Goal: Information Seeking & Learning: Find specific page/section

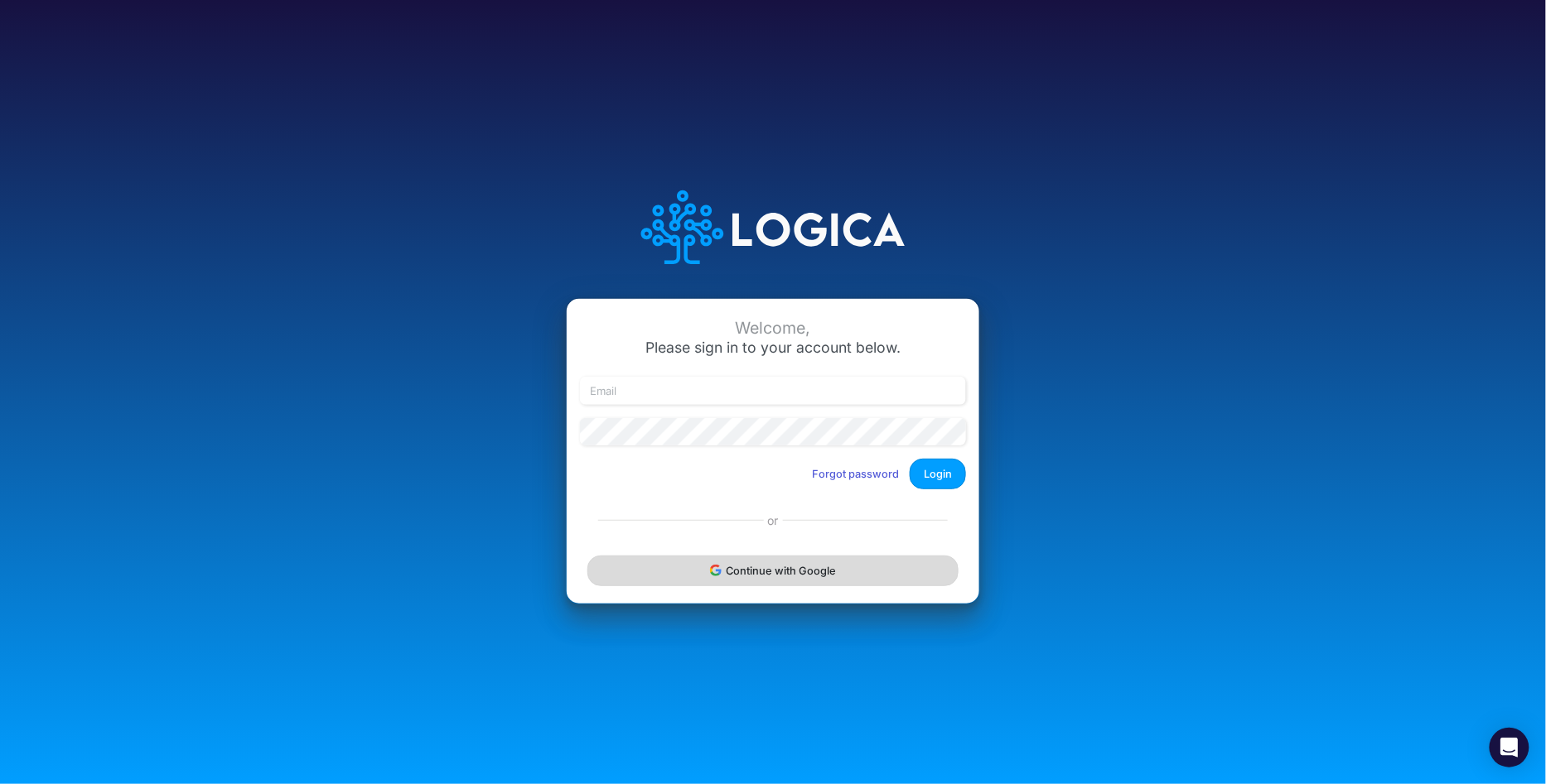
click at [818, 577] on button "Continue with Google" at bounding box center [773, 571] width 371 height 31
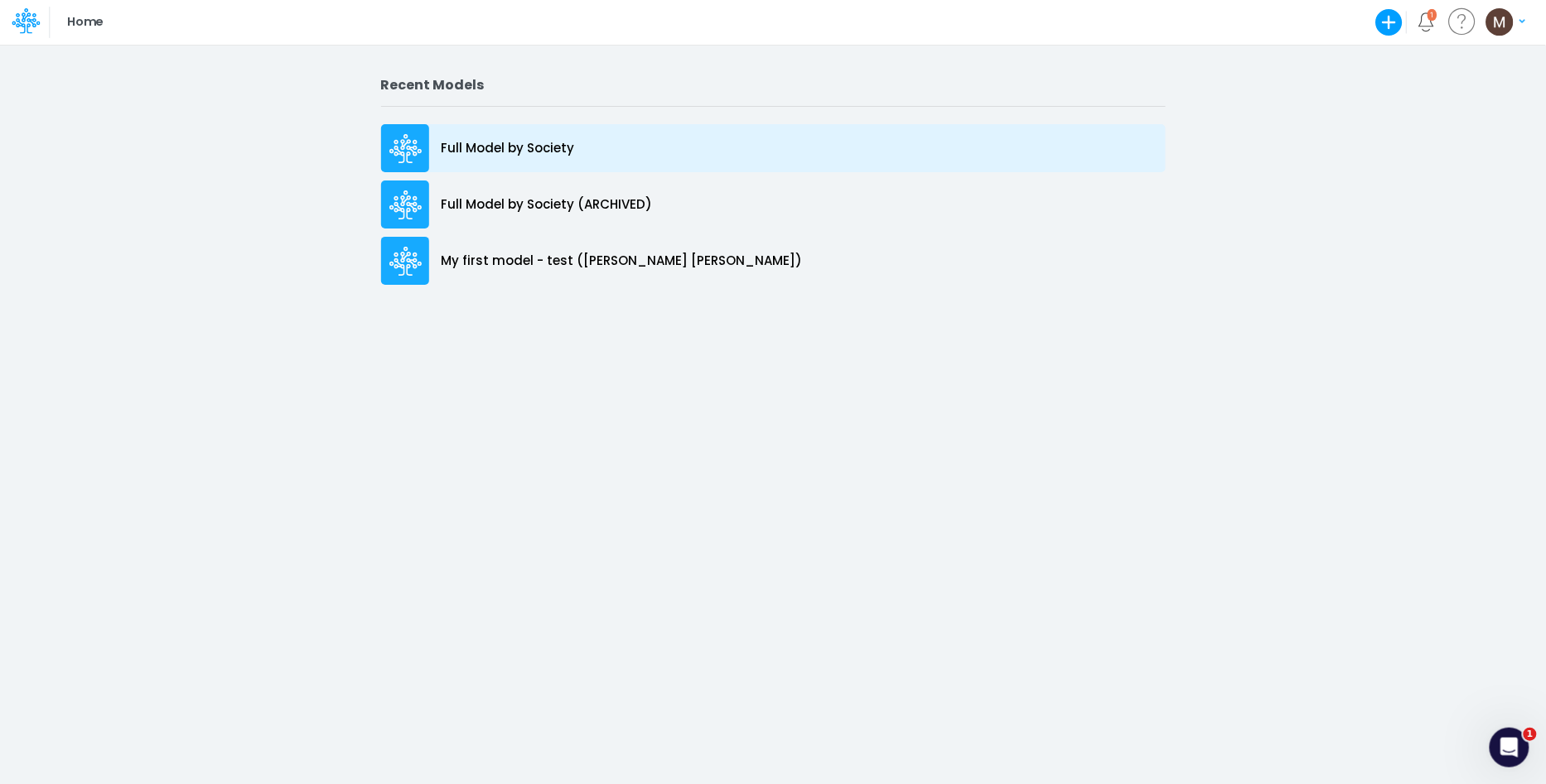
click at [539, 146] on p "Full Model by Society" at bounding box center [509, 148] width 134 height 19
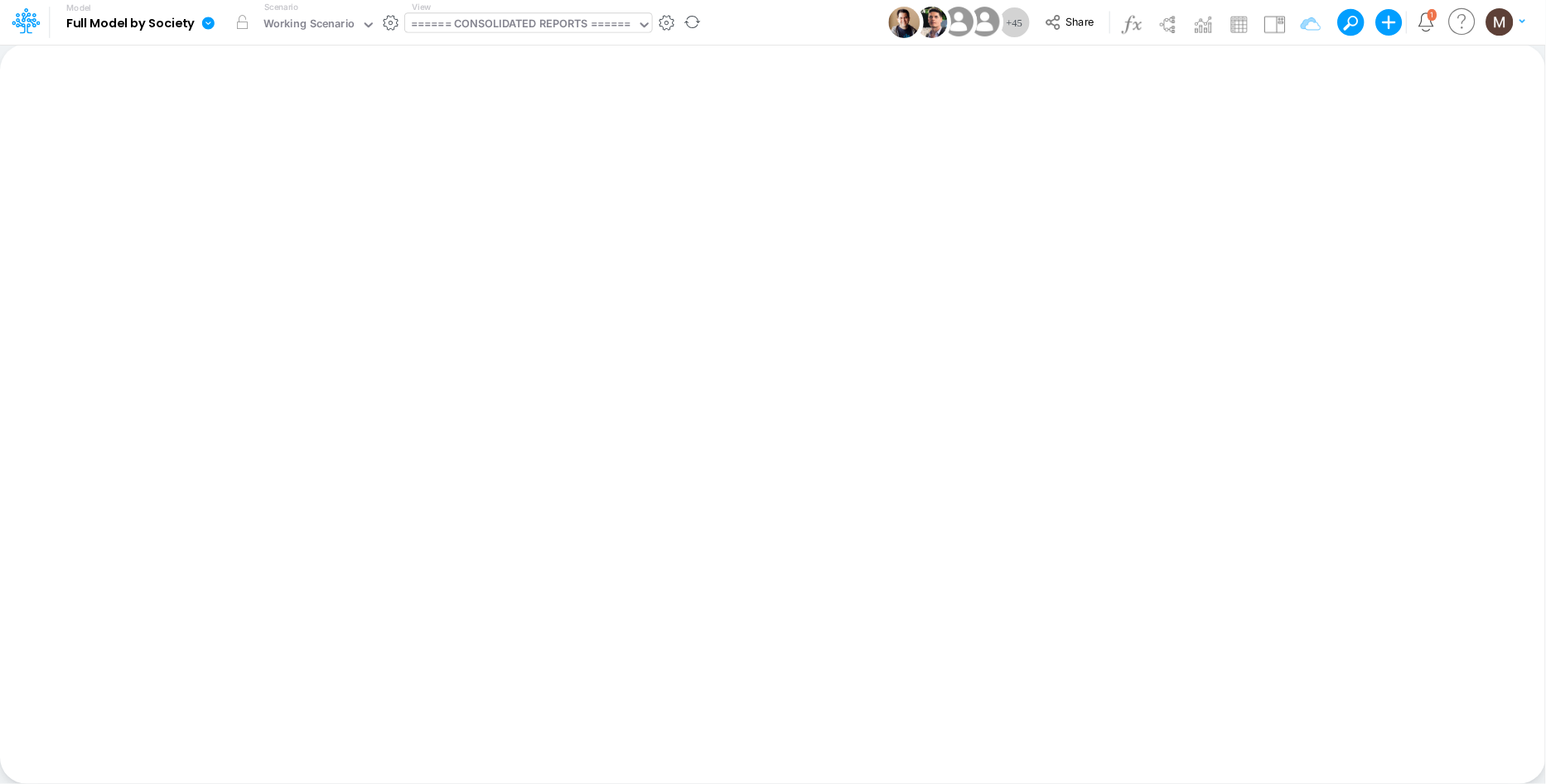
click at [584, 31] on div "====== CONSOLIDATED REPORTS ======" at bounding box center [521, 25] width 221 height 19
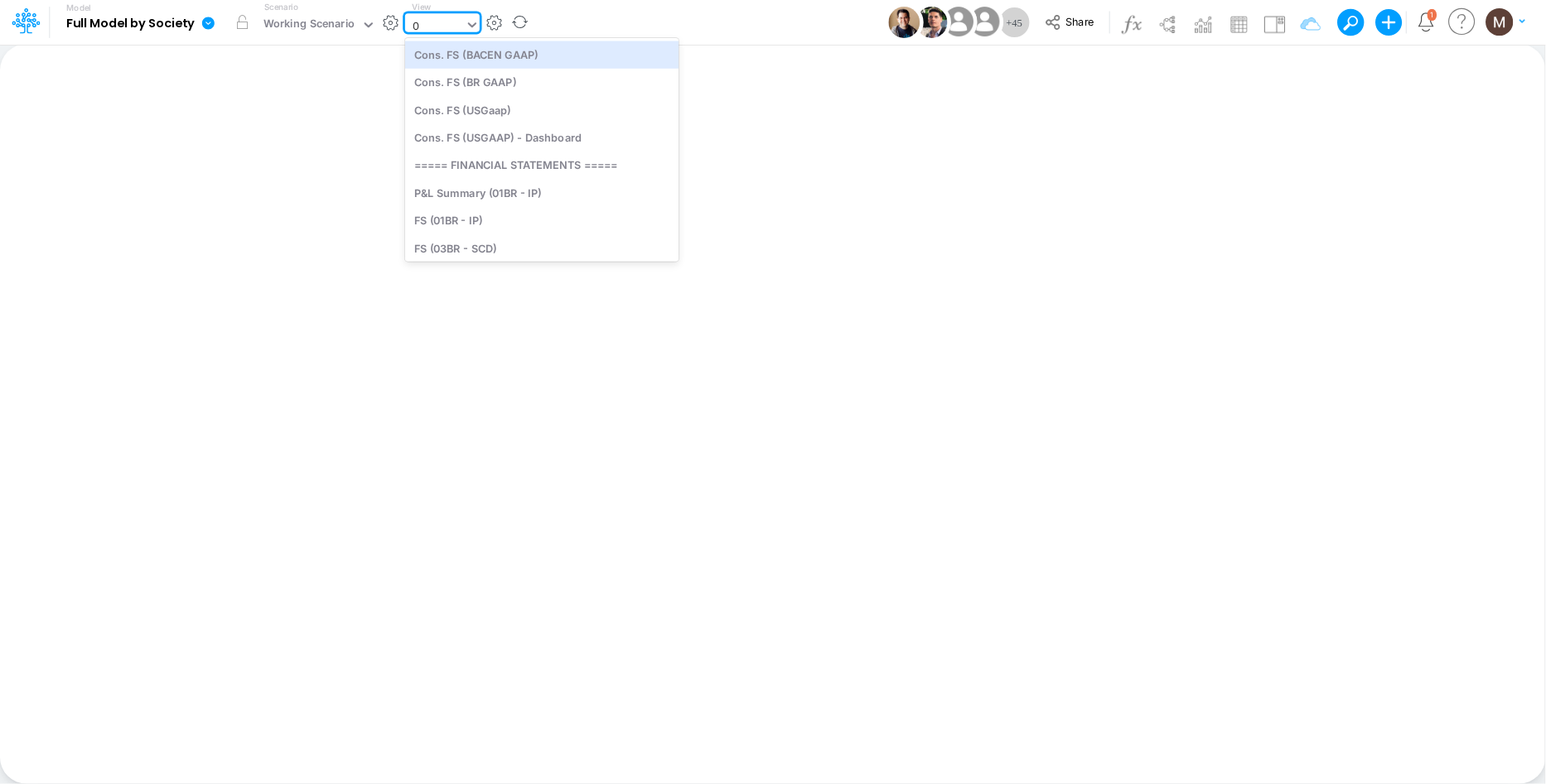
type input "04"
click at [582, 51] on div "FS (04BR - RP DEV)" at bounding box center [517, 54] width 224 height 27
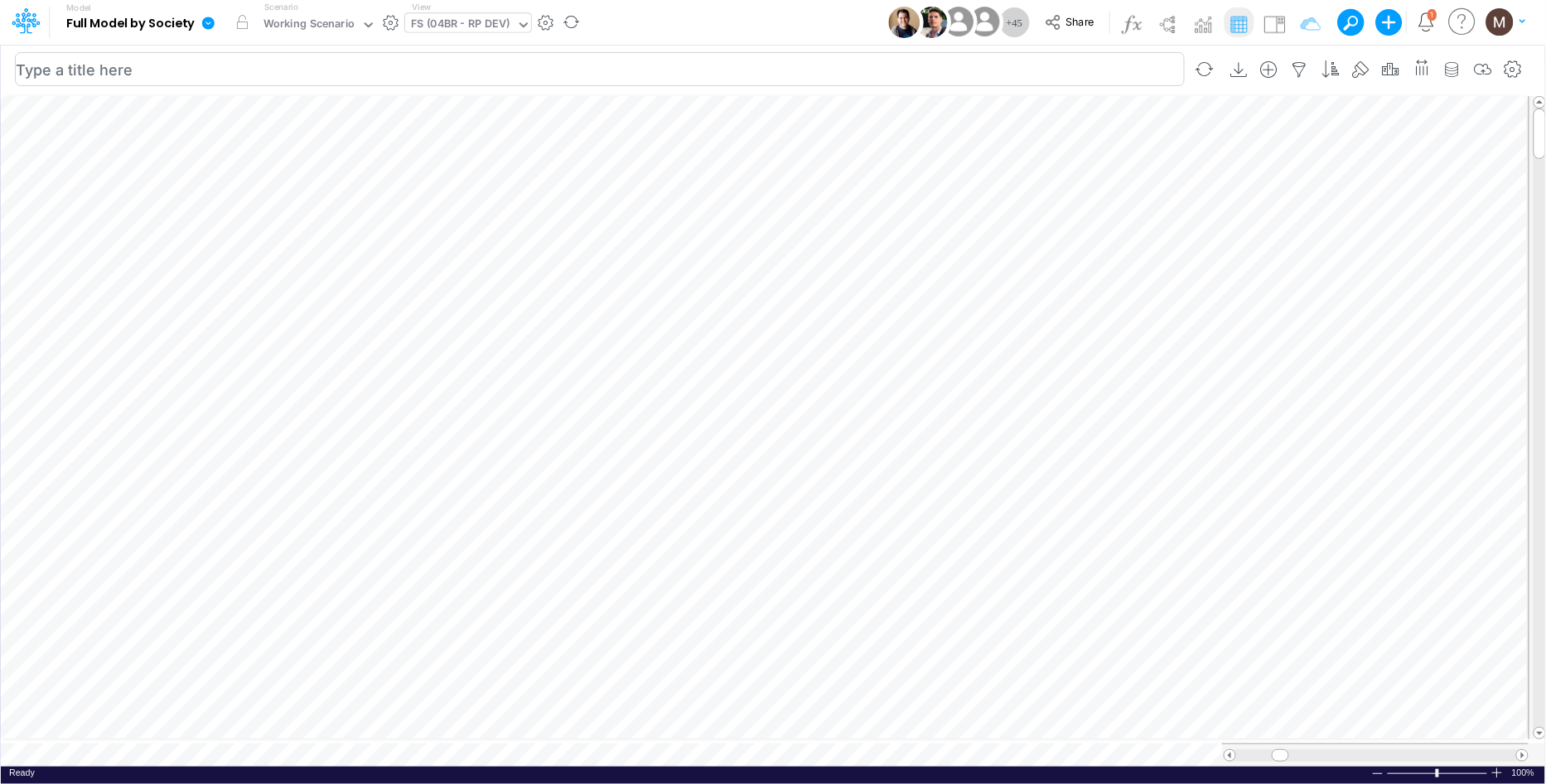
scroll to position [0, 1]
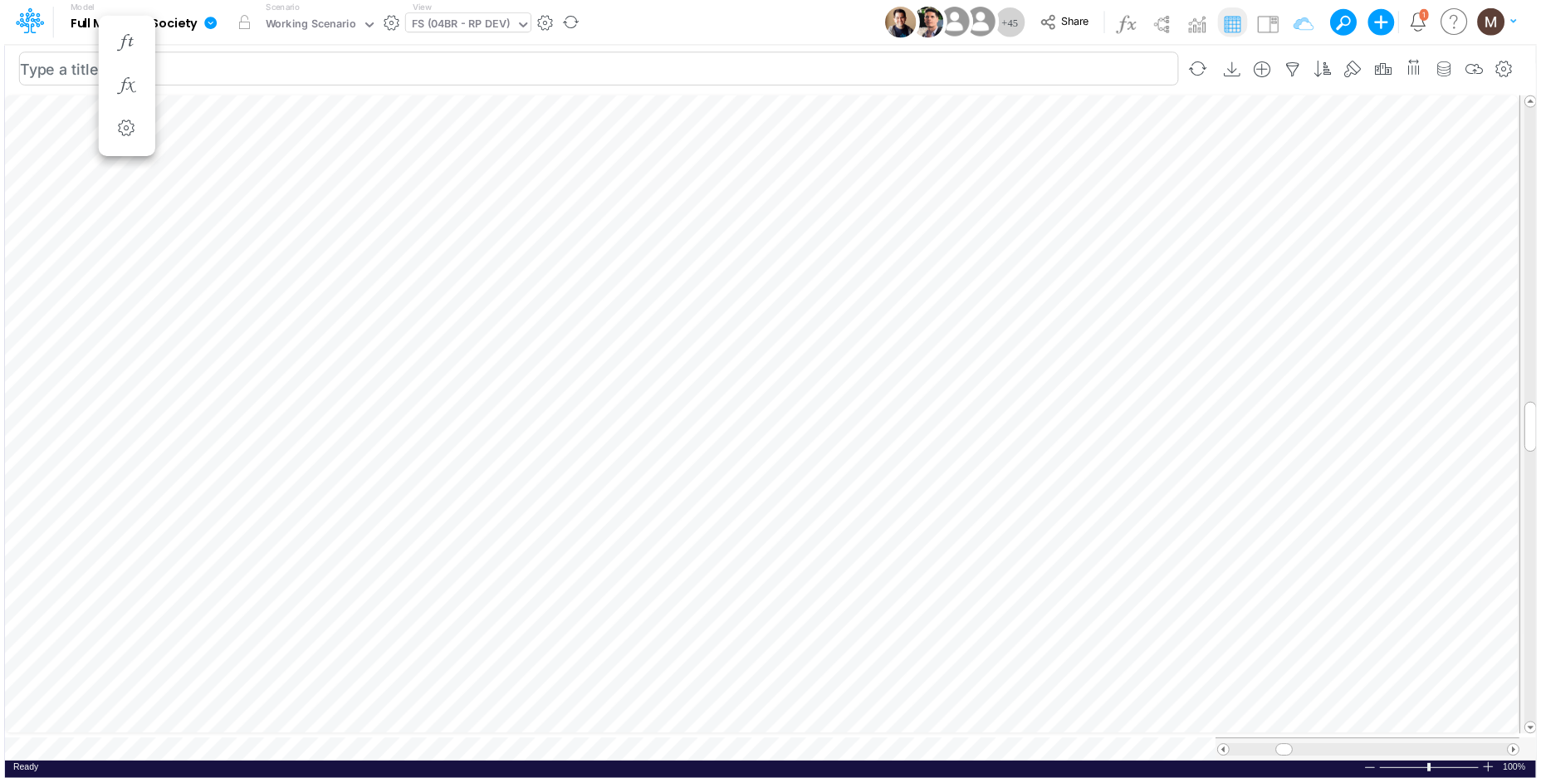
scroll to position [0, 1]
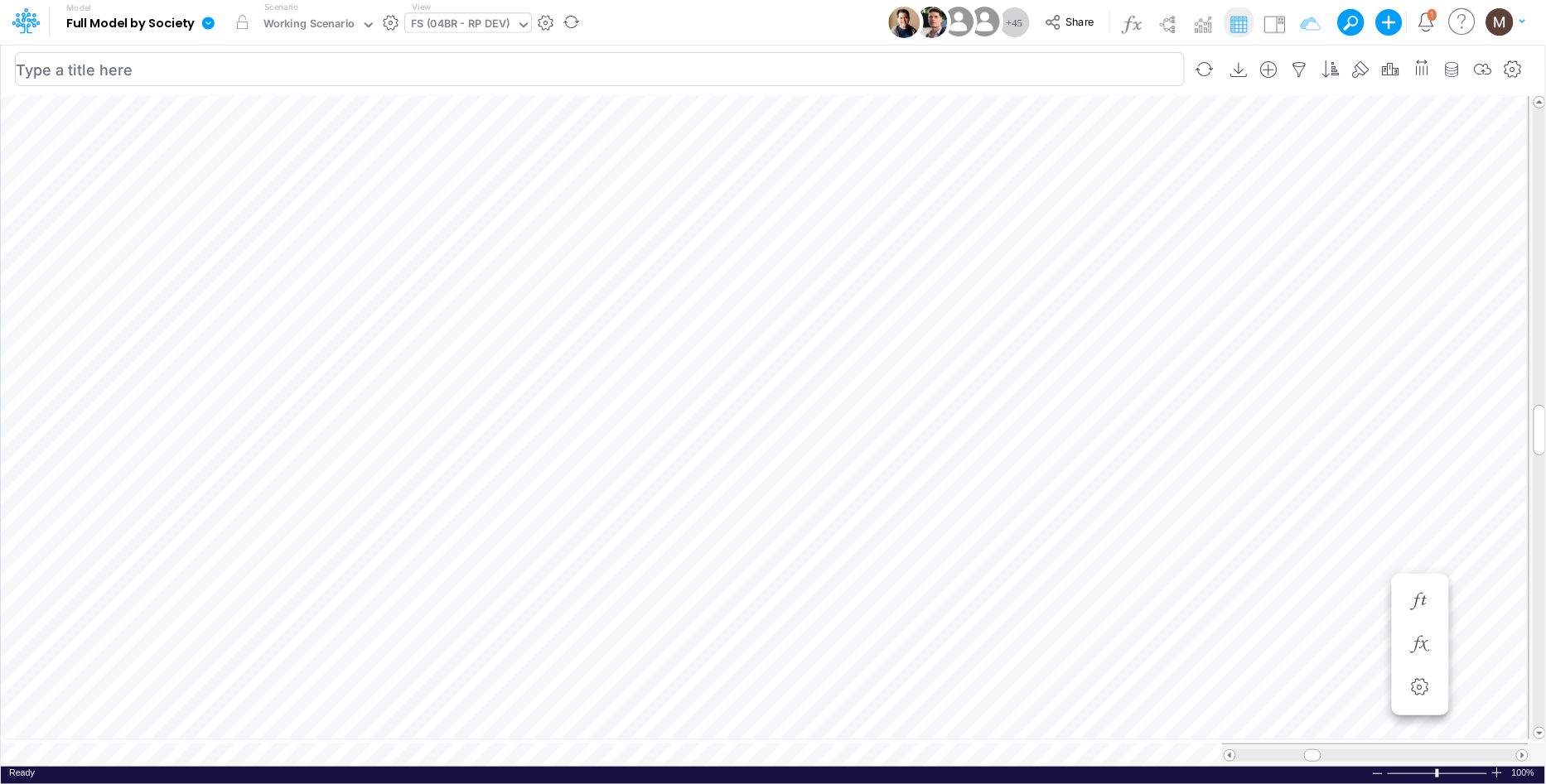
scroll to position [0, 1]
click at [478, 31] on div "FS (04BR - RP DEV)" at bounding box center [461, 25] width 100 height 19
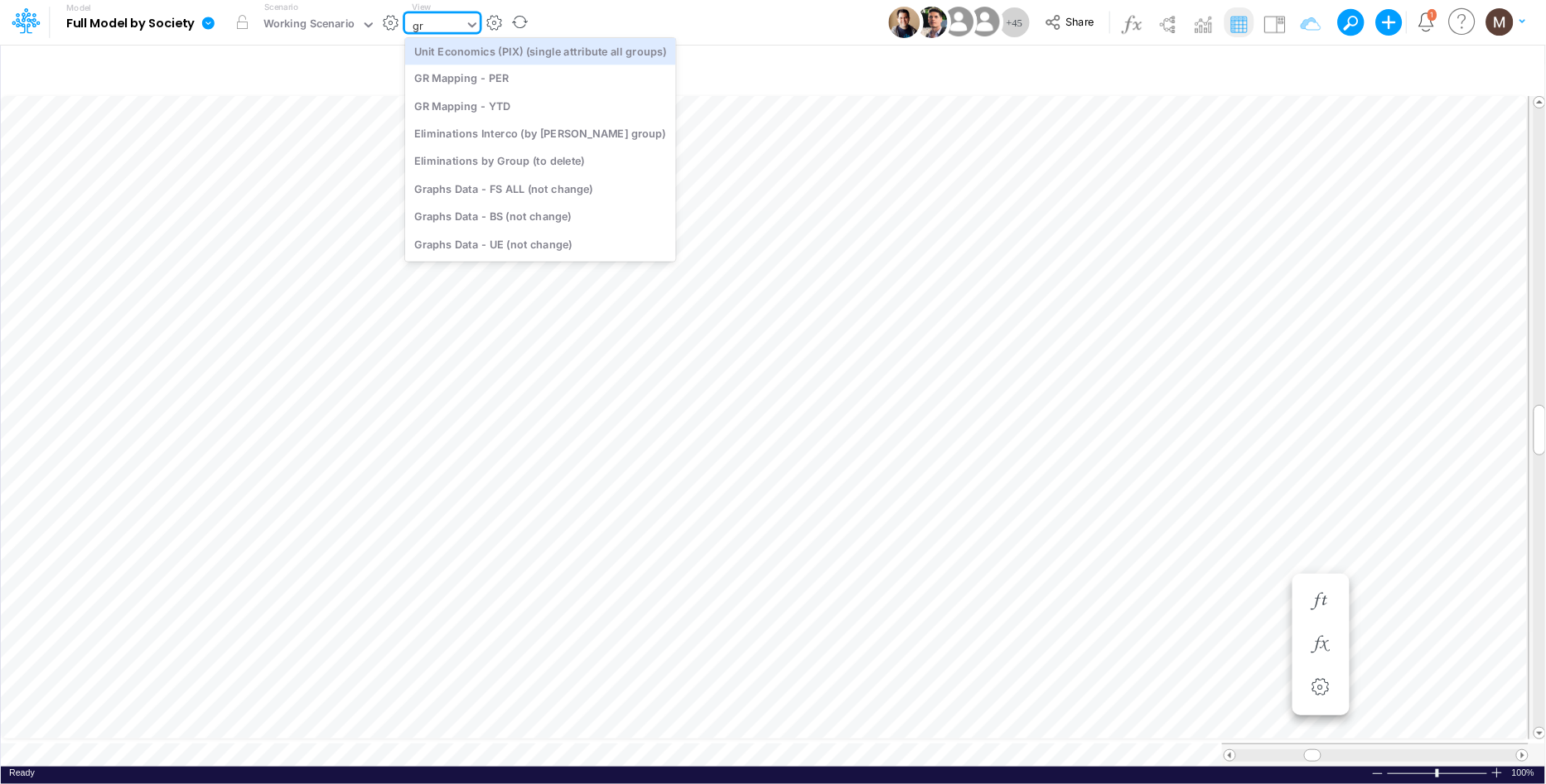
scroll to position [3, 0]
type input "gra"
click at [498, 58] on div "Graphs Data - FS ALL (not change)" at bounding box center [517, 54] width 224 height 27
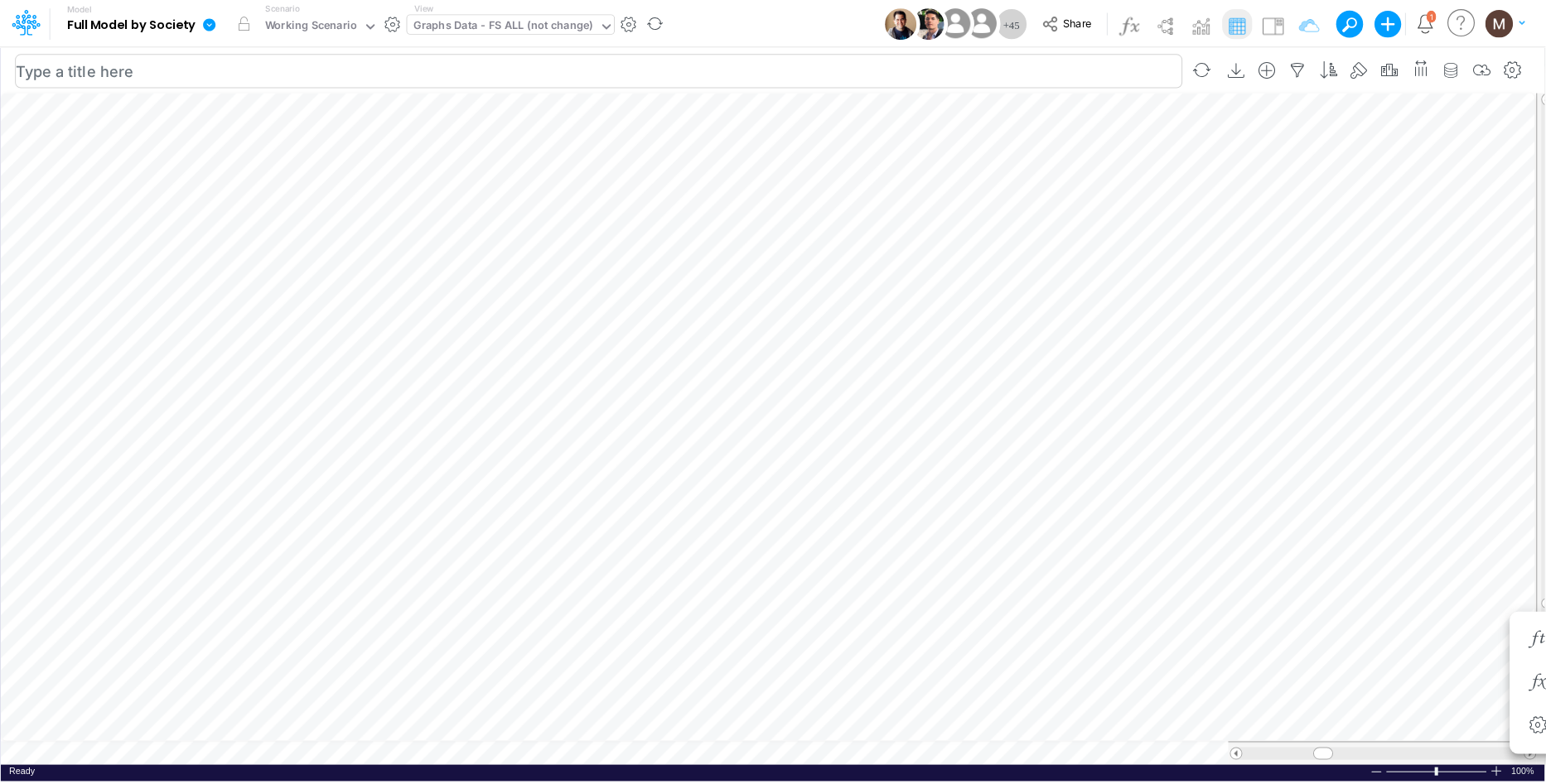
scroll to position [0, 1]
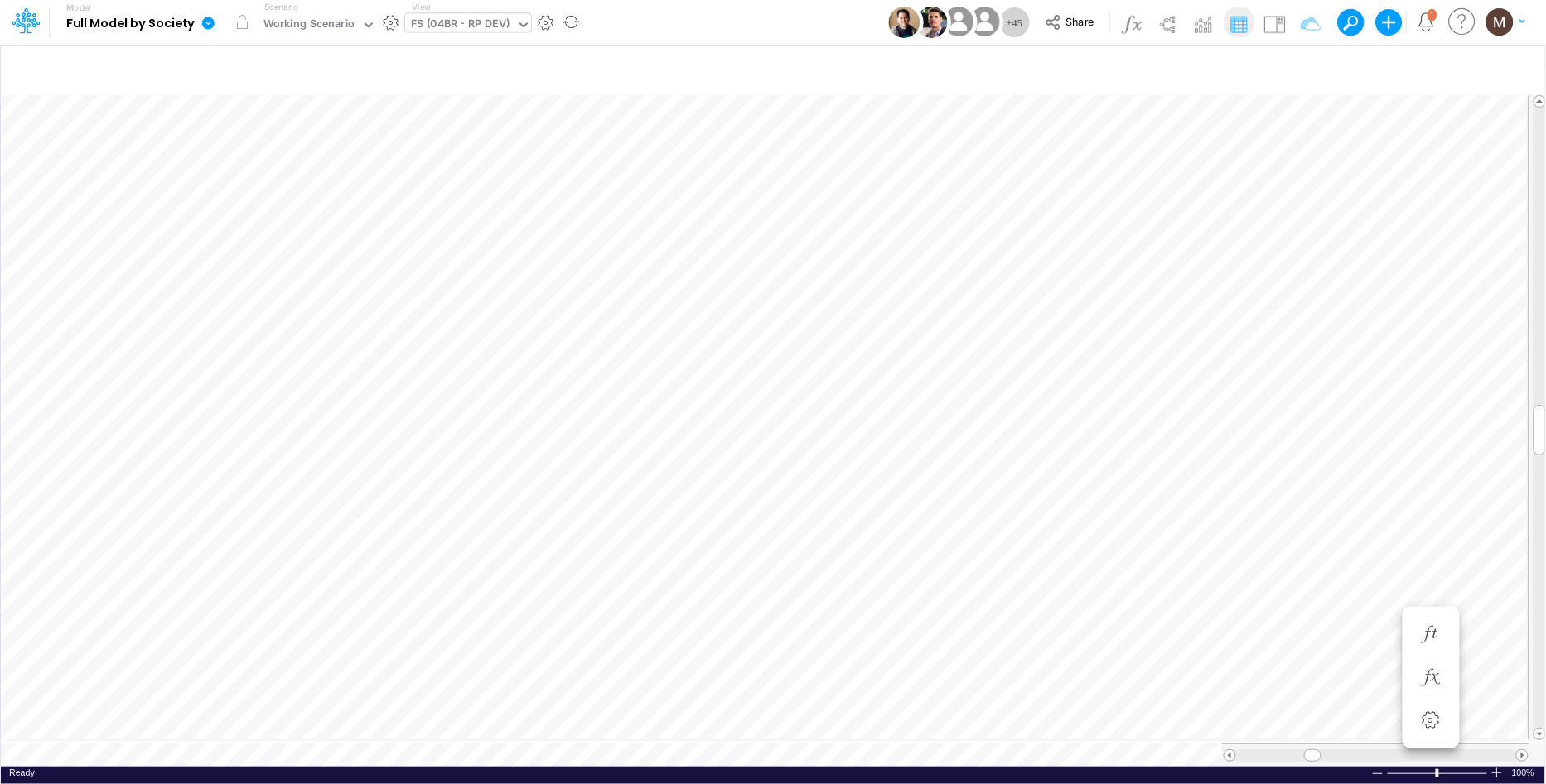
scroll to position [0, 1]
click at [500, 767] on div "Ready 100% Sum: null Max: null Min: null Numerical Count: null Count: null Aver…" at bounding box center [773, 777] width 1545 height 21
click at [1522, 750] on span at bounding box center [1522, 755] width 11 height 11
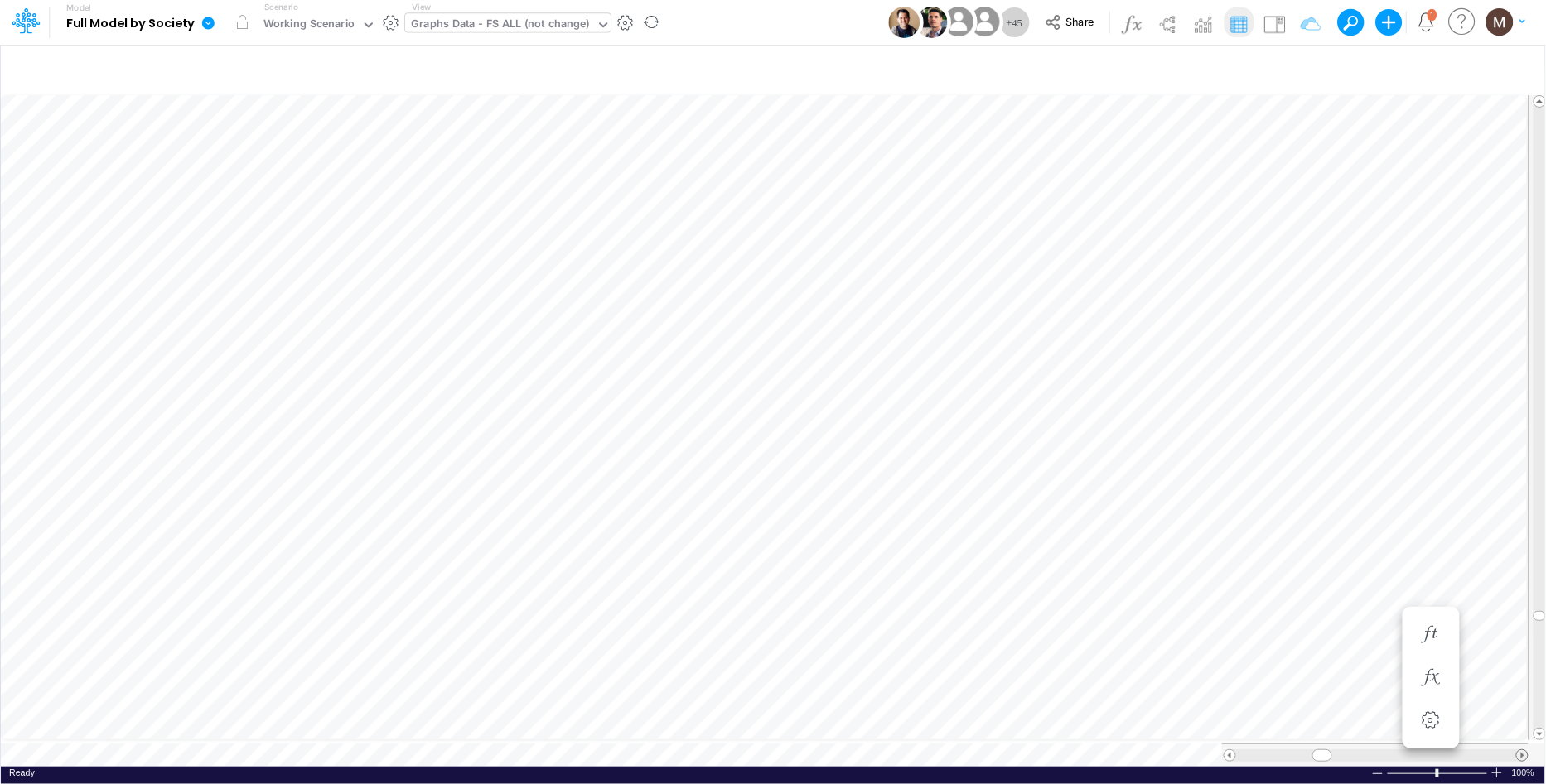
click at [1522, 750] on span at bounding box center [1522, 755] width 11 height 11
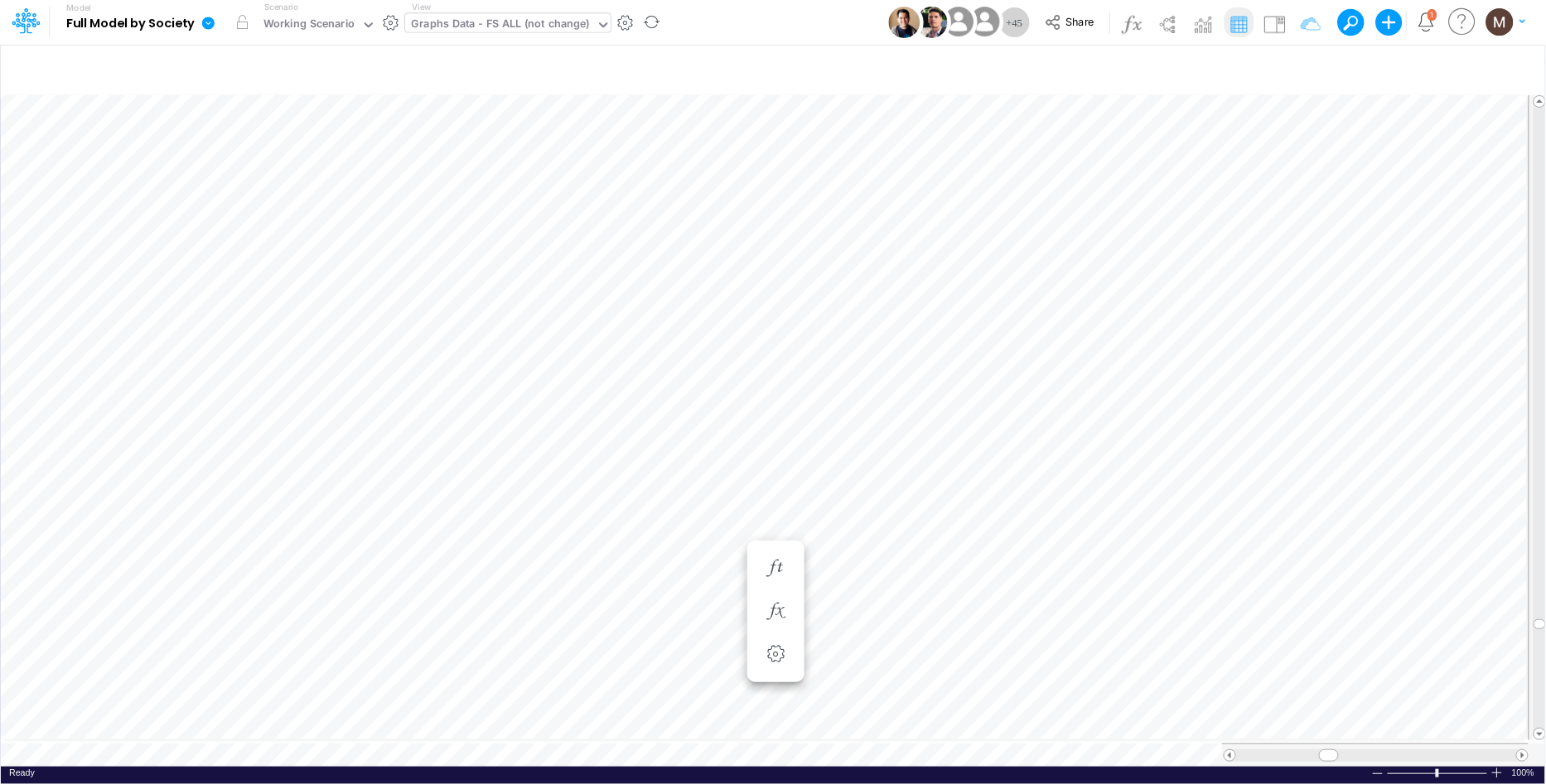
scroll to position [0, 1]
click at [788, 592] on button "button" at bounding box center [775, 594] width 31 height 33
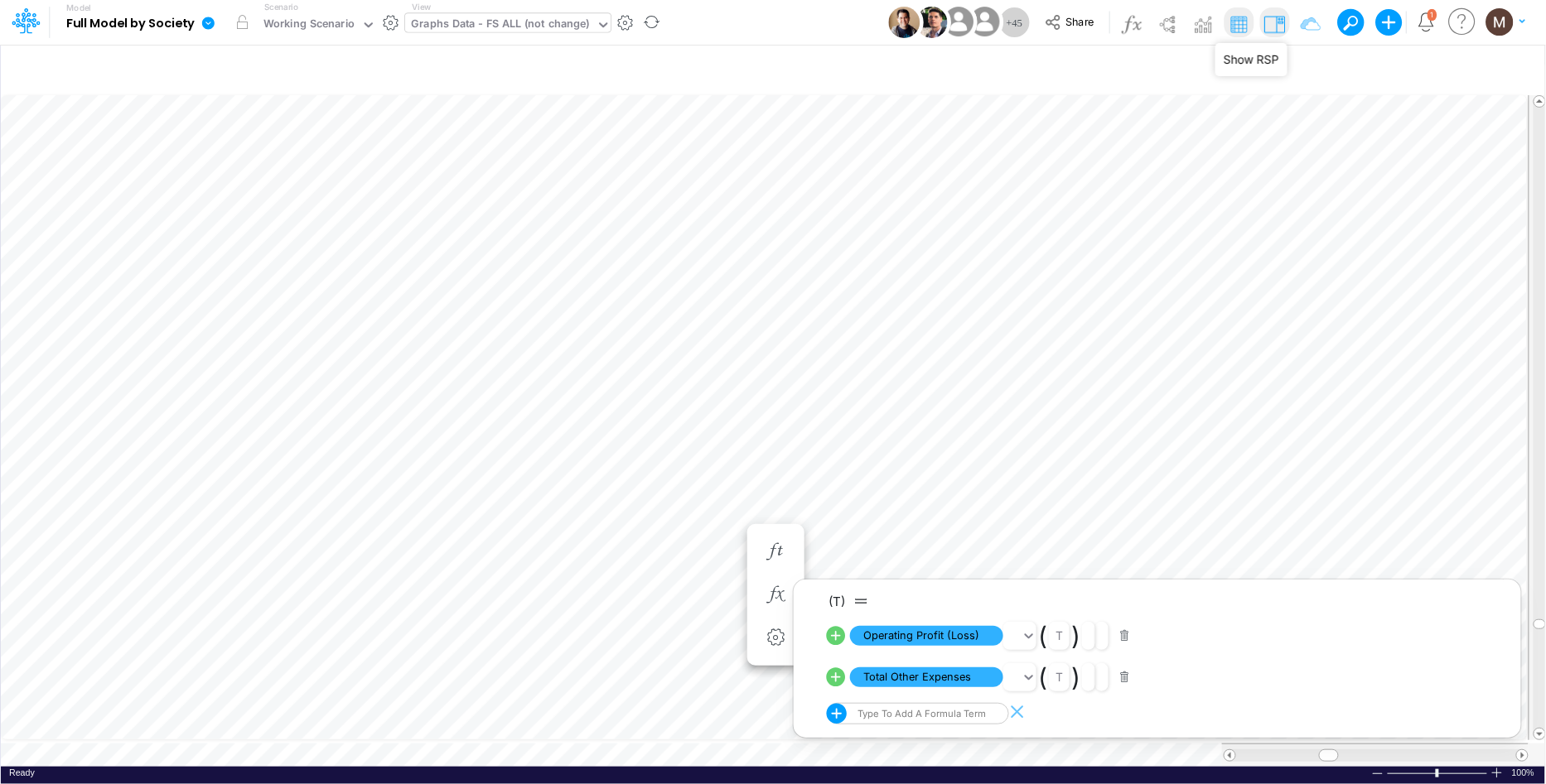
click at [1275, 15] on img at bounding box center [1275, 24] width 27 height 27
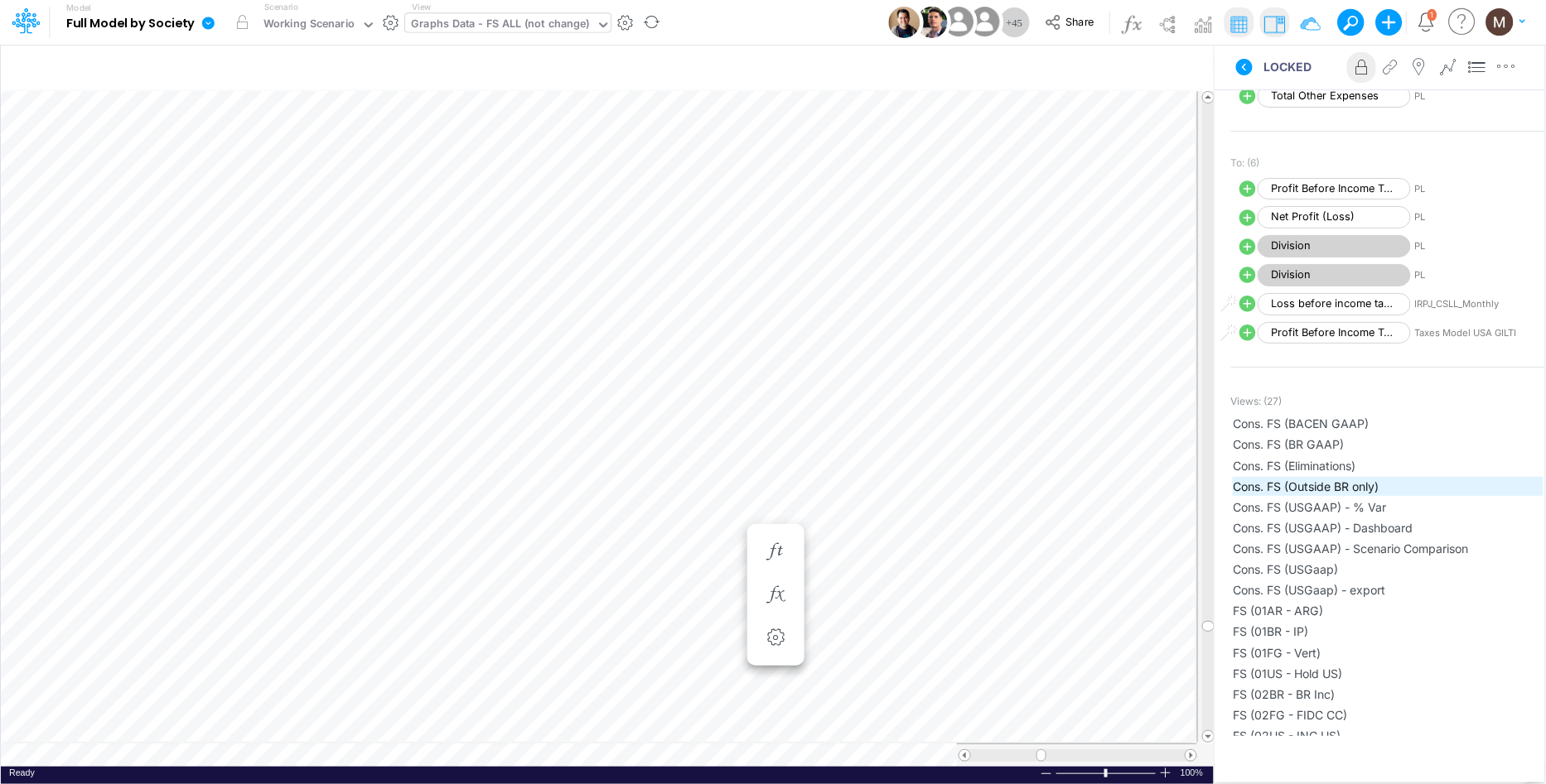
scroll to position [412, 0]
click at [1297, 448] on span "Cons. FS (BR GAAP)" at bounding box center [1388, 443] width 309 height 17
type input "Consolidated FS - BRGAAP"
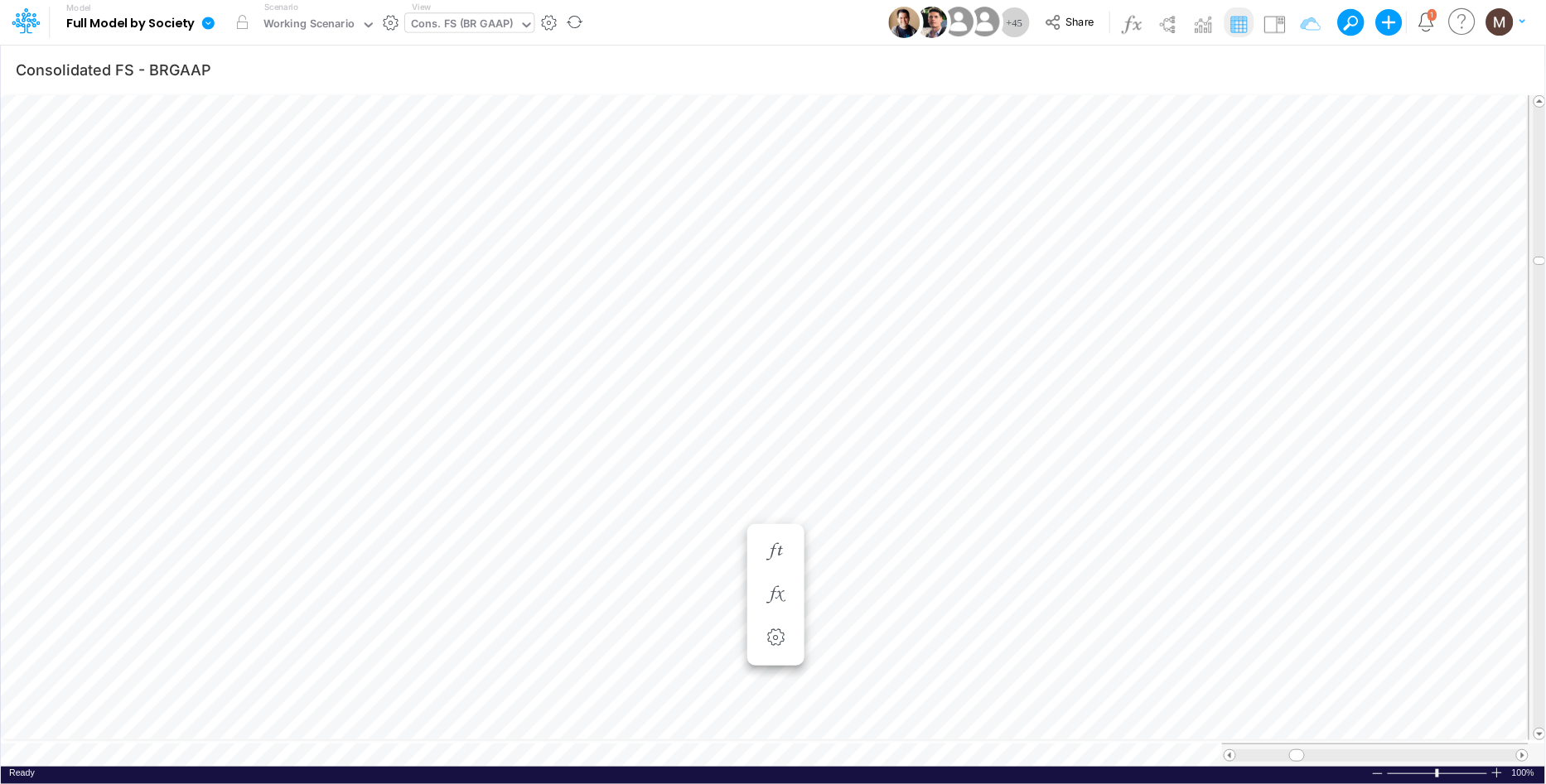
scroll to position [0, 1]
click at [770, 730] on span "Close" at bounding box center [777, 736] width 46 height 15
click at [1525, 750] on span at bounding box center [1522, 755] width 11 height 11
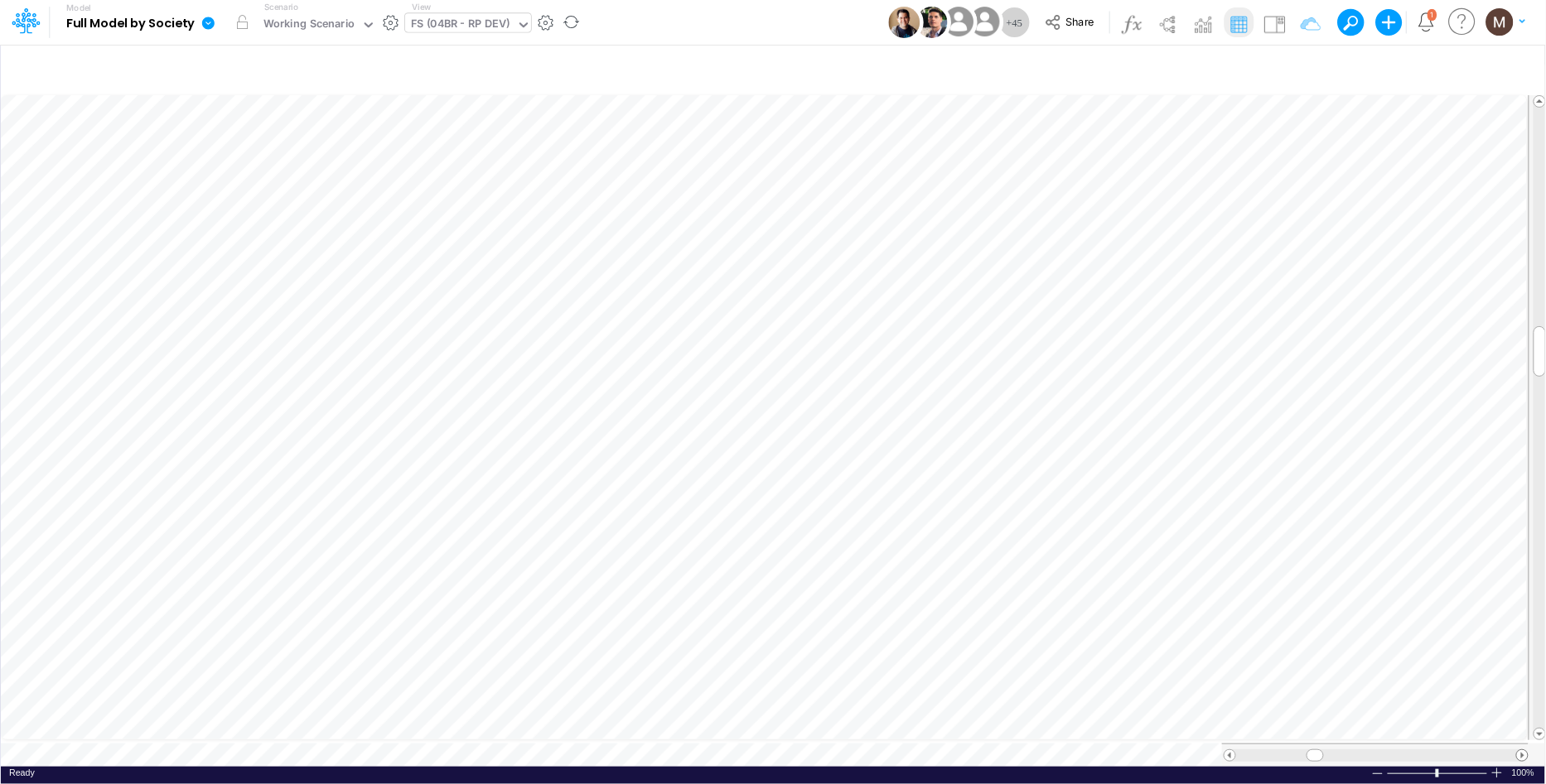
click at [1525, 750] on span at bounding box center [1522, 755] width 11 height 11
click at [924, 477] on icon "button" at bounding box center [922, 479] width 25 height 17
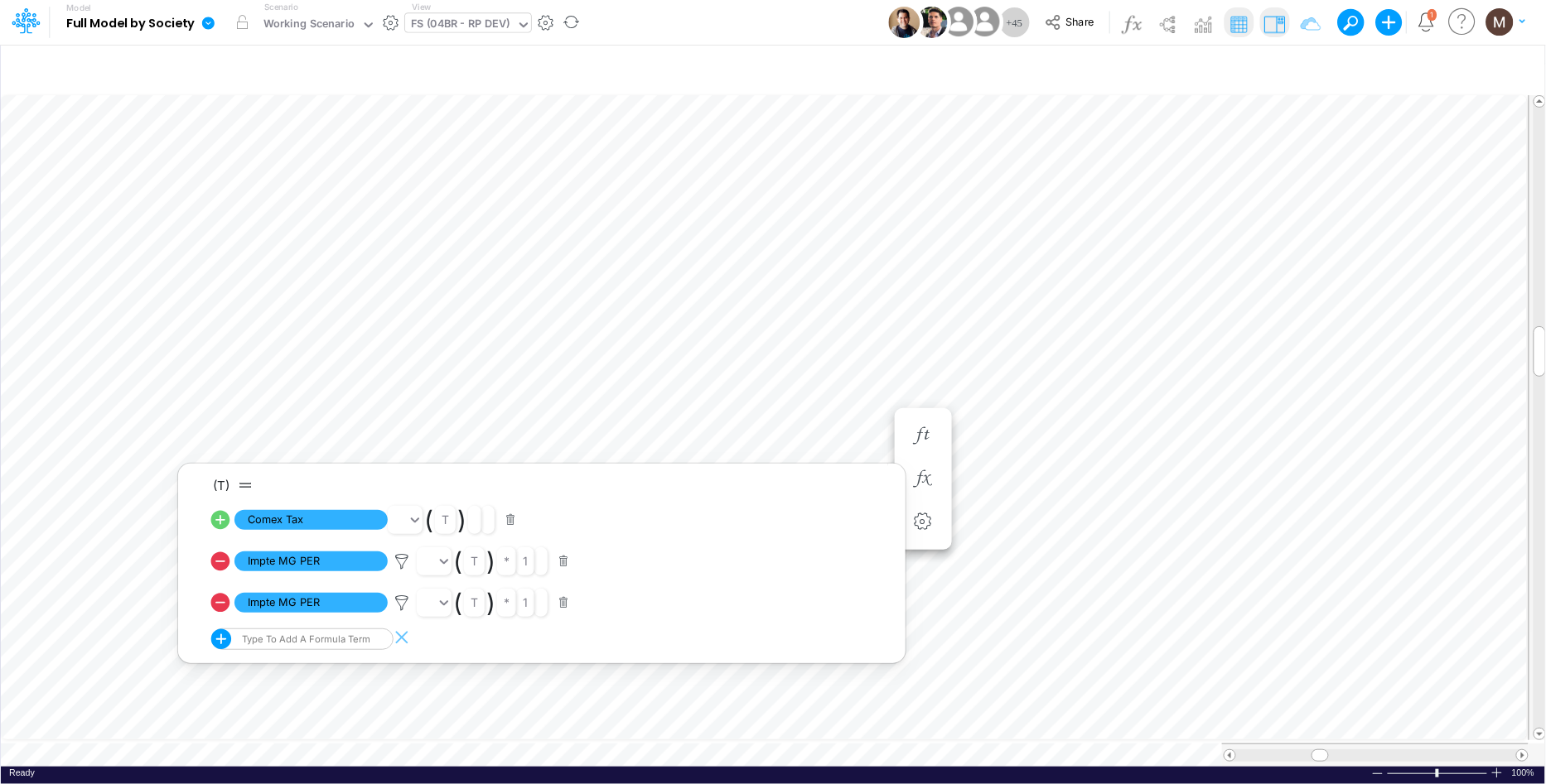
click at [1281, 15] on img at bounding box center [1275, 24] width 27 height 27
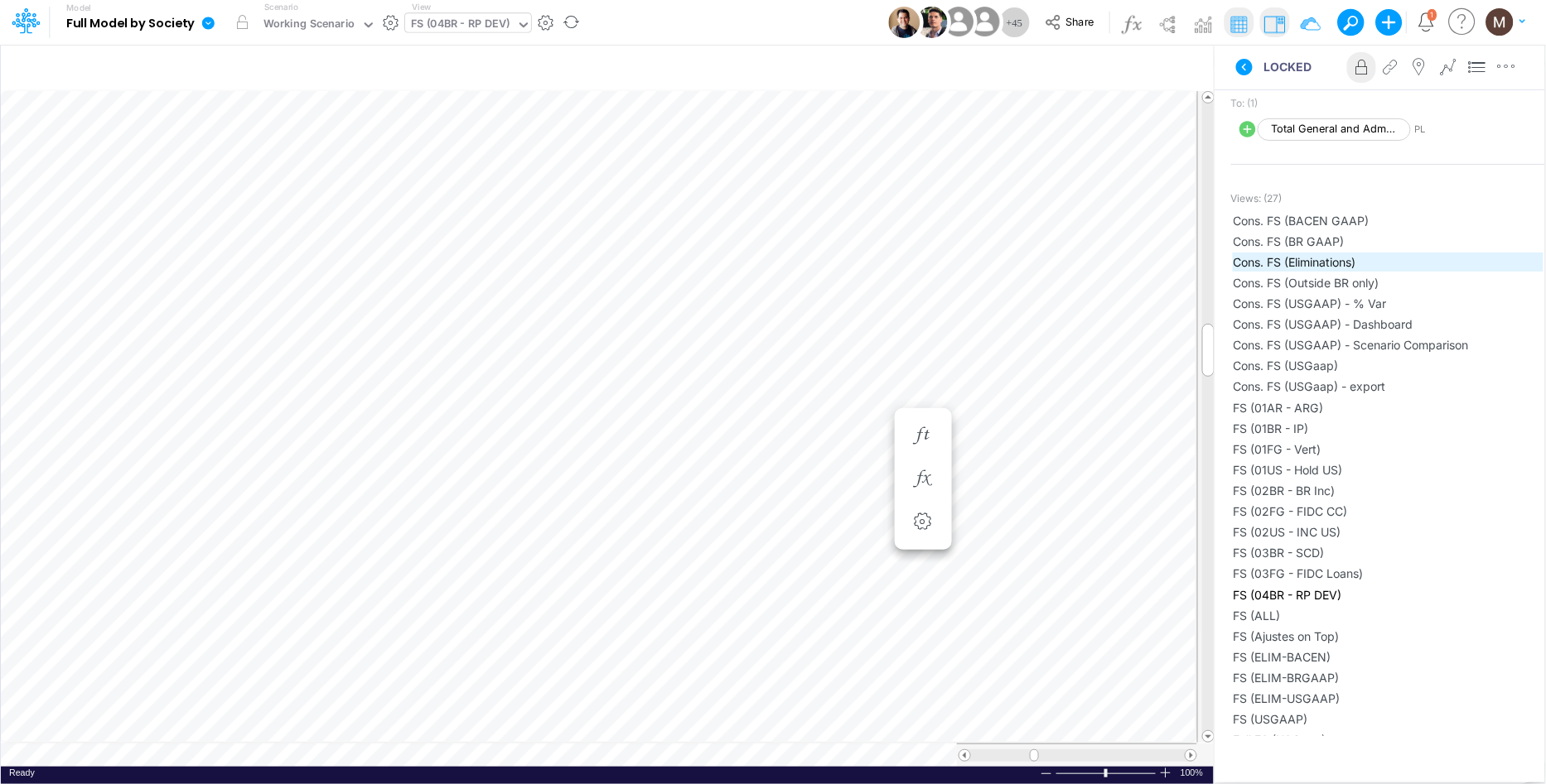
scroll to position [590, 0]
click at [919, 477] on icon "button" at bounding box center [922, 479] width 25 height 17
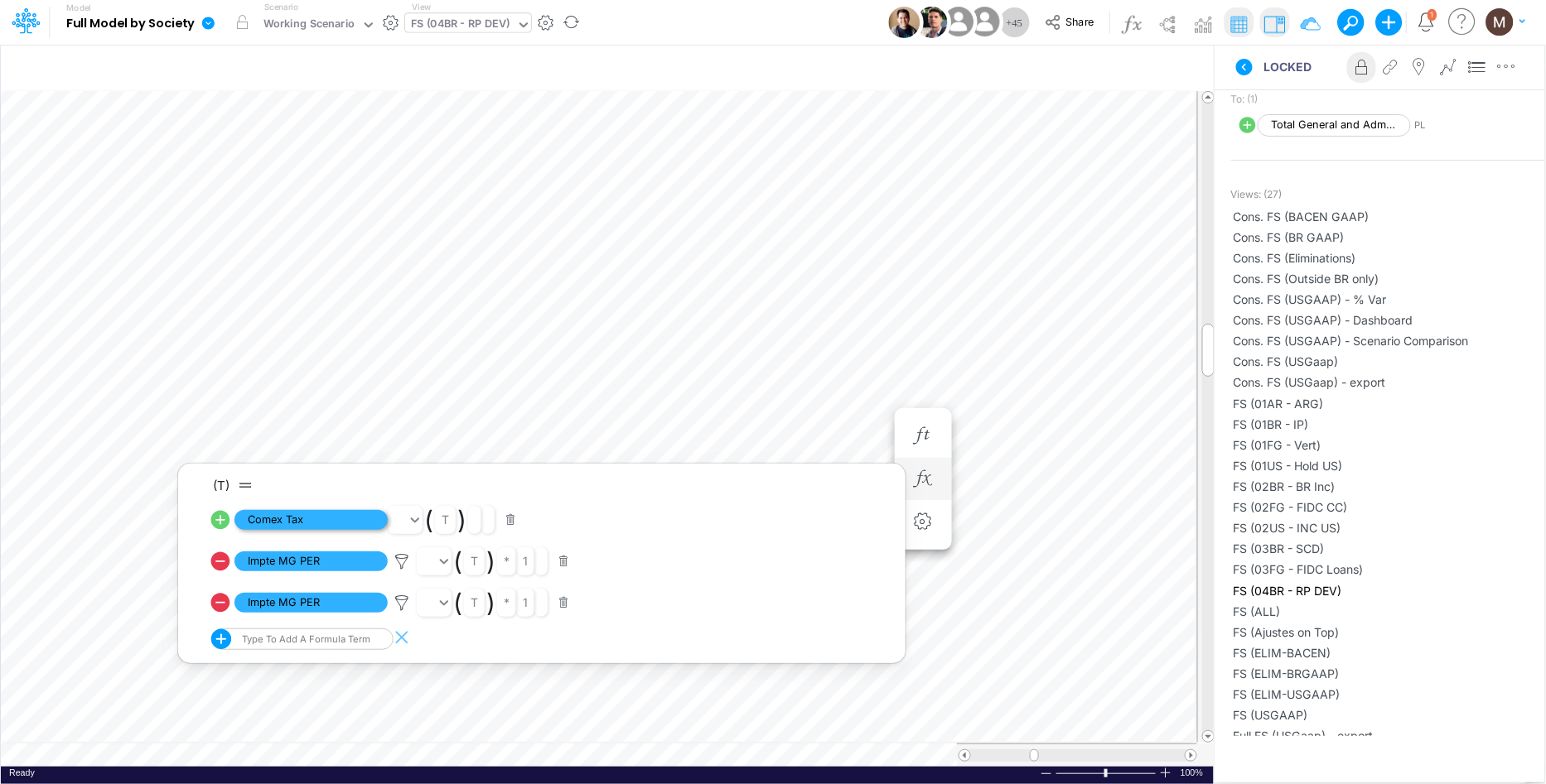
click at [334, 520] on span "Comex Tax" at bounding box center [311, 520] width 154 height 21
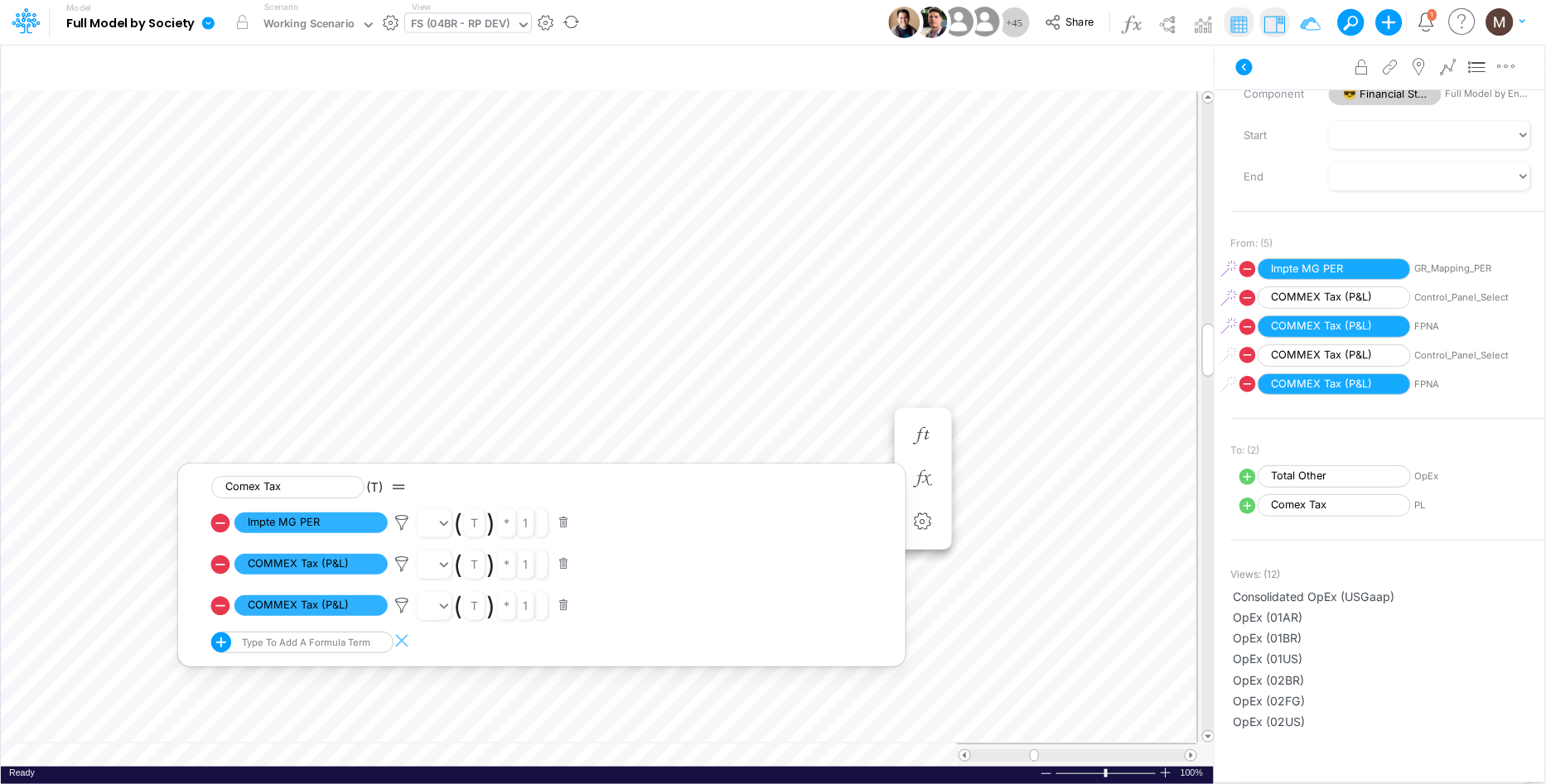
scroll to position [368, 0]
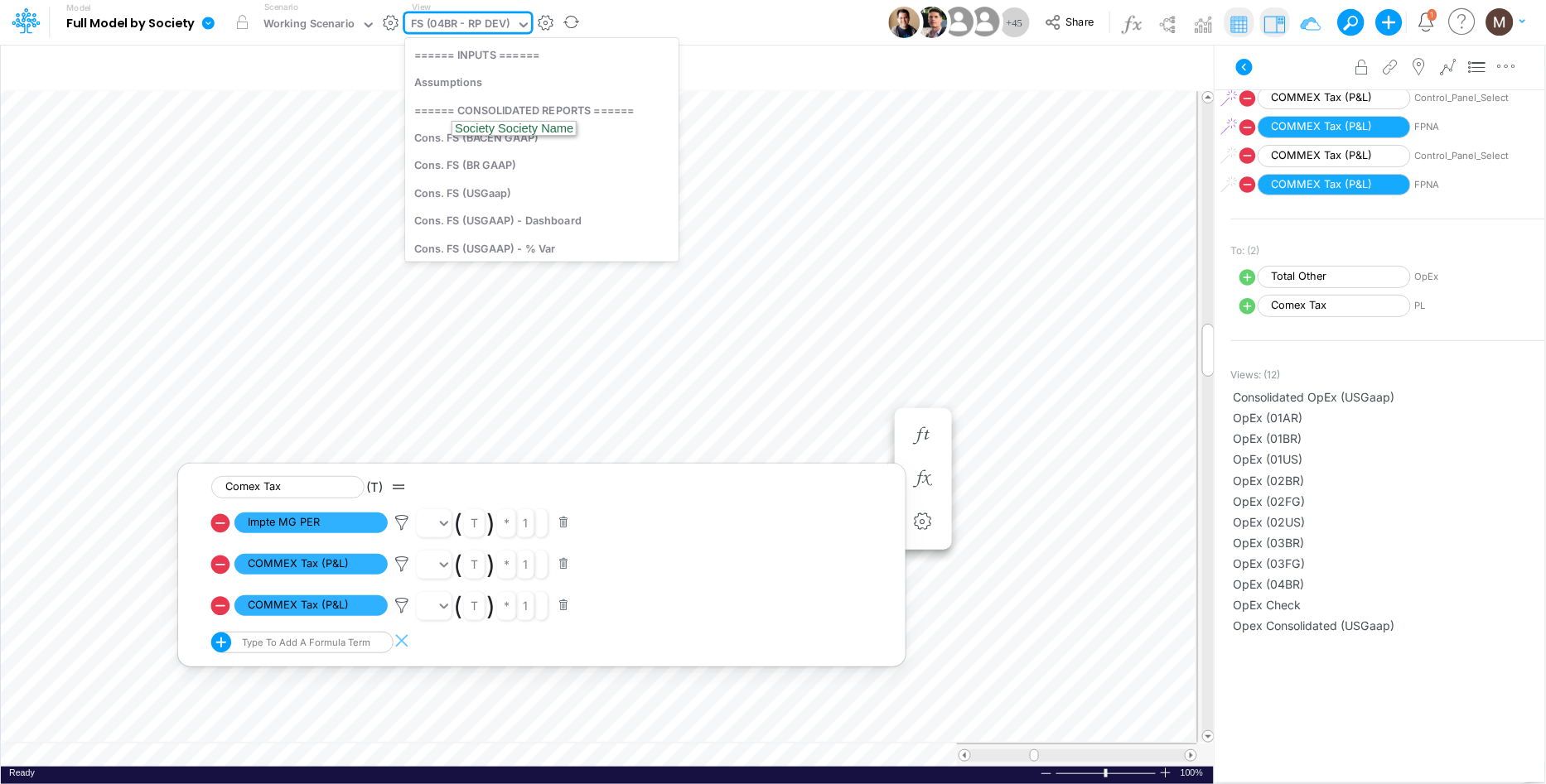
click at [484, 28] on div "FS (04BR - RP DEV)" at bounding box center [461, 25] width 100 height 19
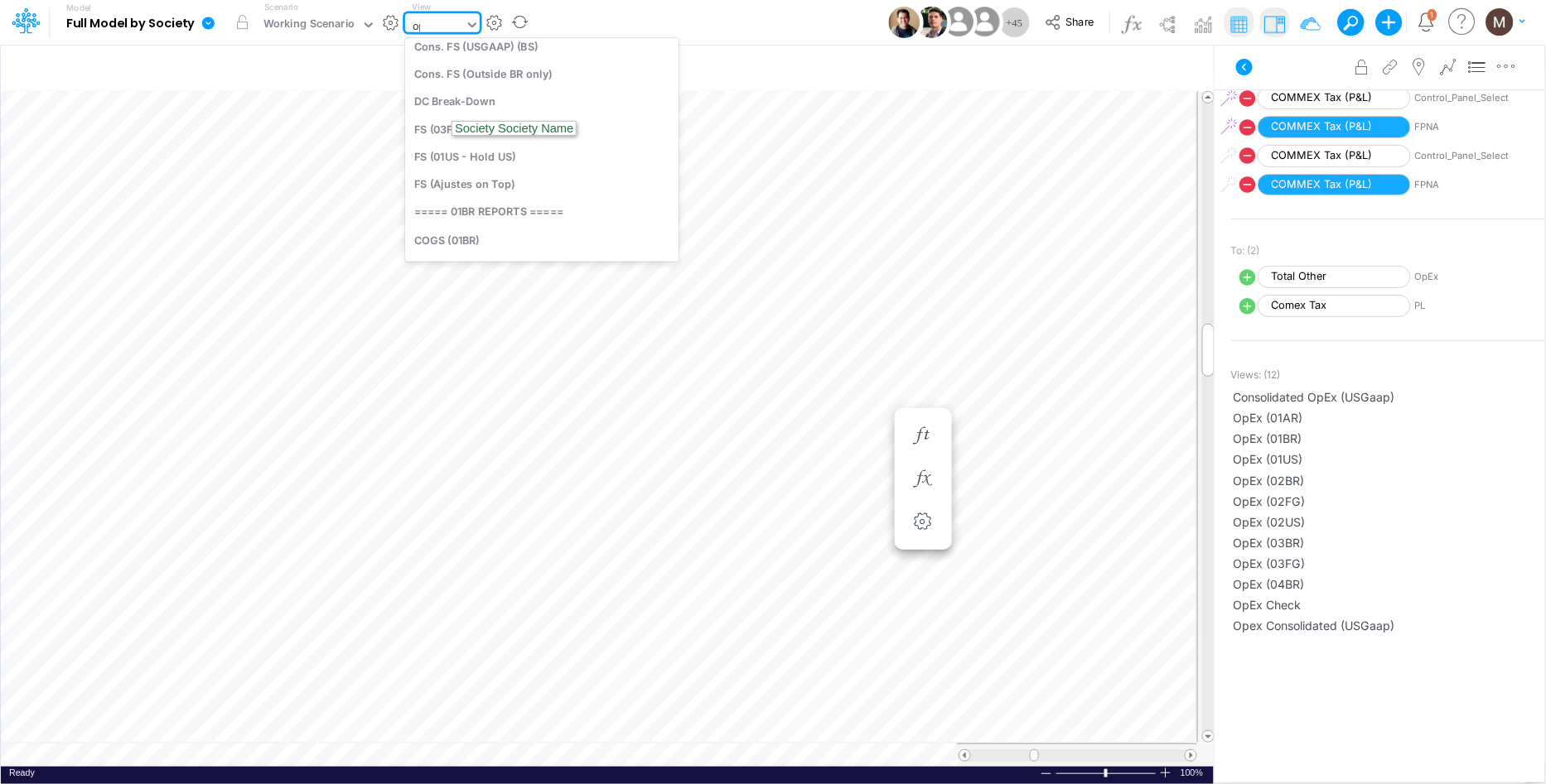
scroll to position [0, 0]
type input "opex"
click at [439, 135] on div "OpEx (04BR)" at bounding box center [517, 137] width 224 height 27
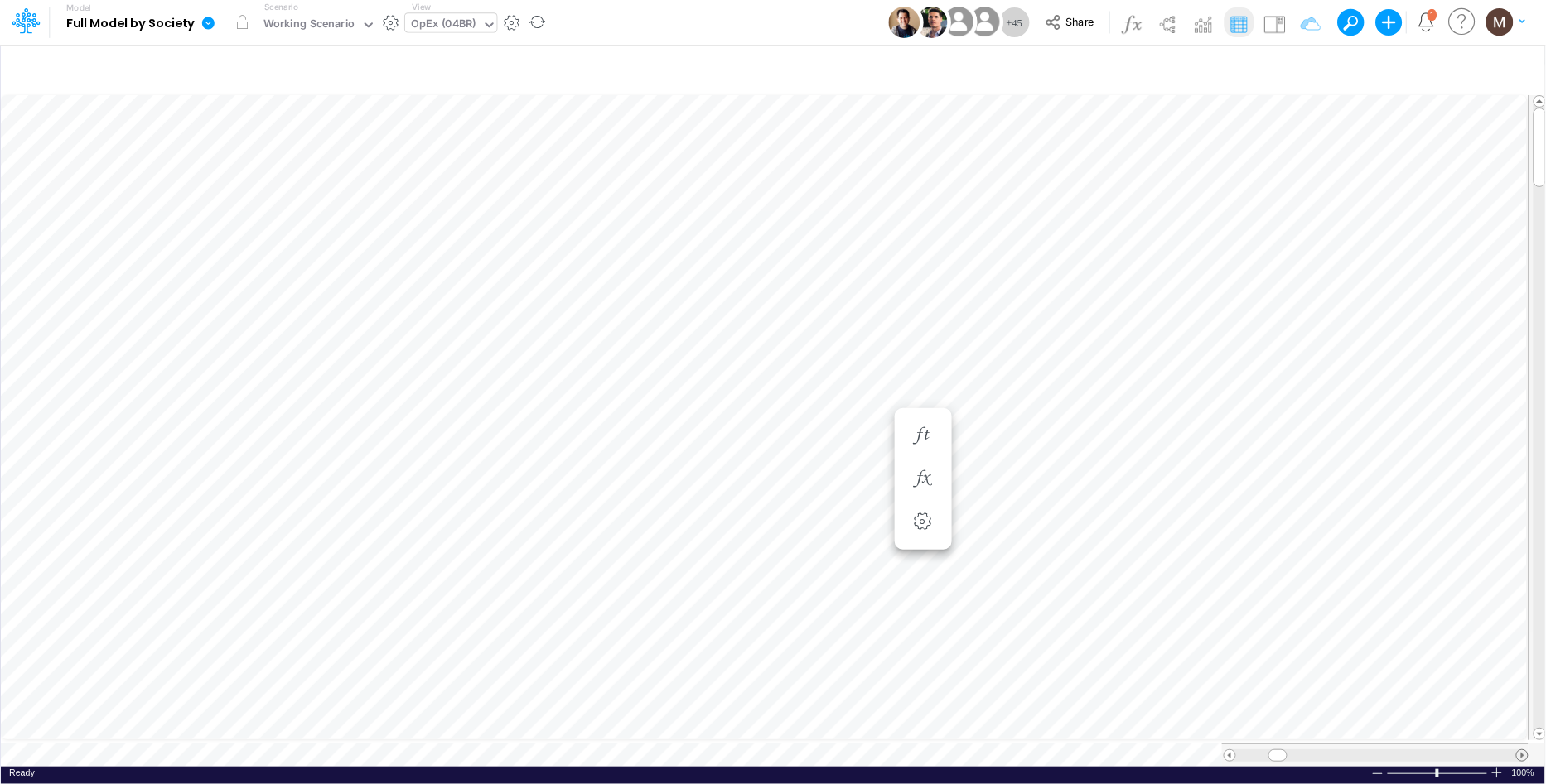
click at [1520, 750] on span at bounding box center [1522, 755] width 11 height 11
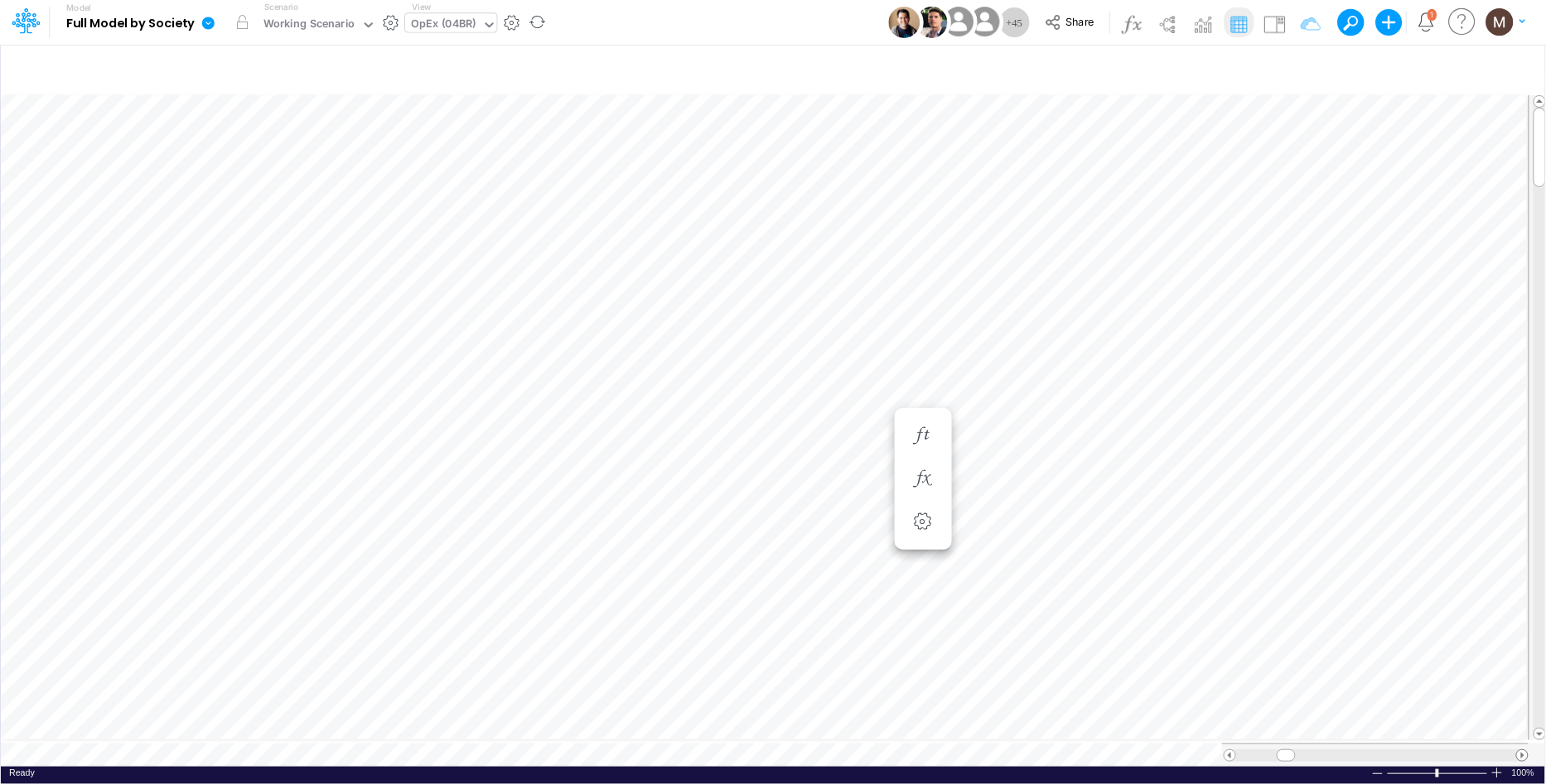
click at [1520, 750] on span at bounding box center [1522, 755] width 11 height 11
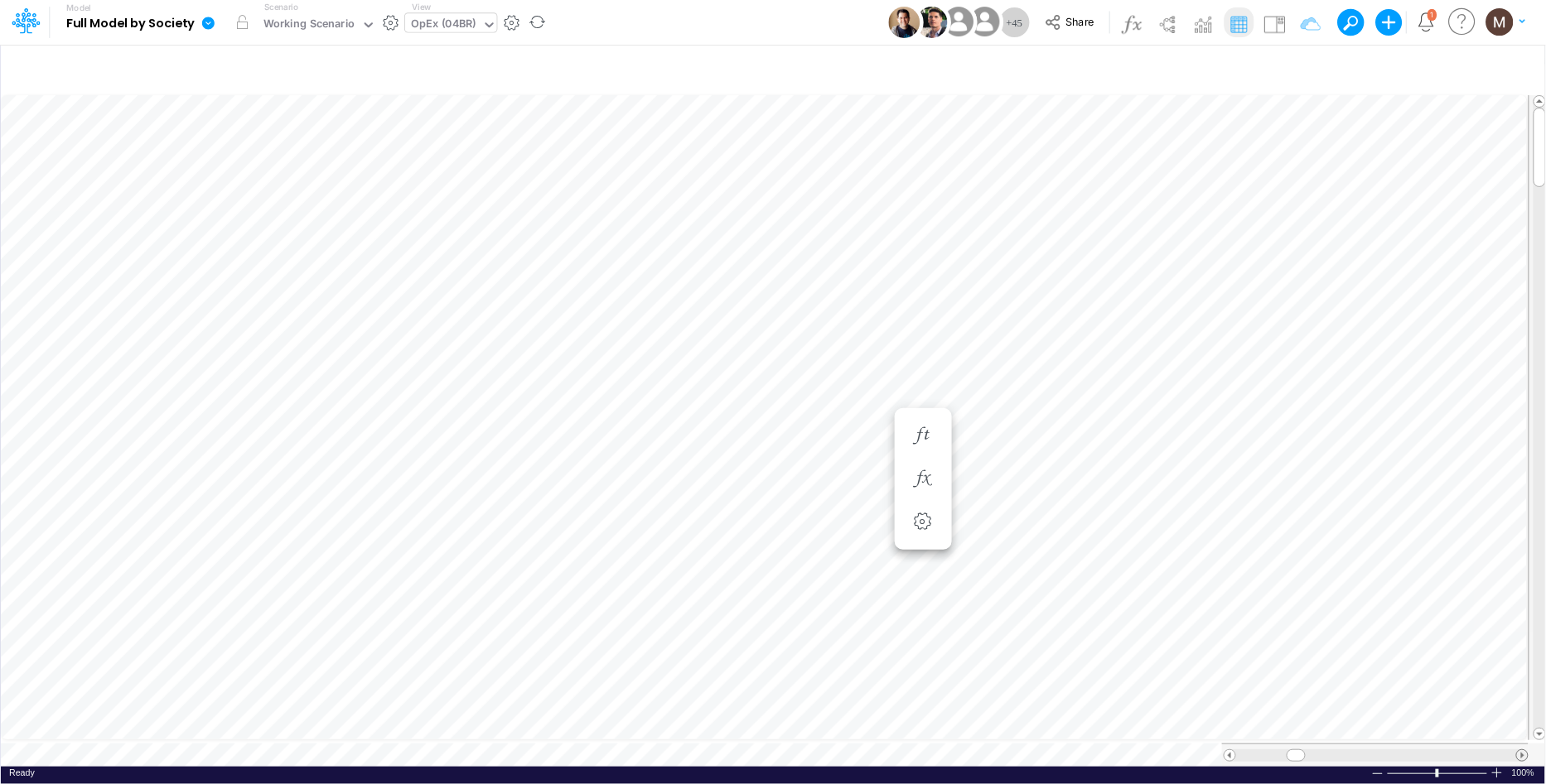
click at [1520, 750] on span at bounding box center [1522, 755] width 11 height 11
click at [1524, 750] on span at bounding box center [1522, 755] width 11 height 11
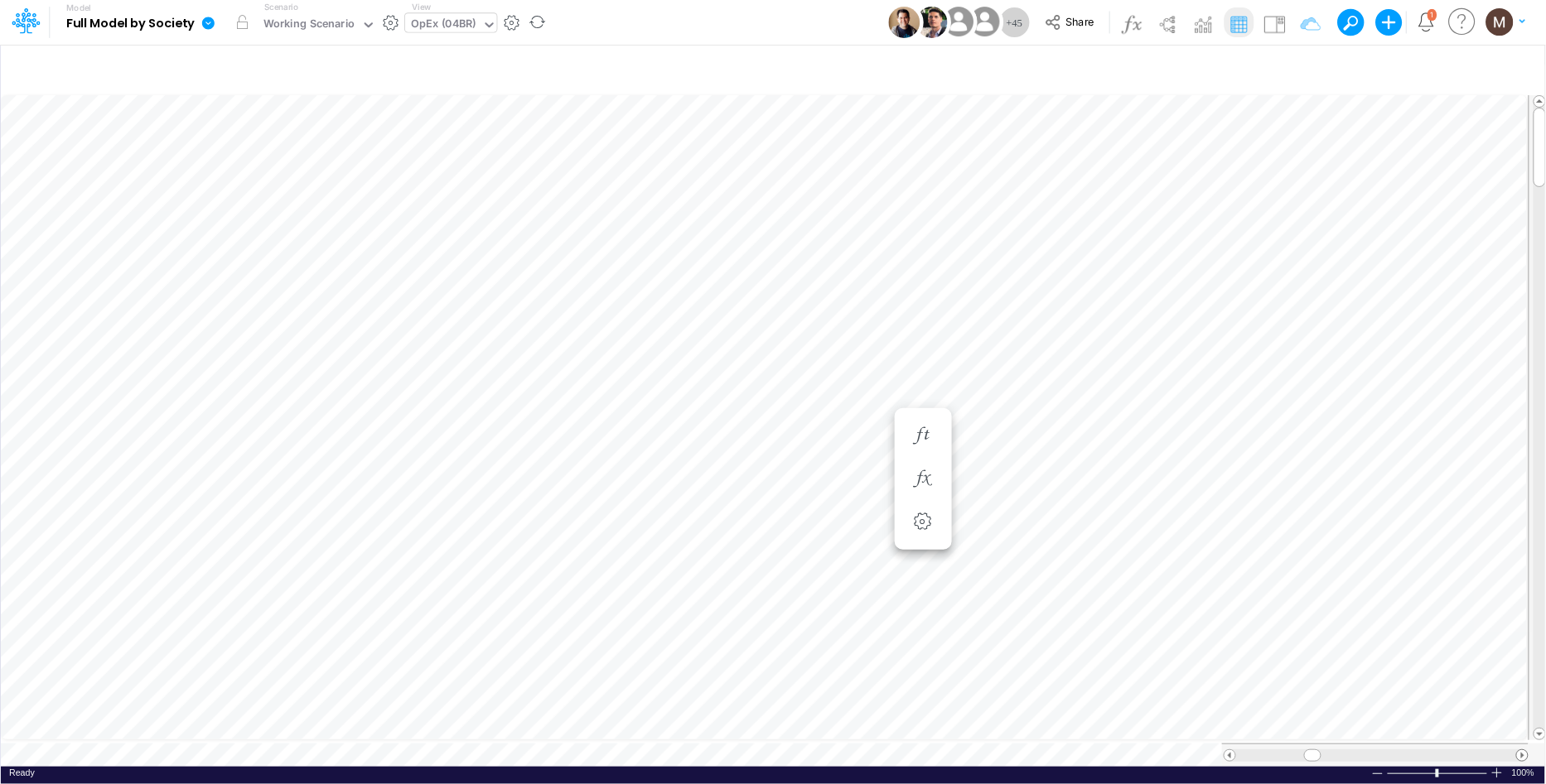
click at [1524, 750] on span at bounding box center [1522, 755] width 11 height 11
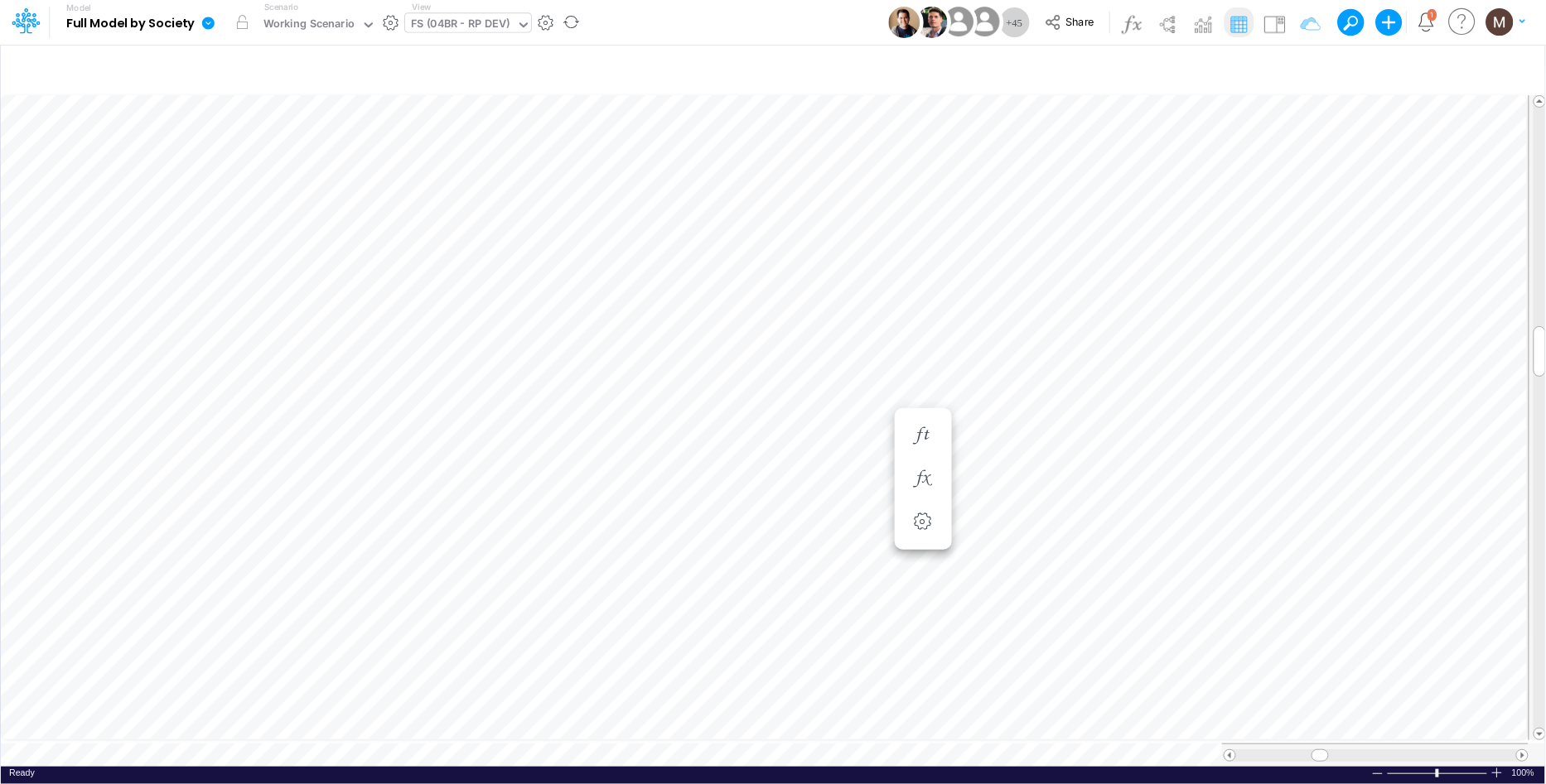
scroll to position [0, 1]
click at [928, 552] on icon "button" at bounding box center [922, 552] width 25 height 17
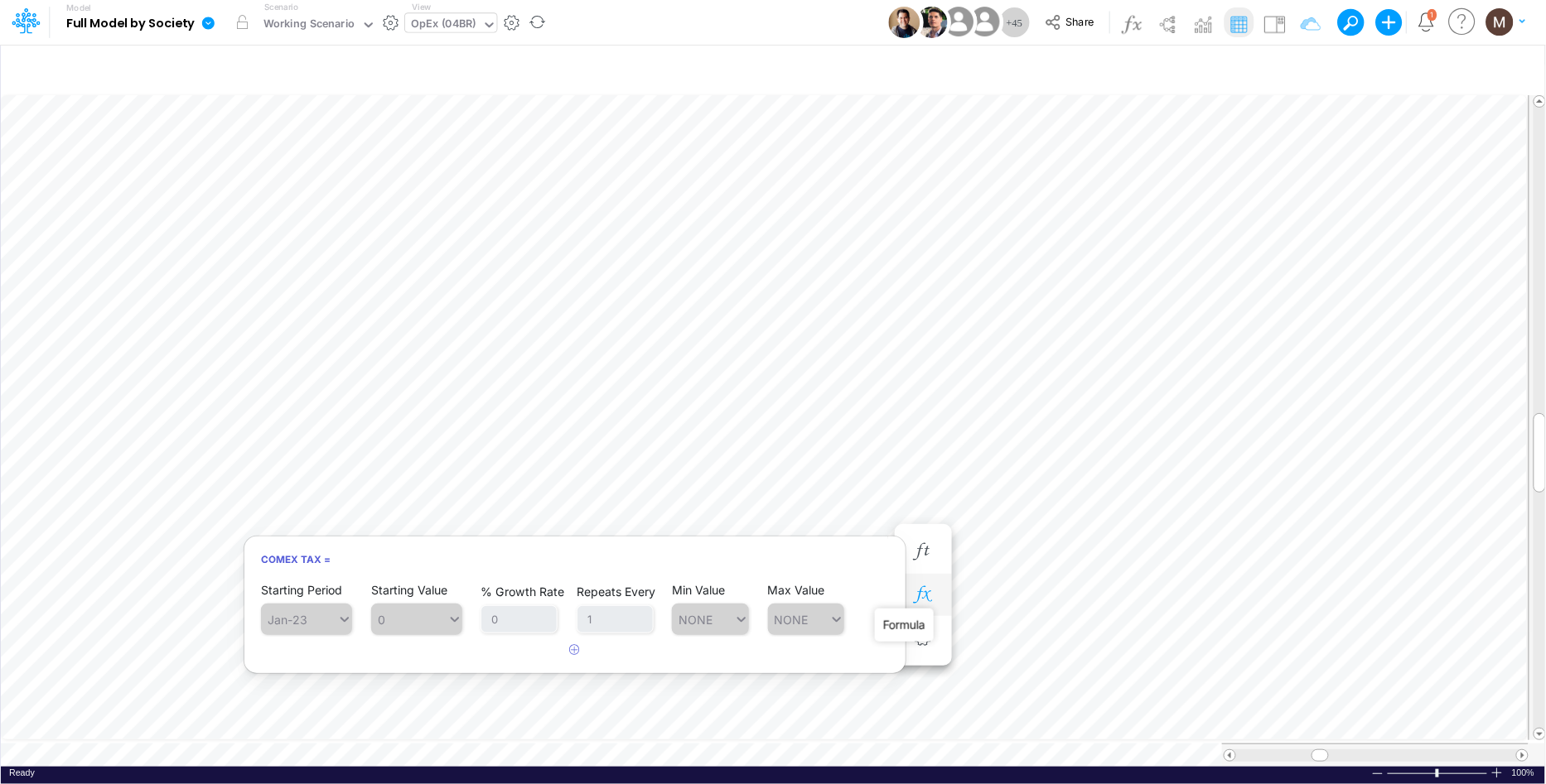
click at [917, 598] on icon "button" at bounding box center [922, 594] width 25 height 17
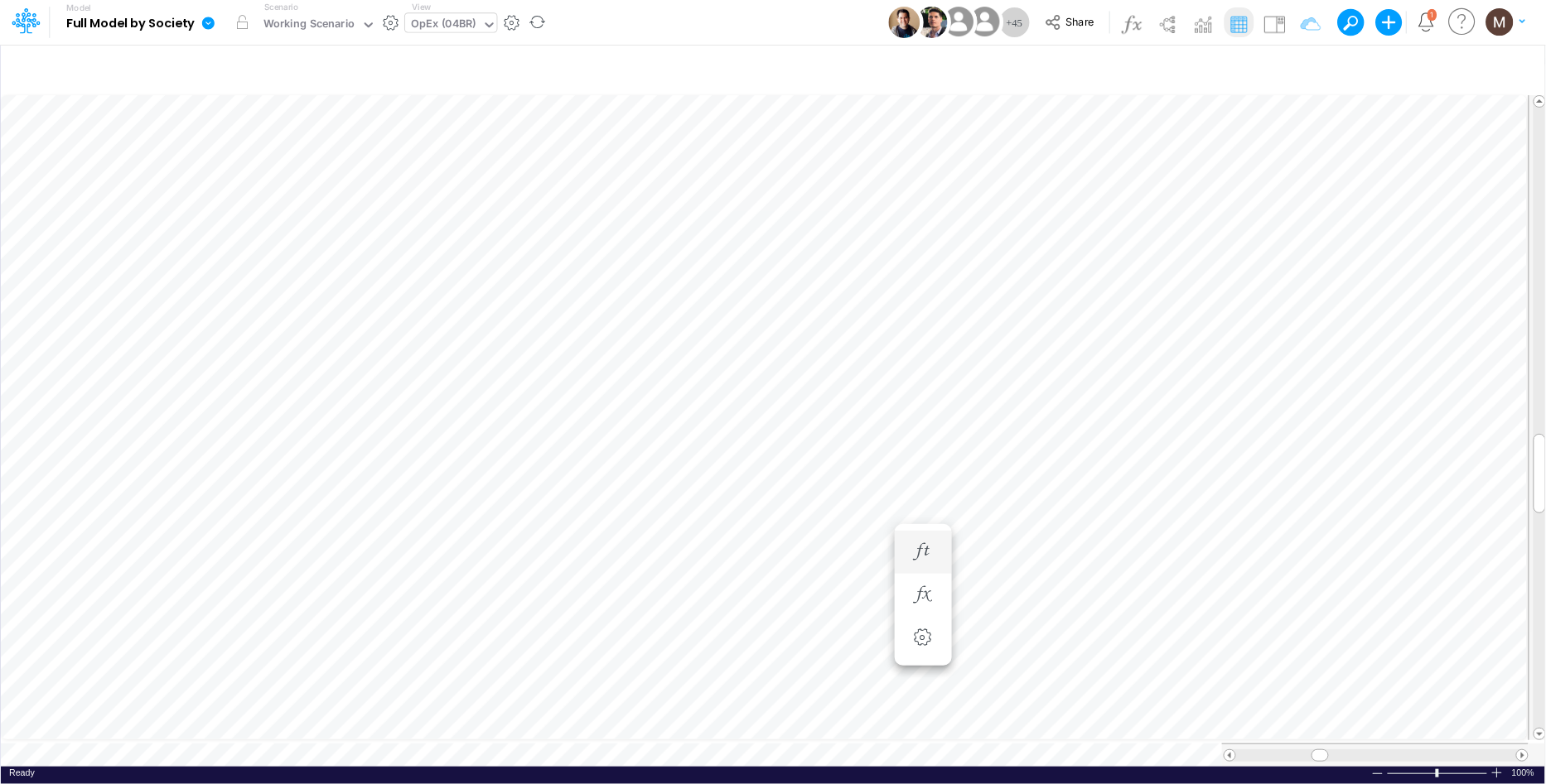
scroll to position [0, 1]
click at [1285, 28] on img at bounding box center [1275, 24] width 27 height 27
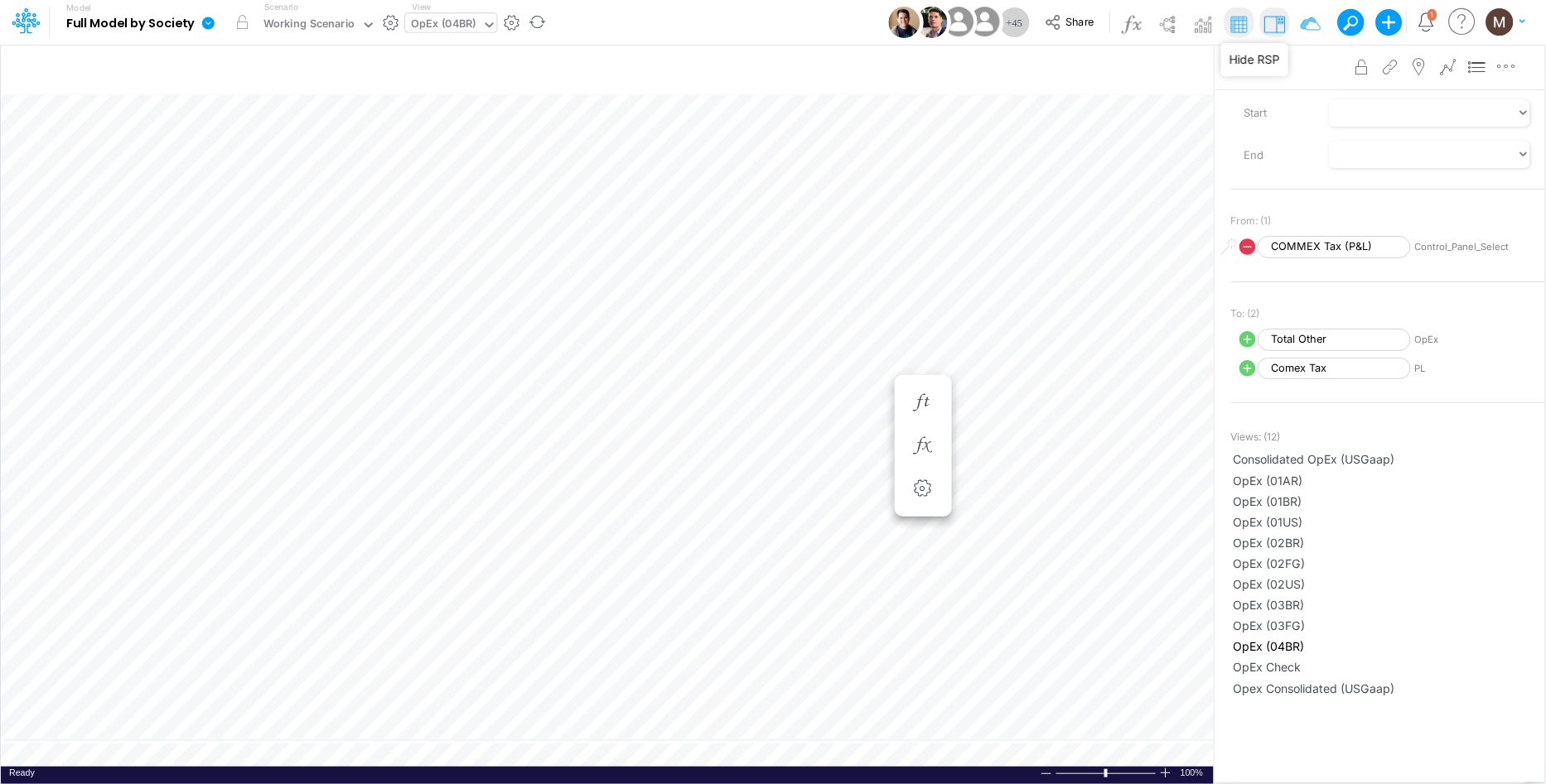
scroll to position [221, 0]
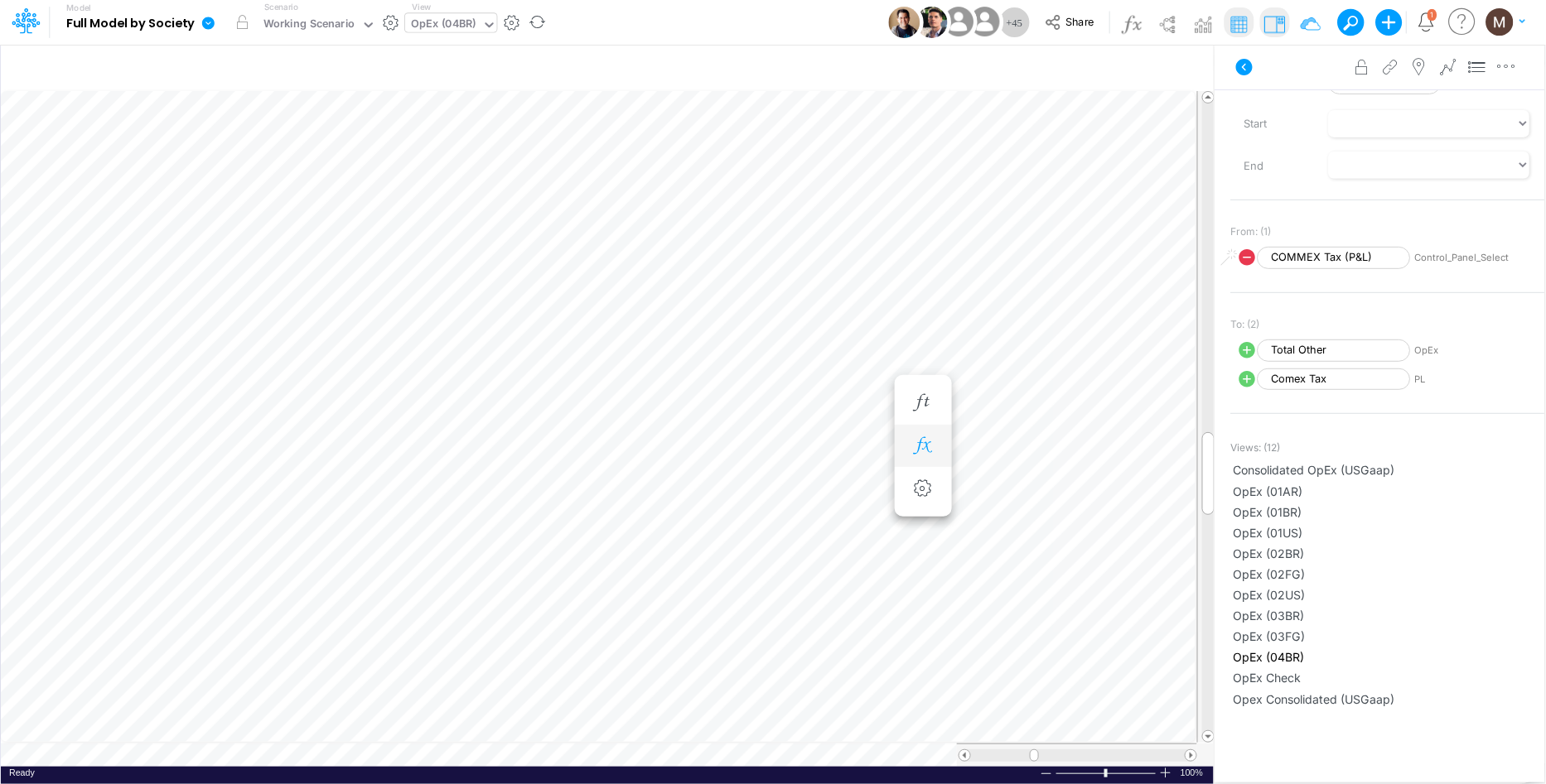
click at [913, 448] on icon "button" at bounding box center [922, 445] width 25 height 17
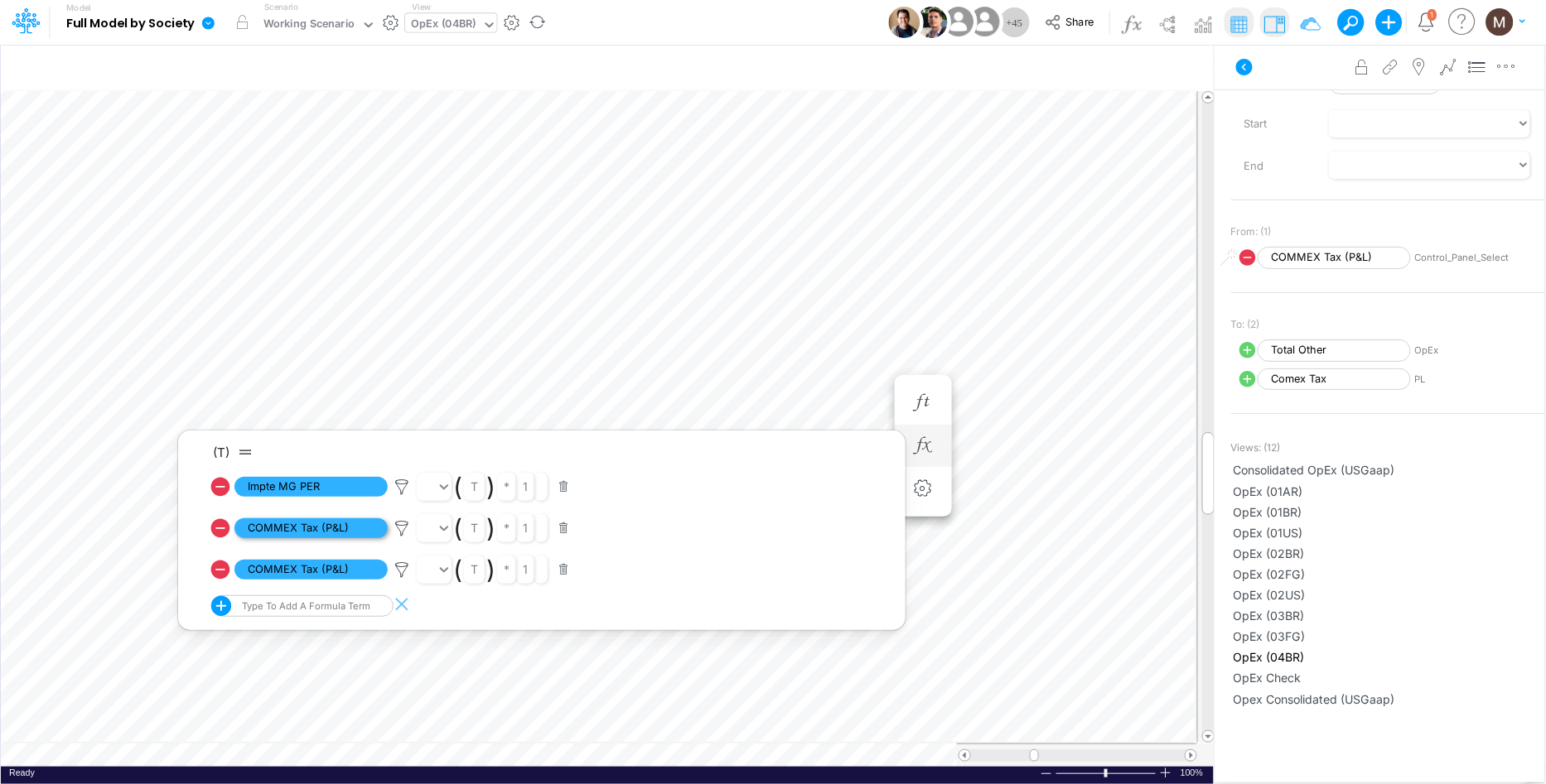
click at [348, 525] on span "COMMEX Tax (P&L)" at bounding box center [311, 529] width 154 height 21
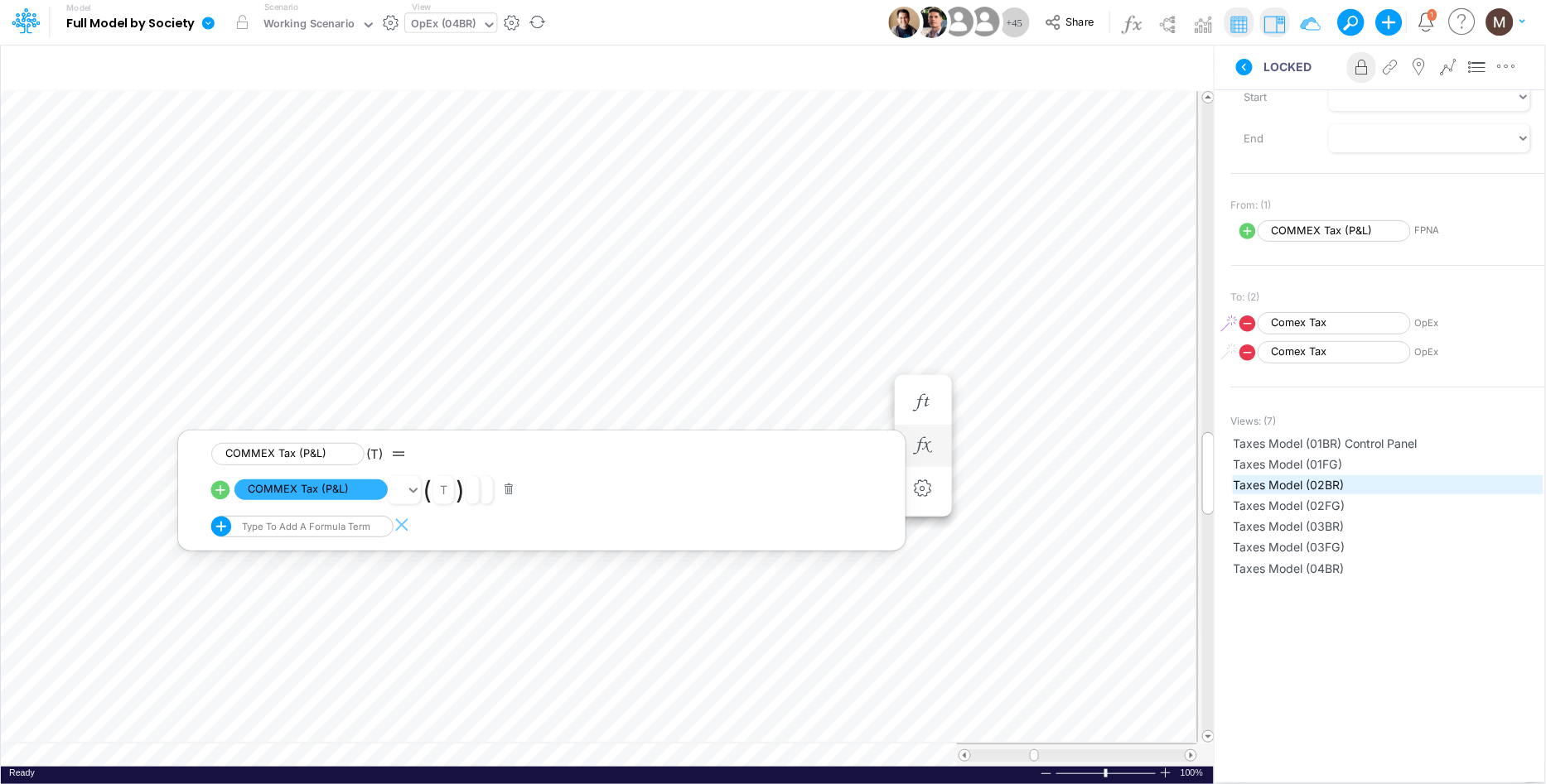
scroll to position [215, 0]
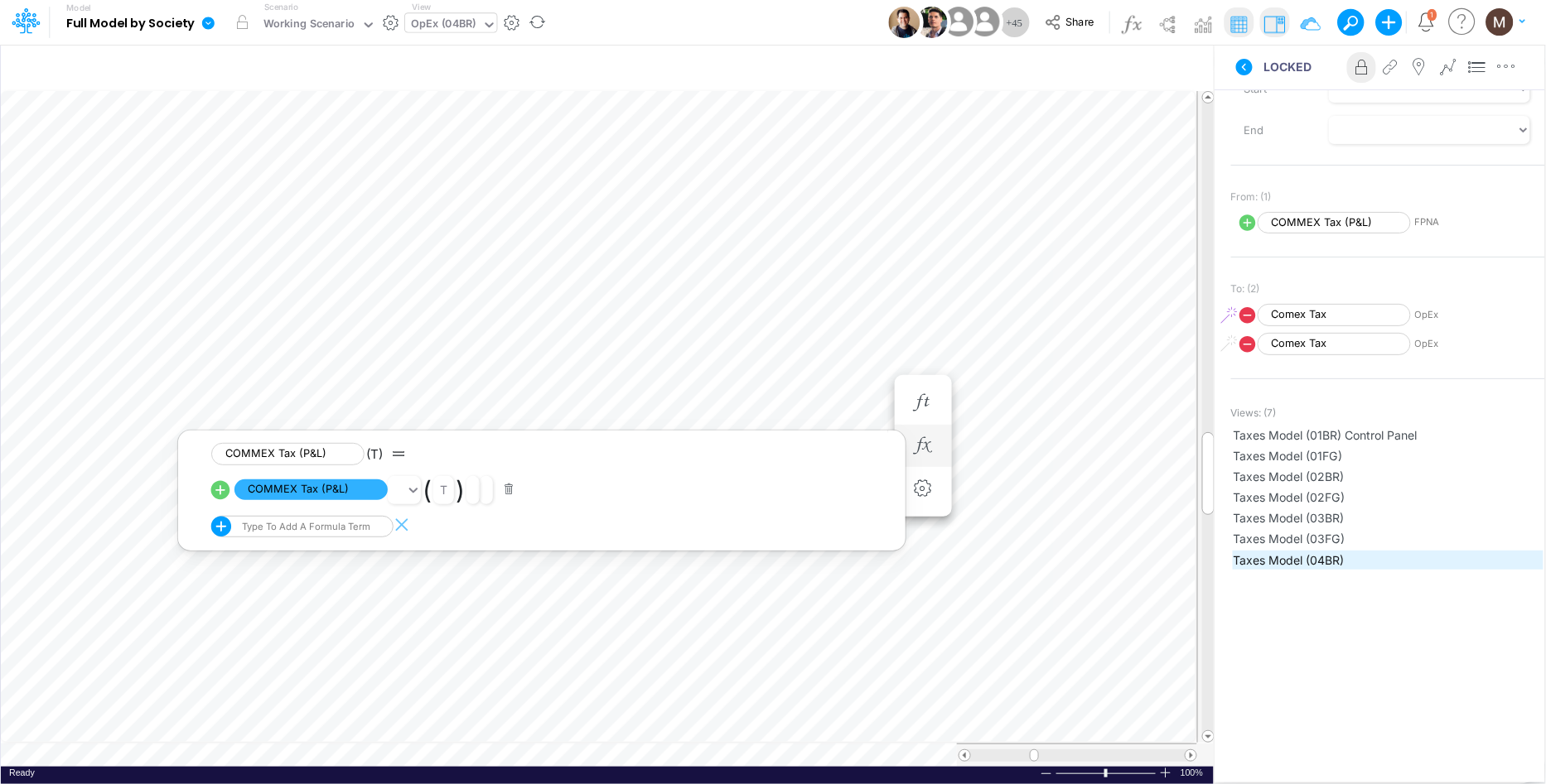
click at [1254, 559] on span "Taxes Model (04BR)" at bounding box center [1388, 560] width 309 height 17
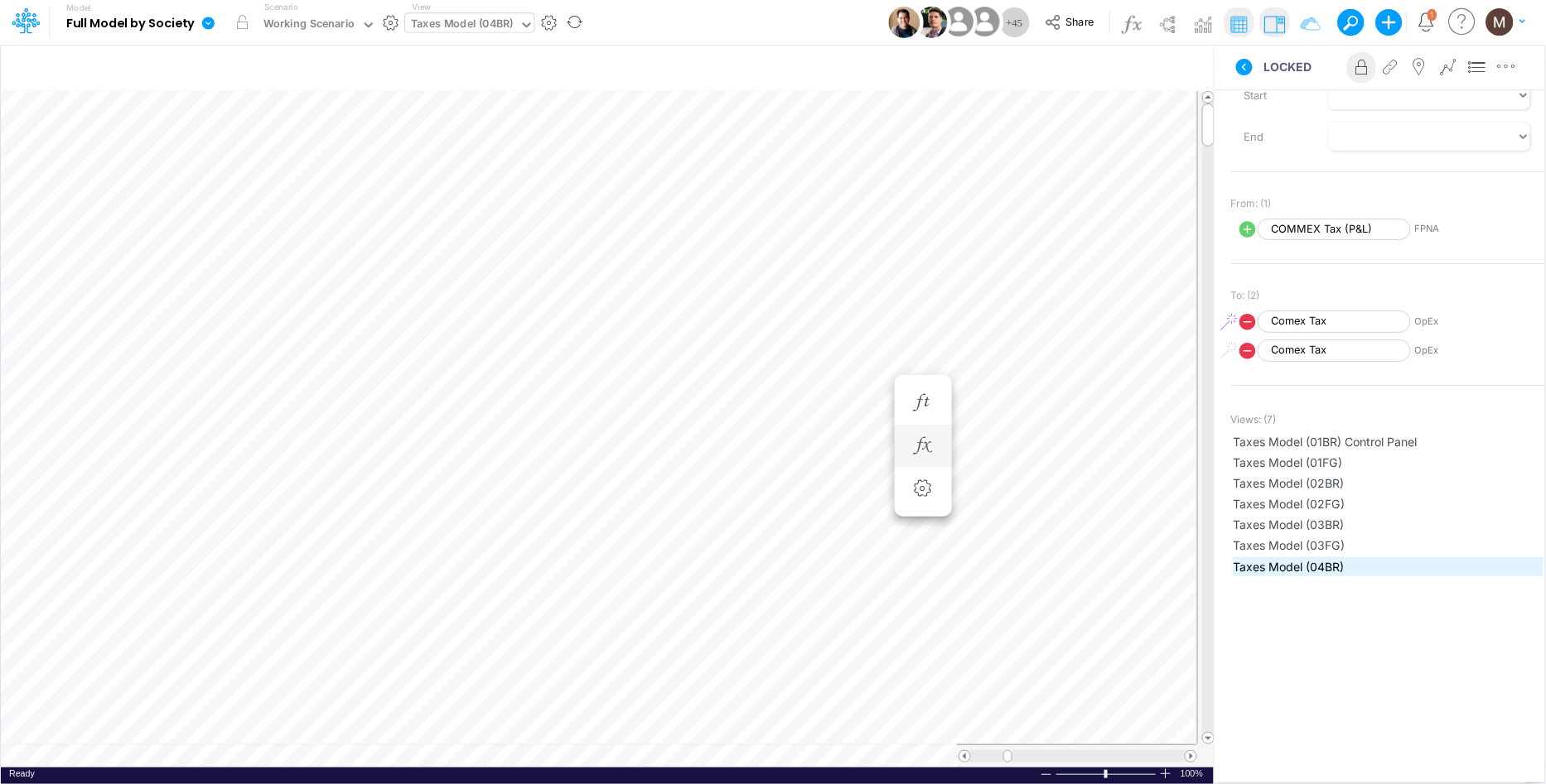
scroll to position [215, 0]
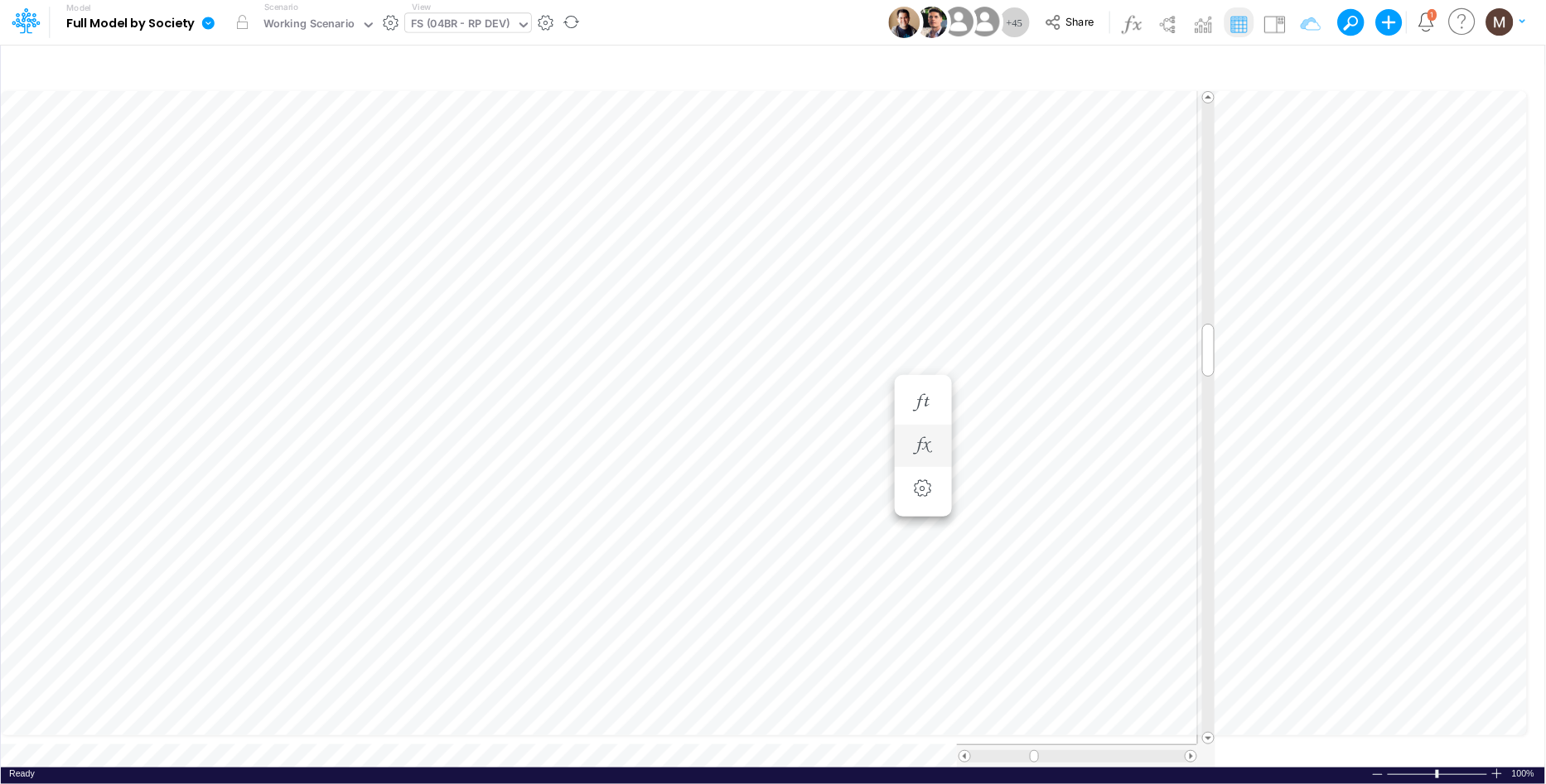
scroll to position [0, 1]
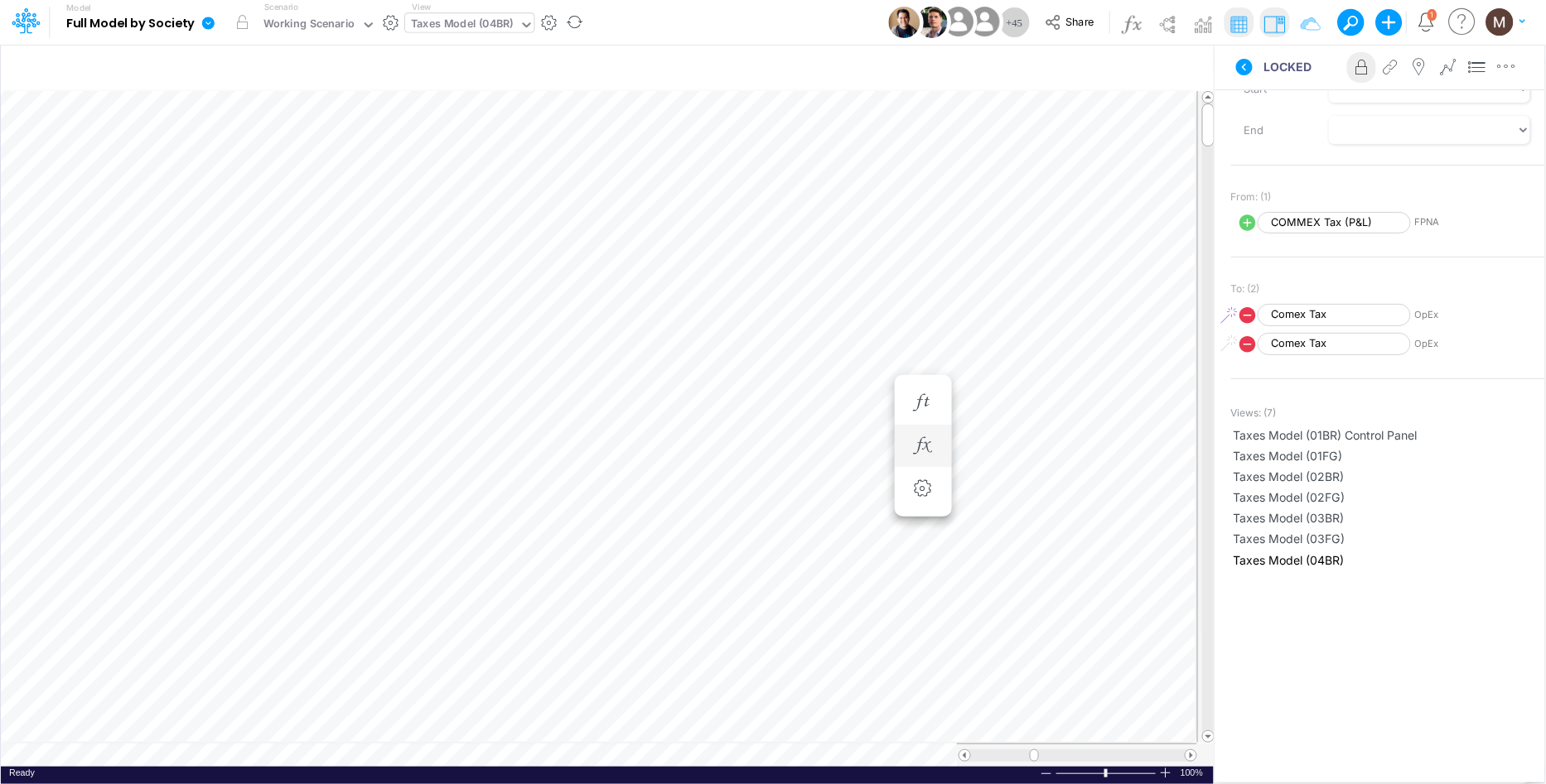
scroll to position [0, 1]
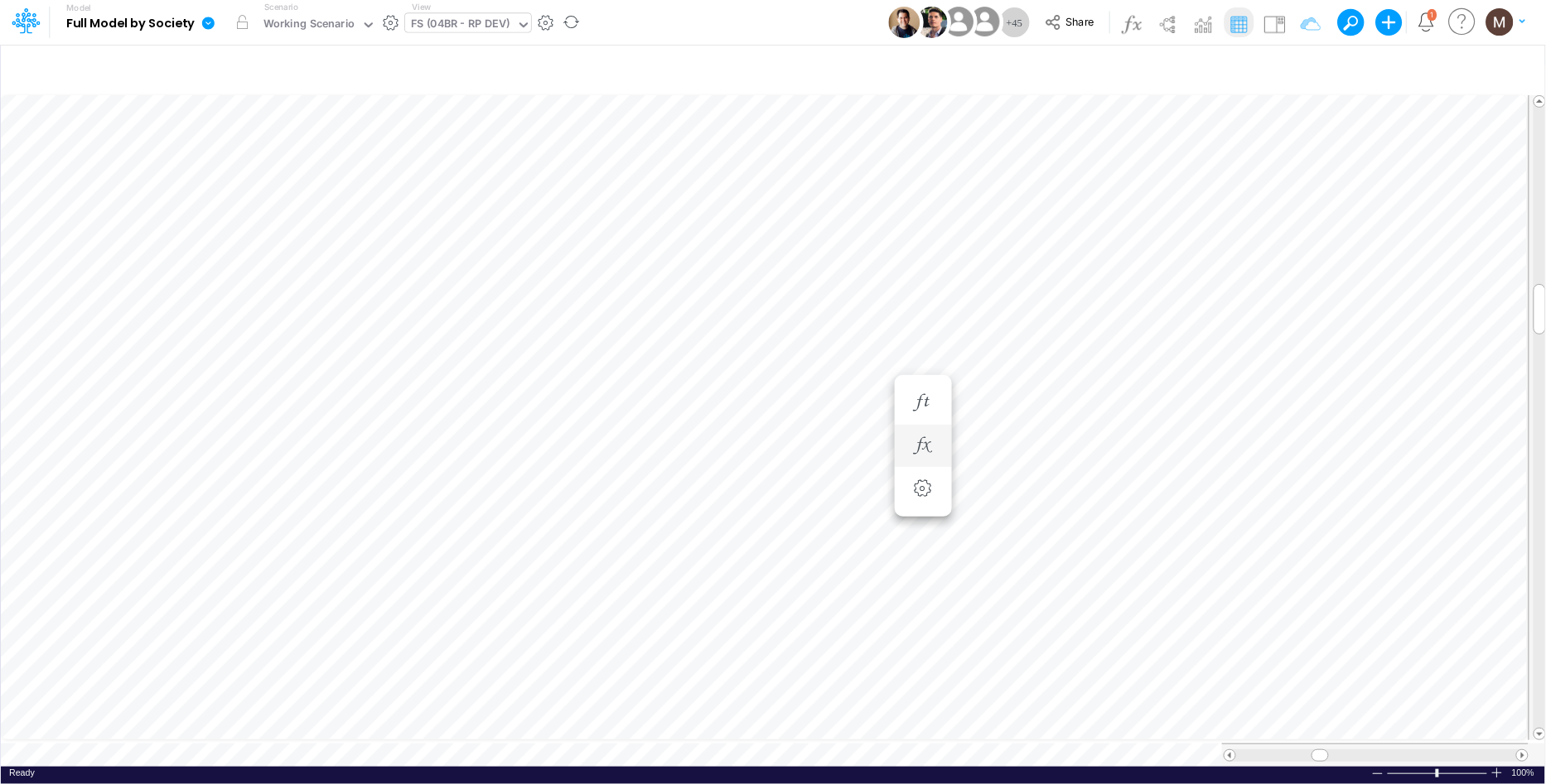
scroll to position [0, 1]
click at [1277, 17] on img at bounding box center [1275, 24] width 27 height 27
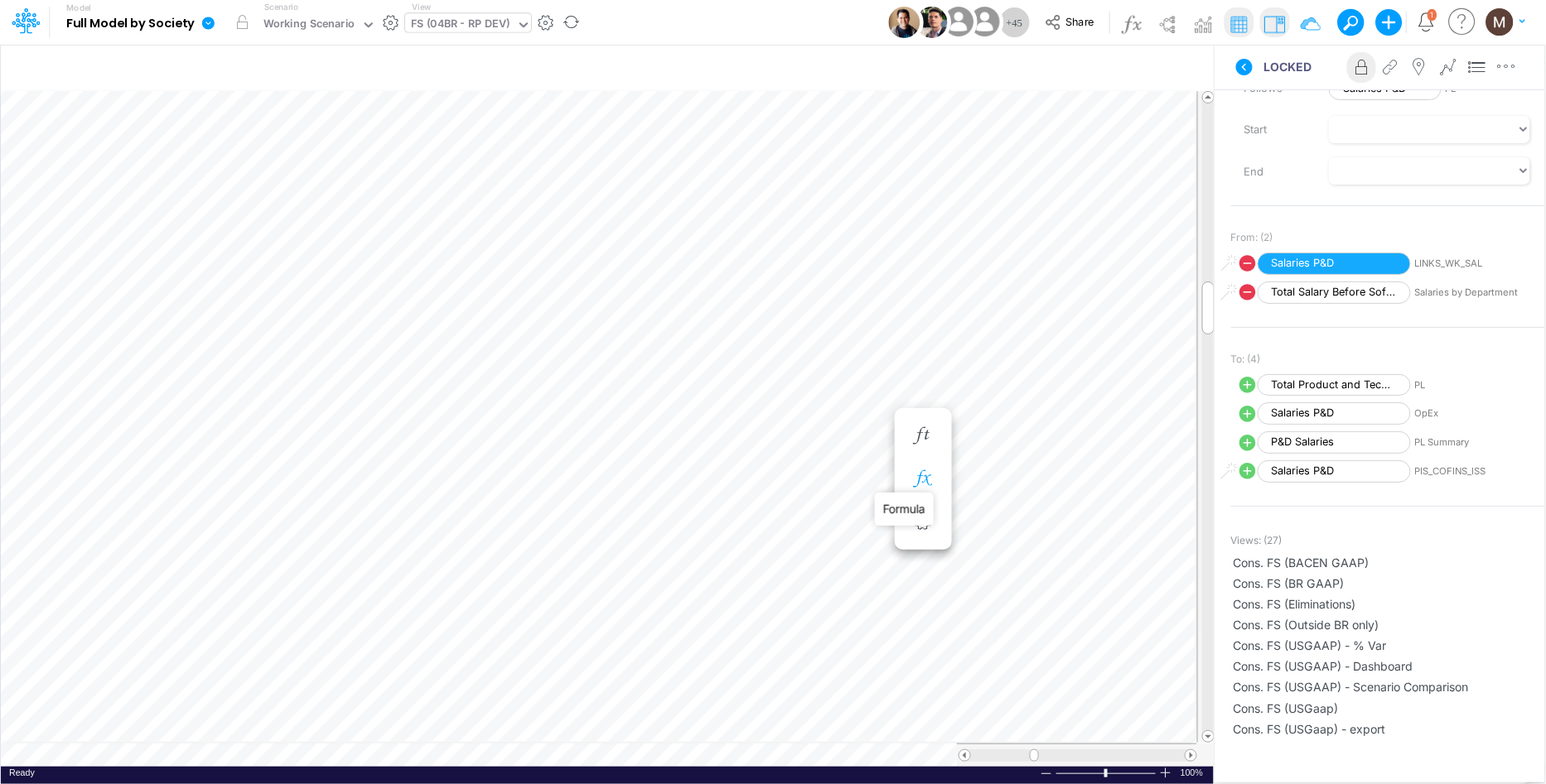
click at [910, 481] on icon "button" at bounding box center [922, 479] width 25 height 17
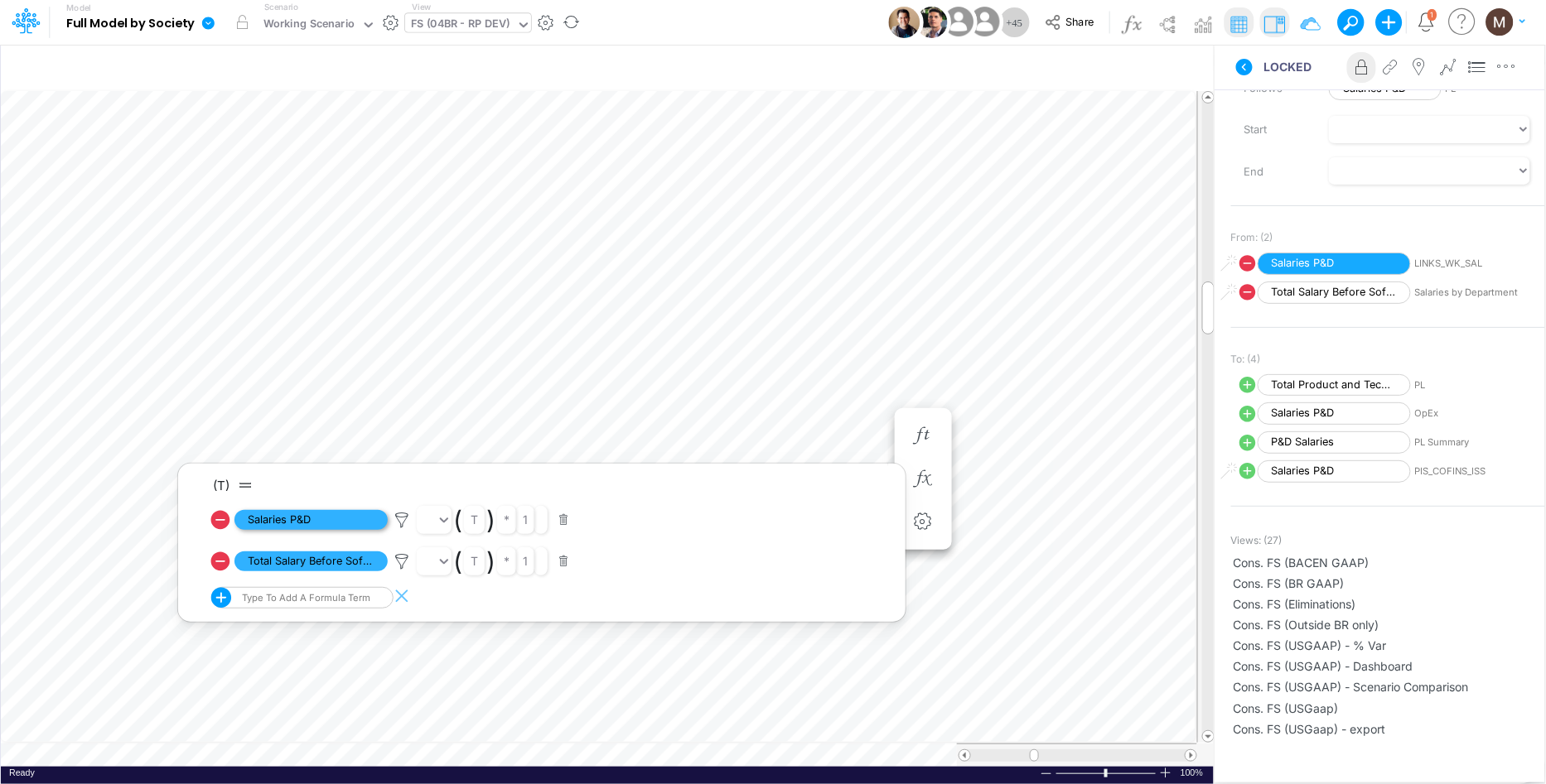
click at [332, 518] on span "Salaries P&D" at bounding box center [311, 520] width 154 height 21
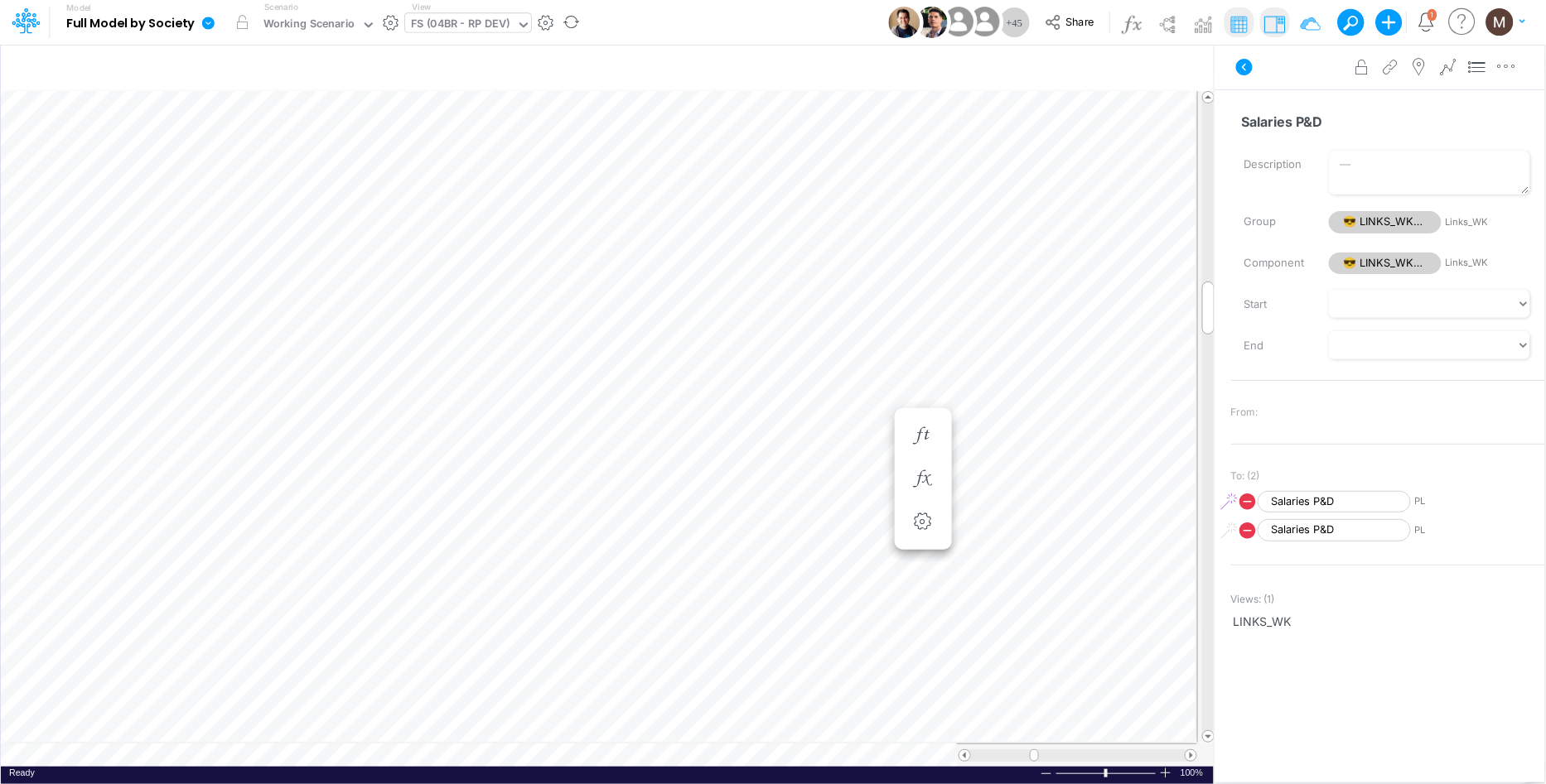
scroll to position [0, 1]
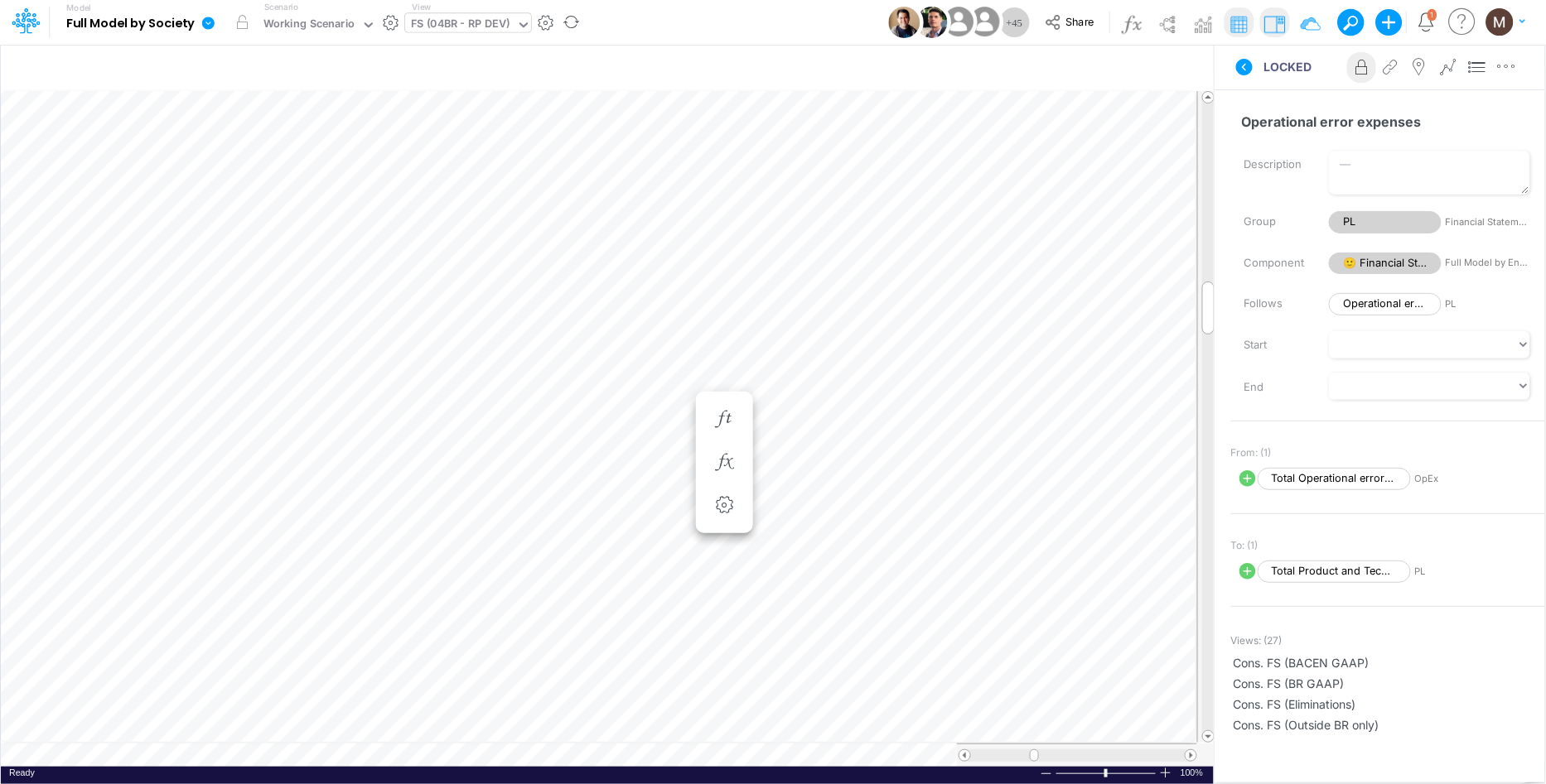
scroll to position [0, 1]
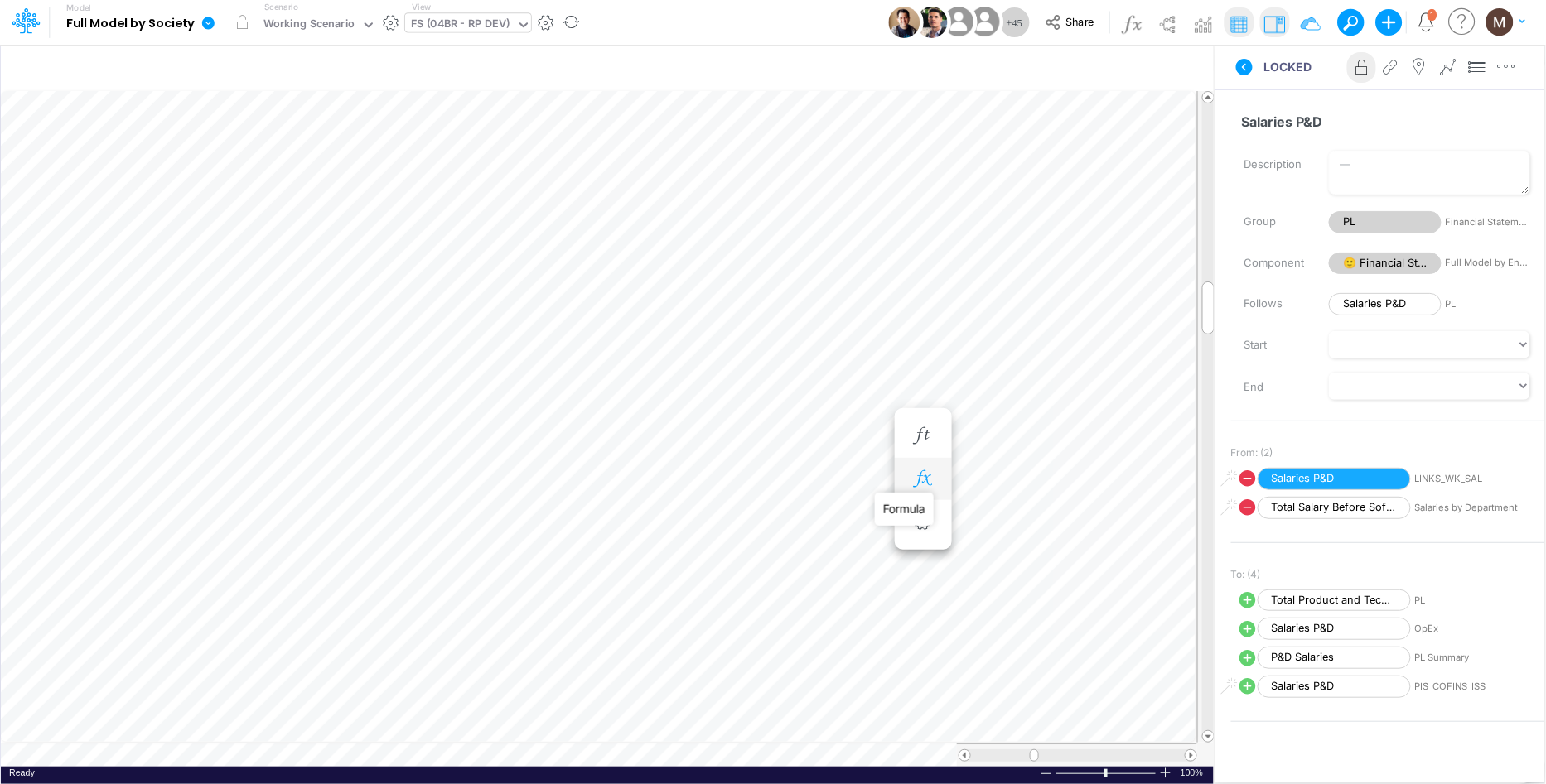
click at [924, 486] on icon "button" at bounding box center [922, 479] width 25 height 17
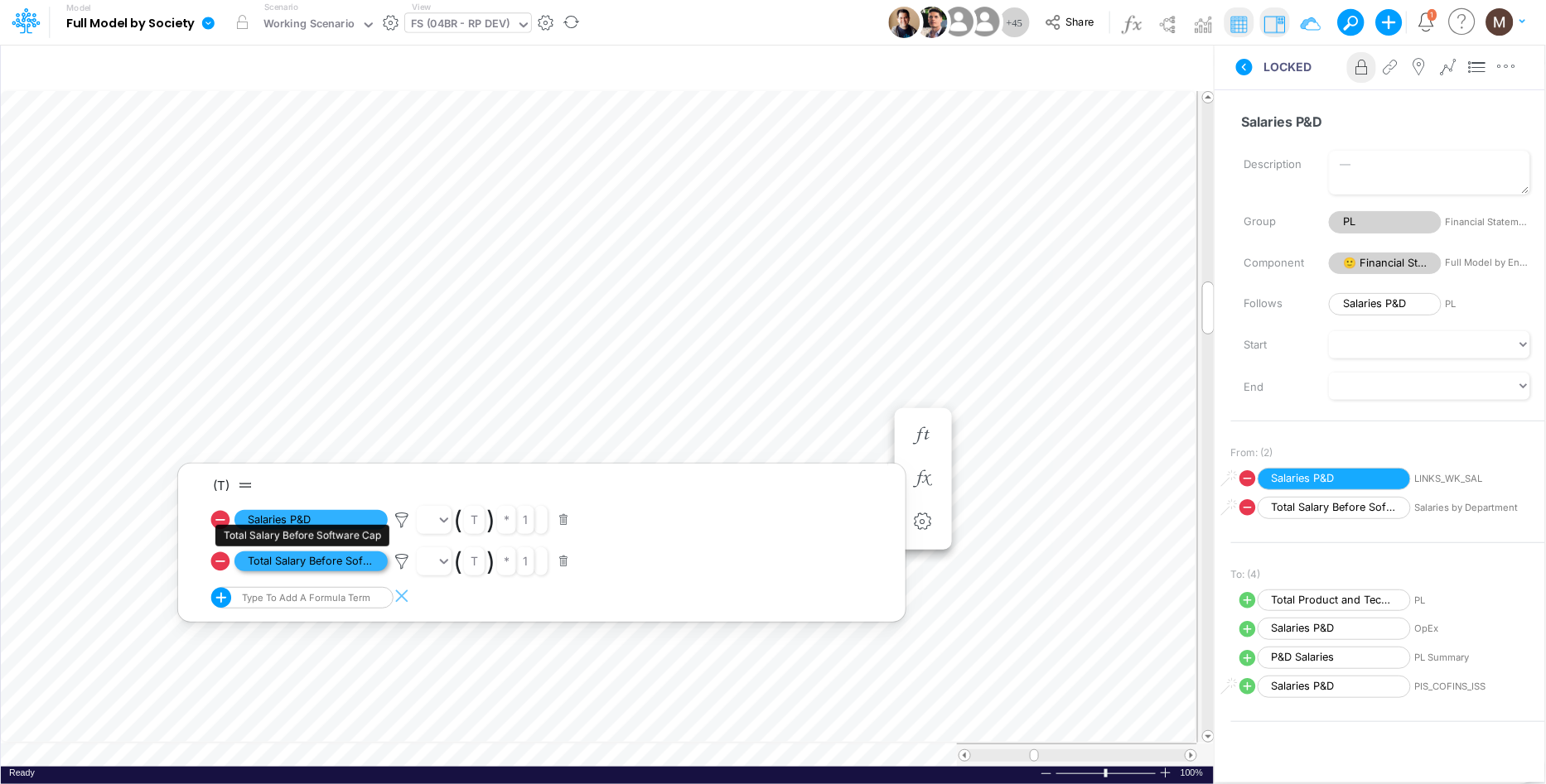
click at [312, 562] on span "Total Salary Before Software Cap" at bounding box center [311, 562] width 154 height 21
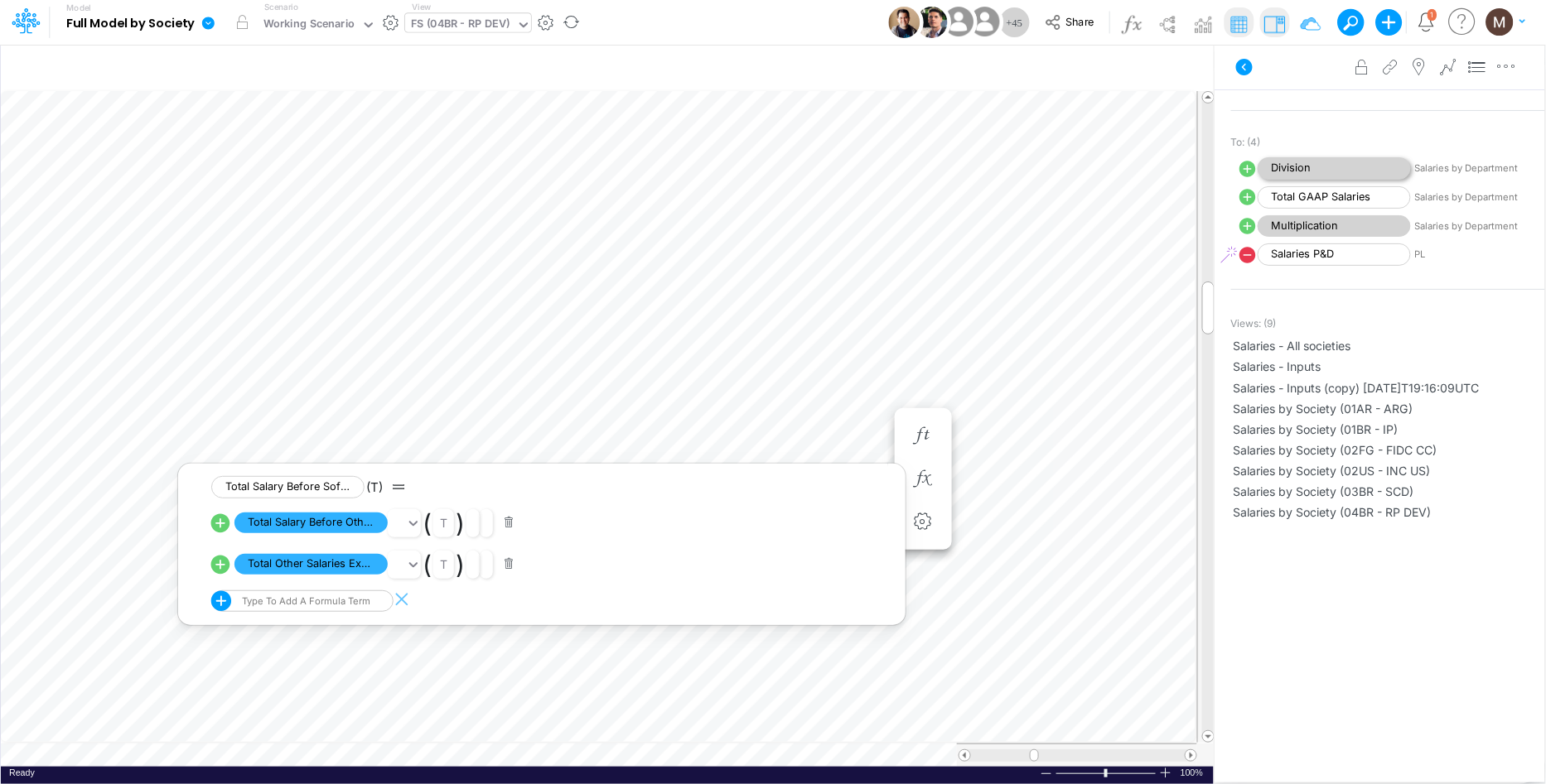
scroll to position [392, 0]
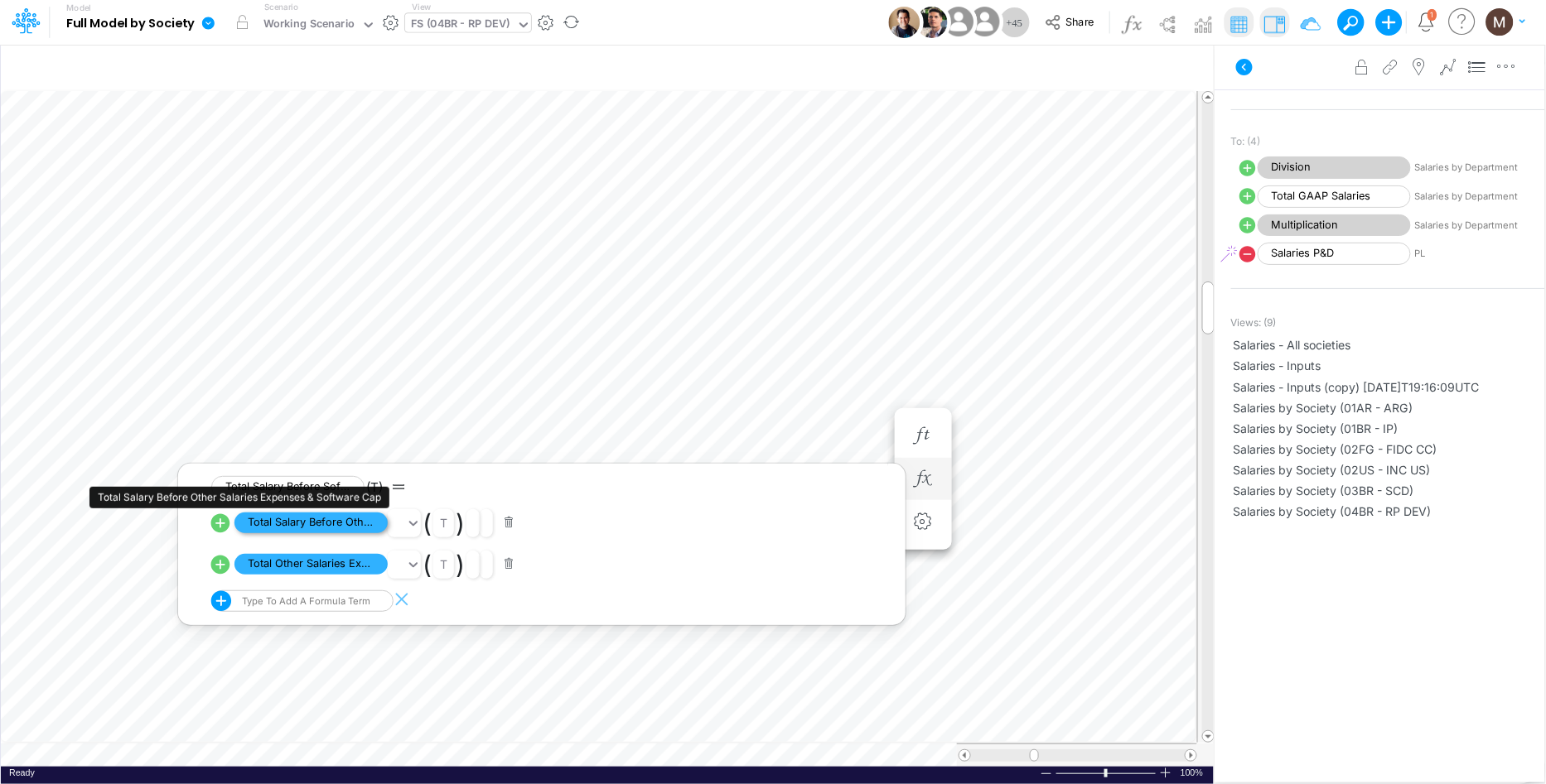
click at [321, 521] on span "Total Salary Before Other Salaries Expenses & Software Cap" at bounding box center [311, 523] width 154 height 21
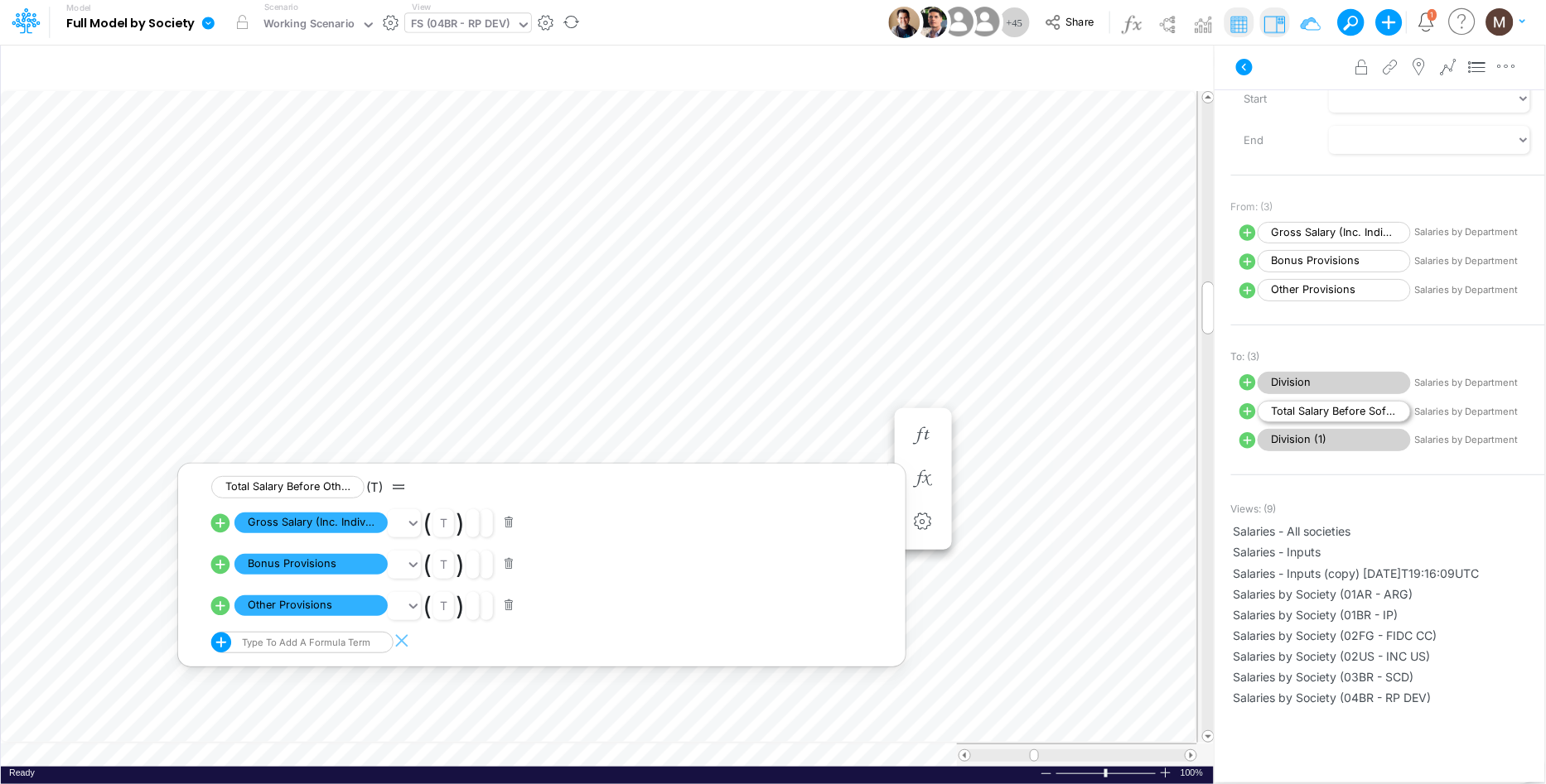
scroll to position [207, 0]
click at [1322, 695] on span "Salaries by Society (04BR - RP DEV)" at bounding box center [1388, 695] width 309 height 17
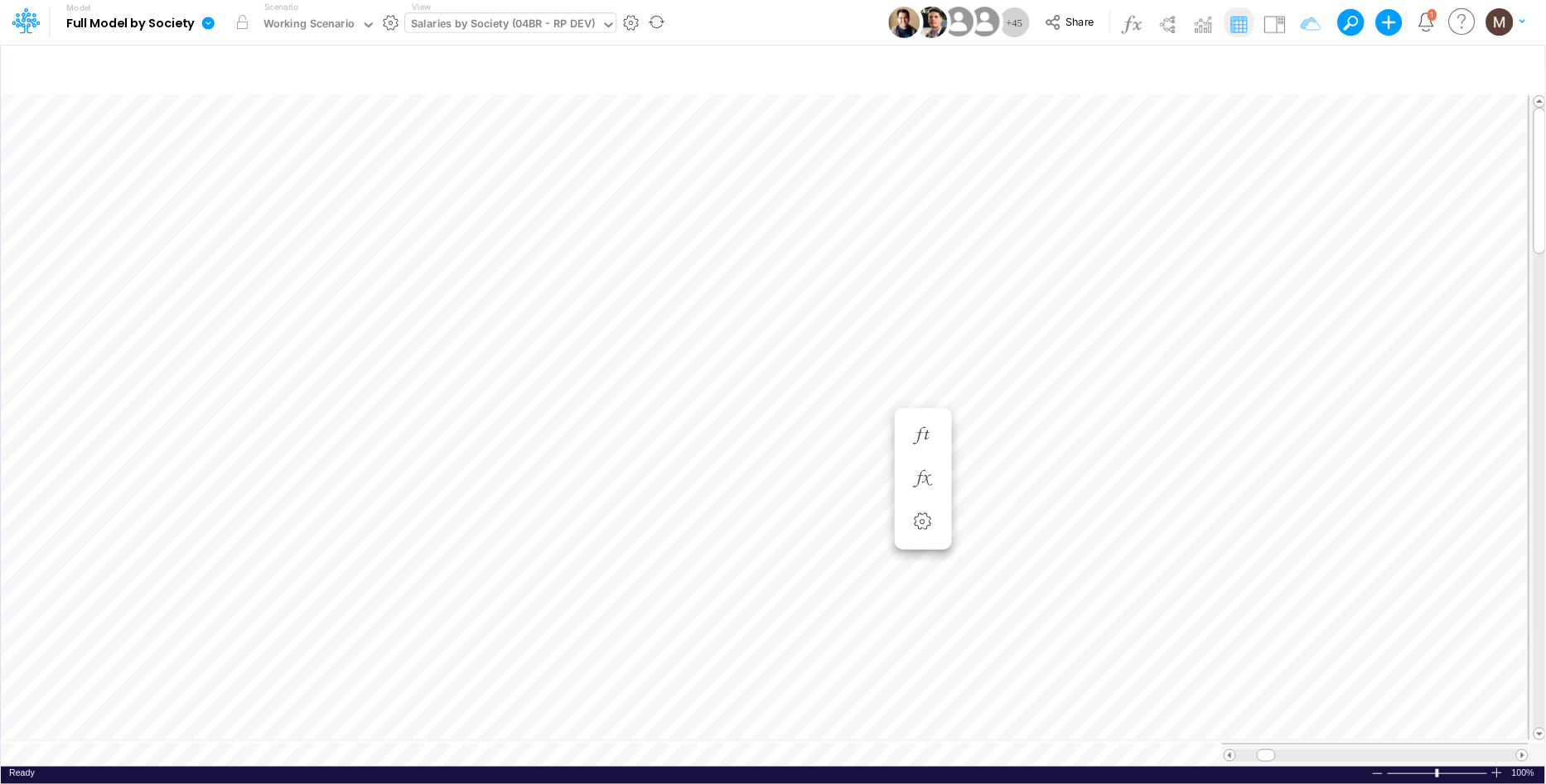
scroll to position [0, 1]
click at [1112, 607] on icon "button" at bounding box center [1114, 610] width 25 height 17
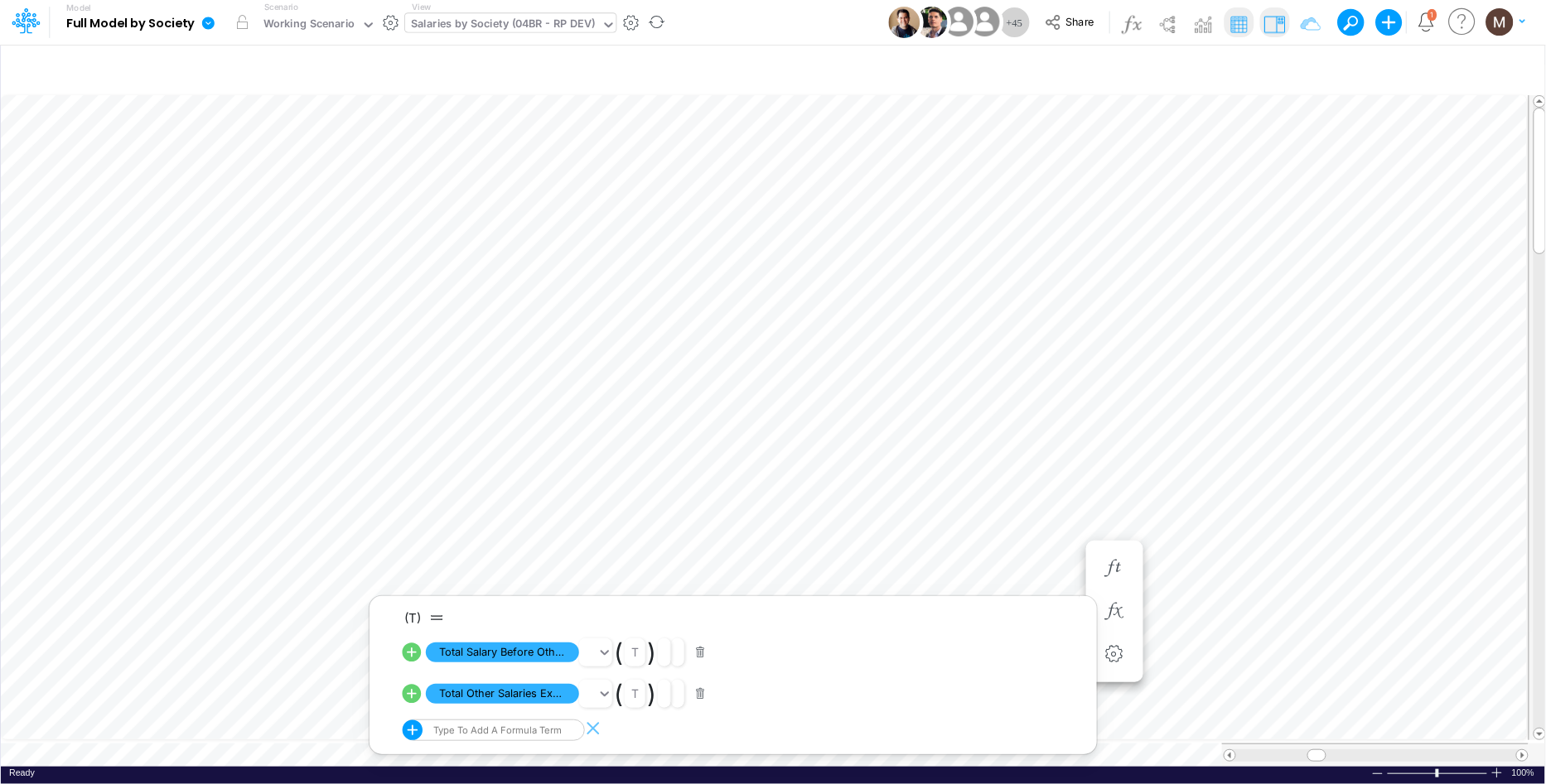
click at [1282, 20] on img at bounding box center [1275, 24] width 27 height 27
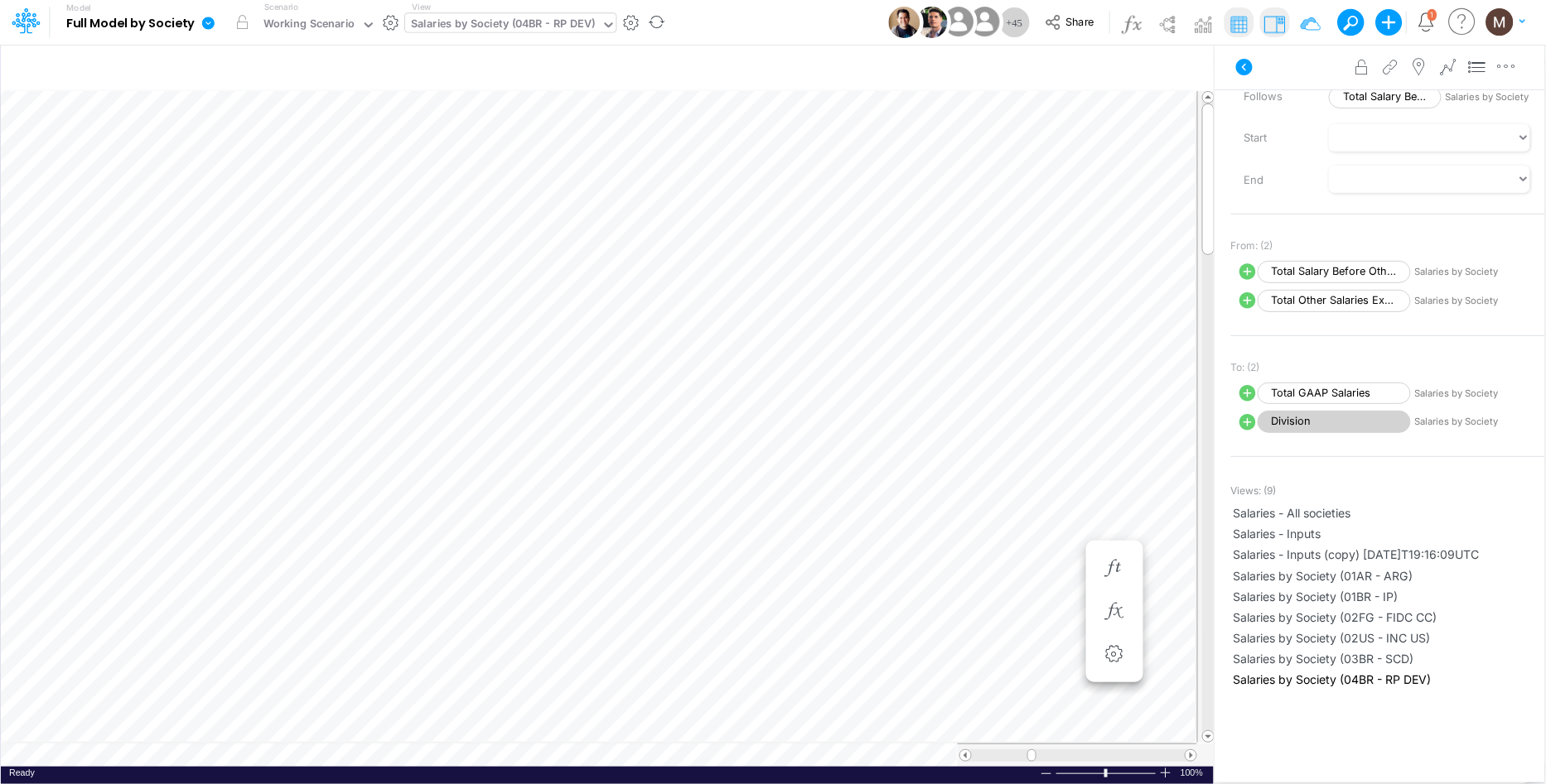
scroll to position [0, 1]
click at [1105, 733] on table at bounding box center [608, 429] width 1215 height 676
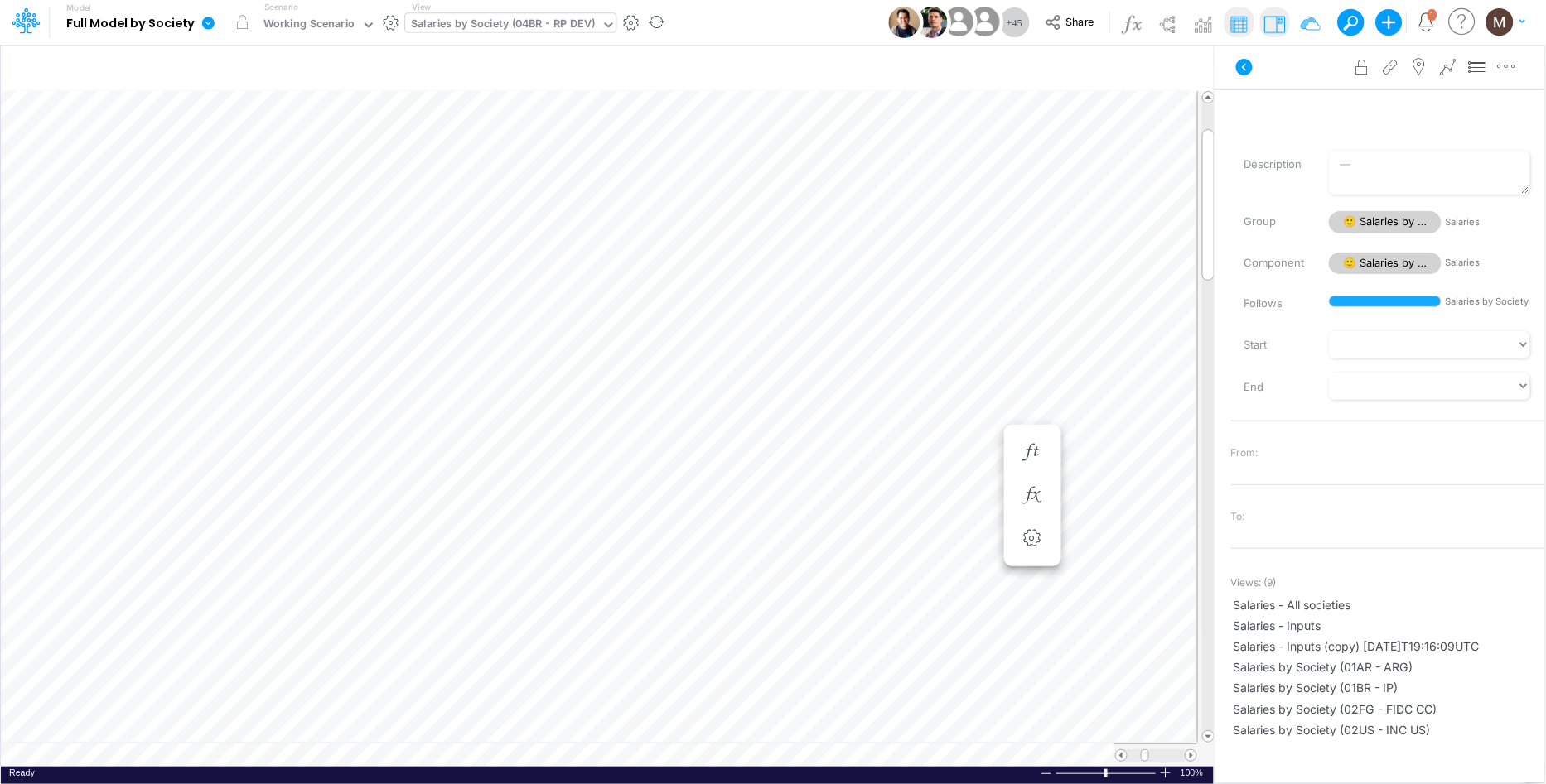
scroll to position [0, 1]
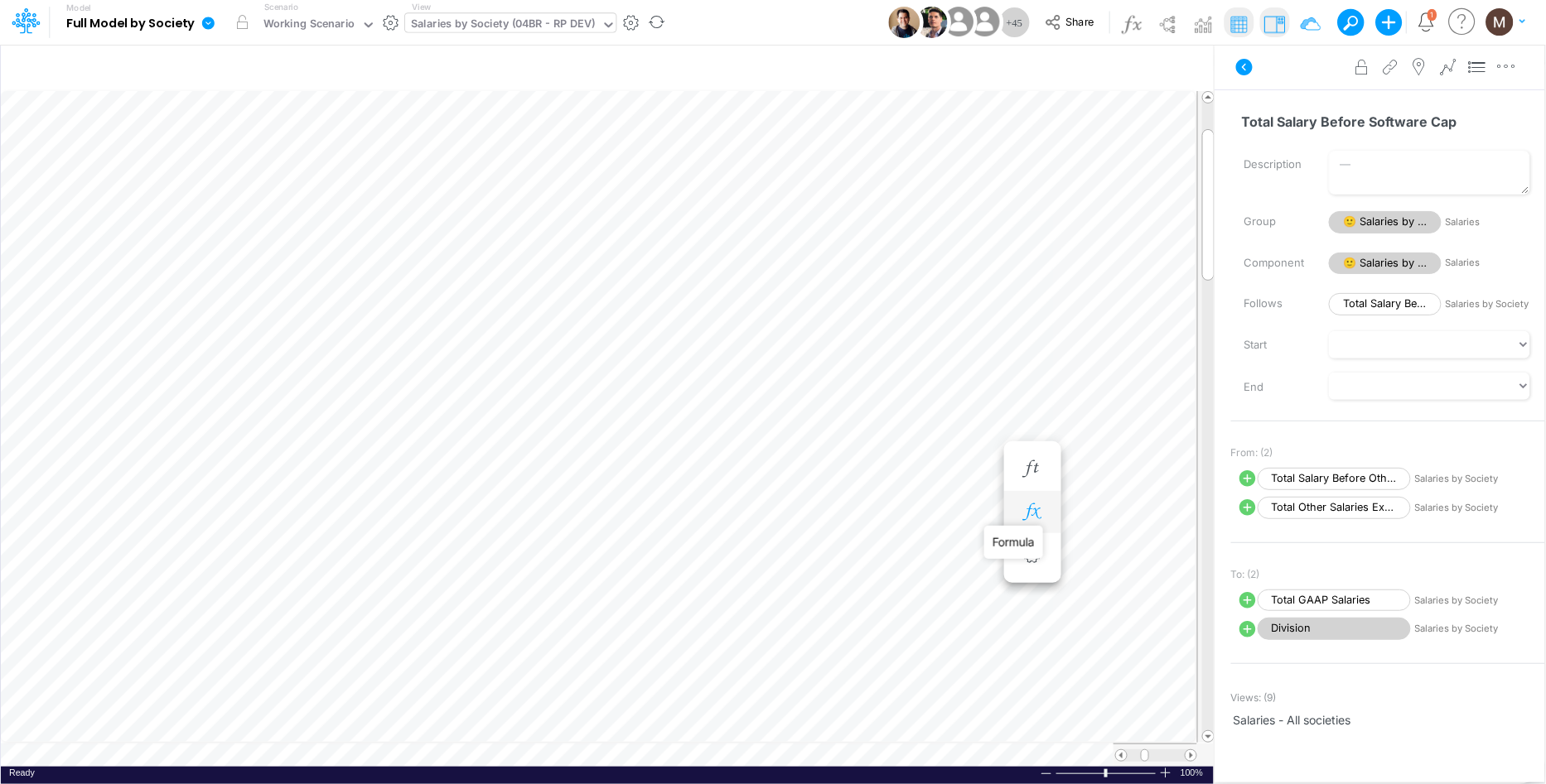
click at [1038, 519] on icon "button" at bounding box center [1032, 512] width 25 height 17
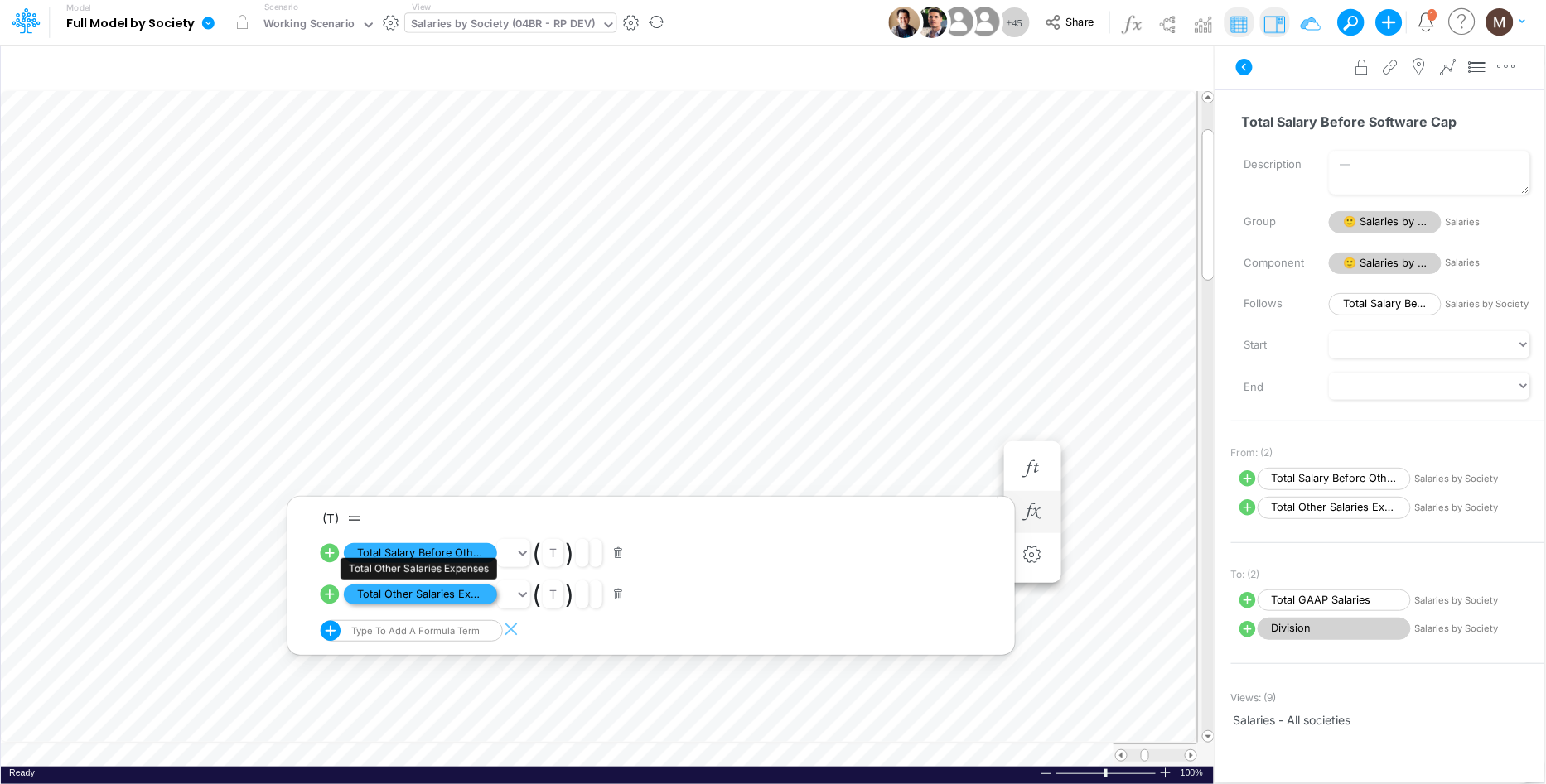
click at [442, 593] on span "Total Other Salaries Expenses" at bounding box center [421, 594] width 154 height 21
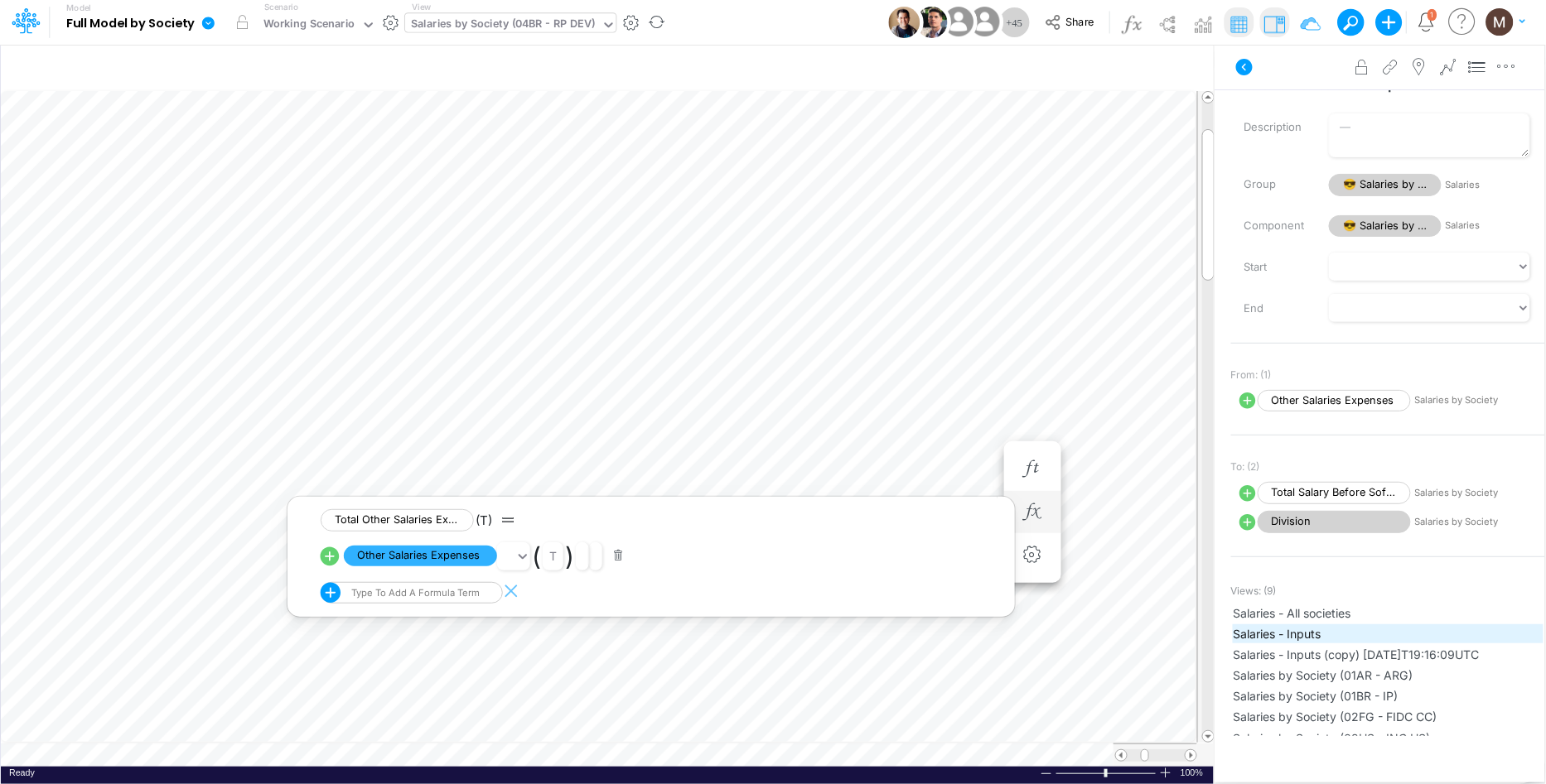
scroll to position [196, 0]
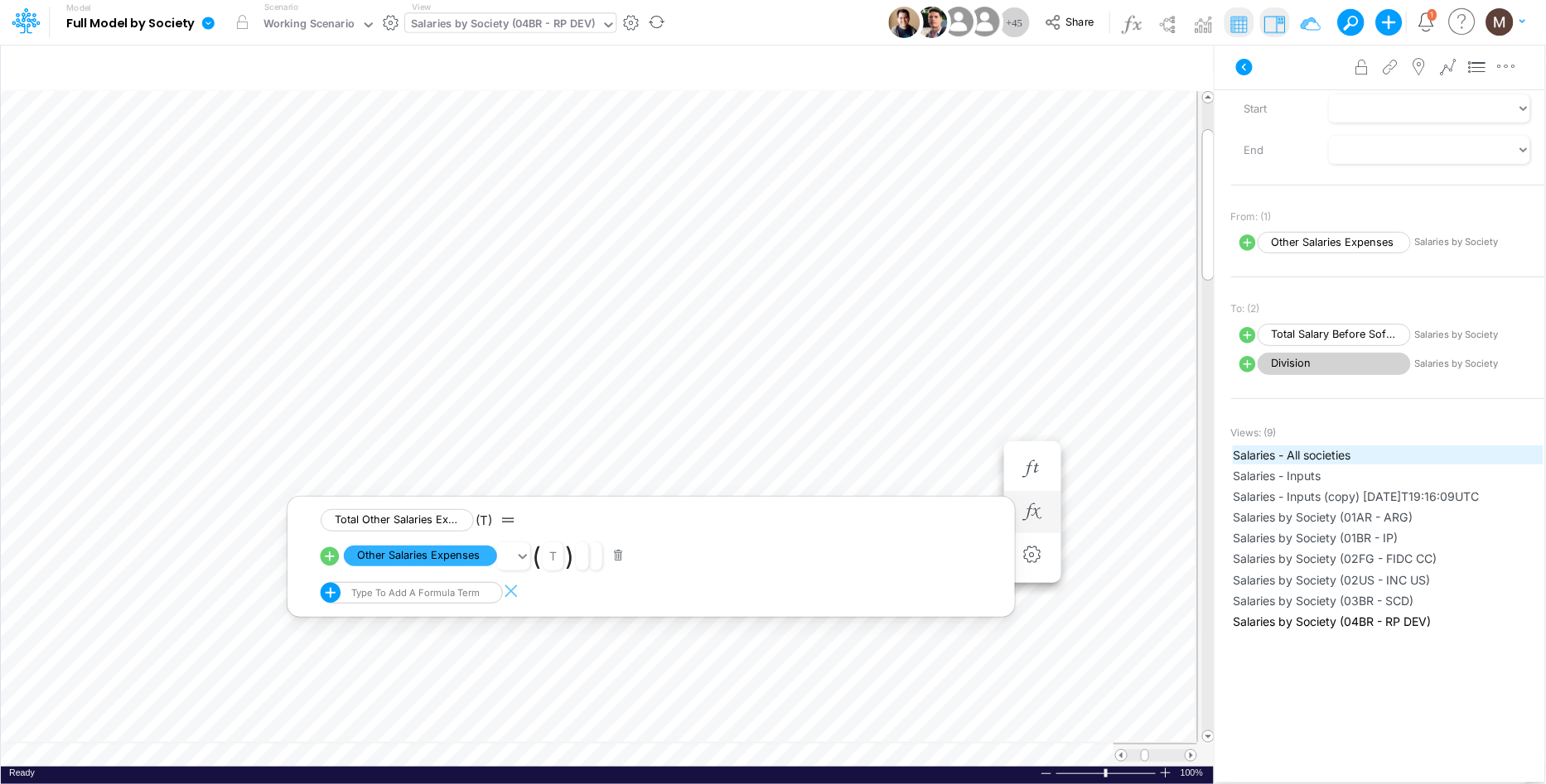
click at [1313, 452] on span "Salaries - All societies" at bounding box center [1388, 455] width 309 height 17
type input "Salaries - All societies"
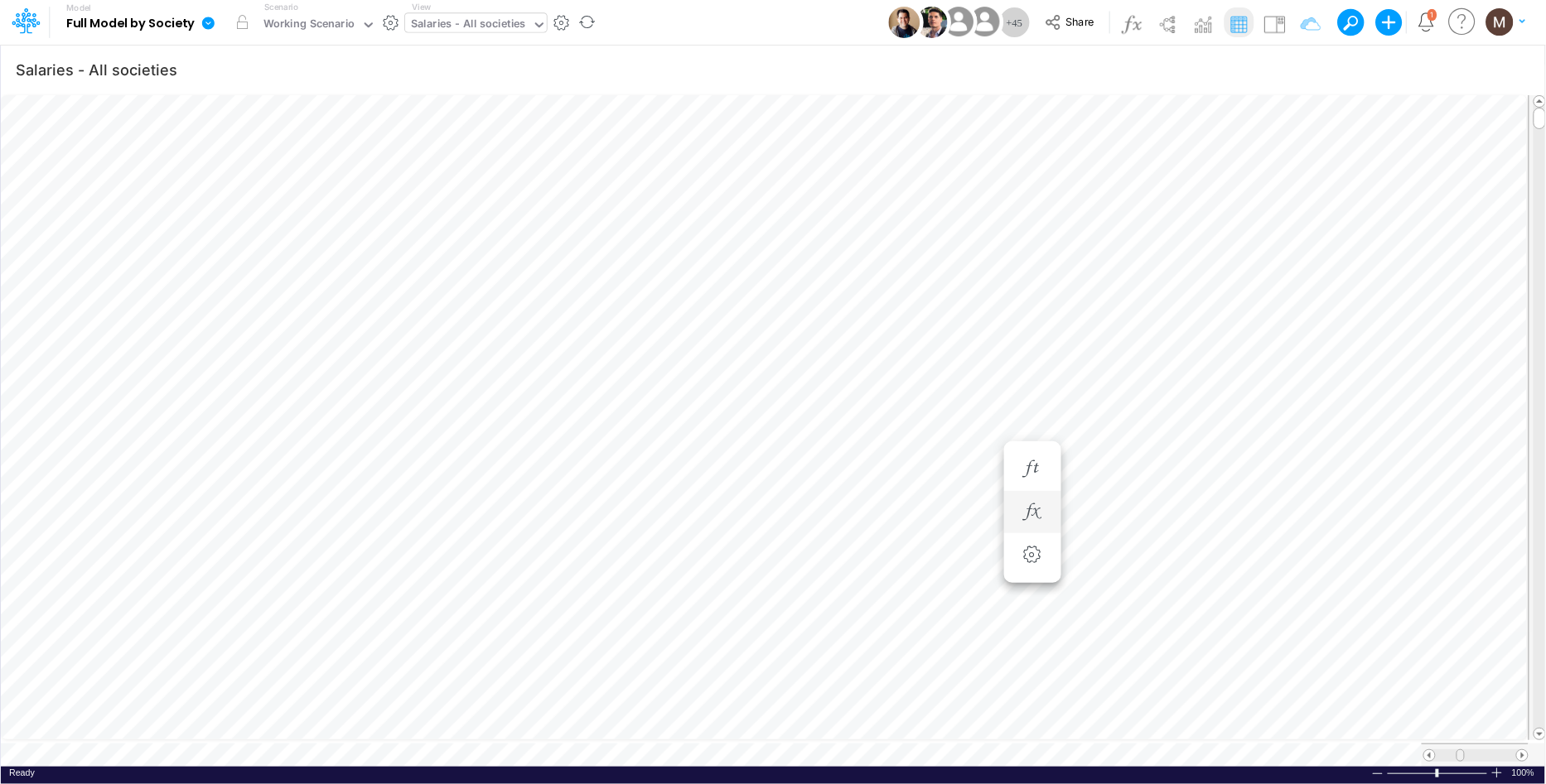
drag, startPoint x: 1447, startPoint y: 749, endPoint x: 1462, endPoint y: 748, distance: 15.0
click at [1462, 750] on span at bounding box center [1460, 755] width 11 height 11
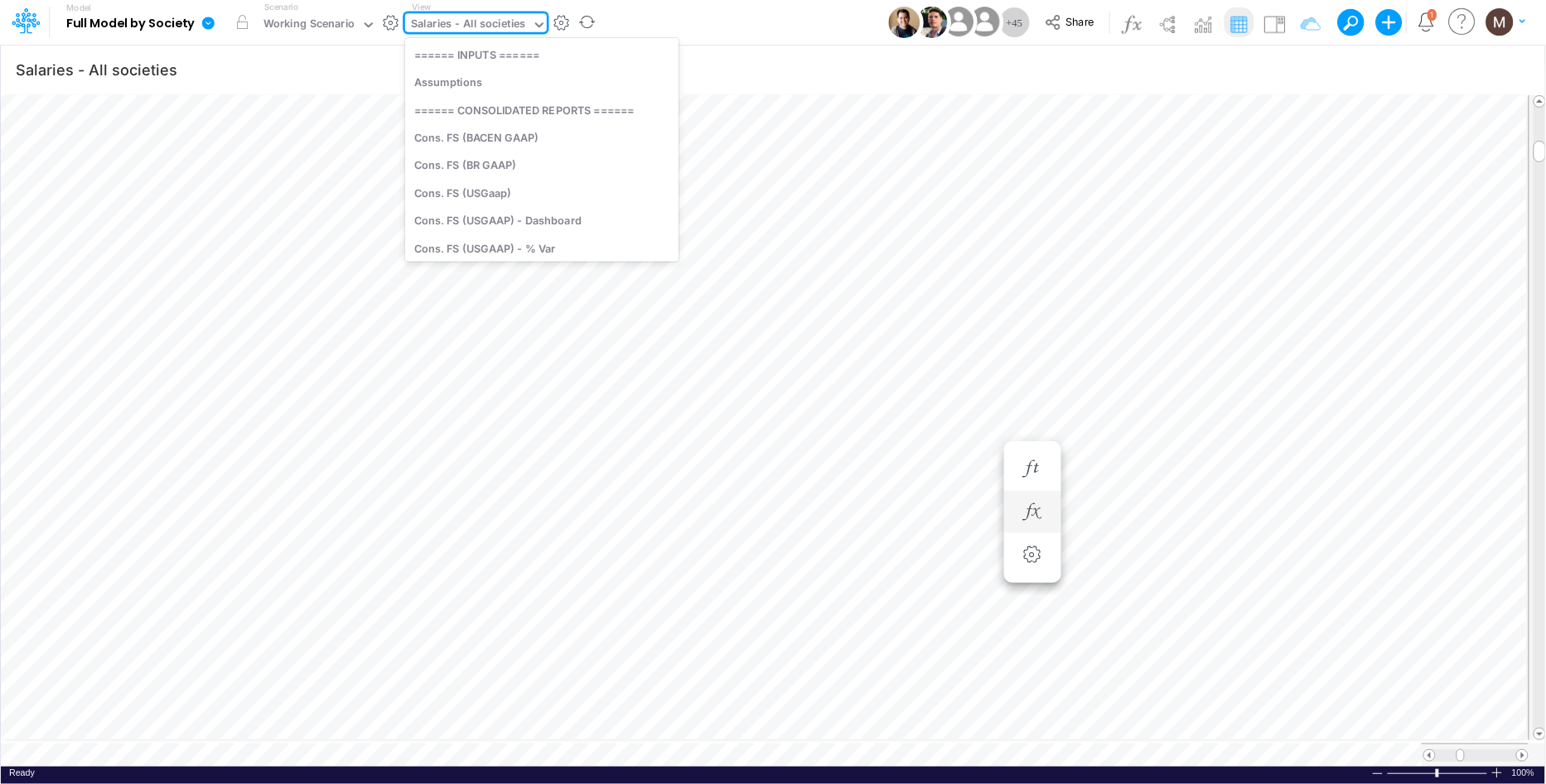
click at [477, 22] on div "Salaries - All societies" at bounding box center [468, 25] width 115 height 19
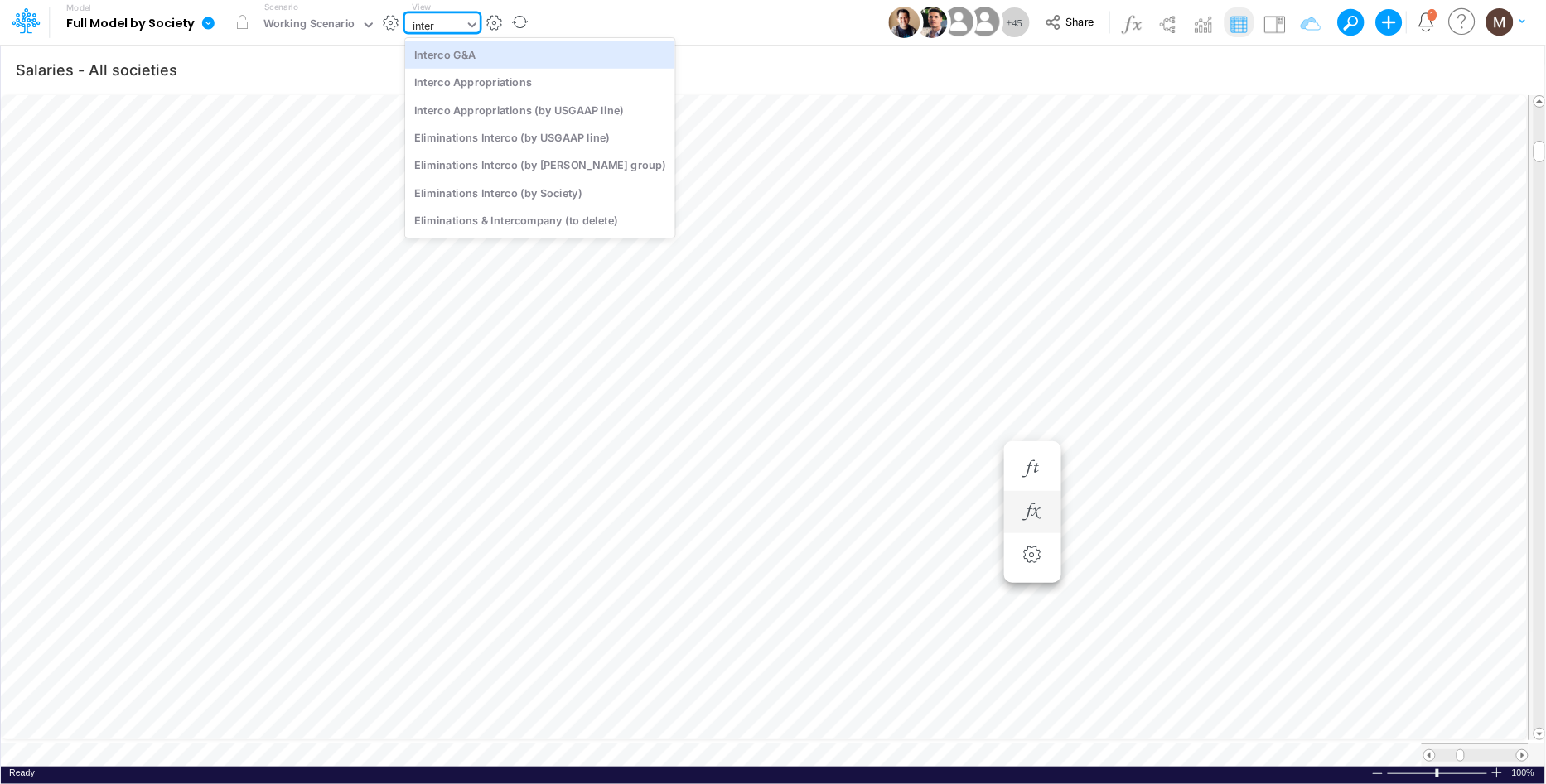
type input "interc"
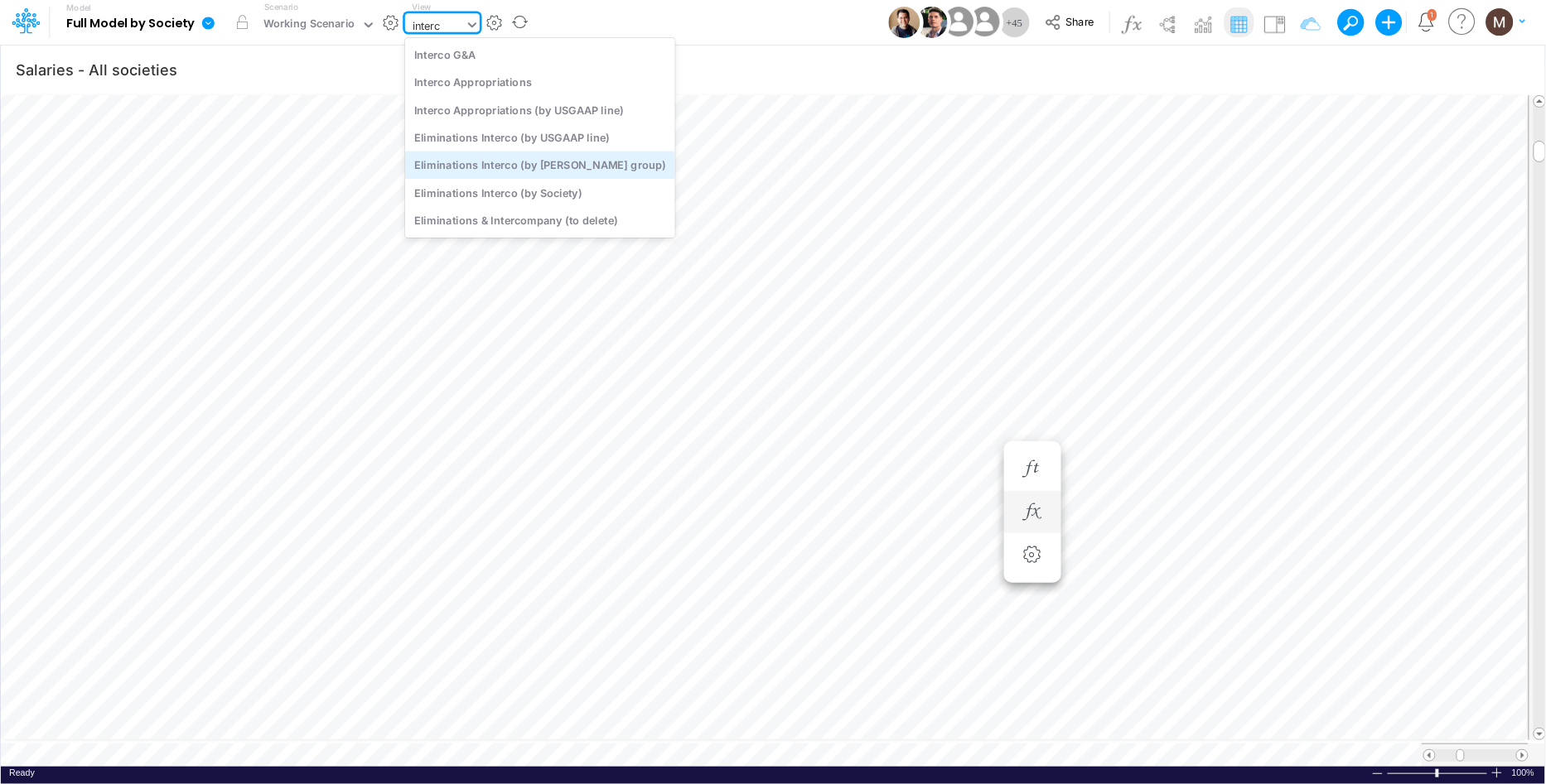
click at [515, 165] on div "Eliminations Interco (by [PERSON_NAME] group)" at bounding box center [540, 165] width 270 height 27
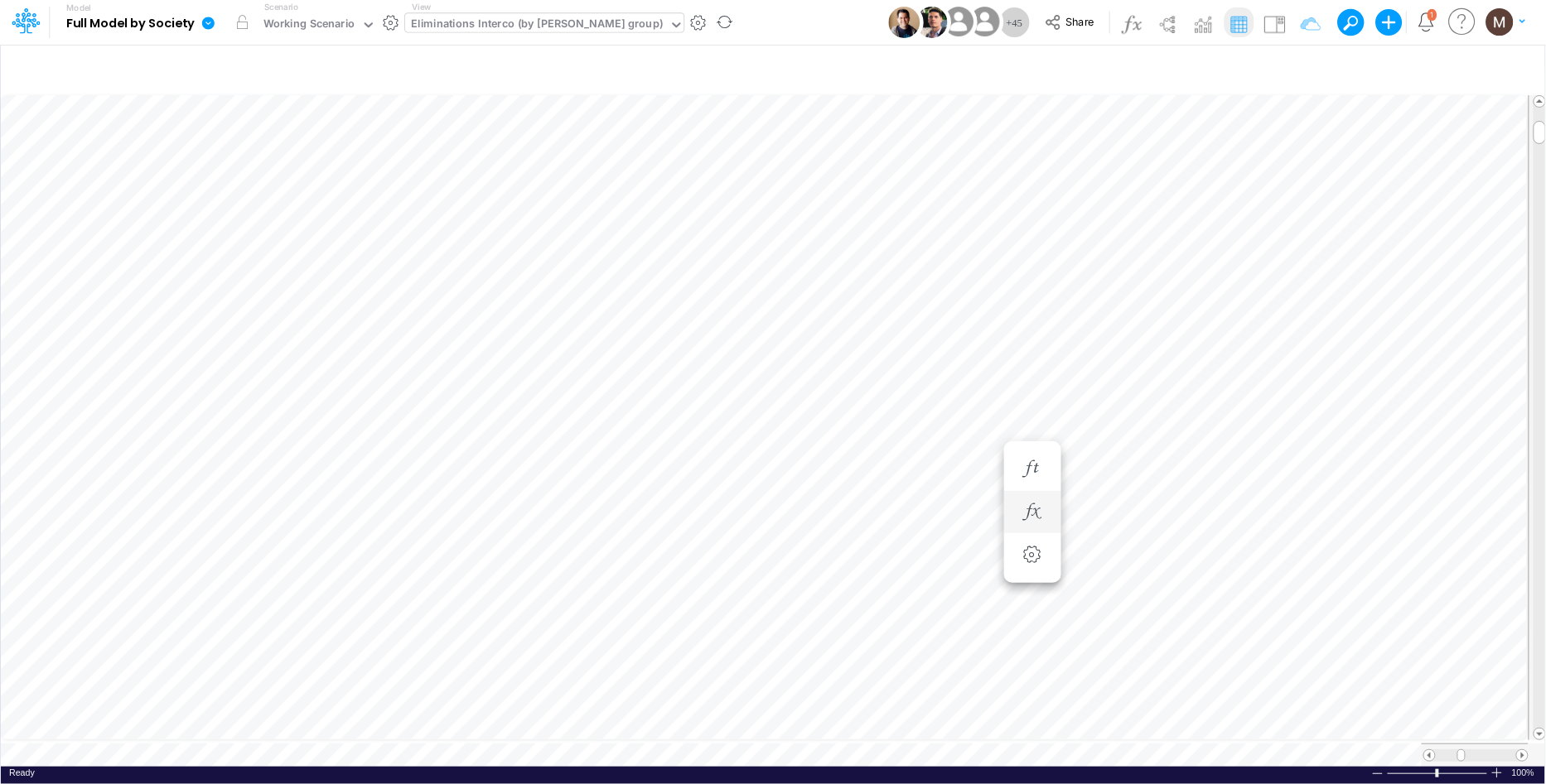
scroll to position [0, 1]
click at [481, 25] on div "Eliminations Interco (by [PERSON_NAME] group)" at bounding box center [537, 25] width 252 height 19
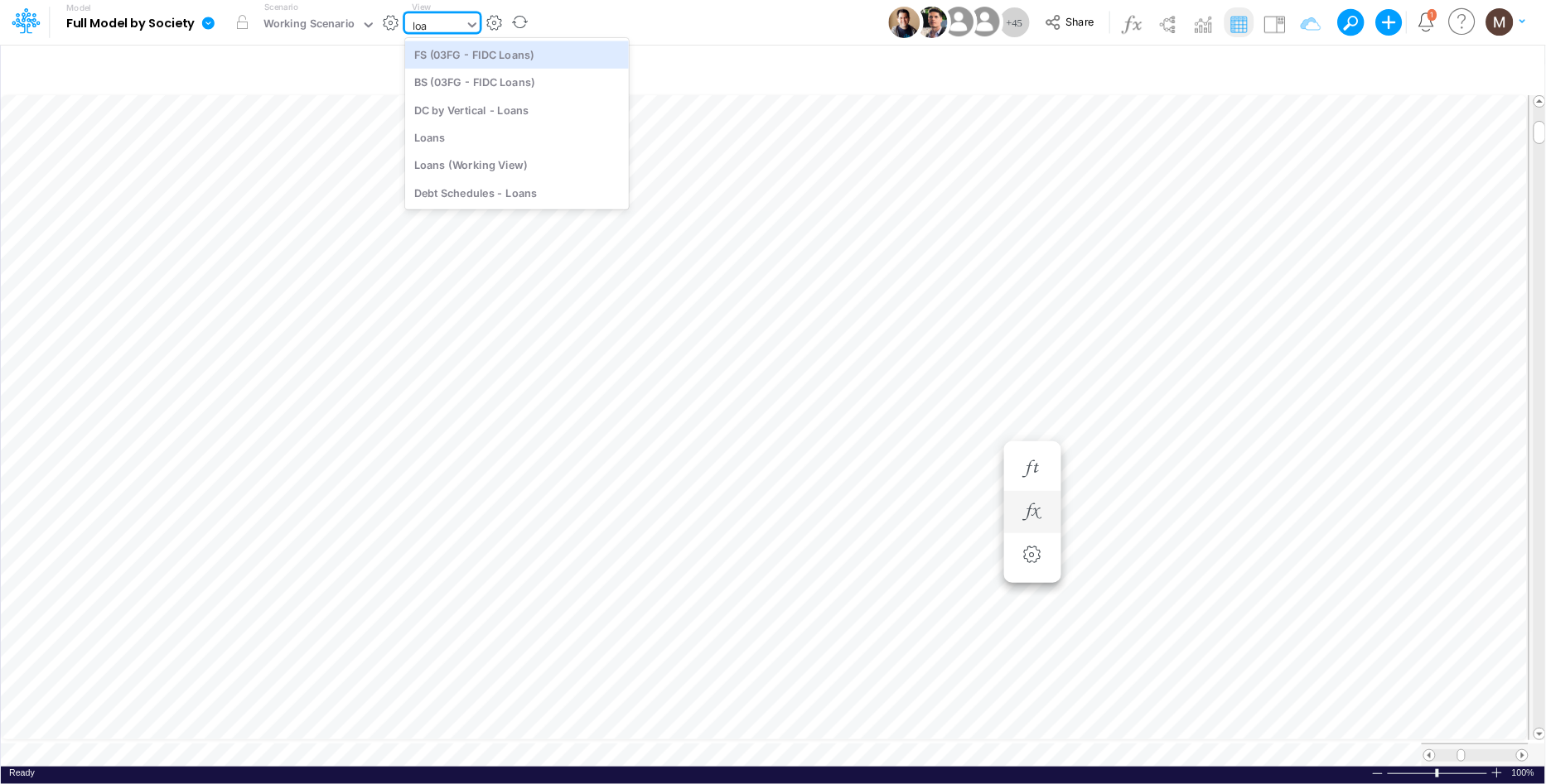
scroll to position [0, 0]
type input "loans"
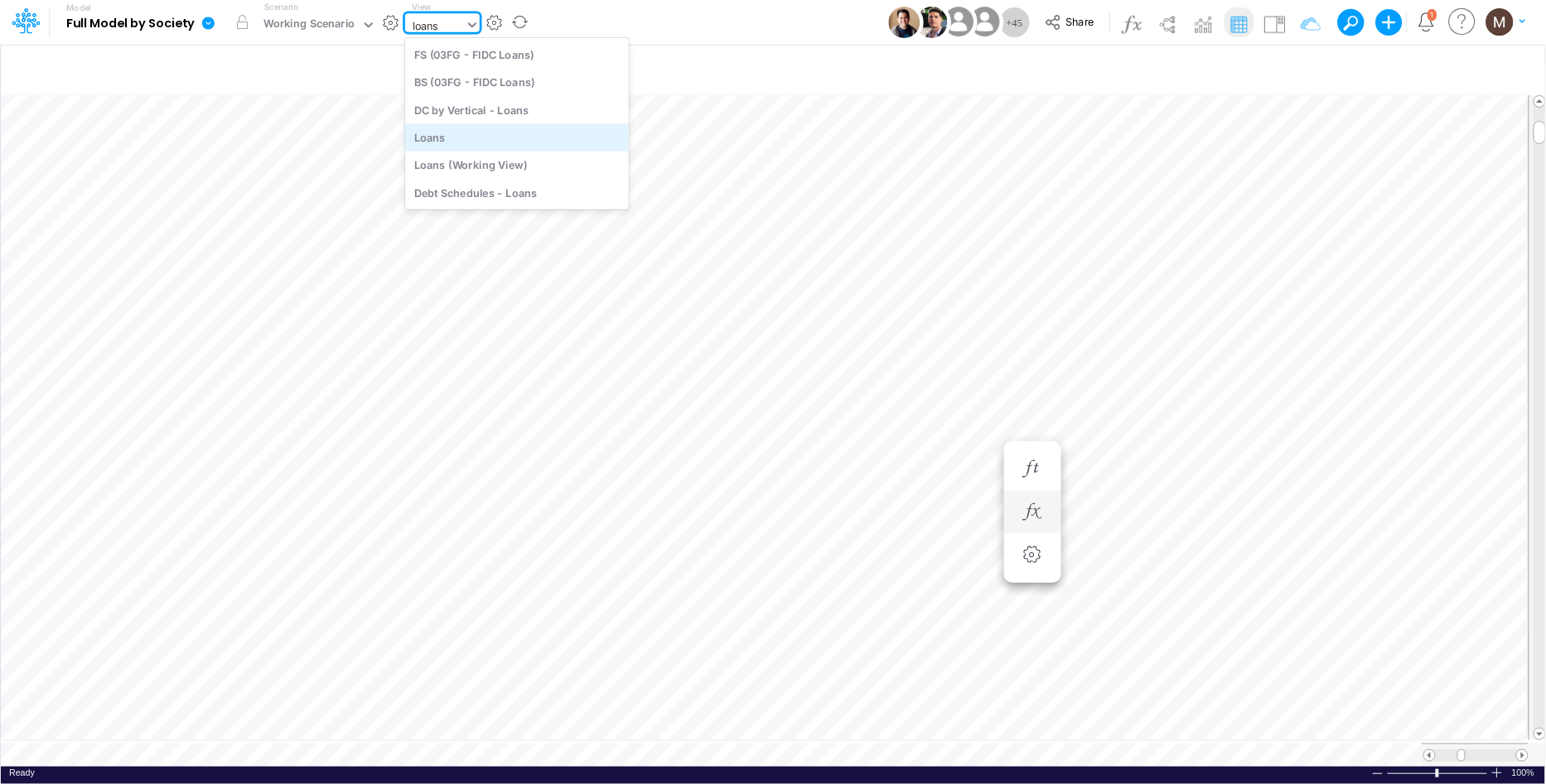
click at [475, 133] on div "Loans" at bounding box center [517, 137] width 224 height 27
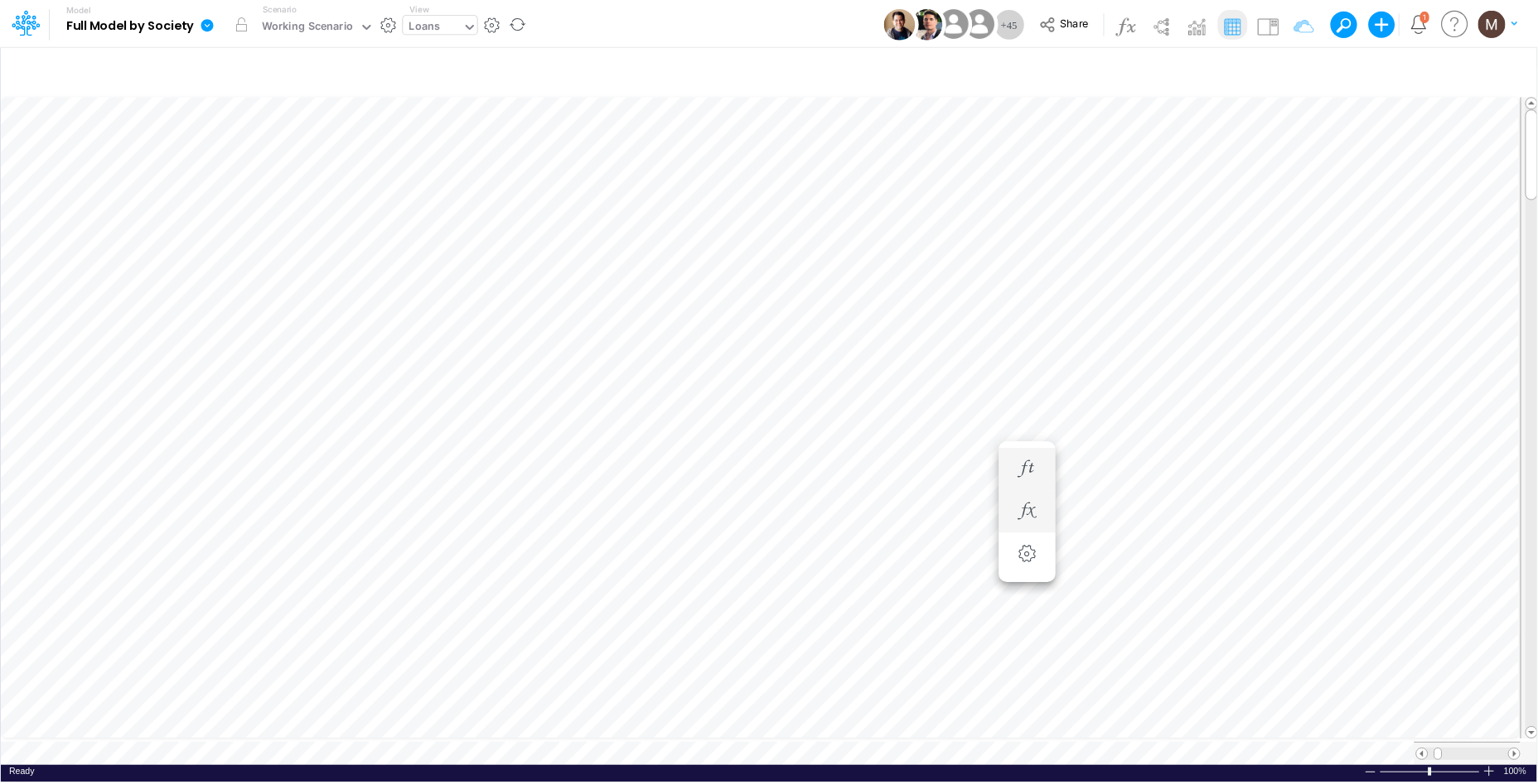
scroll to position [0, 1]
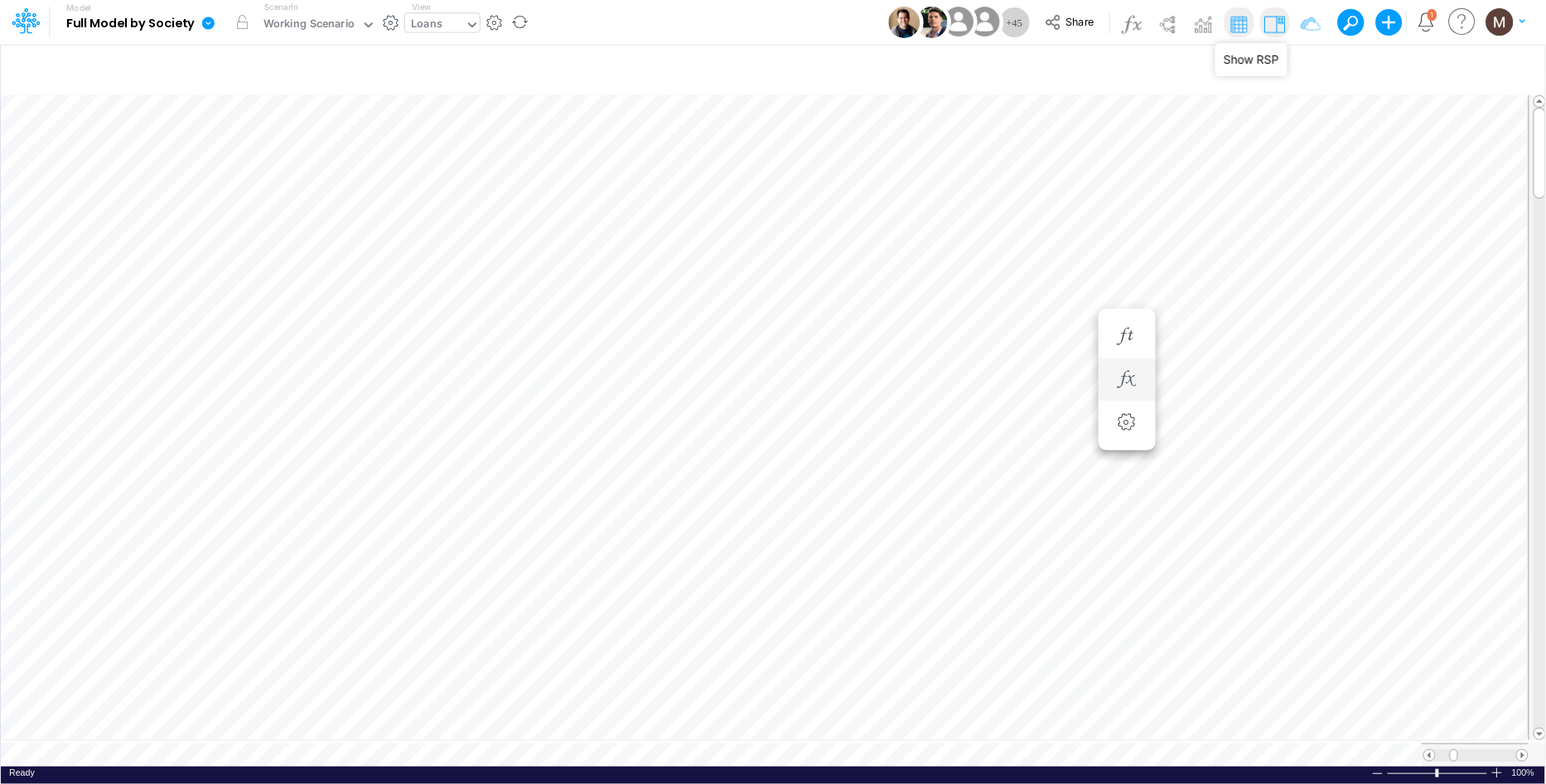
click at [1272, 23] on img at bounding box center [1275, 24] width 27 height 27
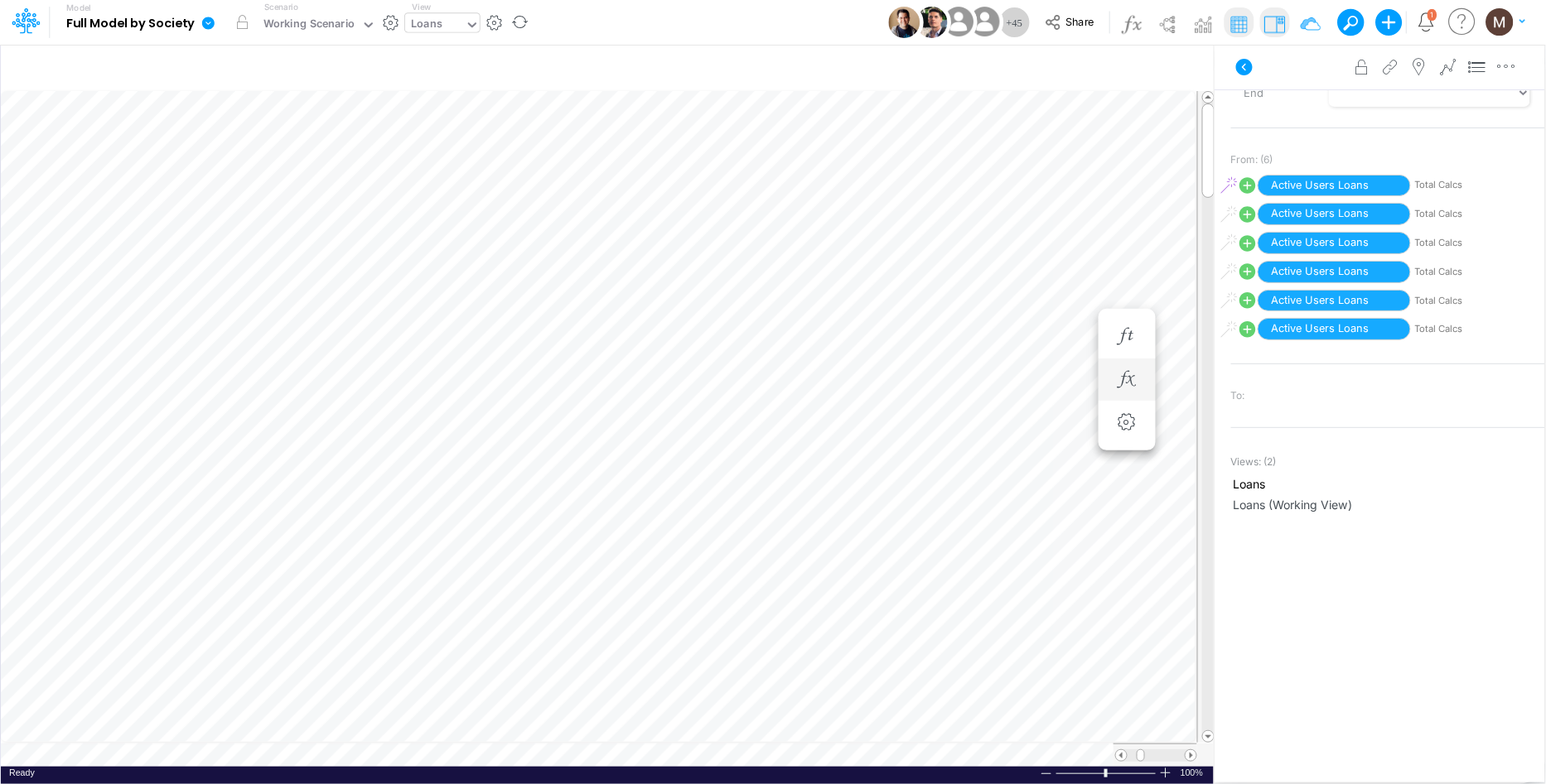
scroll to position [300, 0]
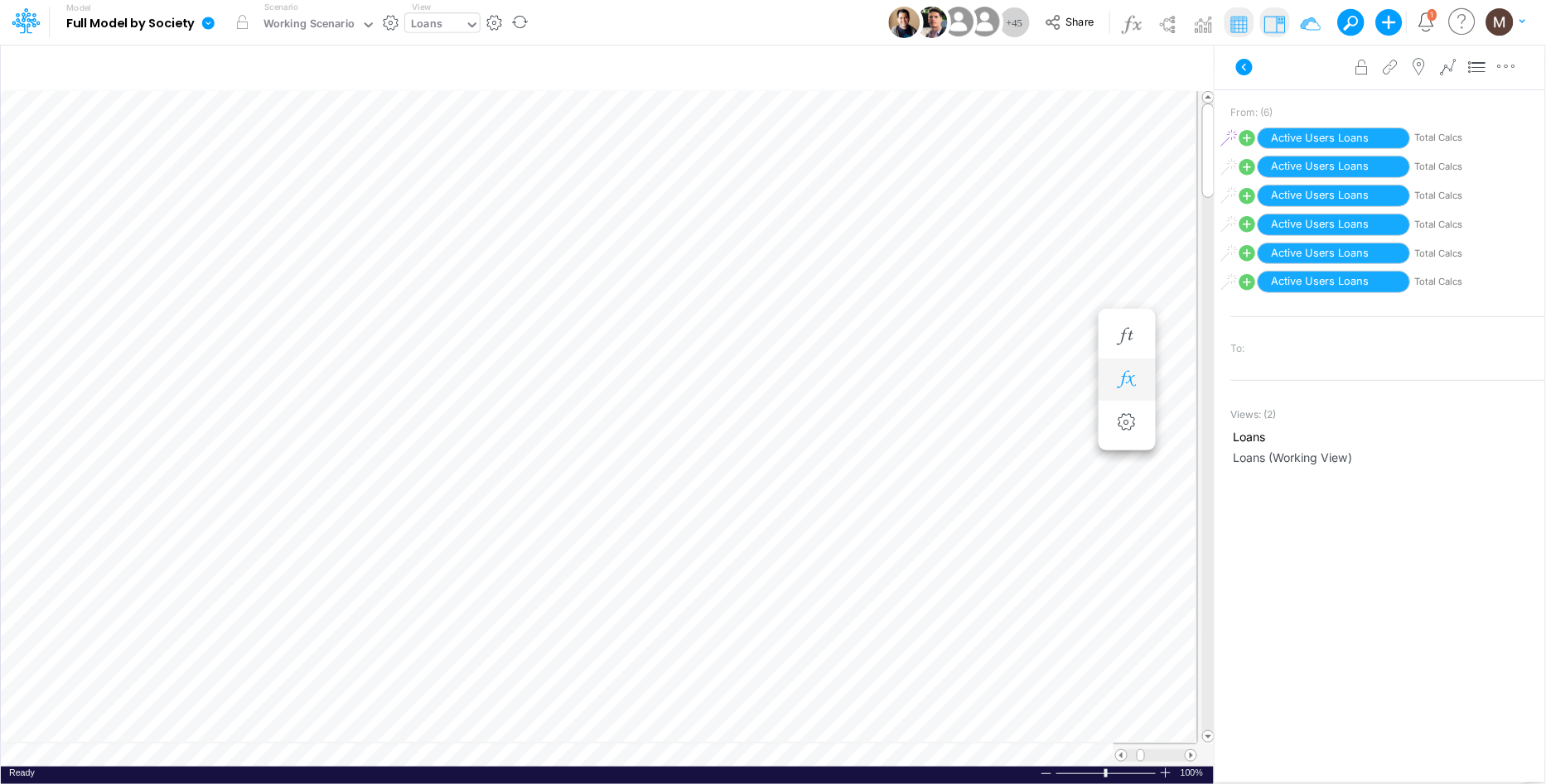
click at [1133, 377] on icon "button" at bounding box center [1127, 379] width 25 height 17
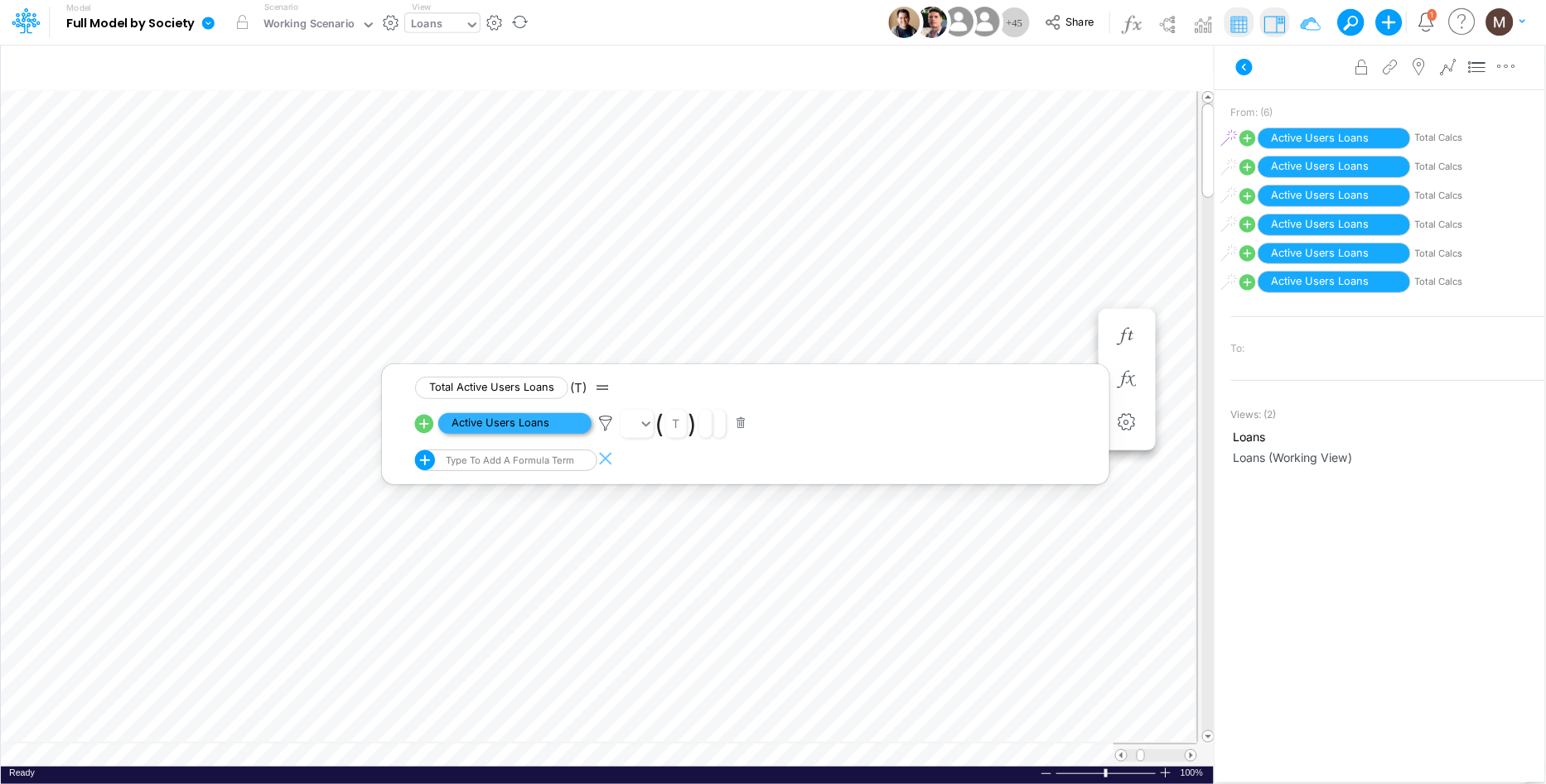
click at [480, 429] on span "Active Users Loans" at bounding box center [515, 423] width 154 height 21
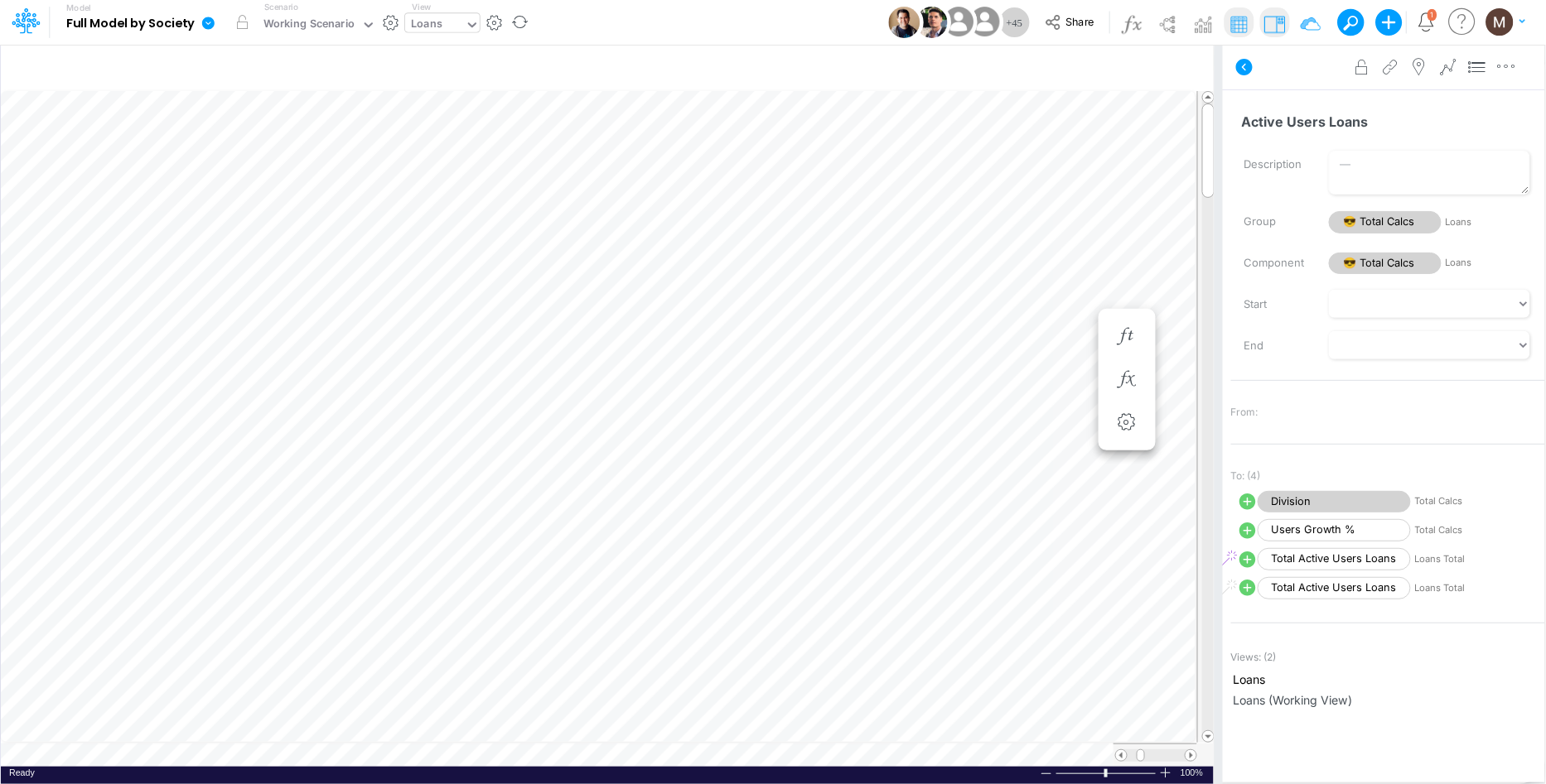
scroll to position [0, 1]
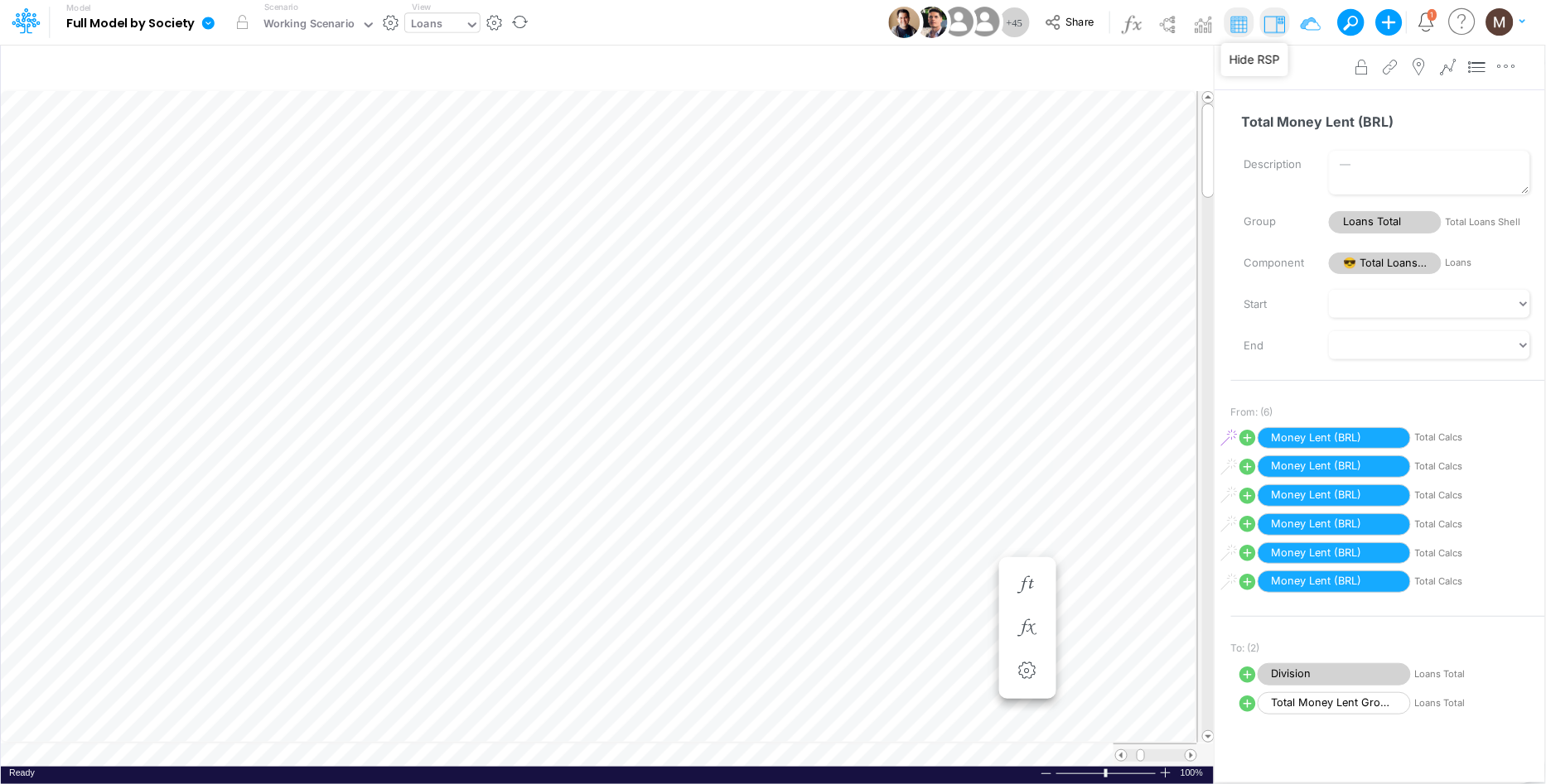
click at [1277, 22] on img at bounding box center [1275, 24] width 27 height 27
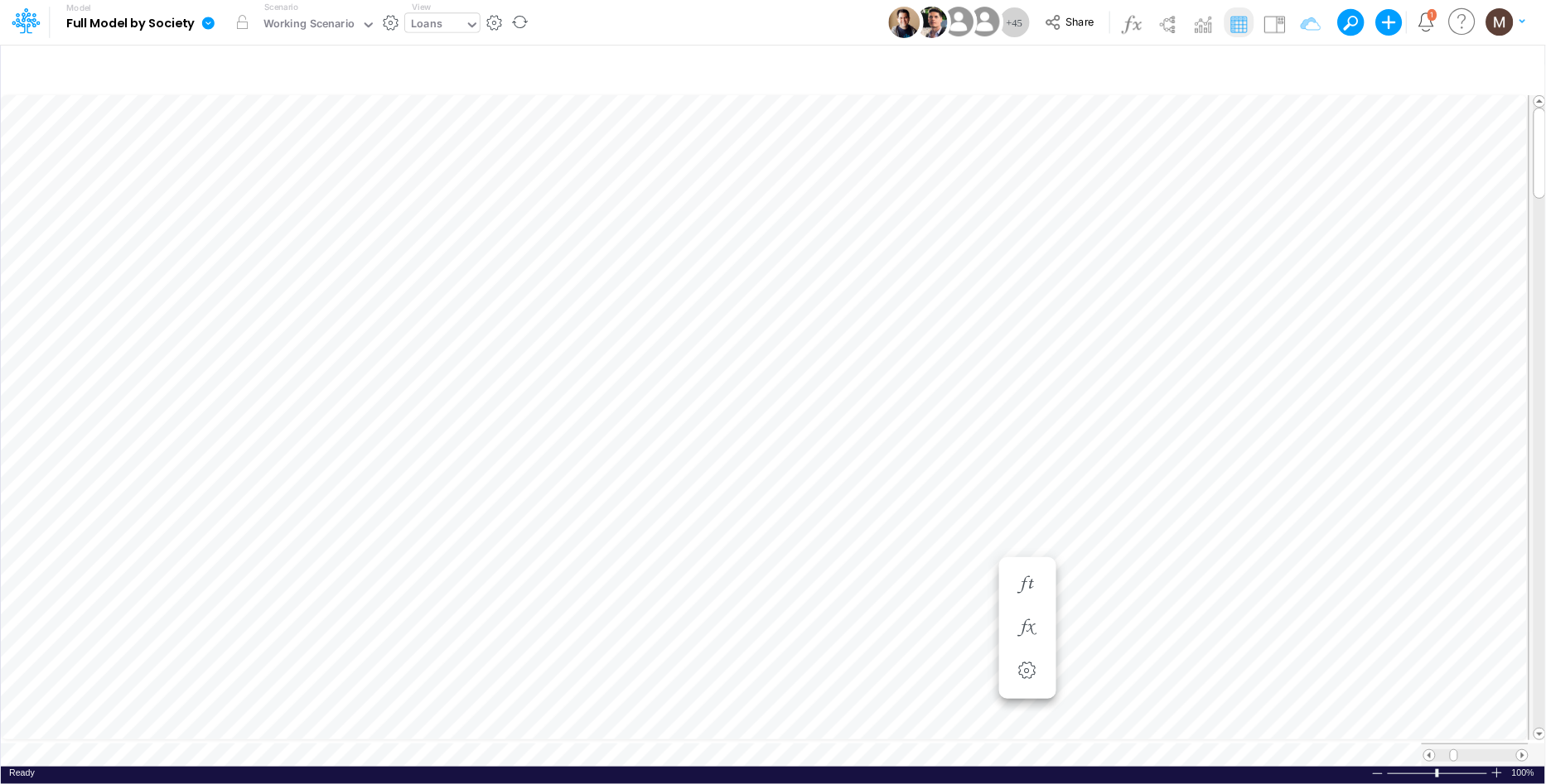
scroll to position [0, 1]
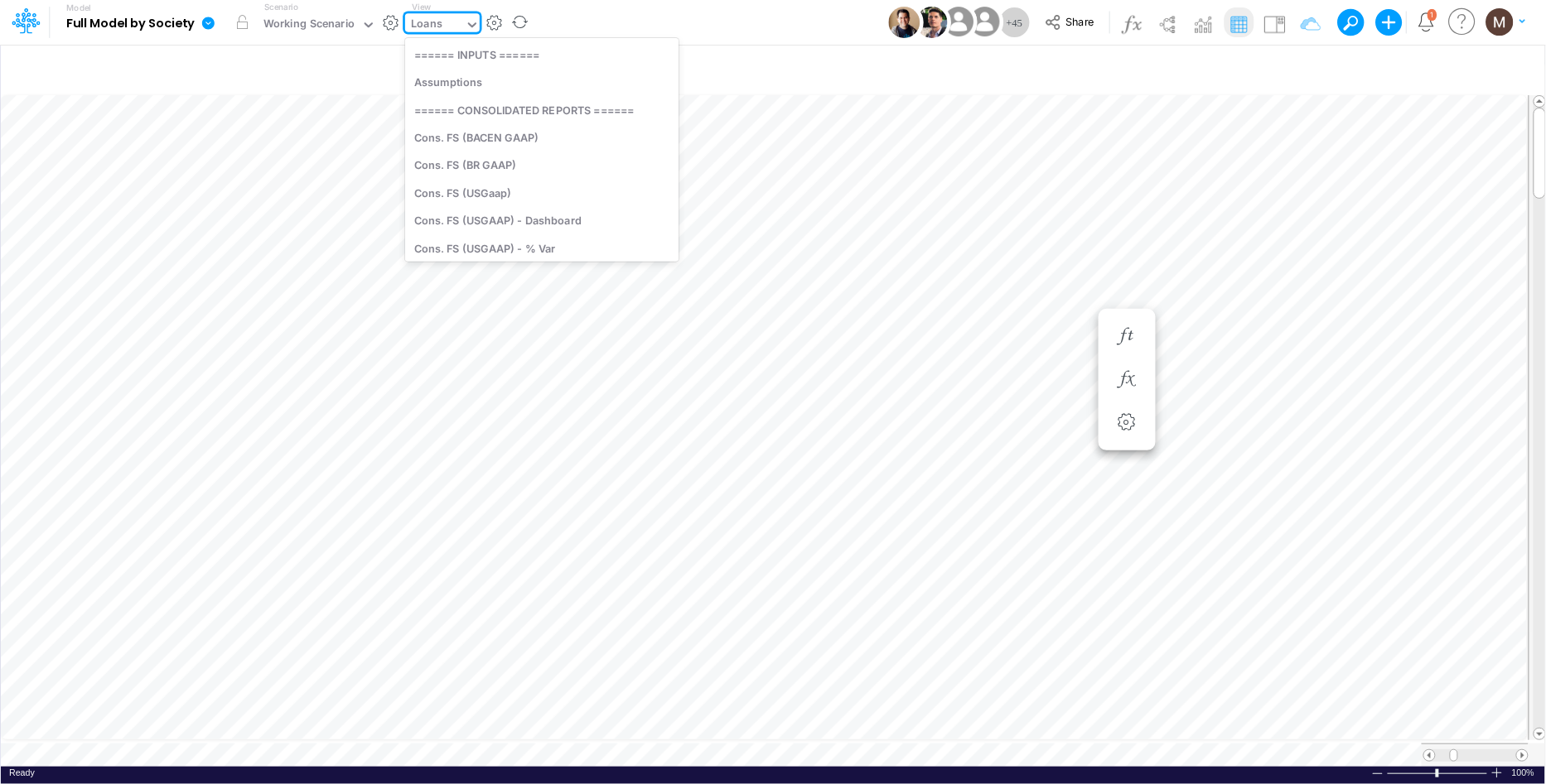
click at [466, 23] on icon at bounding box center [472, 24] width 15 height 15
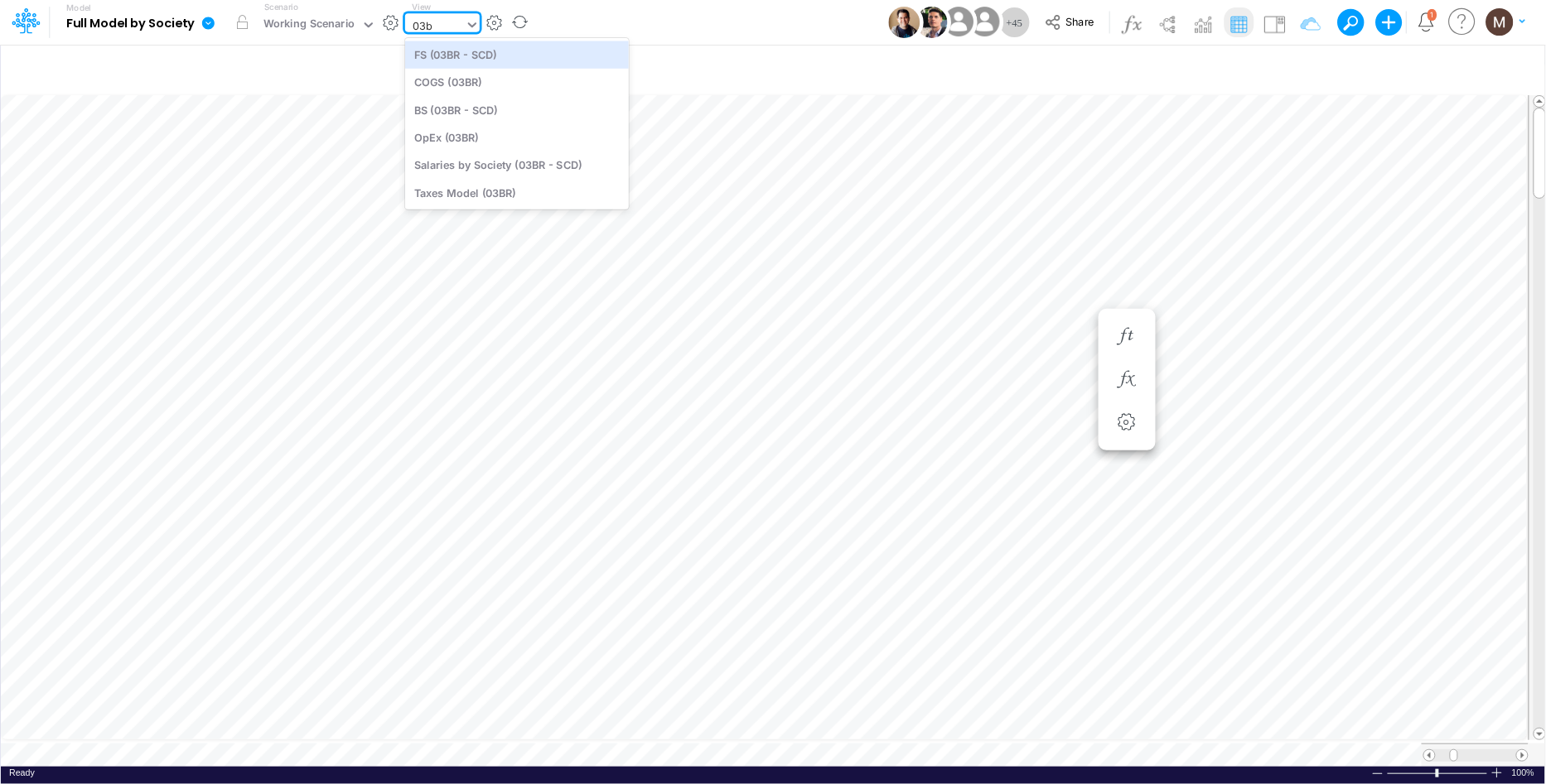
type input "03br"
click at [461, 54] on div "FS (03BR - SCD)" at bounding box center [517, 54] width 224 height 27
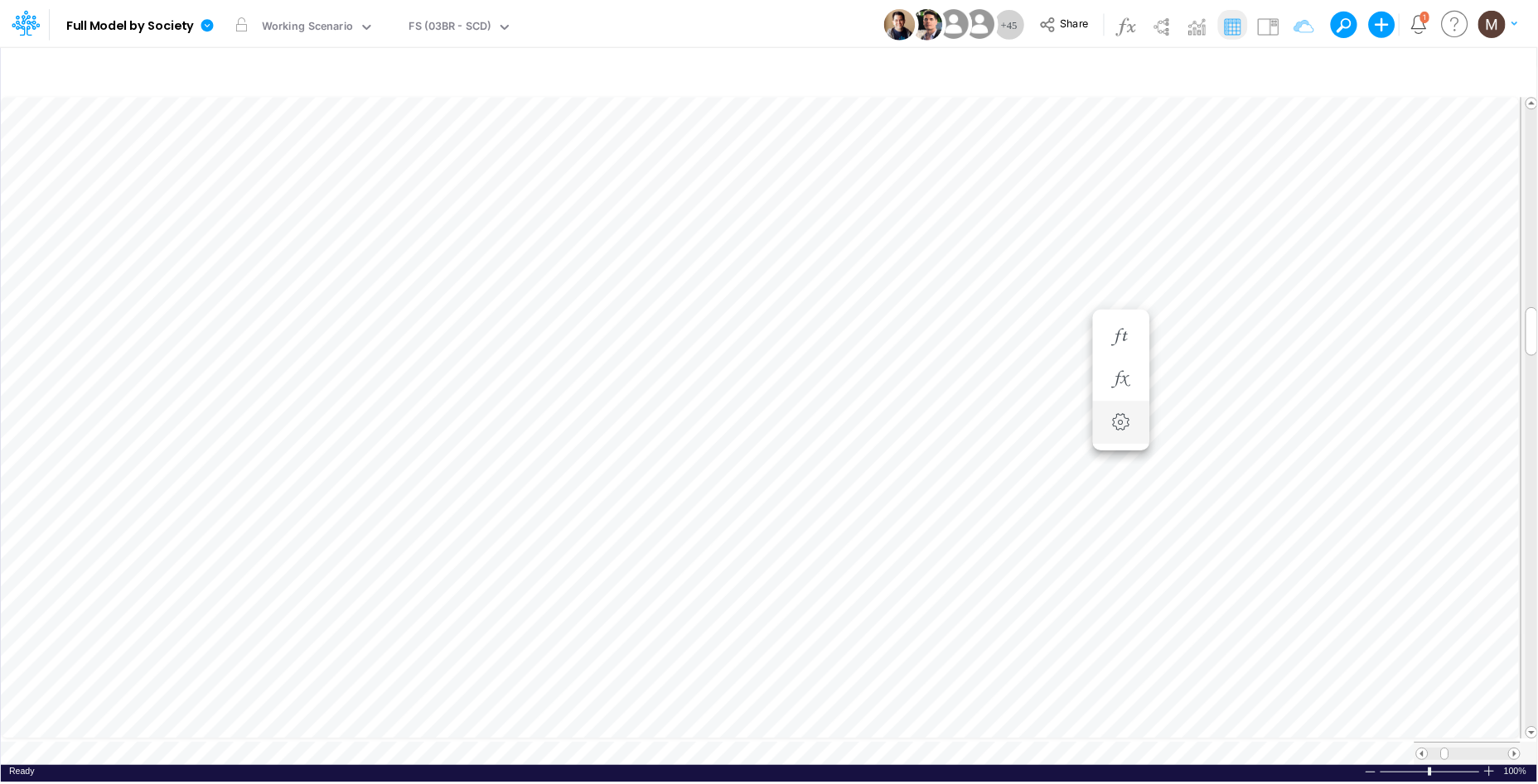
scroll to position [0, 1]
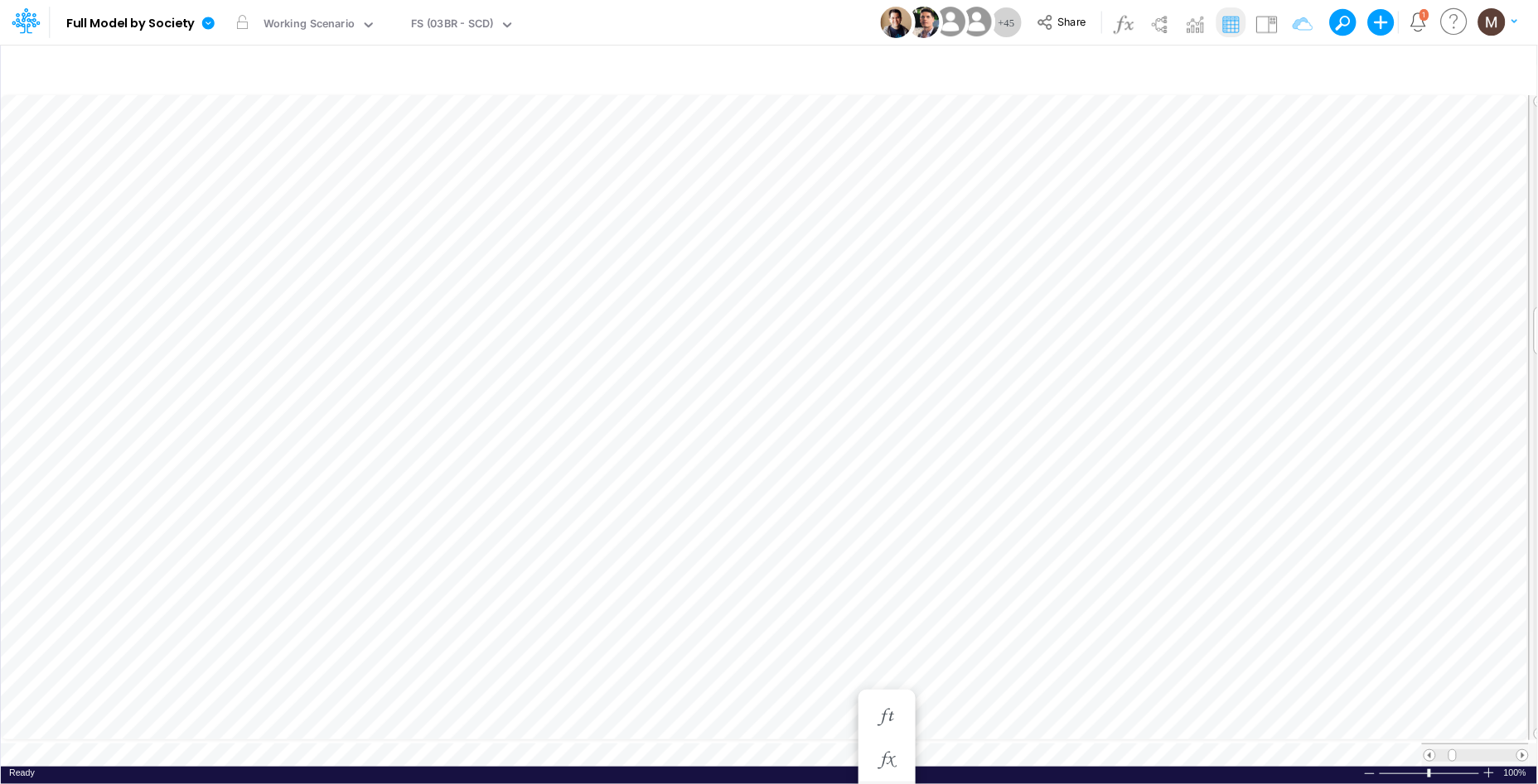
scroll to position [0, 1]
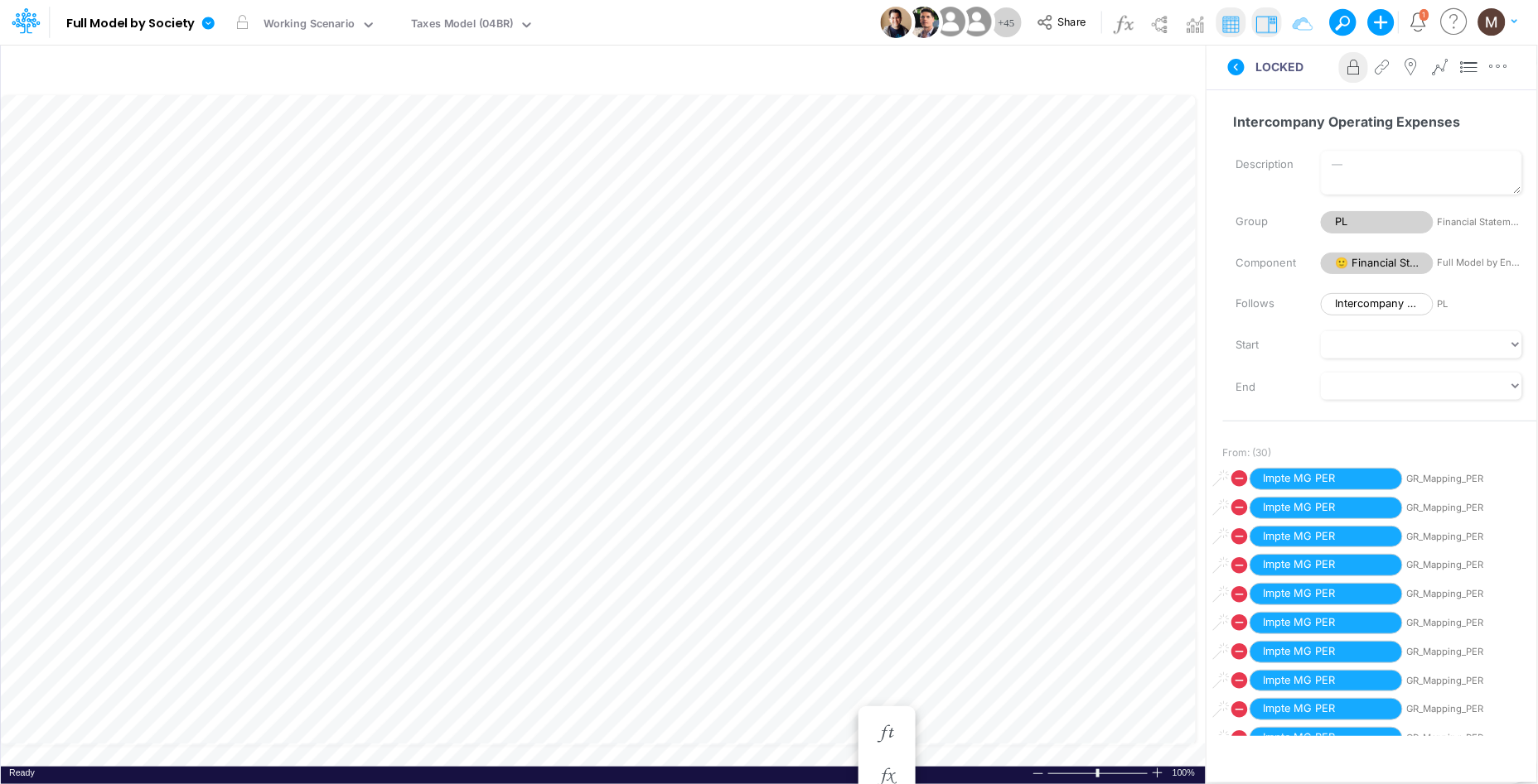
scroll to position [0, 1]
drag, startPoint x: 1263, startPoint y: 18, endPoint x: 1259, endPoint y: 27, distance: 9.8
click at [1263, 19] on img at bounding box center [1266, 24] width 27 height 27
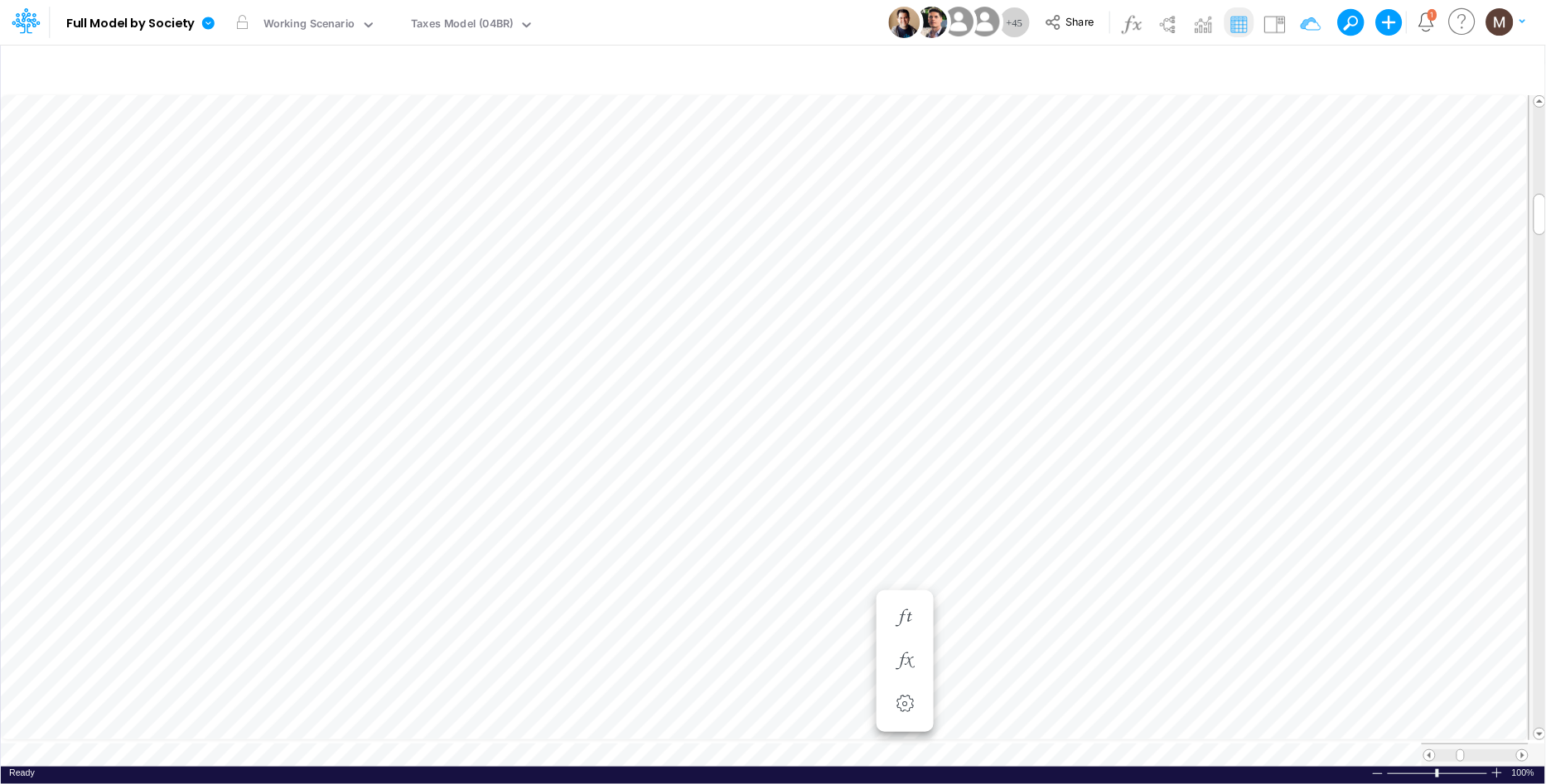
type input "Salaries - All societies"
click at [1146, 725] on span "Close" at bounding box center [1163, 730] width 46 height 15
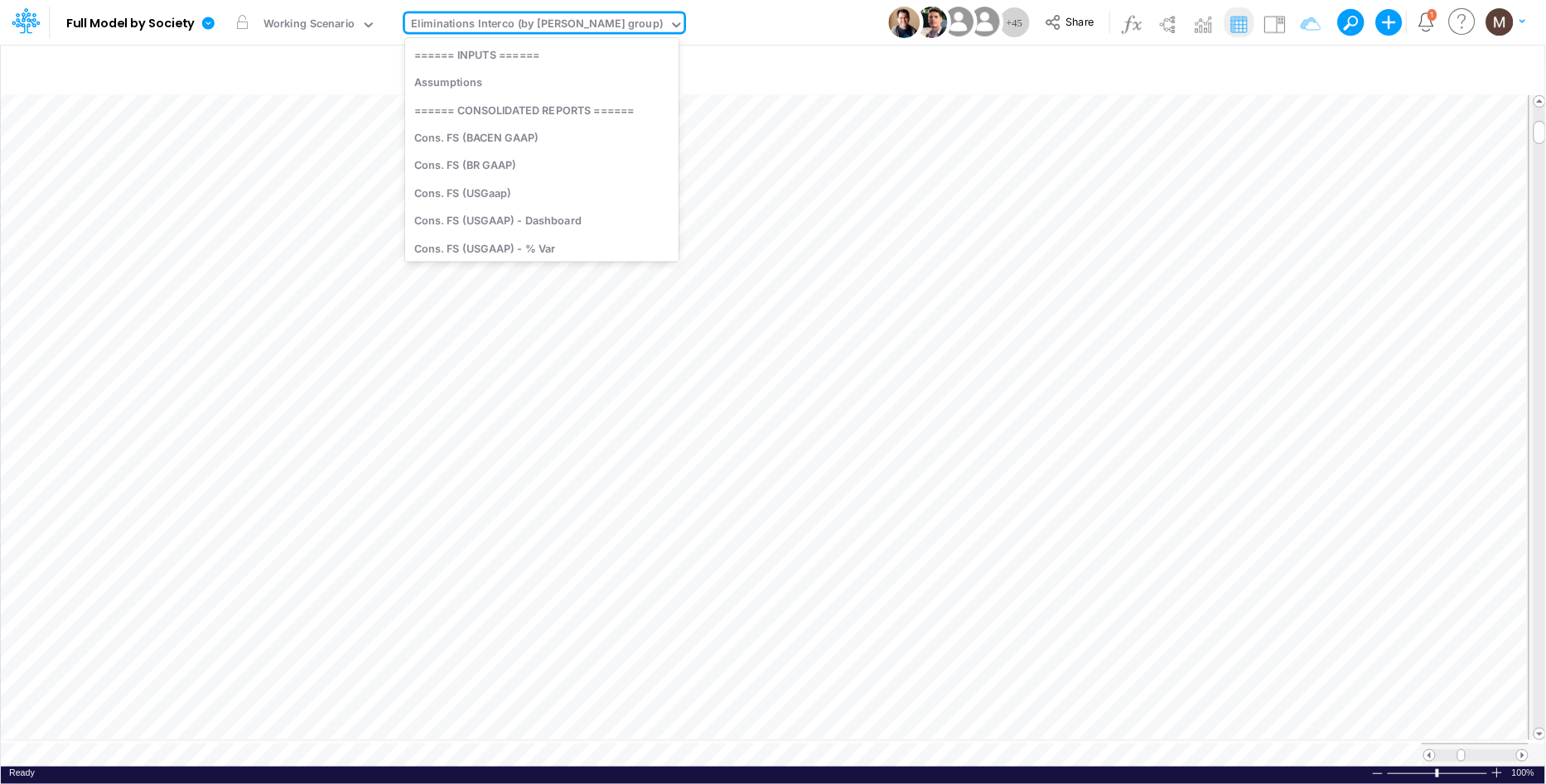
click at [444, 30] on div "Eliminations Interco (by [PERSON_NAME] group)" at bounding box center [537, 25] width 252 height 19
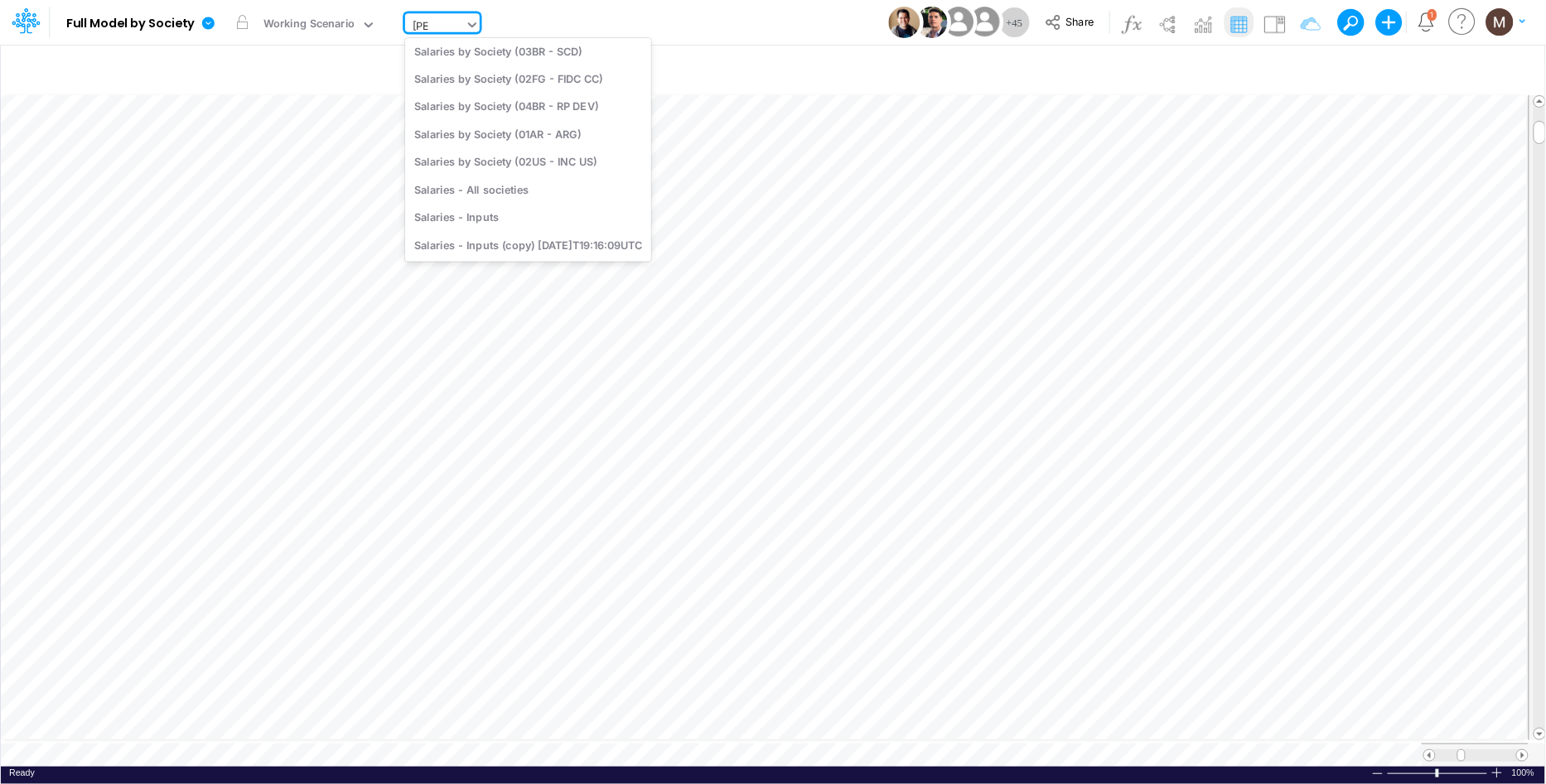
scroll to position [65, 0]
type input "salarie"
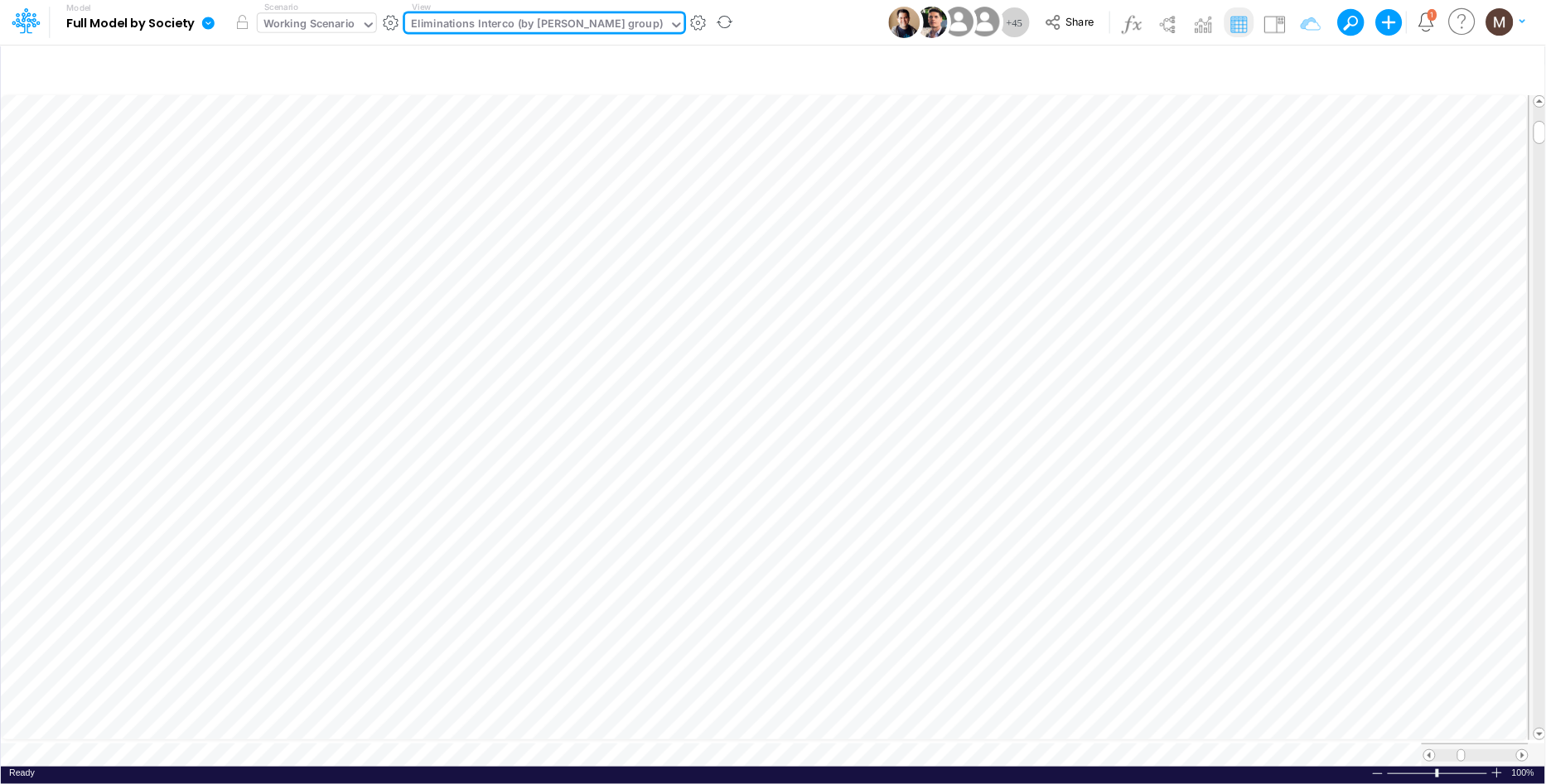
drag, startPoint x: 402, startPoint y: 16, endPoint x: 356, endPoint y: 13, distance: 46.1
click at [356, 13] on div "Model Full Model by Society Edit model settings Duplicate Import QuickBooks Qui…" at bounding box center [382, 22] width 721 height 43
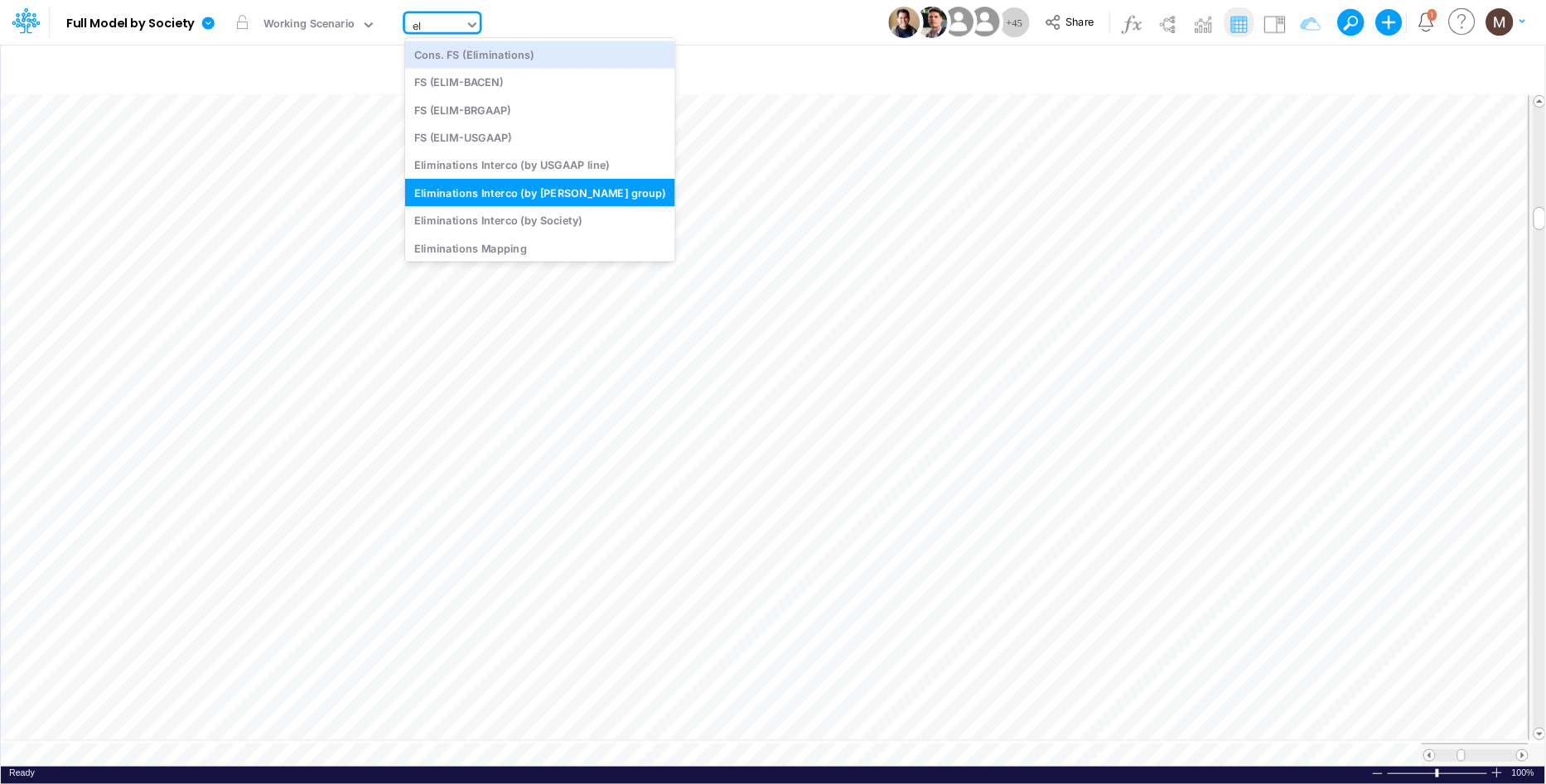
type input "e"
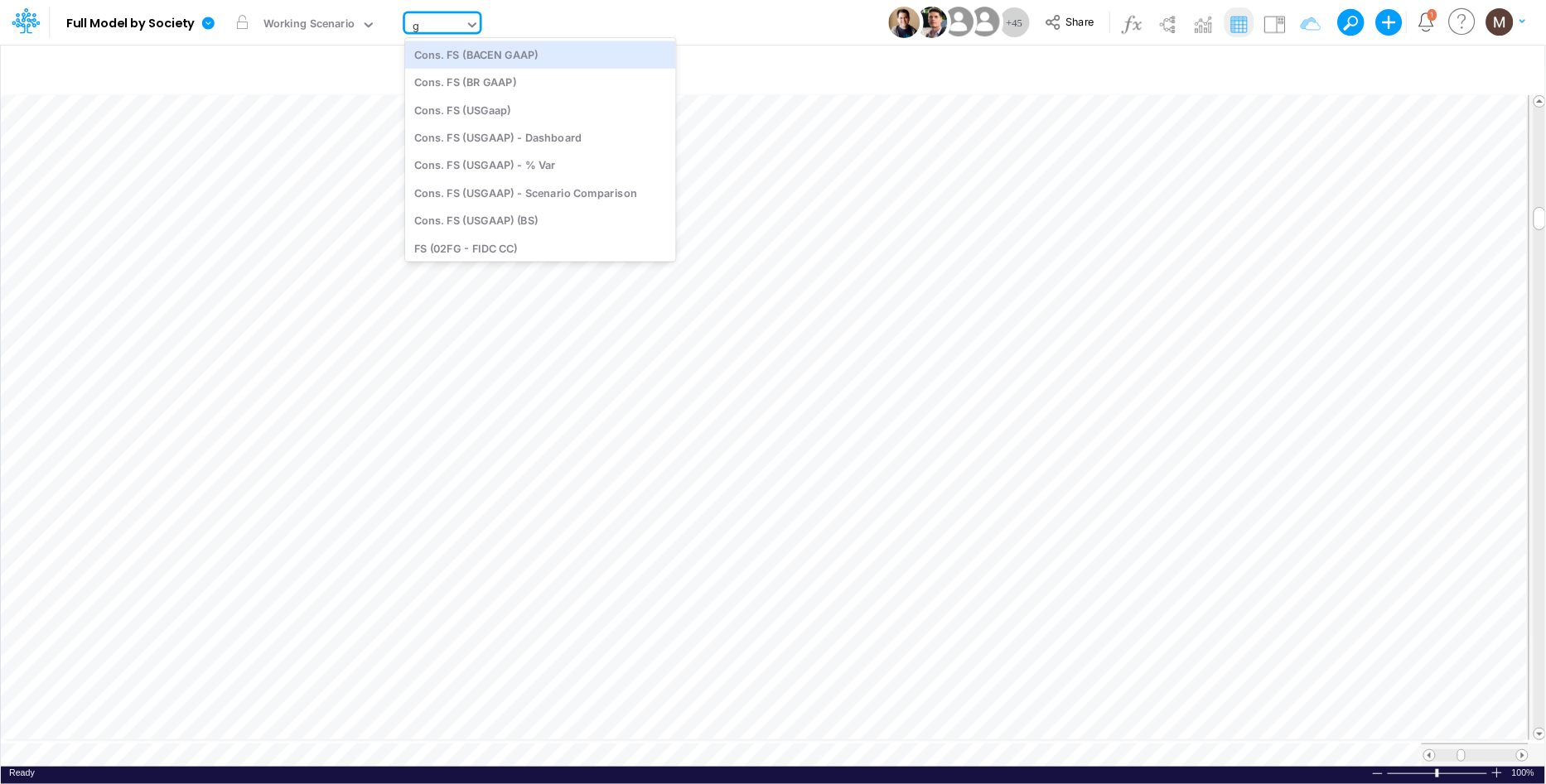
type input "g&"
click at [427, 61] on div "Interco G&A" at bounding box center [517, 54] width 224 height 27
type input "Intercos G&A"
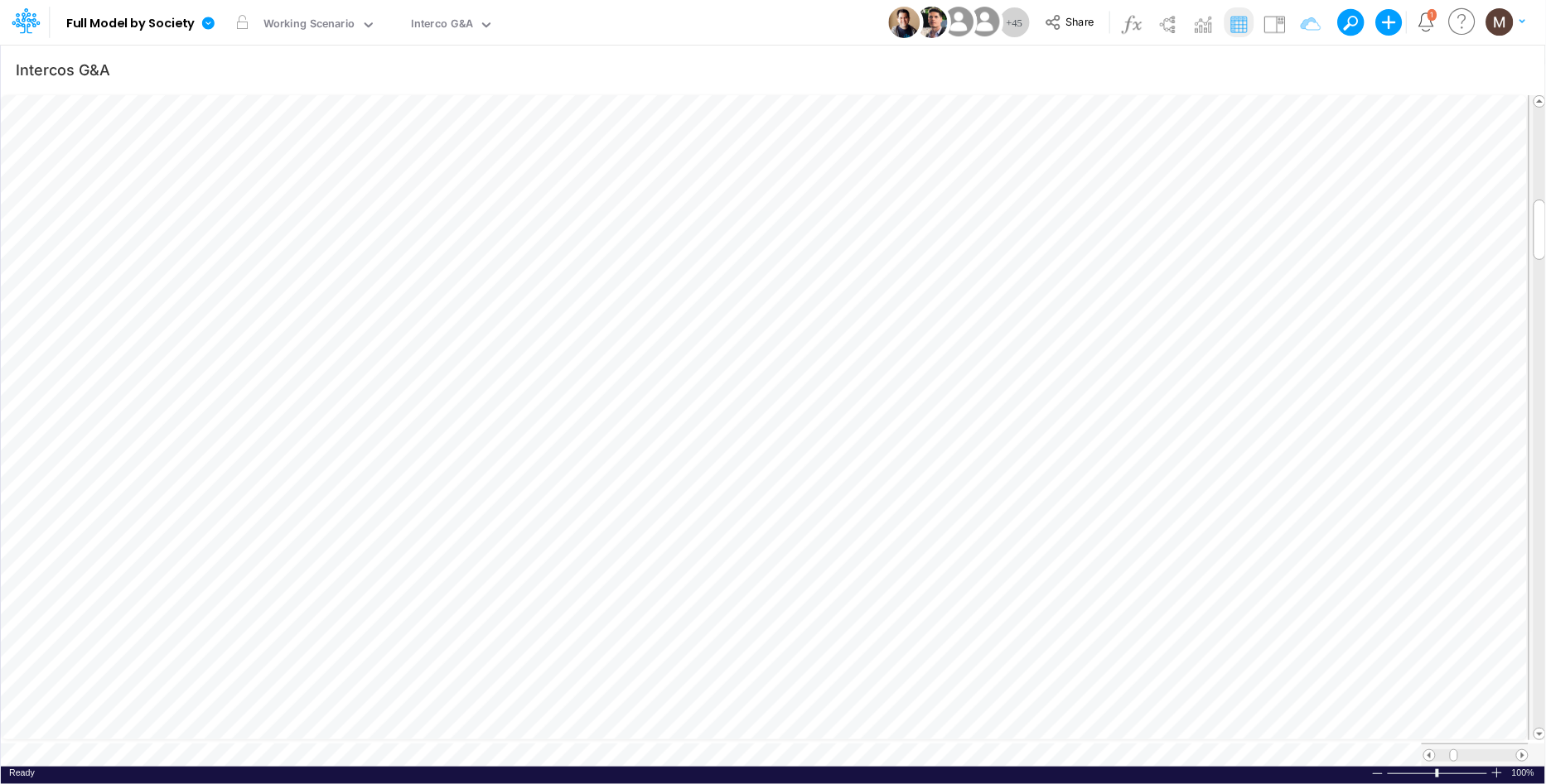
scroll to position [0, 1]
click at [405, 733] on span "Close" at bounding box center [419, 729] width 46 height 15
click at [486, 736] on span "Close" at bounding box center [502, 732] width 46 height 15
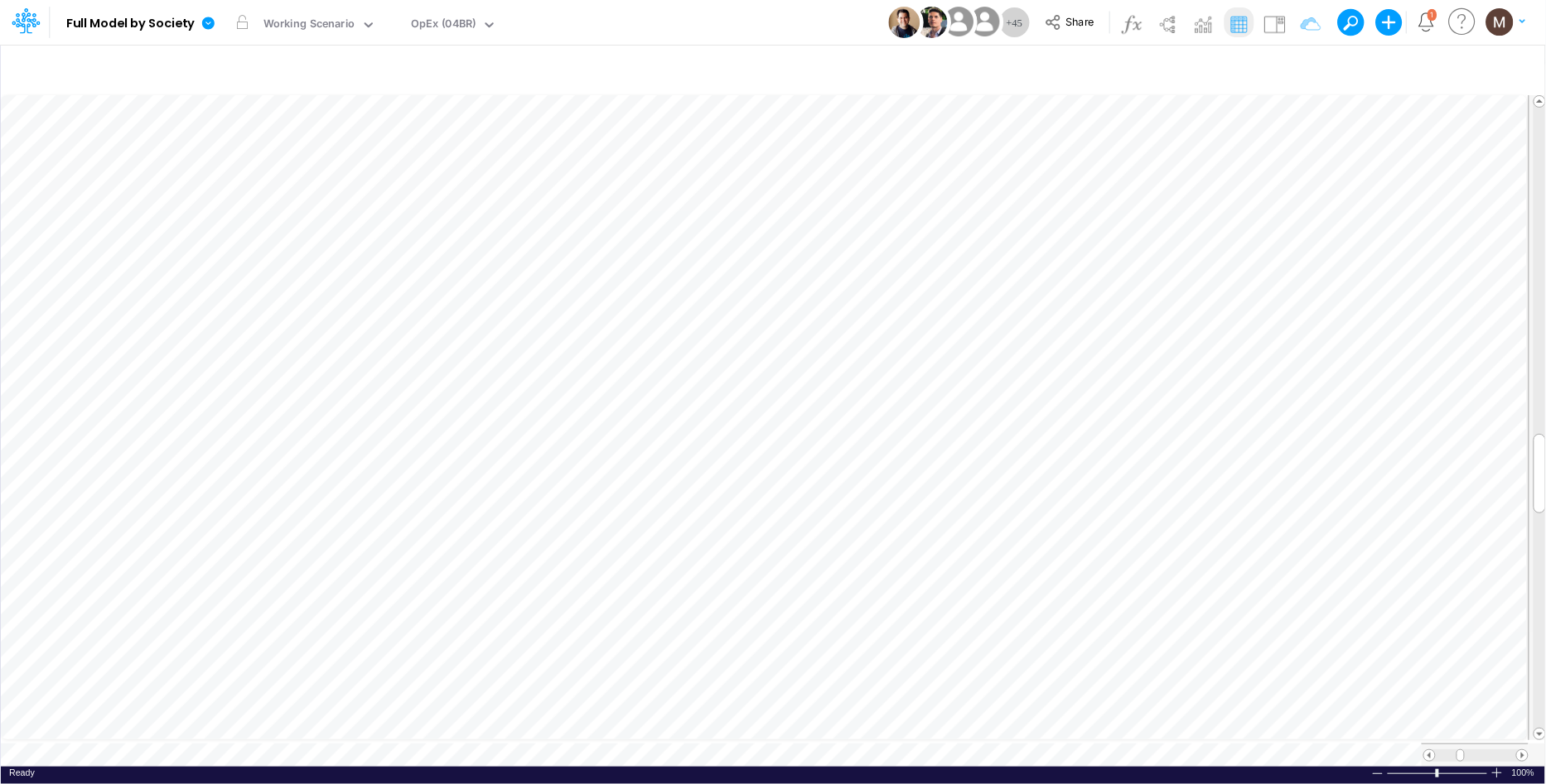
scroll to position [0, 1]
click at [411, 727] on span "Close" at bounding box center [433, 730] width 46 height 15
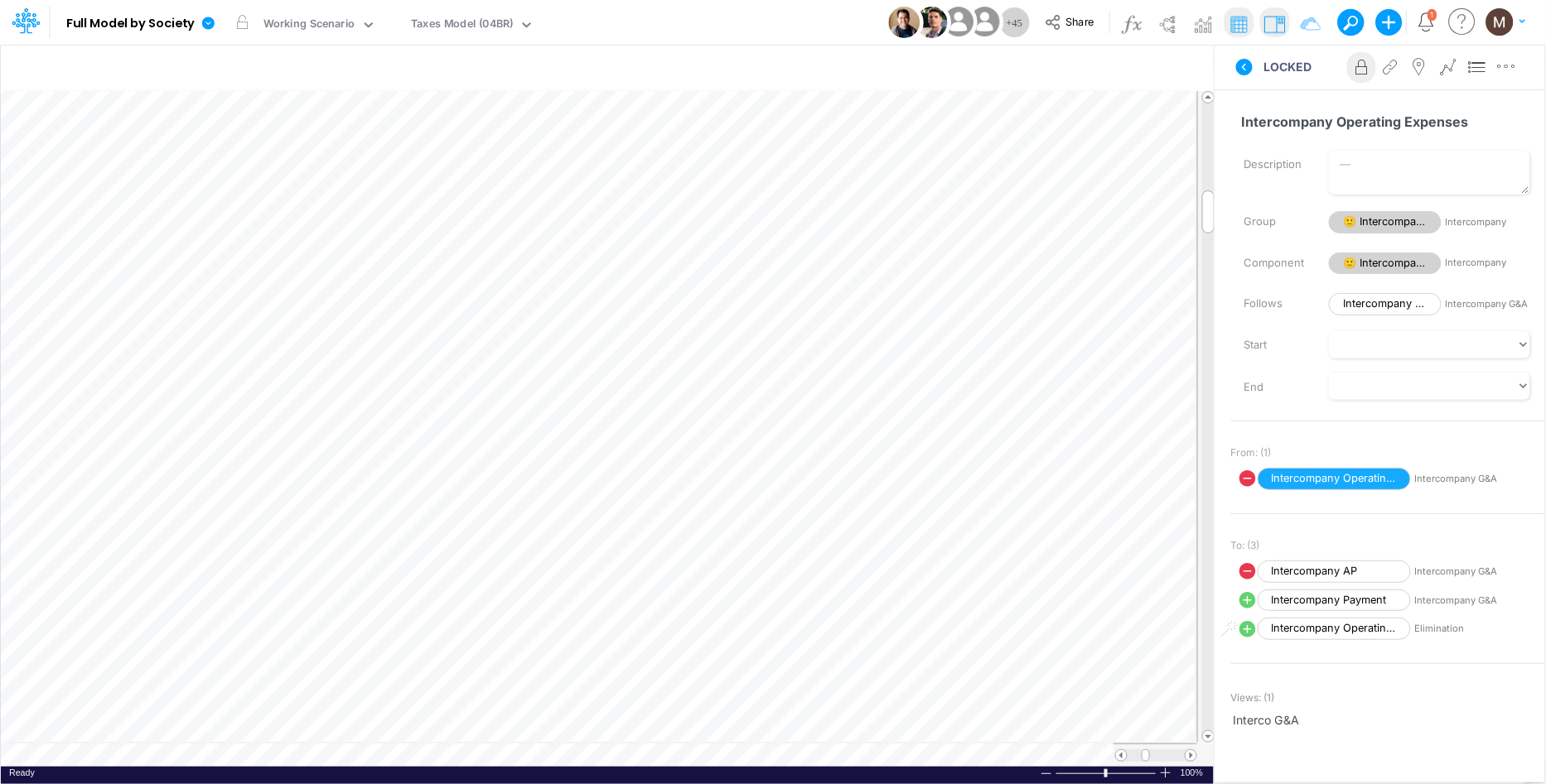
scroll to position [0, 1]
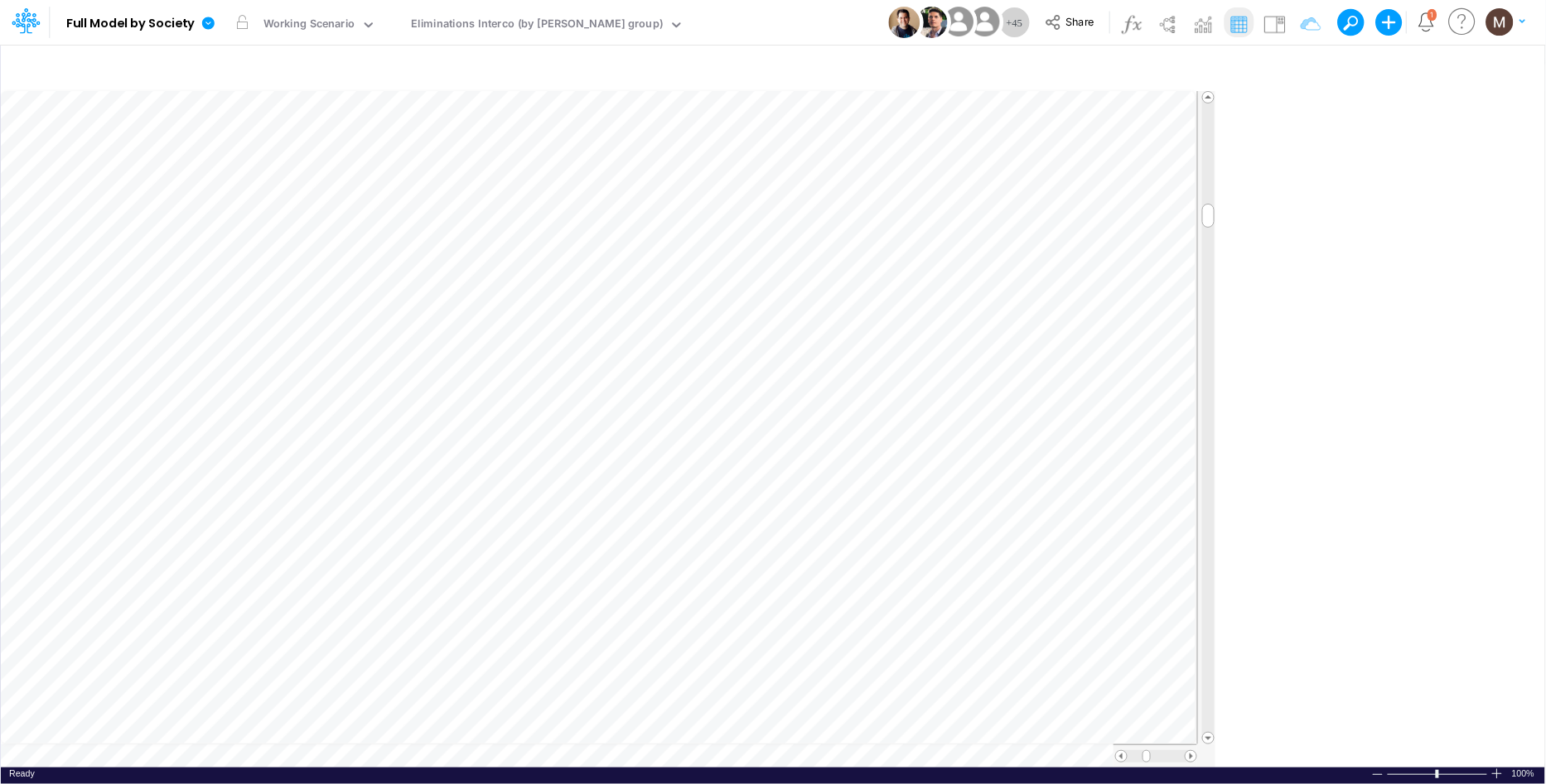
scroll to position [0, 1]
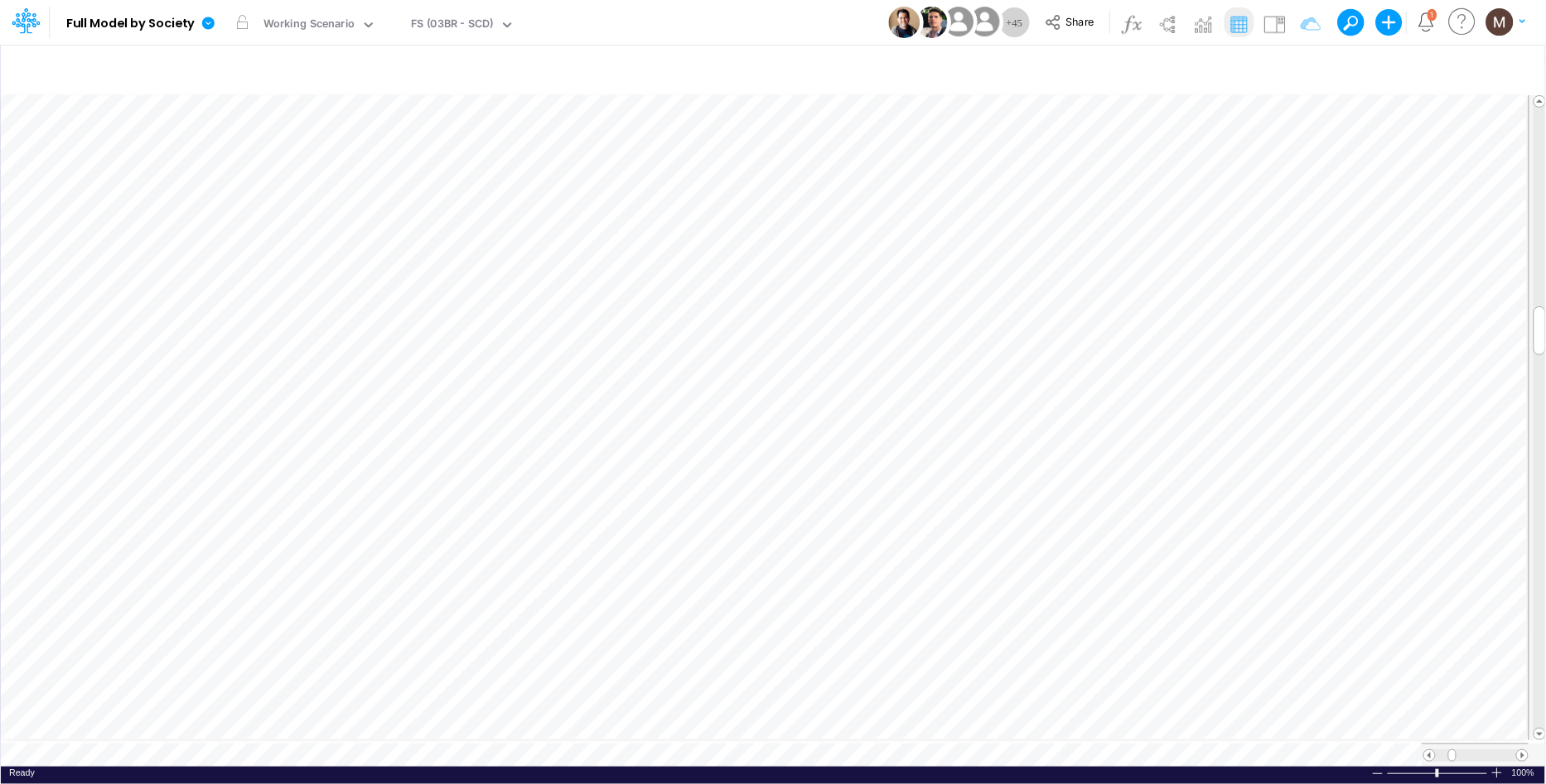
scroll to position [0, 1]
click at [1280, 26] on img at bounding box center [1275, 24] width 27 height 27
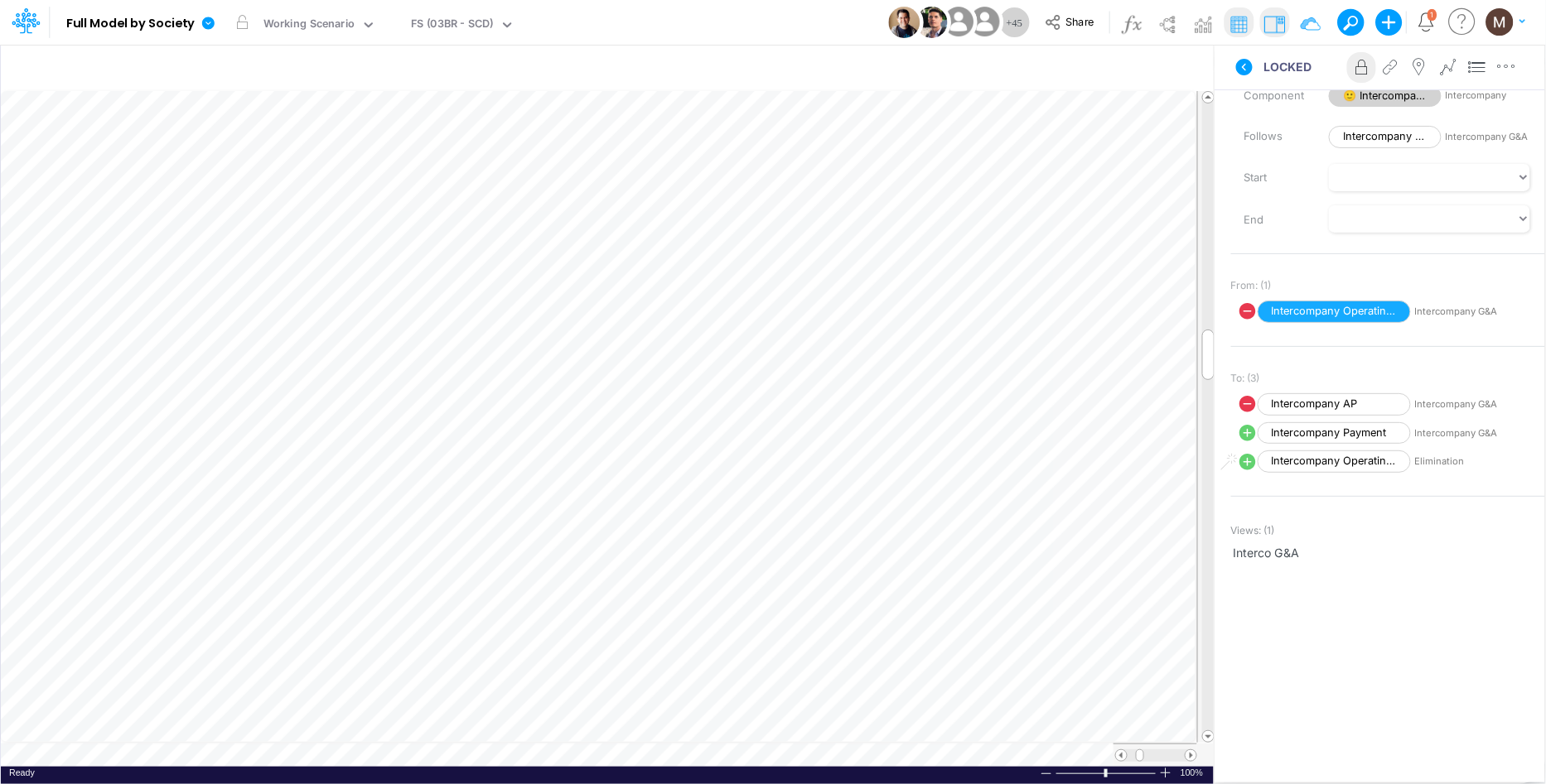
scroll to position [262, 0]
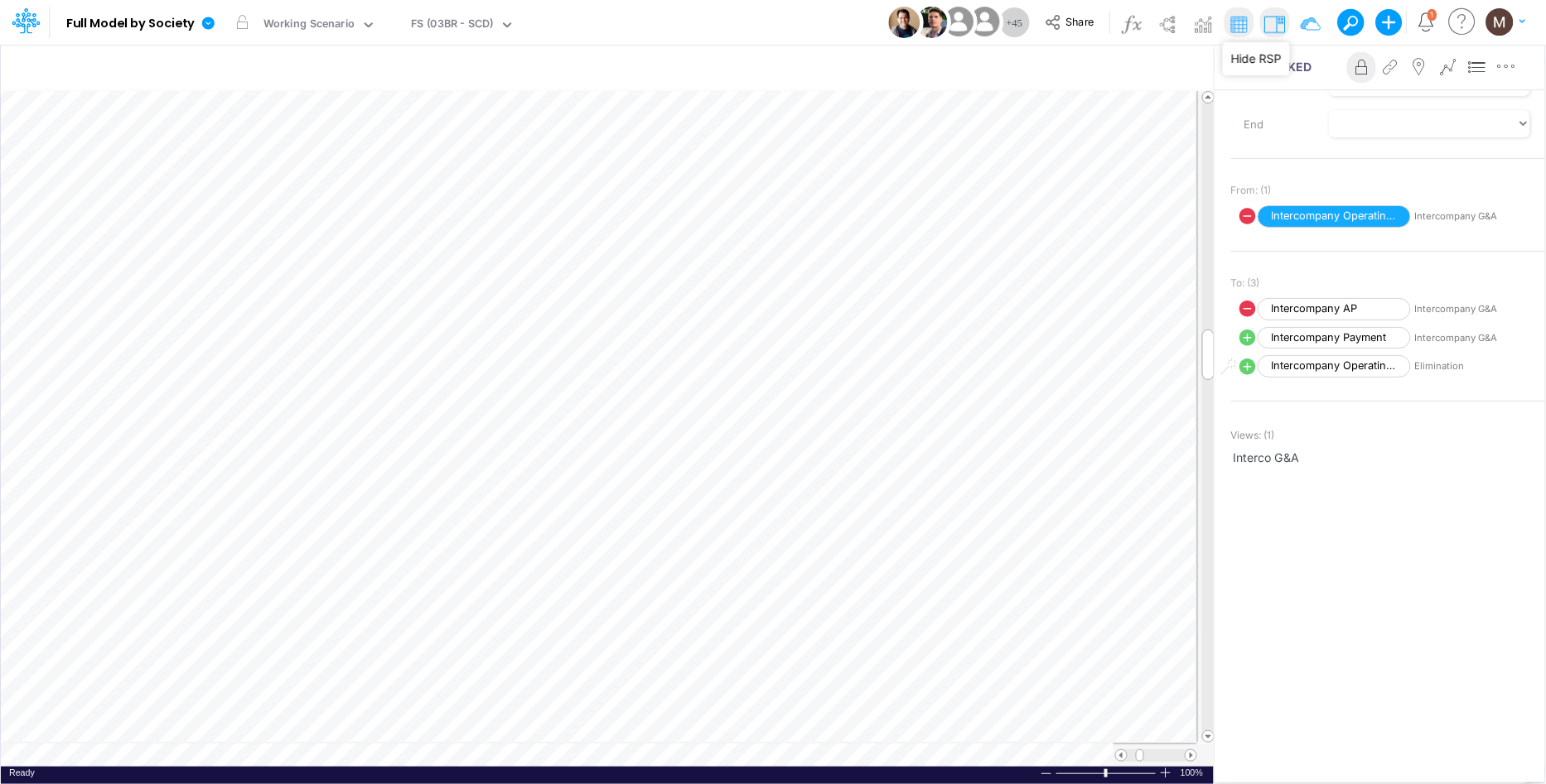
click at [1278, 27] on img at bounding box center [1275, 24] width 27 height 27
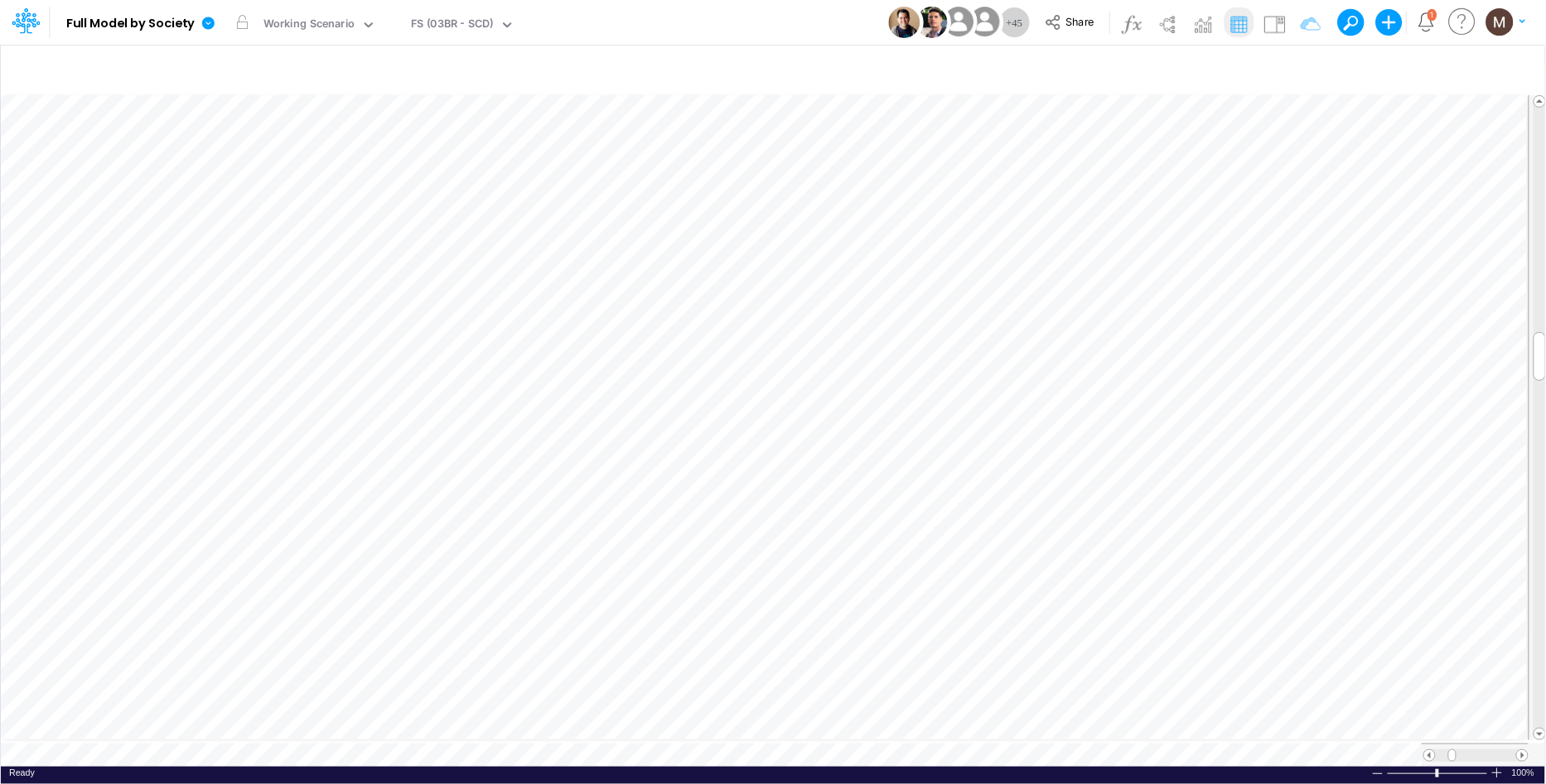
type input "Intercos G&A"
click at [1296, 71] on icon "button" at bounding box center [1299, 69] width 25 height 17
select select "notEqual"
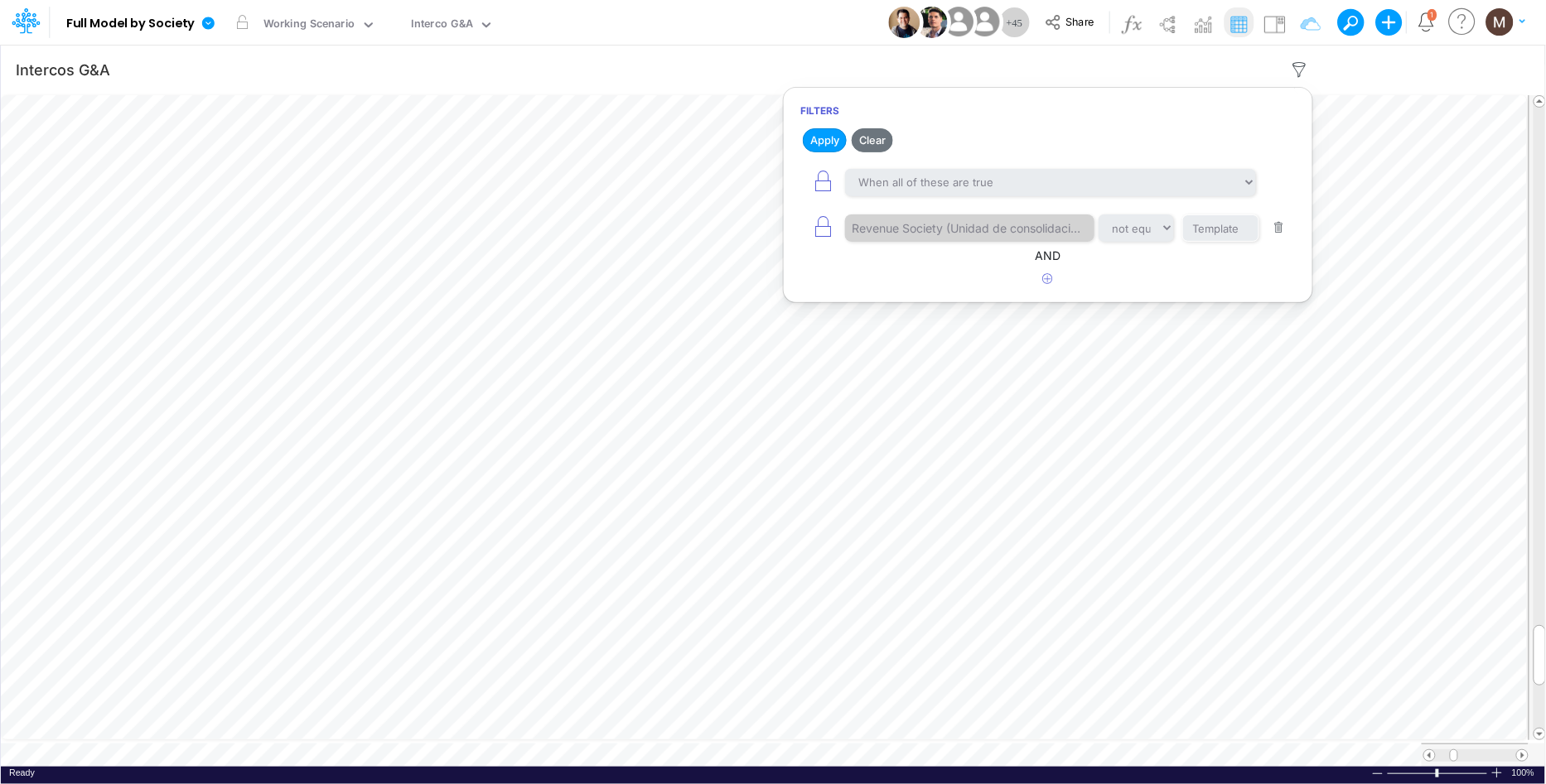
click at [1277, 234] on button "button" at bounding box center [1280, 228] width 32 height 22
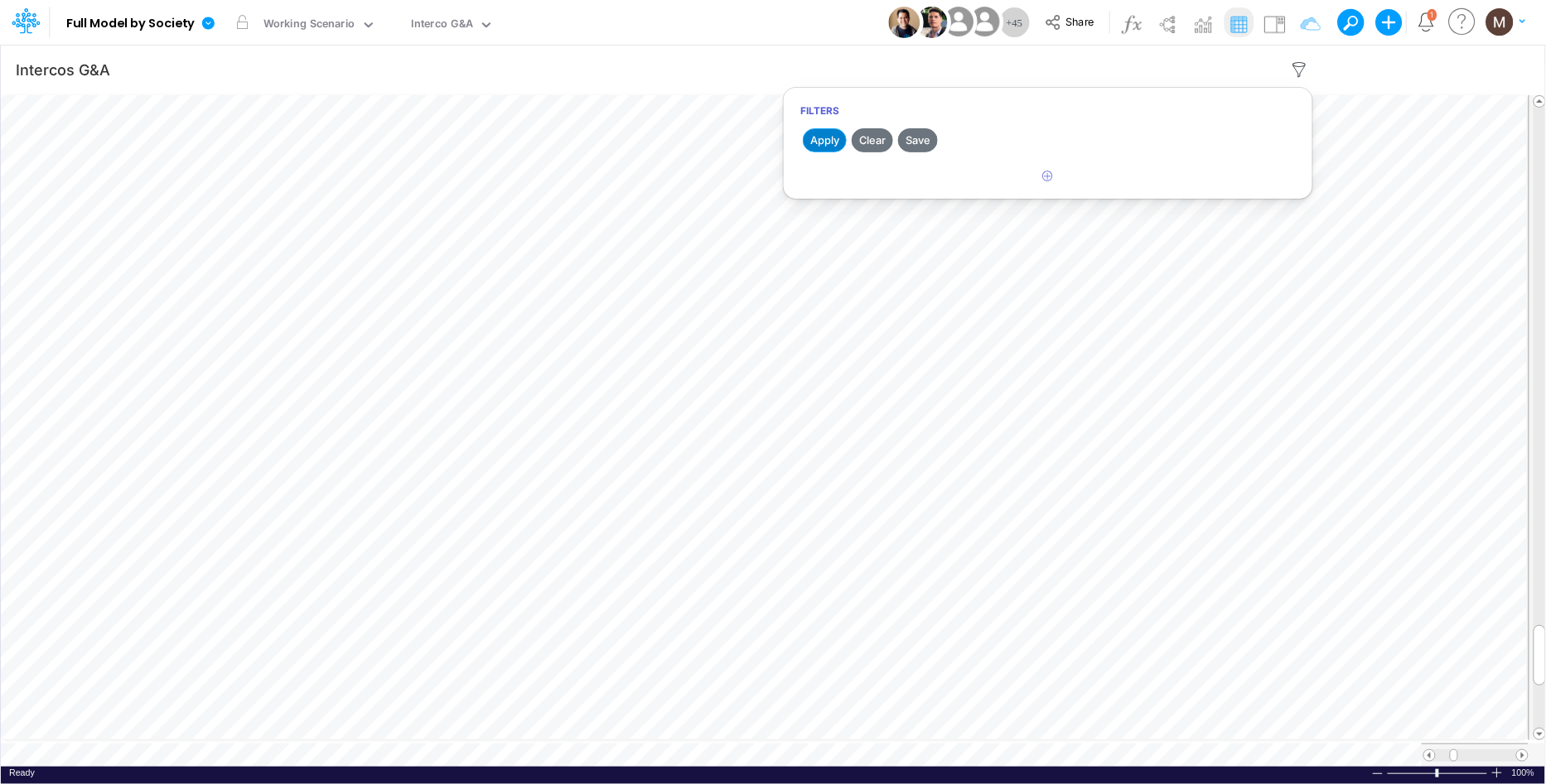
click at [817, 145] on button "Apply" at bounding box center [825, 141] width 44 height 24
type input "Intercos G&A"
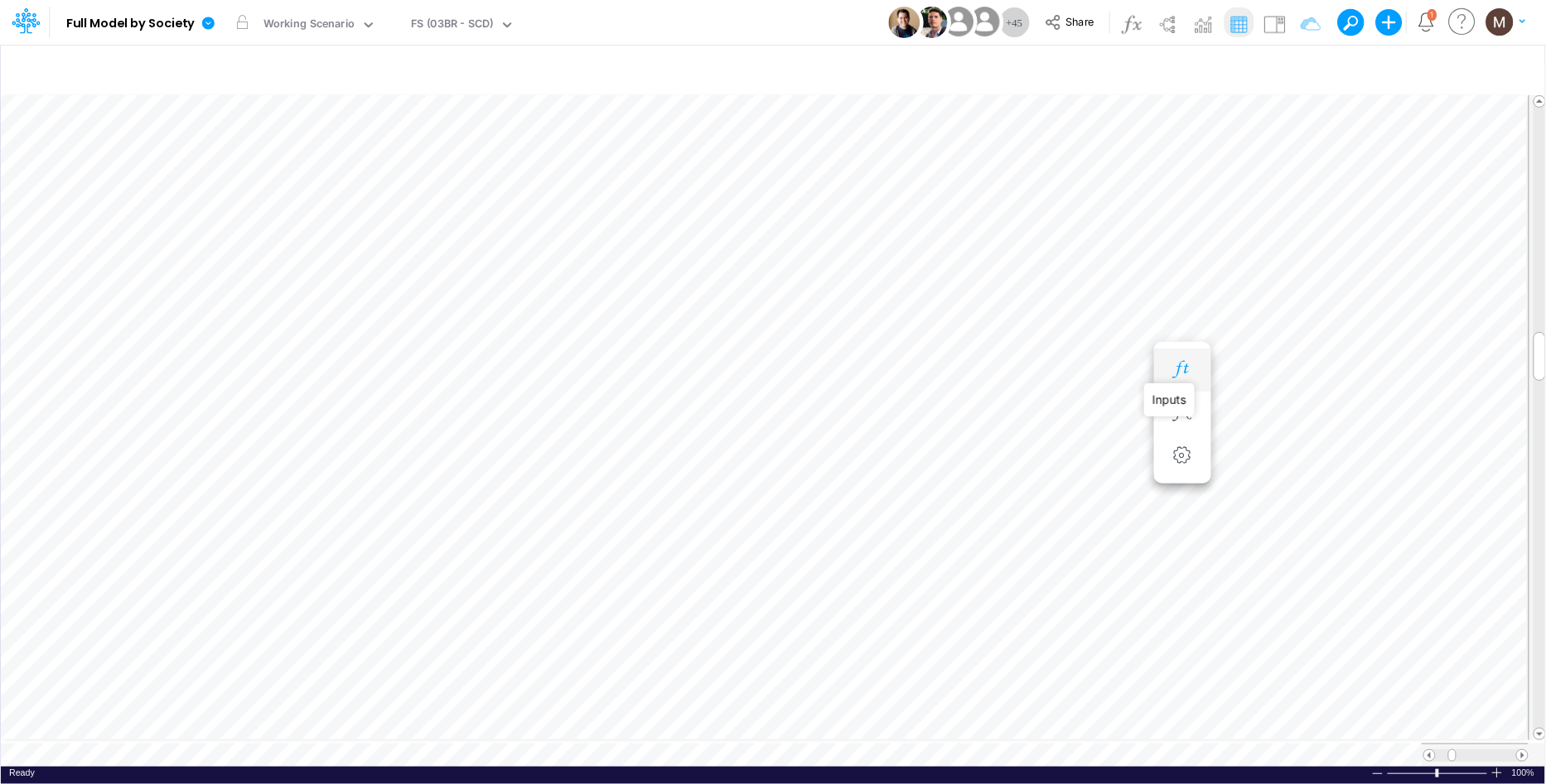
click at [1180, 366] on icon "button" at bounding box center [1182, 369] width 25 height 17
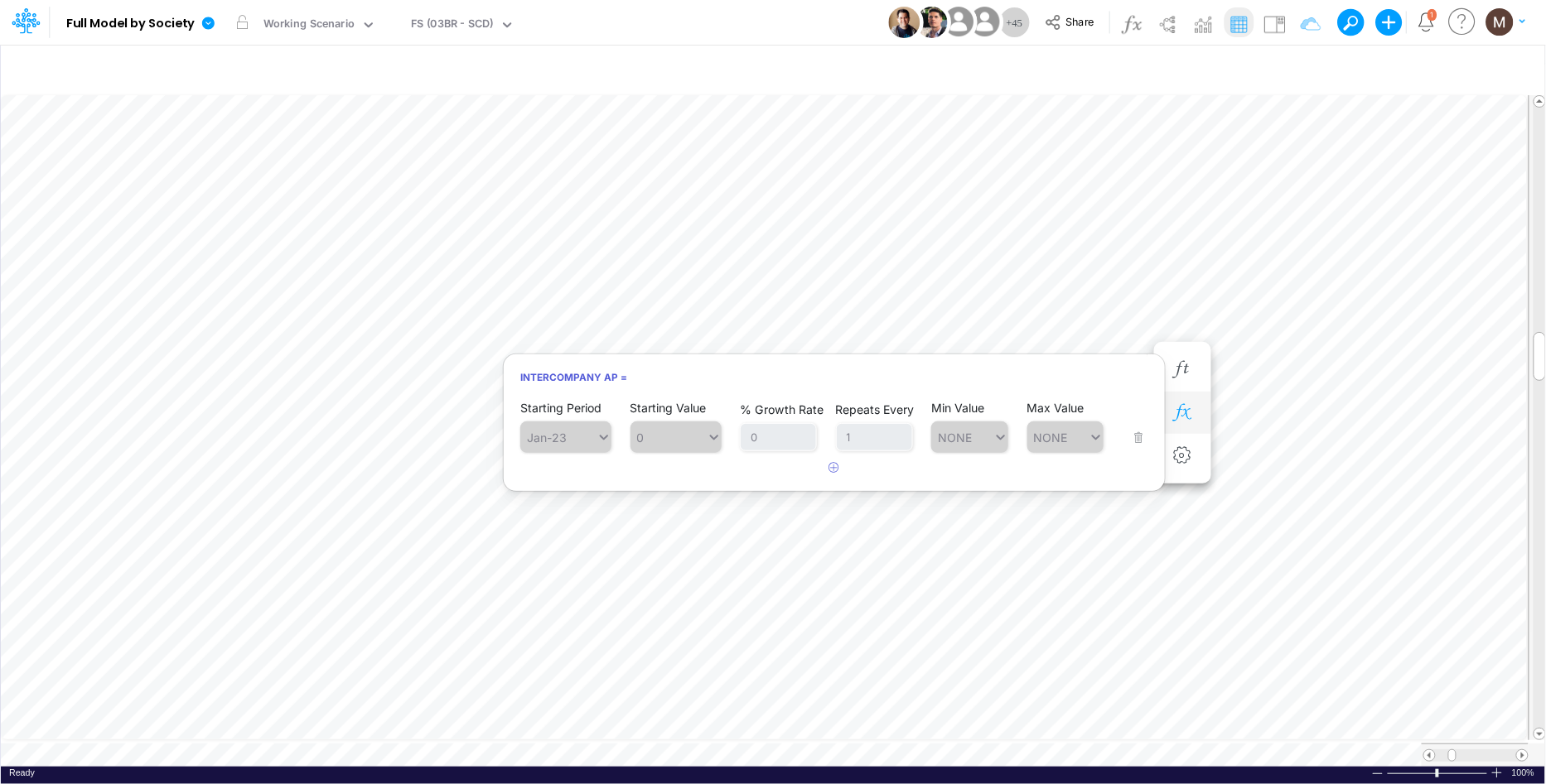
click at [1183, 408] on icon "button" at bounding box center [1182, 412] width 25 height 17
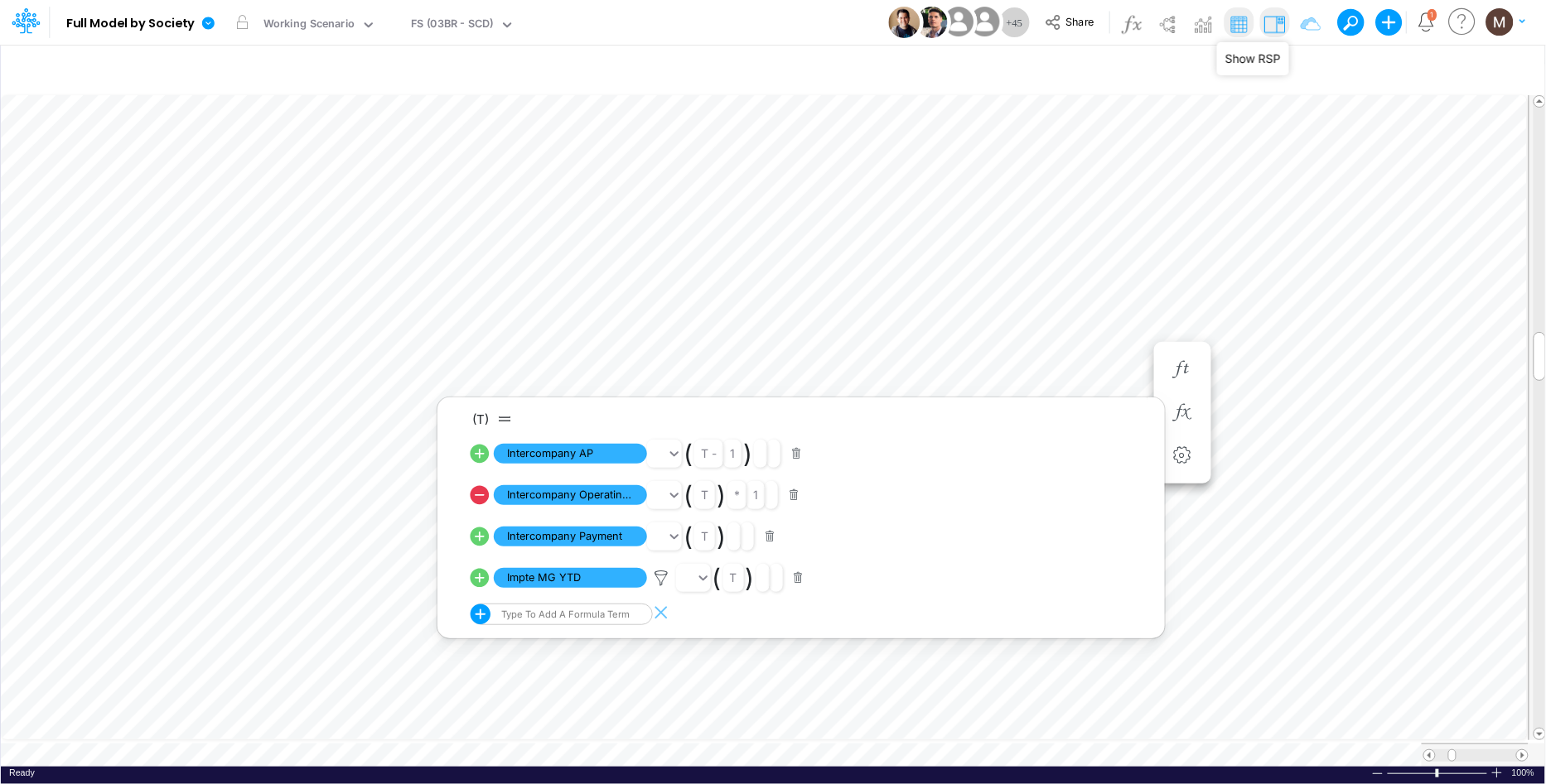
click at [1277, 23] on img at bounding box center [1275, 24] width 27 height 27
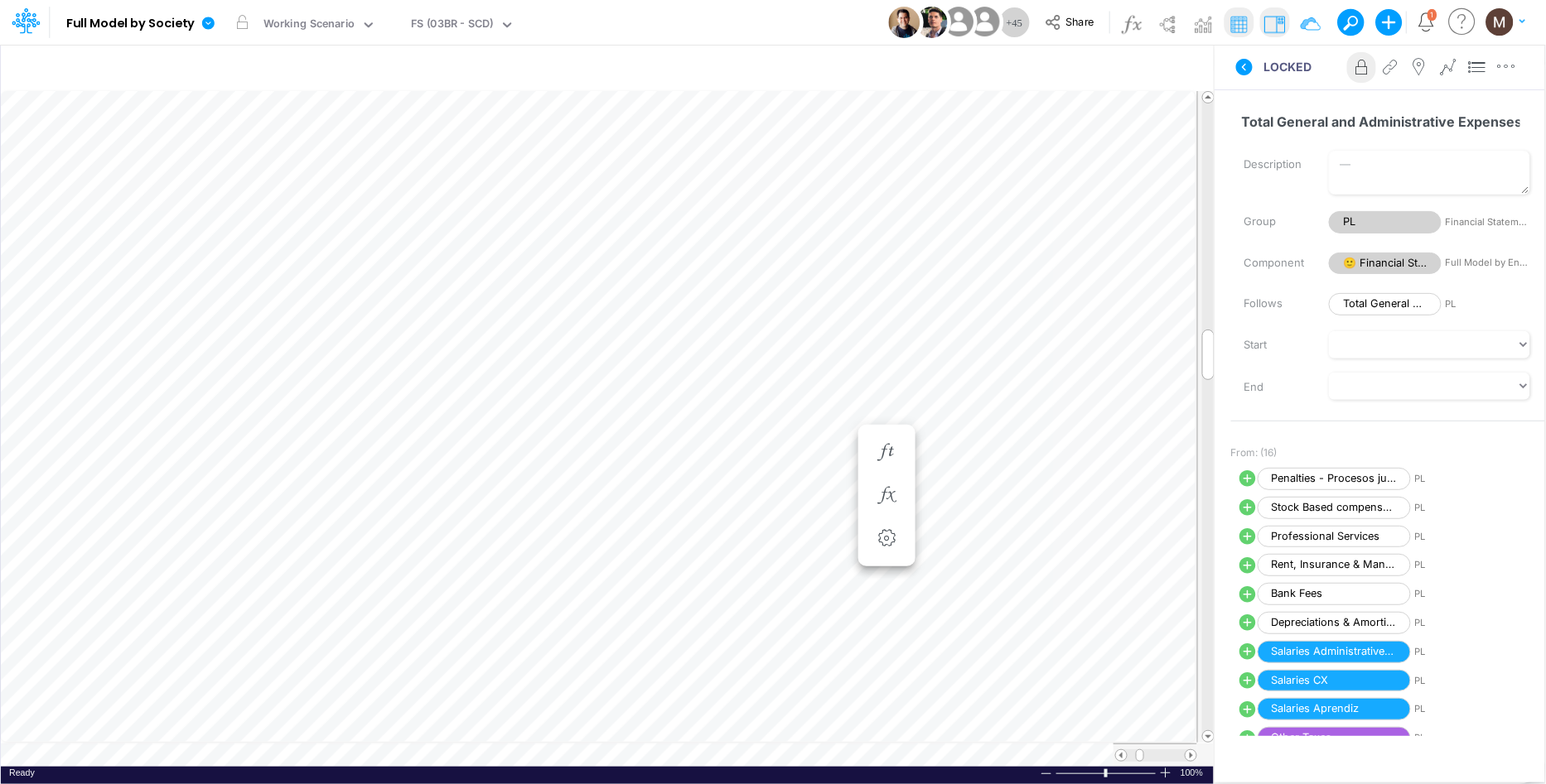
scroll to position [0, 1]
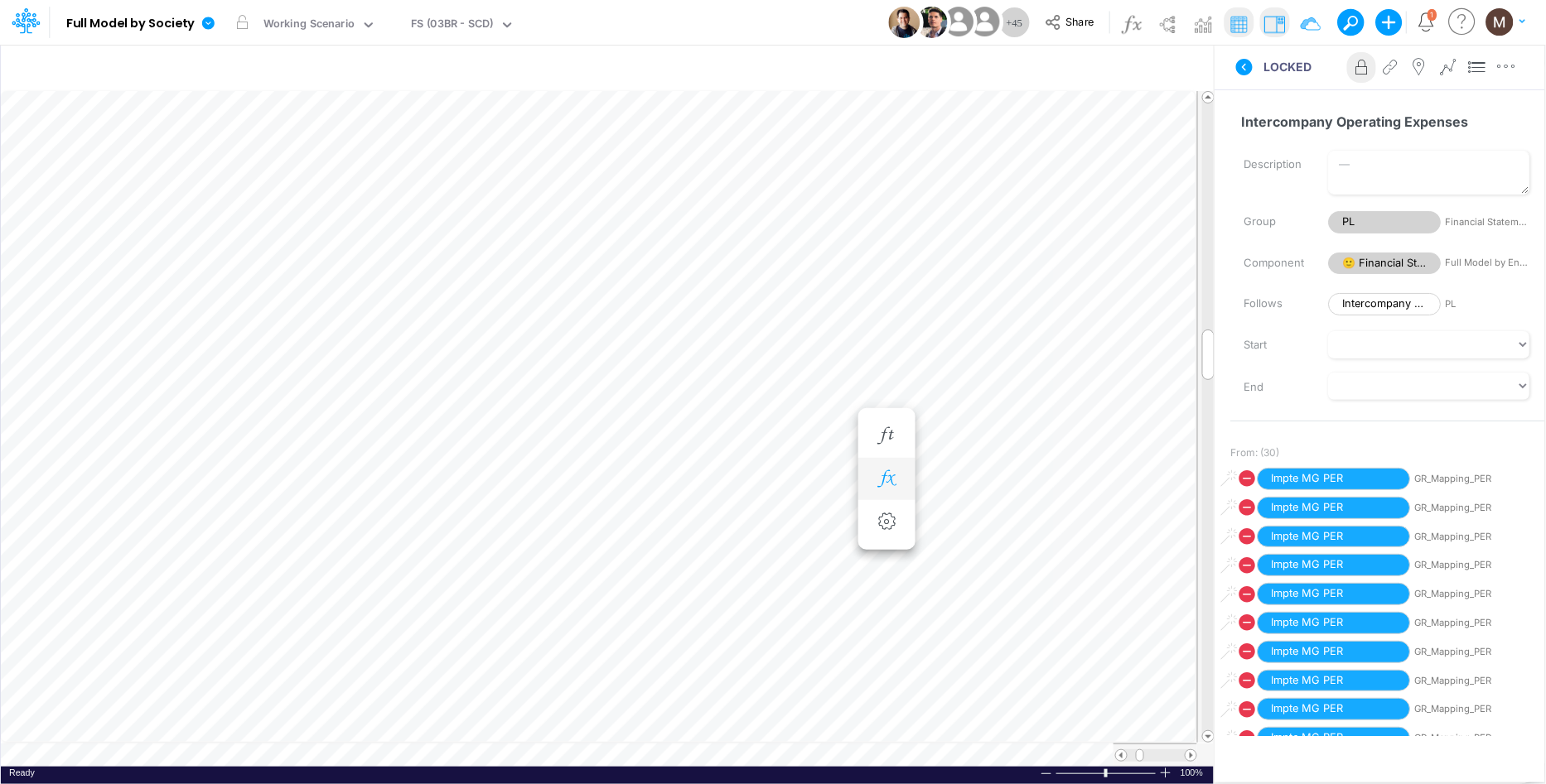
click at [892, 474] on icon "button" at bounding box center [886, 479] width 25 height 17
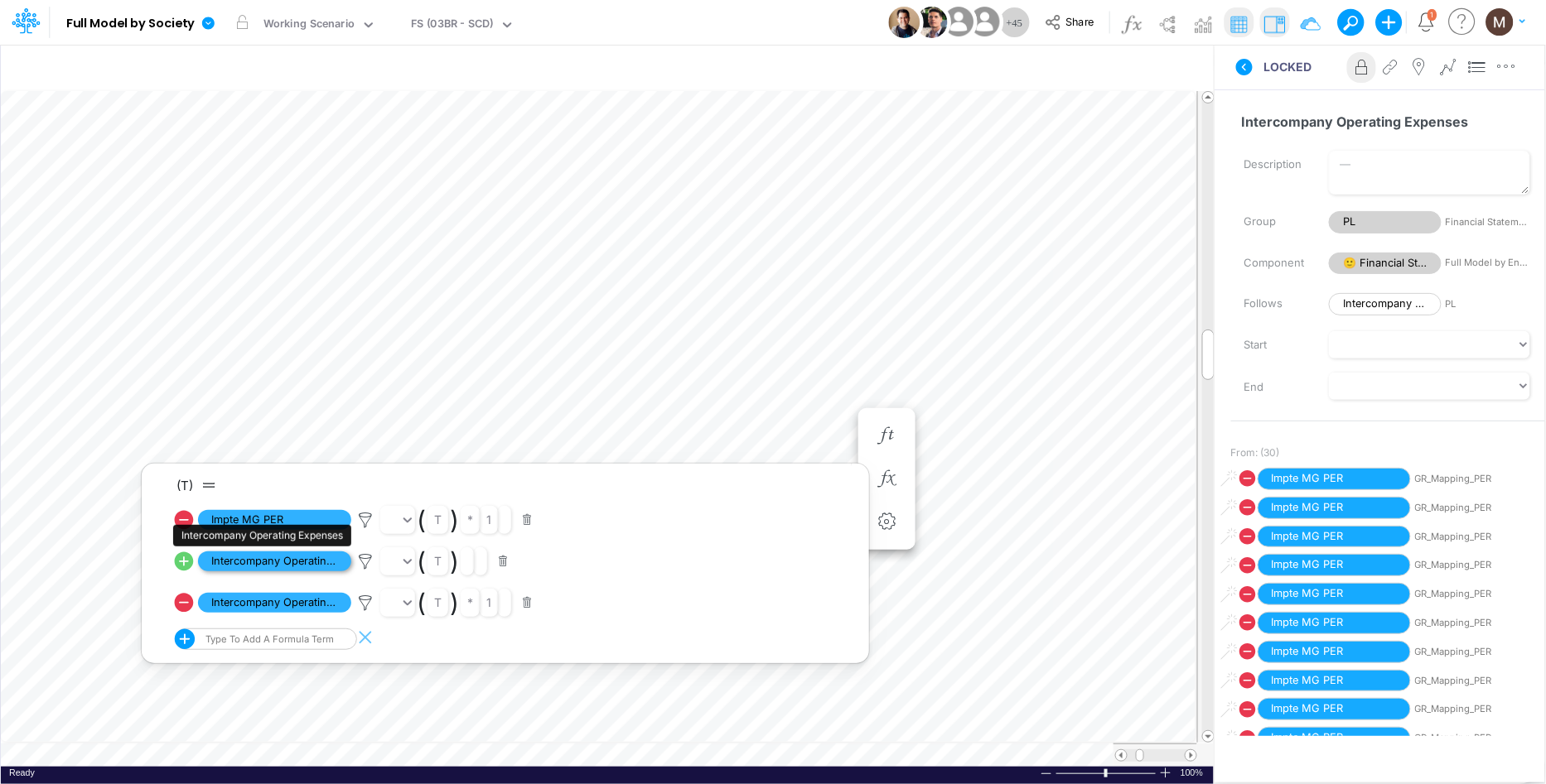
click at [292, 560] on span "Intercompany Operating Expenses" at bounding box center [274, 562] width 154 height 21
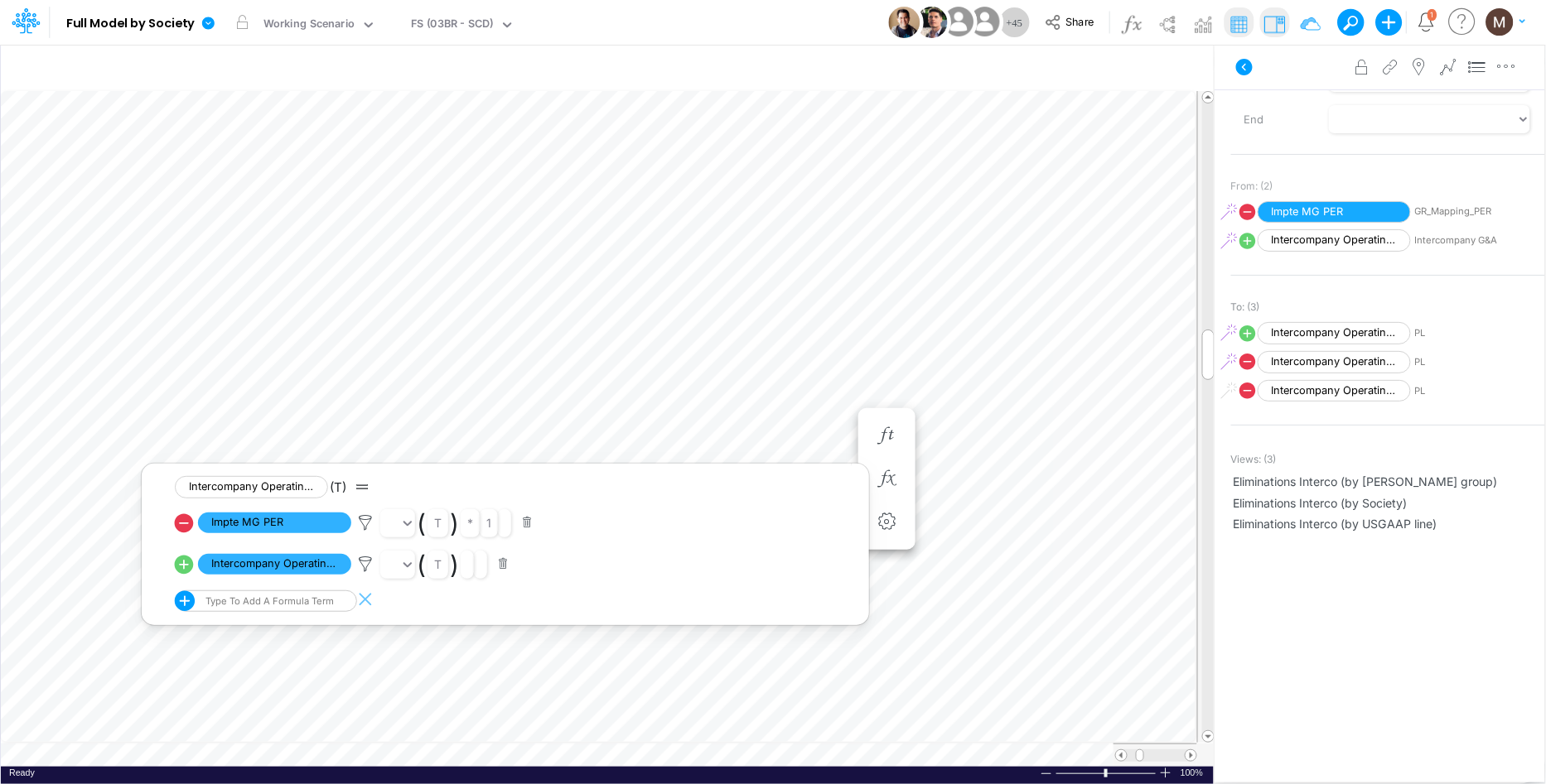
scroll to position [228, 0]
click at [1277, 500] on span "Eliminations Interco (by Society)" at bounding box center [1388, 500] width 309 height 17
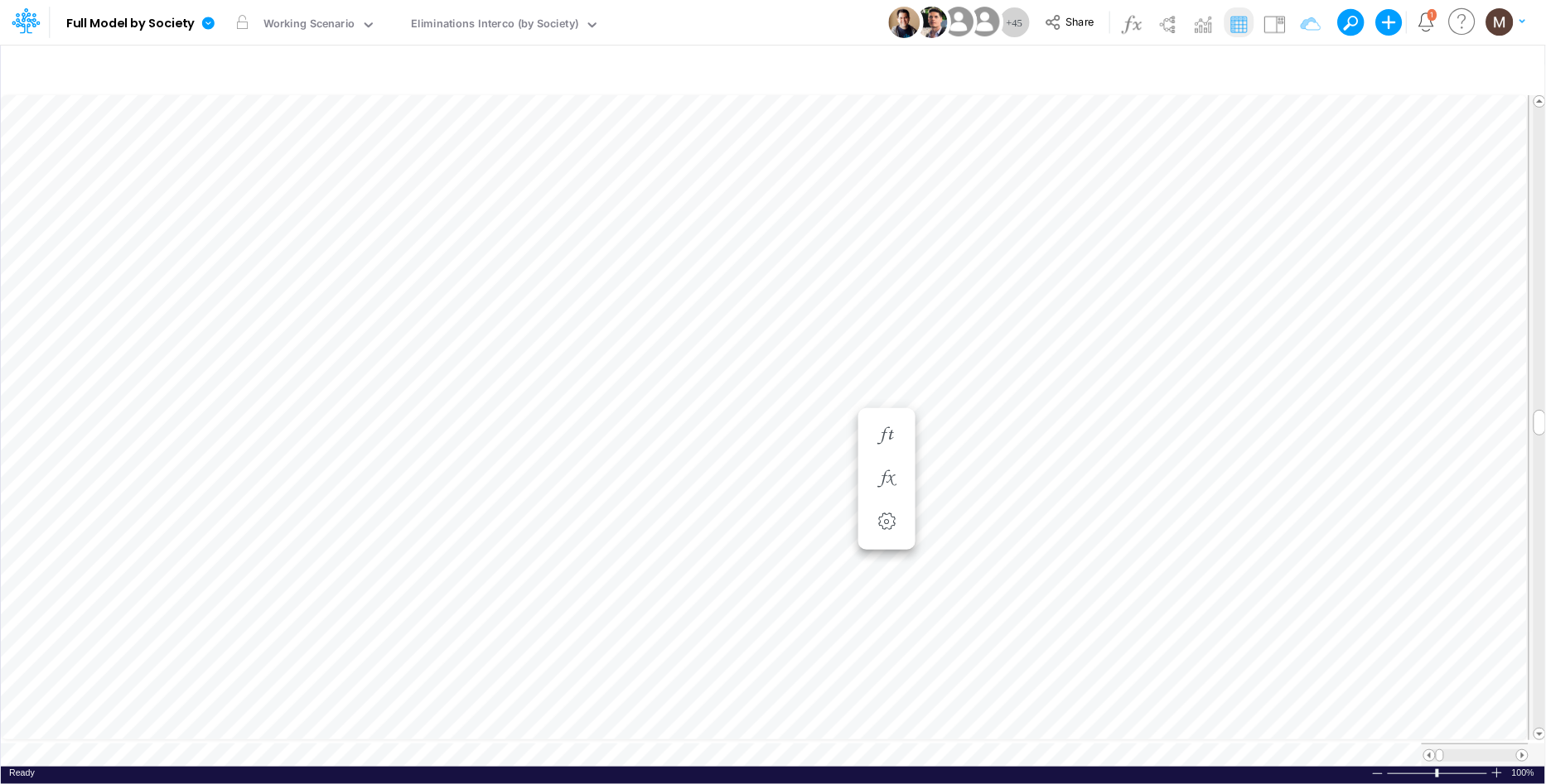
scroll to position [0, 1]
click at [1266, 24] on img at bounding box center [1275, 24] width 27 height 27
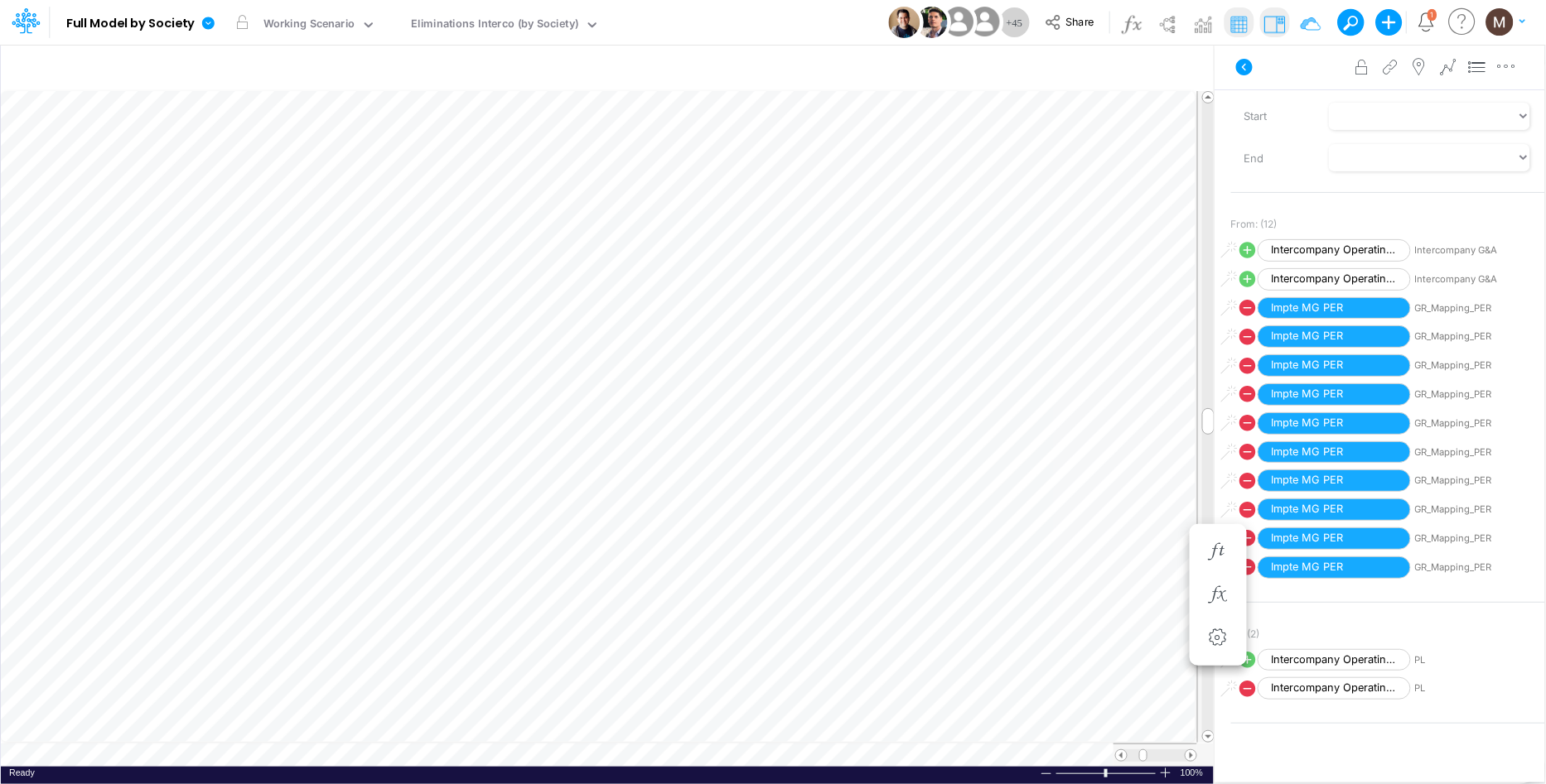
scroll to position [0, 1]
click at [924, 592] on icon "button" at bounding box center [919, 594] width 25 height 17
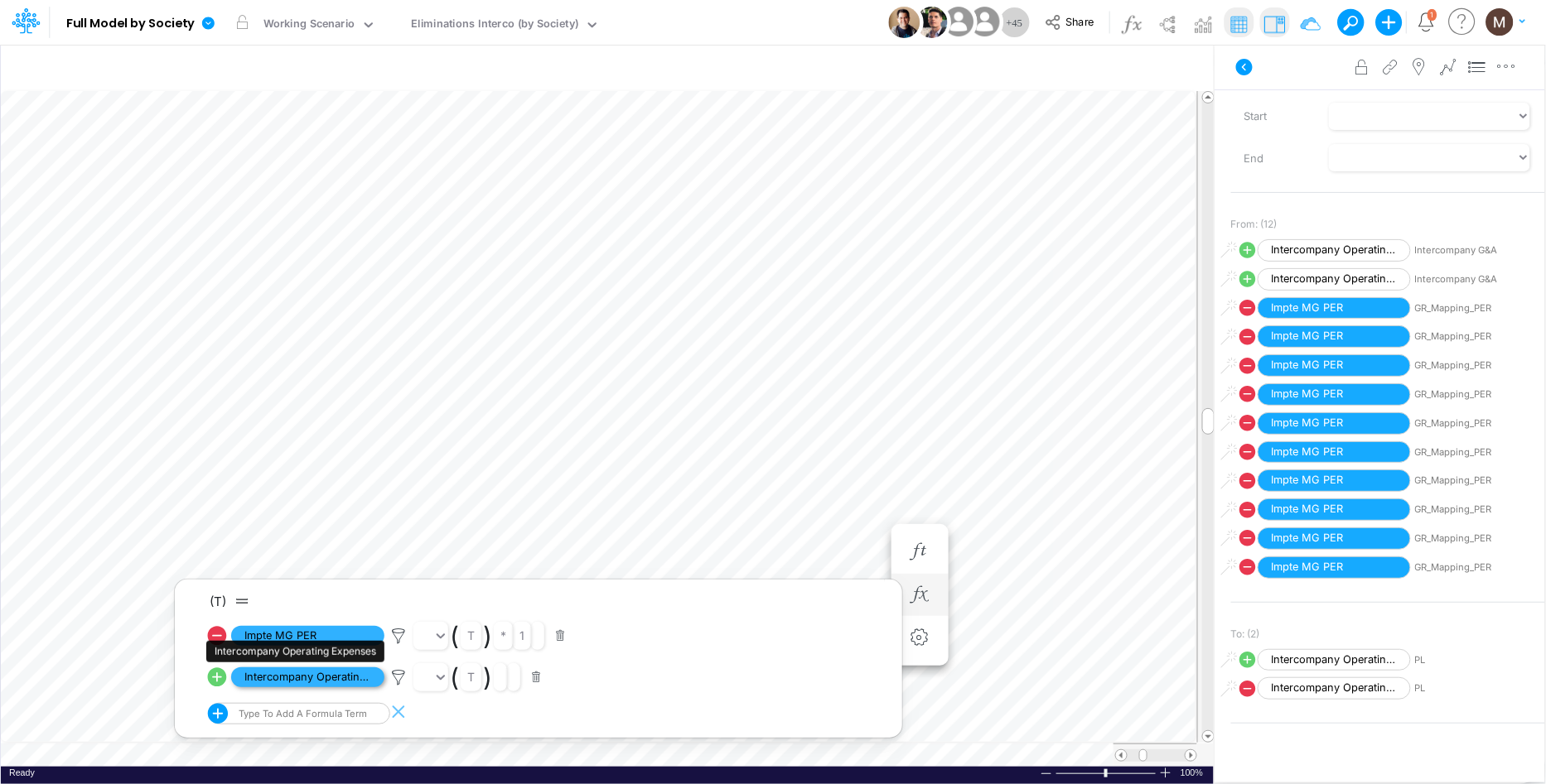
click at [257, 679] on span "Intercompany Operating Expenses" at bounding box center [308, 677] width 154 height 21
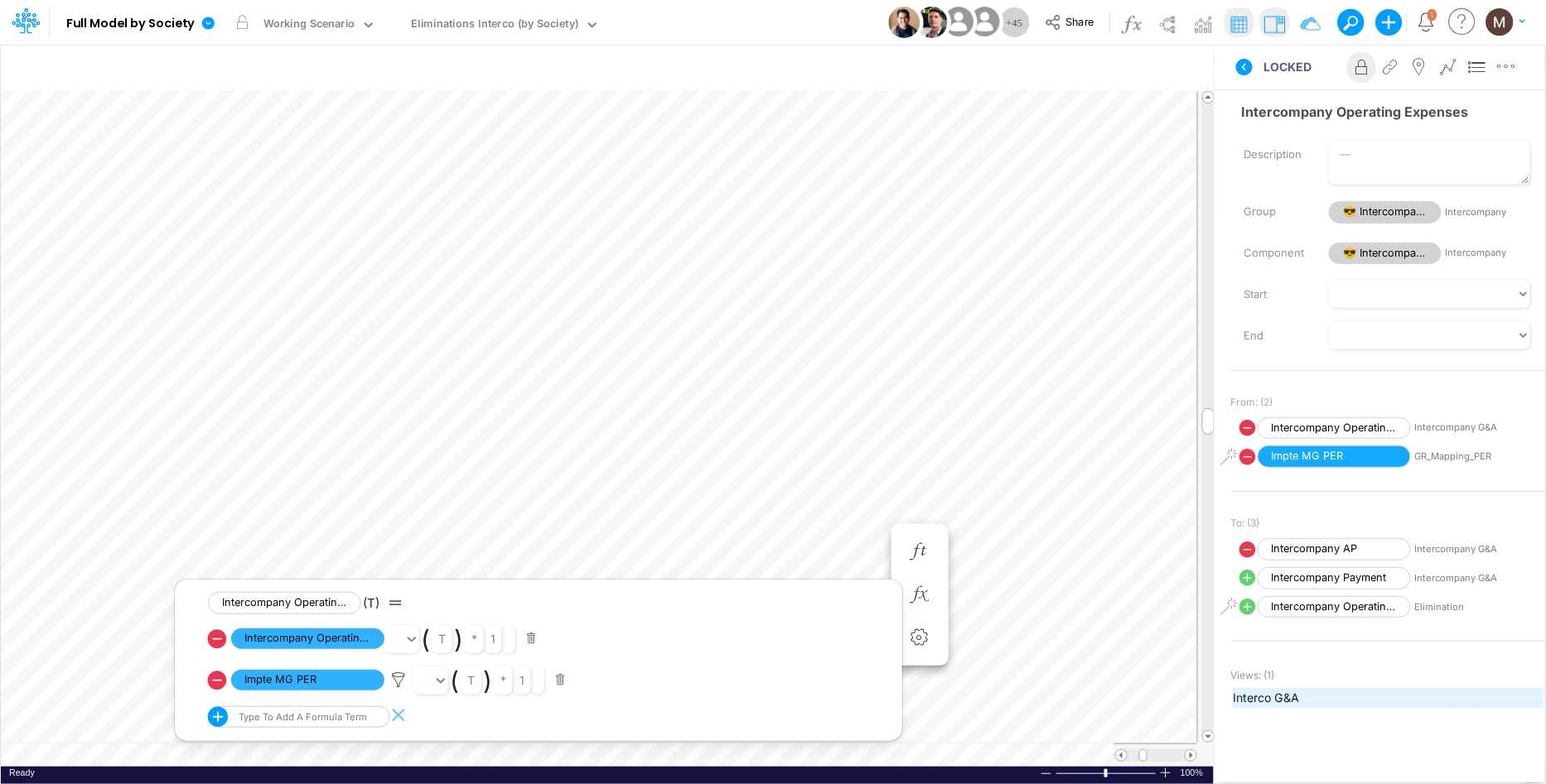
scroll to position [17, 0]
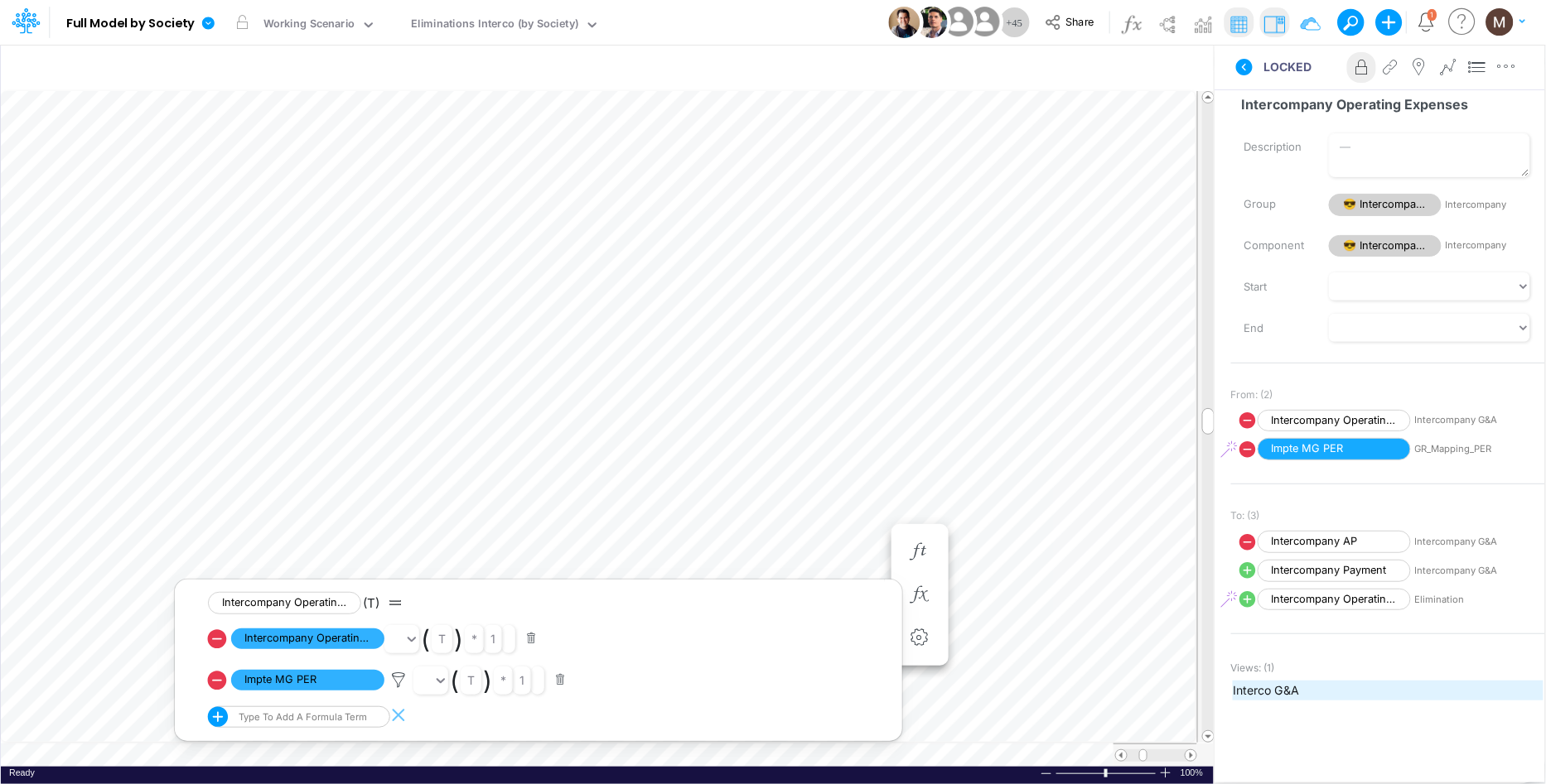
click at [1243, 687] on span "Interco G&A" at bounding box center [1388, 689] width 309 height 17
type input "Intercos G&A"
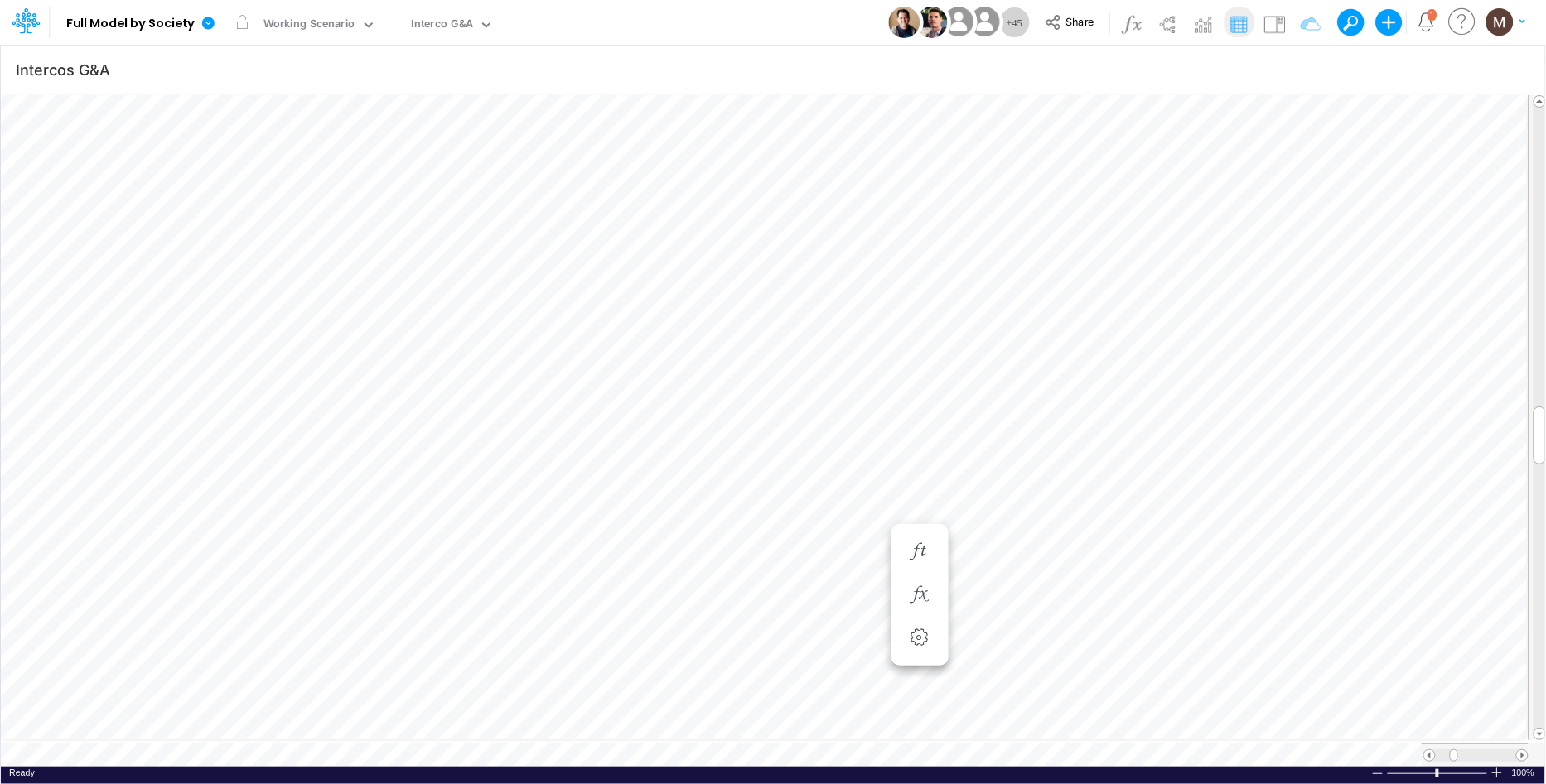
scroll to position [0, 1]
click at [1542, 559] on span at bounding box center [1540, 564] width 11 height 11
click at [1543, 560] on span at bounding box center [1540, 564] width 11 height 11
click at [1526, 750] on span at bounding box center [1522, 755] width 11 height 11
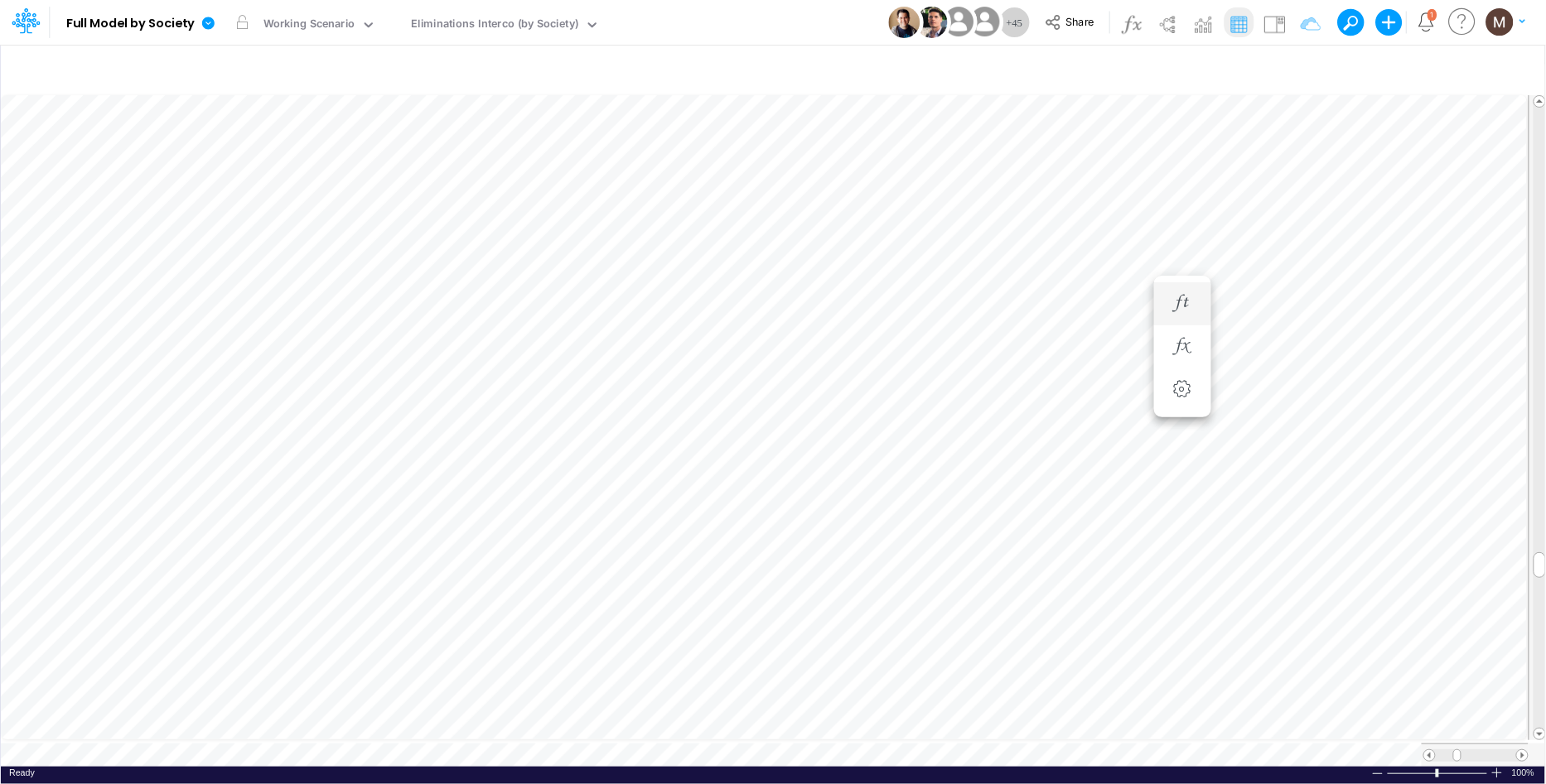
type input "Intercos G&A"
click at [1525, 750] on span at bounding box center [1522, 755] width 11 height 11
click at [1541, 342] on span at bounding box center [1540, 341] width 11 height 11
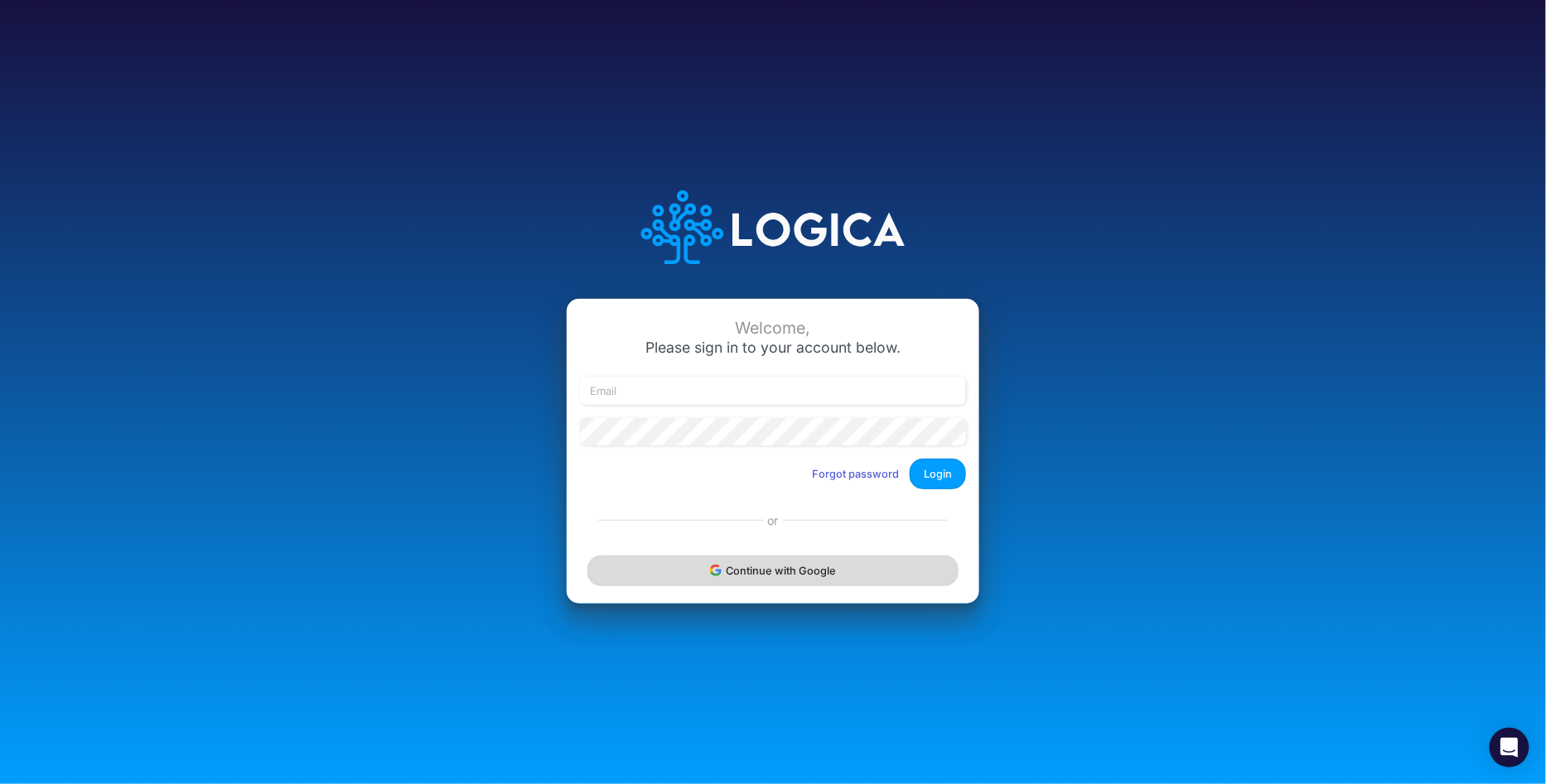
click at [703, 575] on button "Continue with Google" at bounding box center [773, 571] width 371 height 31
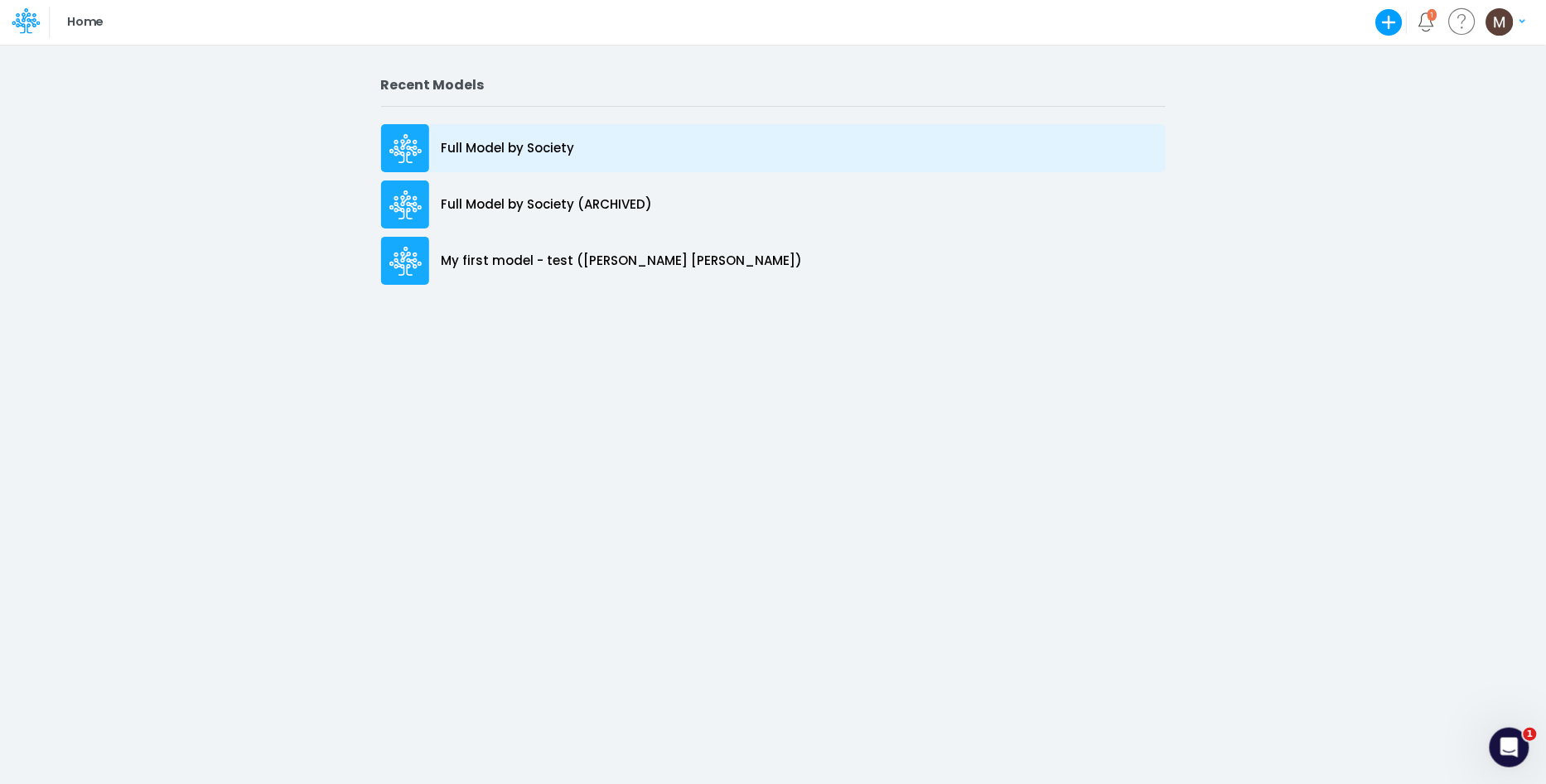
click at [540, 142] on p "Full Model by Society" at bounding box center [509, 148] width 134 height 19
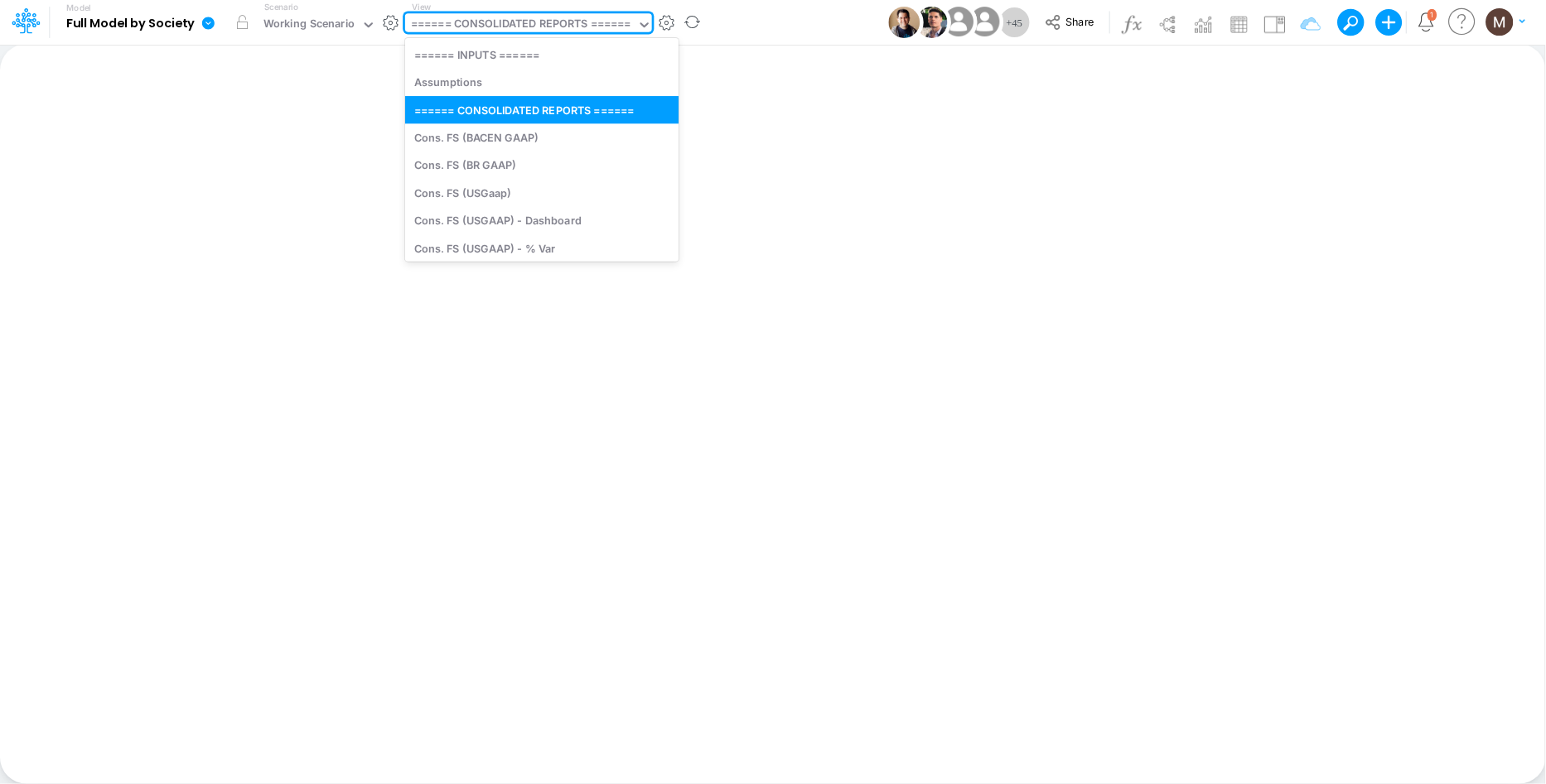
click at [540, 17] on div "====== CONSOLIDATED REPORTS ======" at bounding box center [521, 25] width 221 height 19
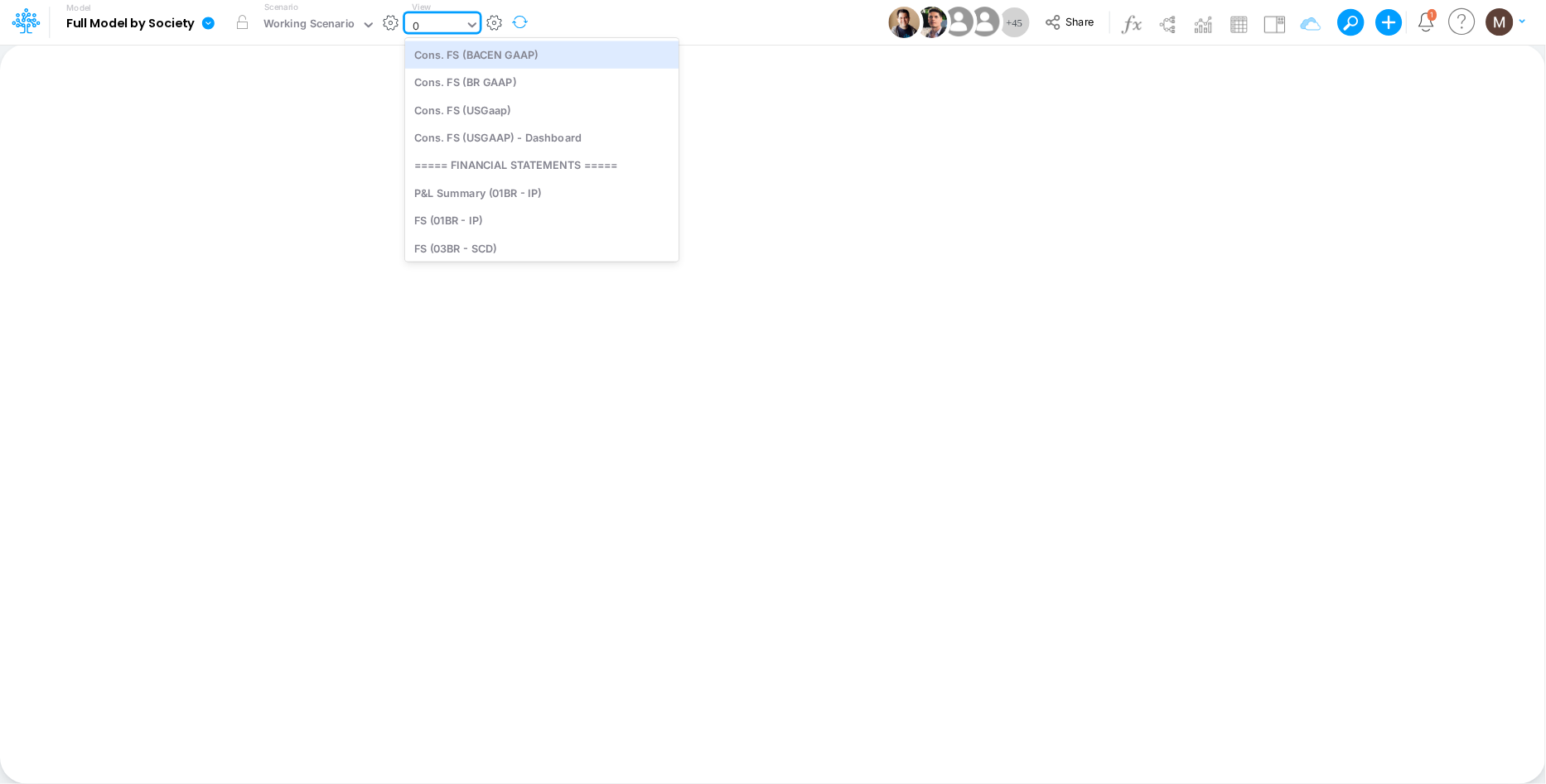
type input "04"
click at [514, 49] on div "FS (04BR - RP DEV)" at bounding box center [517, 54] width 224 height 27
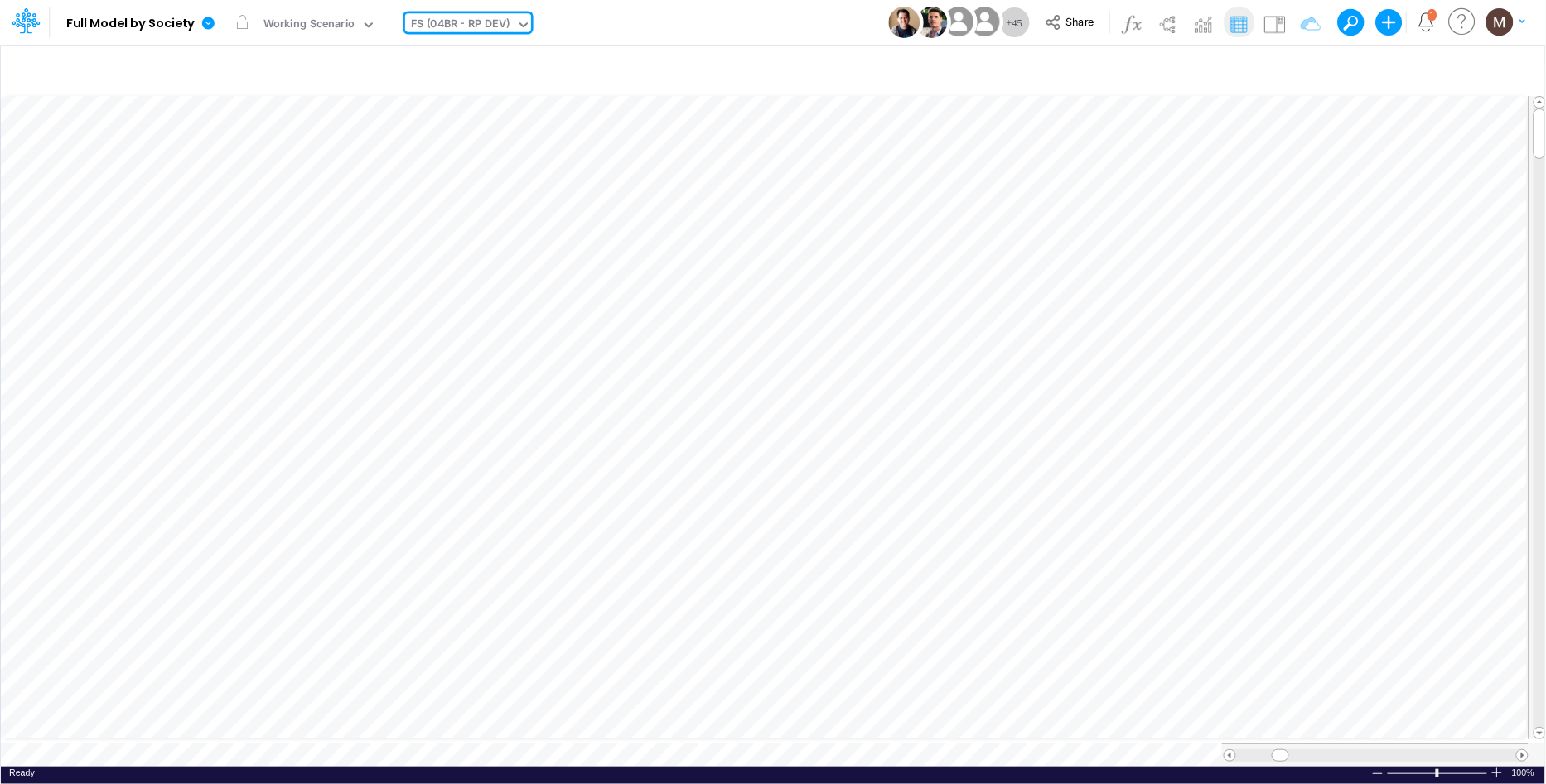
click at [495, 27] on div "FS (04BR - RP DEV)" at bounding box center [461, 25] width 100 height 19
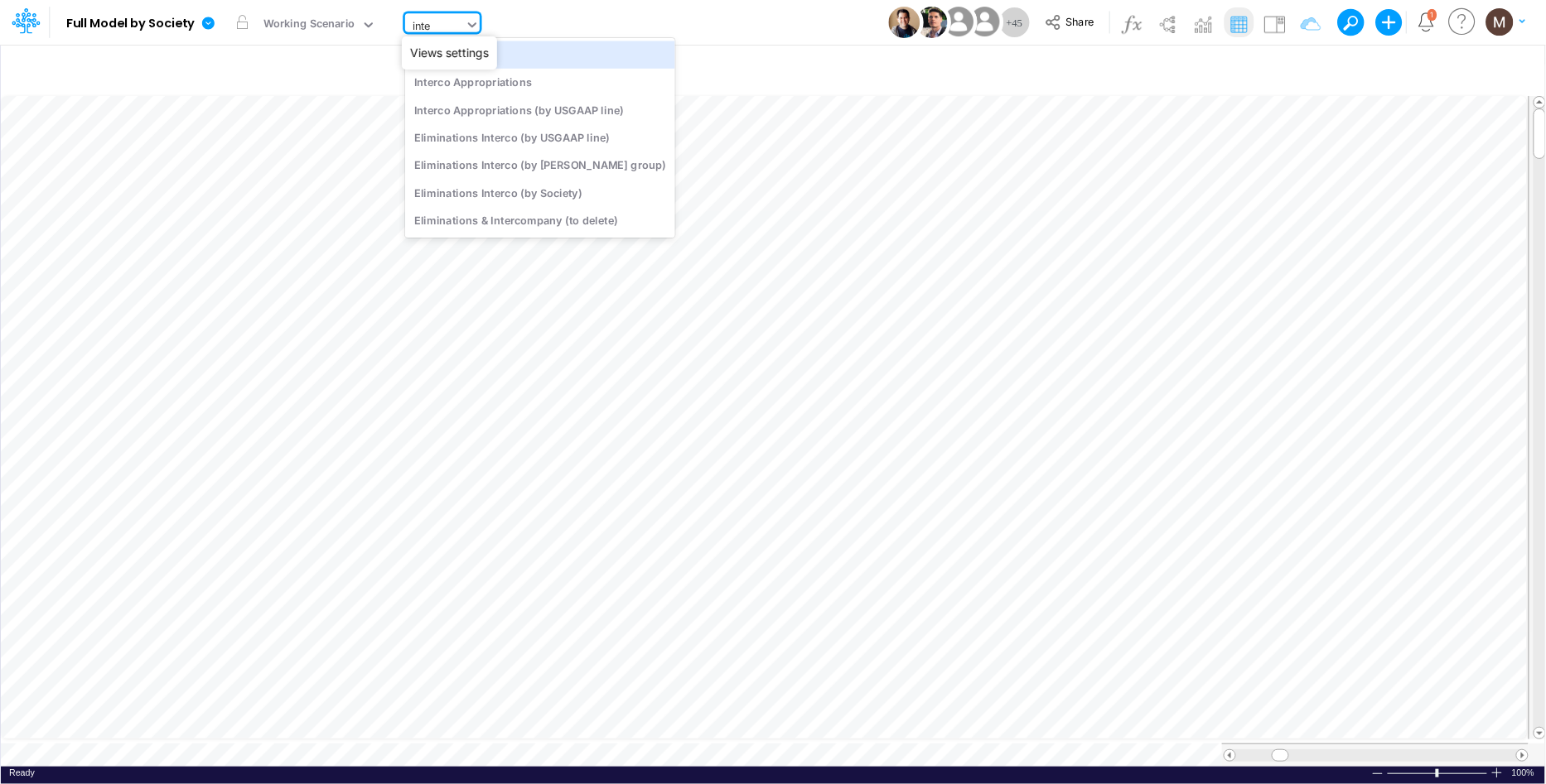
type input "inter"
click at [521, 57] on div "Interco G&A" at bounding box center [540, 54] width 270 height 27
type input "Intercos G&A"
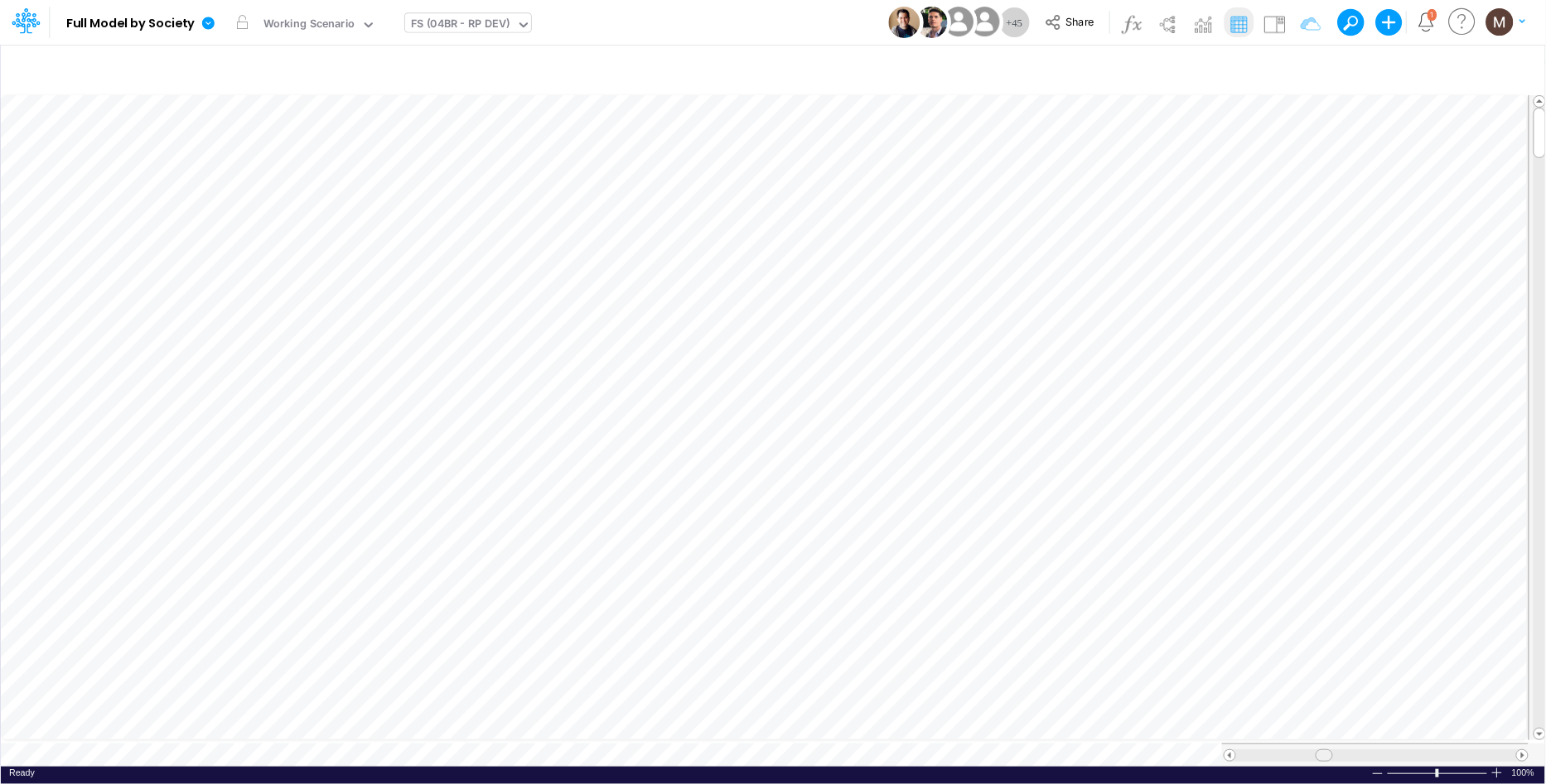
drag, startPoint x: 1279, startPoint y: 747, endPoint x: 1322, endPoint y: 744, distance: 43.1
click at [1322, 750] on span at bounding box center [1323, 755] width 11 height 11
type input "Intercos G&A"
click at [1524, 750] on span at bounding box center [1522, 755] width 11 height 11
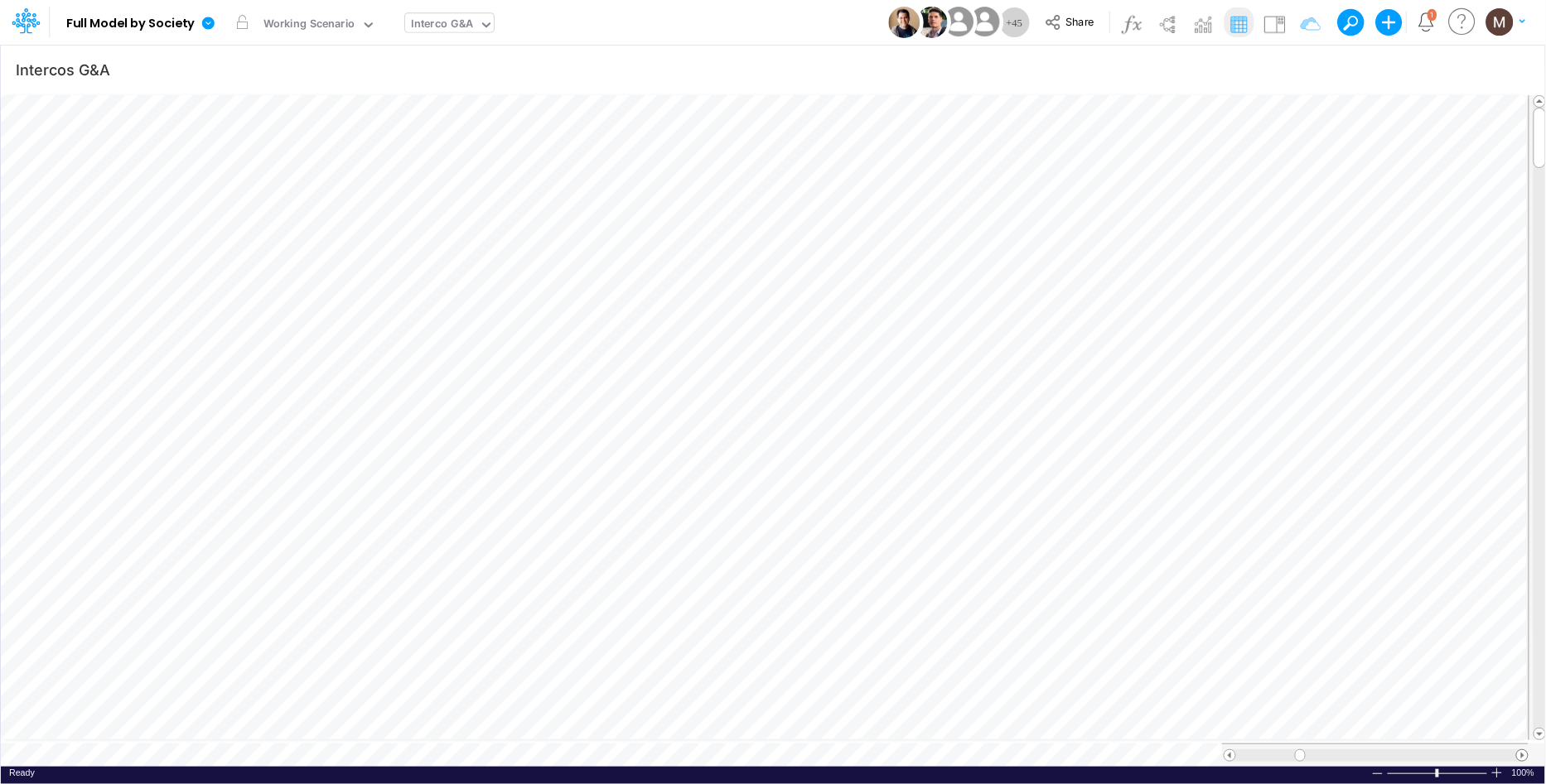
click at [1524, 750] on span at bounding box center [1522, 755] width 11 height 11
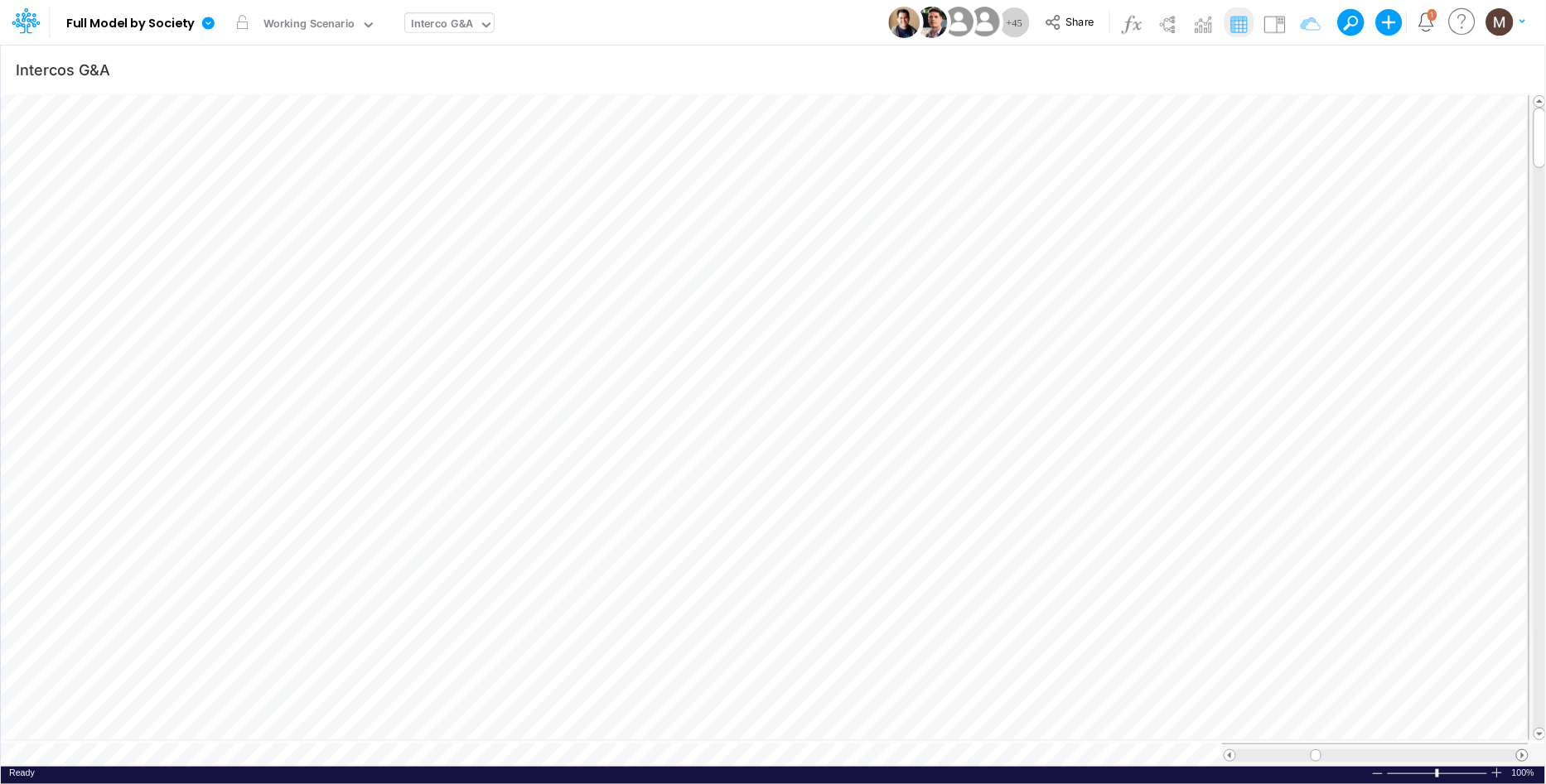
click at [1524, 750] on span at bounding box center [1522, 755] width 11 height 11
click at [1523, 750] on span at bounding box center [1522, 755] width 11 height 11
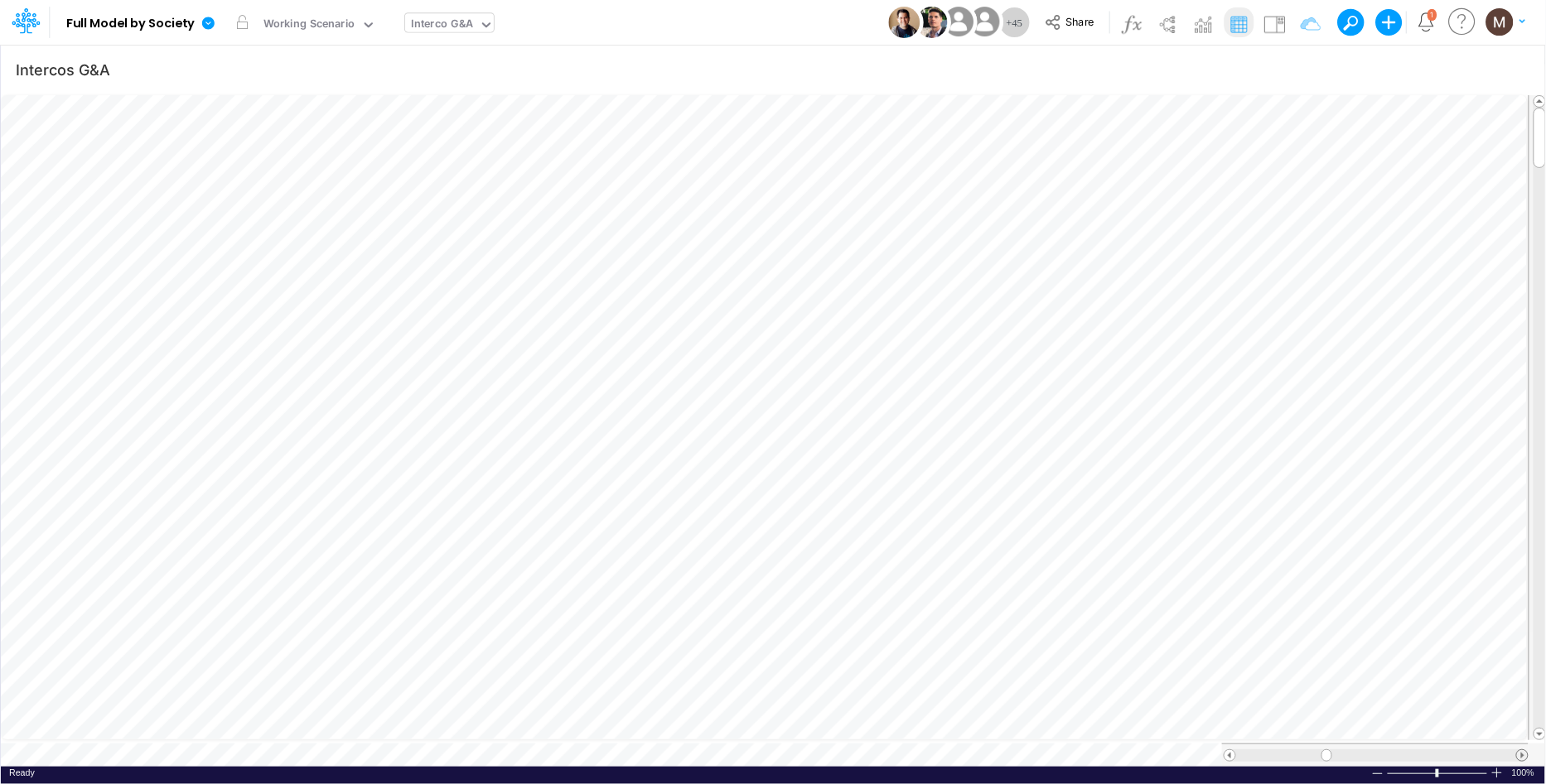
click at [1523, 750] on span at bounding box center [1522, 755] width 11 height 11
type input "Intercos G&A"
click at [1299, 63] on icon "button" at bounding box center [1299, 69] width 25 height 17
select select "notEqual"
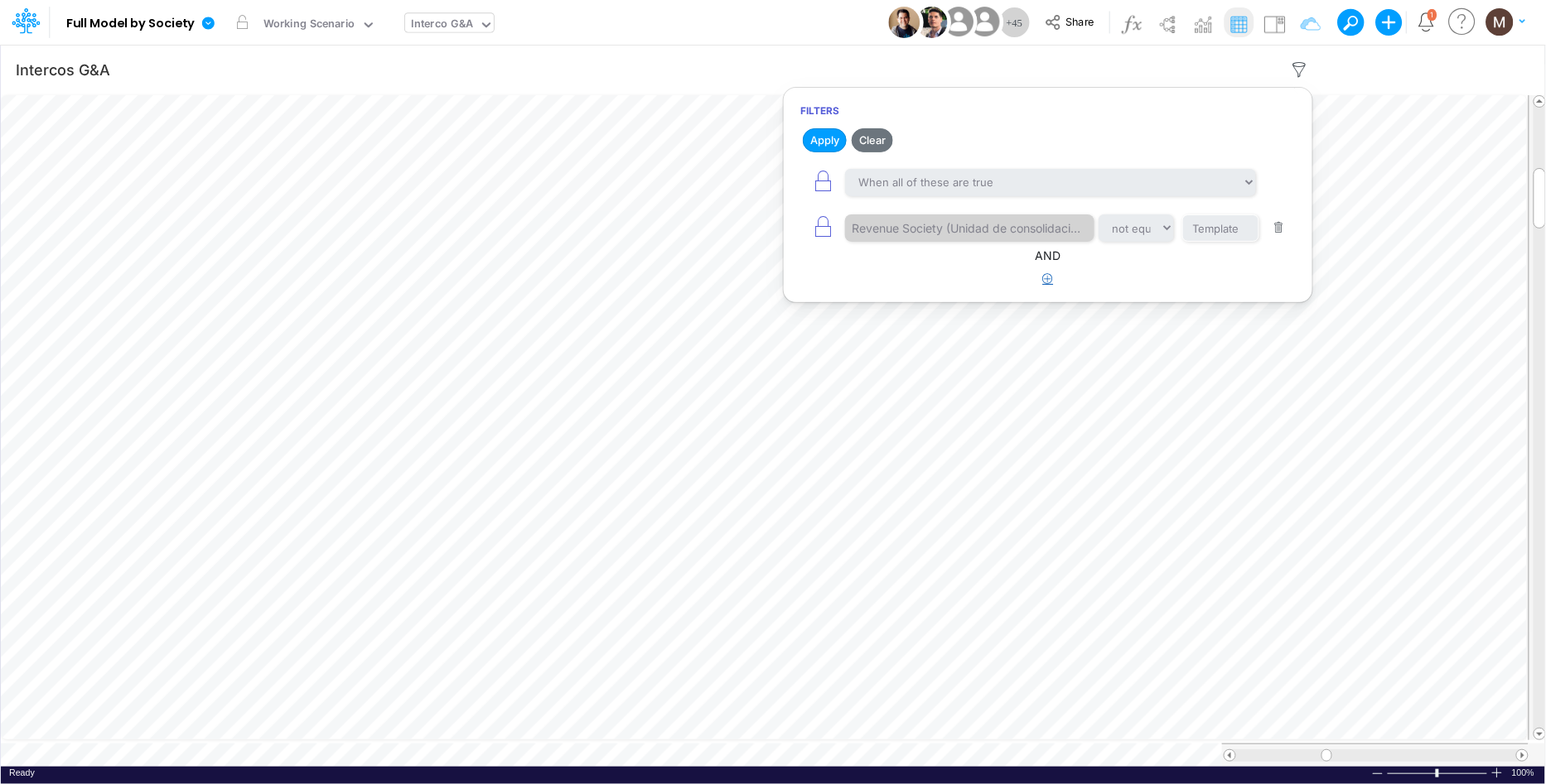
click at [1044, 277] on icon "button" at bounding box center [1048, 278] width 11 height 11
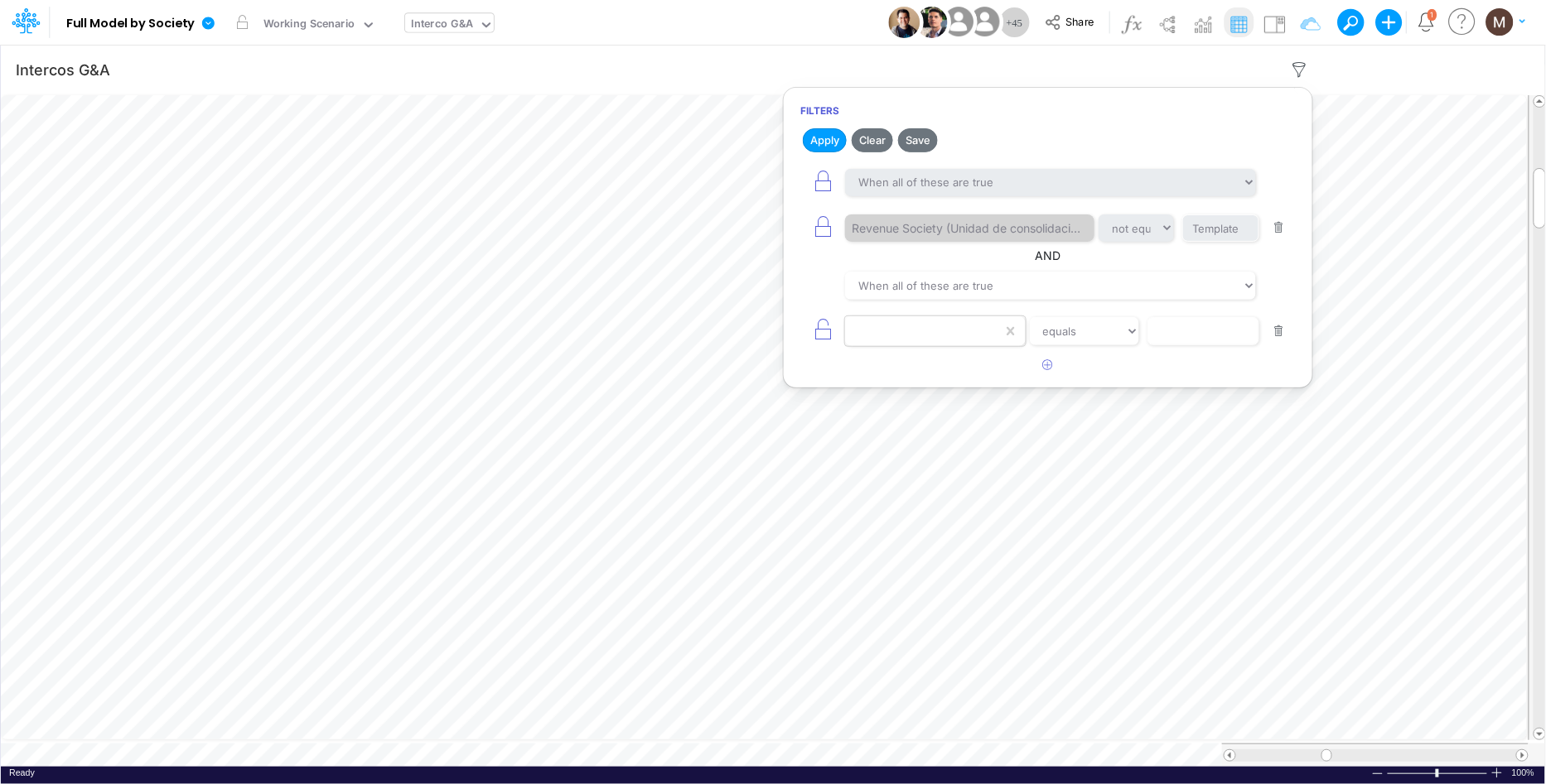
click at [895, 334] on div at bounding box center [924, 331] width 158 height 28
type input "r"
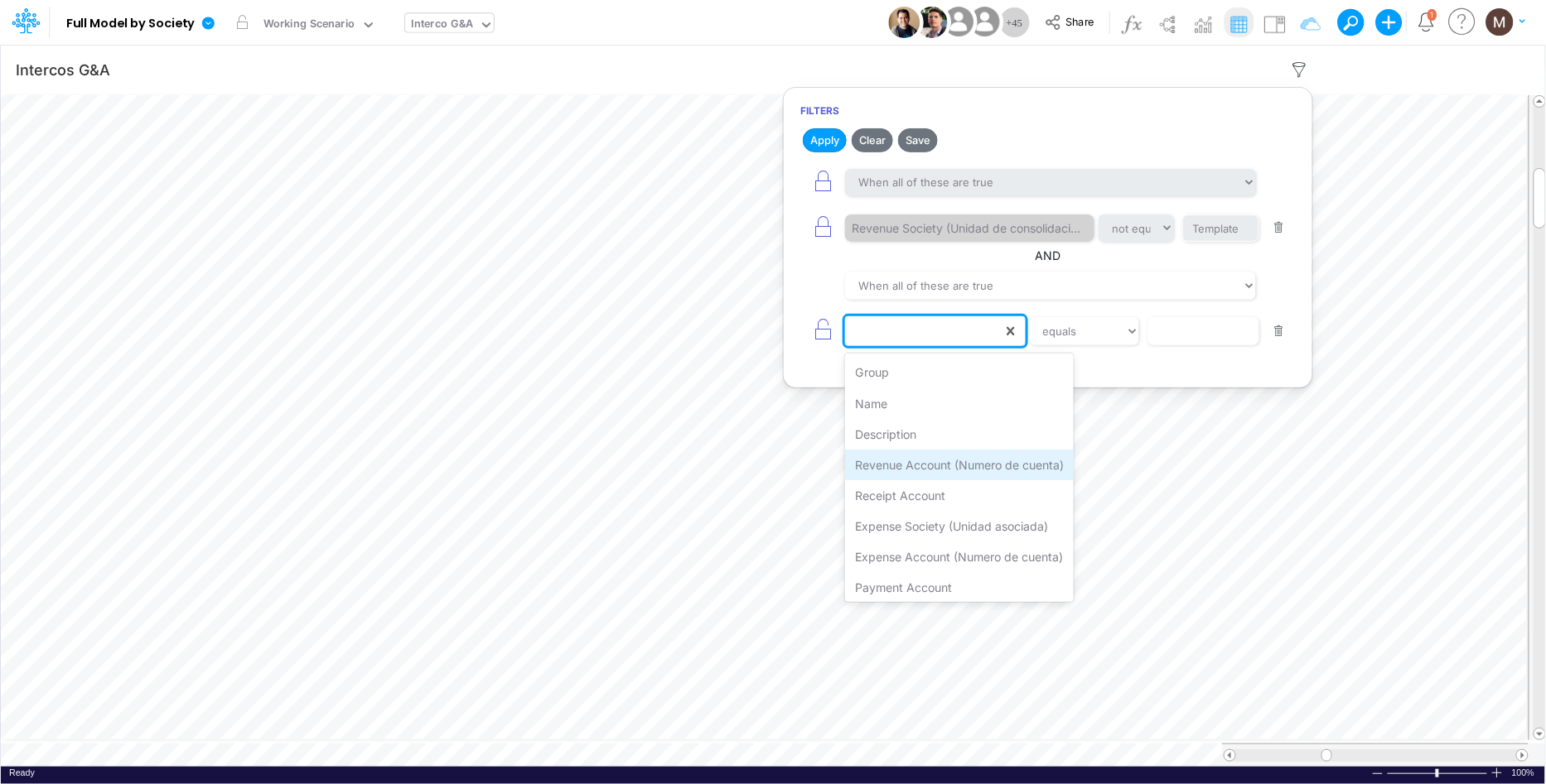
click at [917, 471] on div "Revenue Account (Numero de cuenta)" at bounding box center [959, 465] width 229 height 31
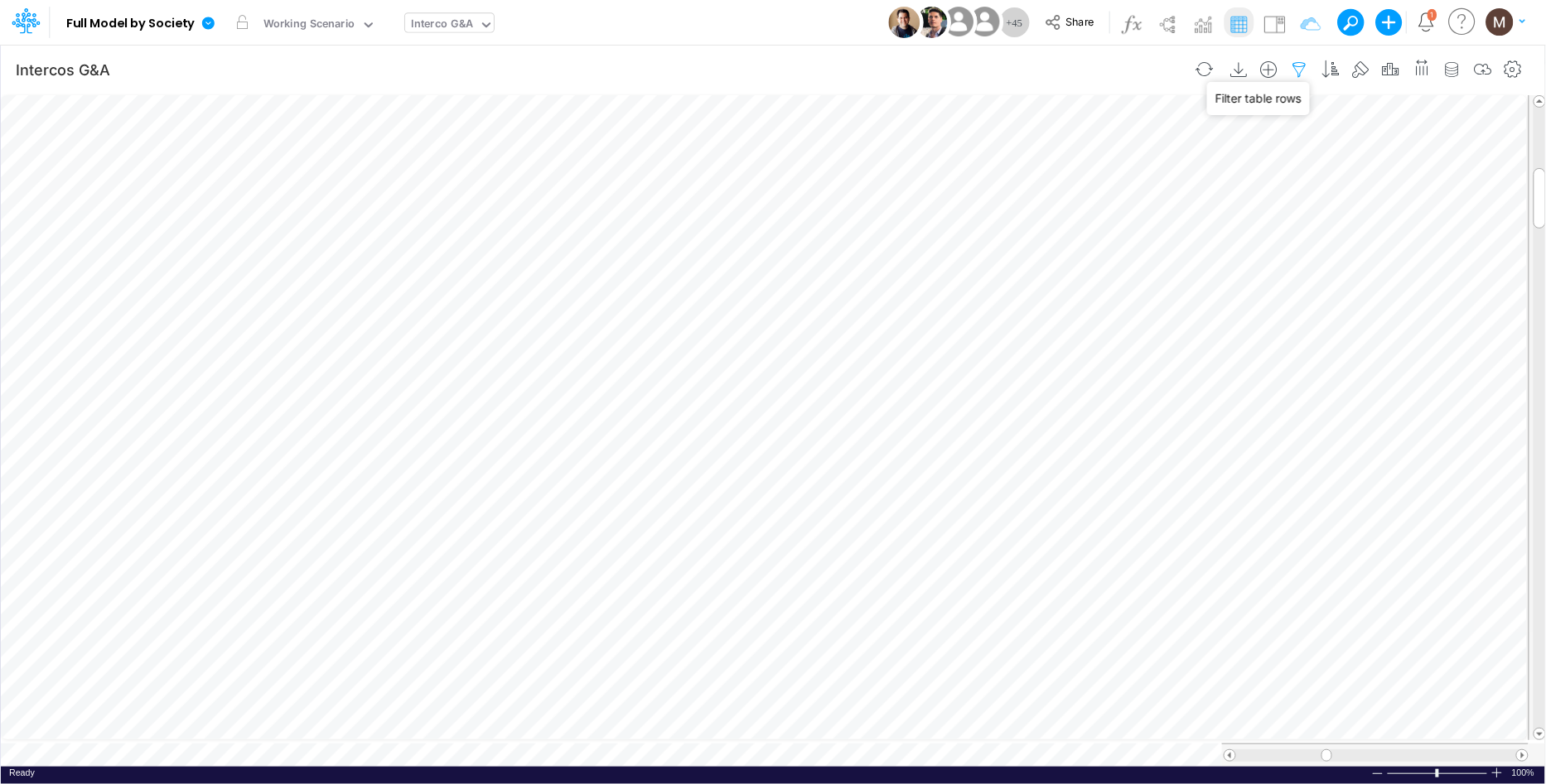
click at [1296, 70] on icon "button" at bounding box center [1299, 69] width 25 height 17
select select "notEqual"
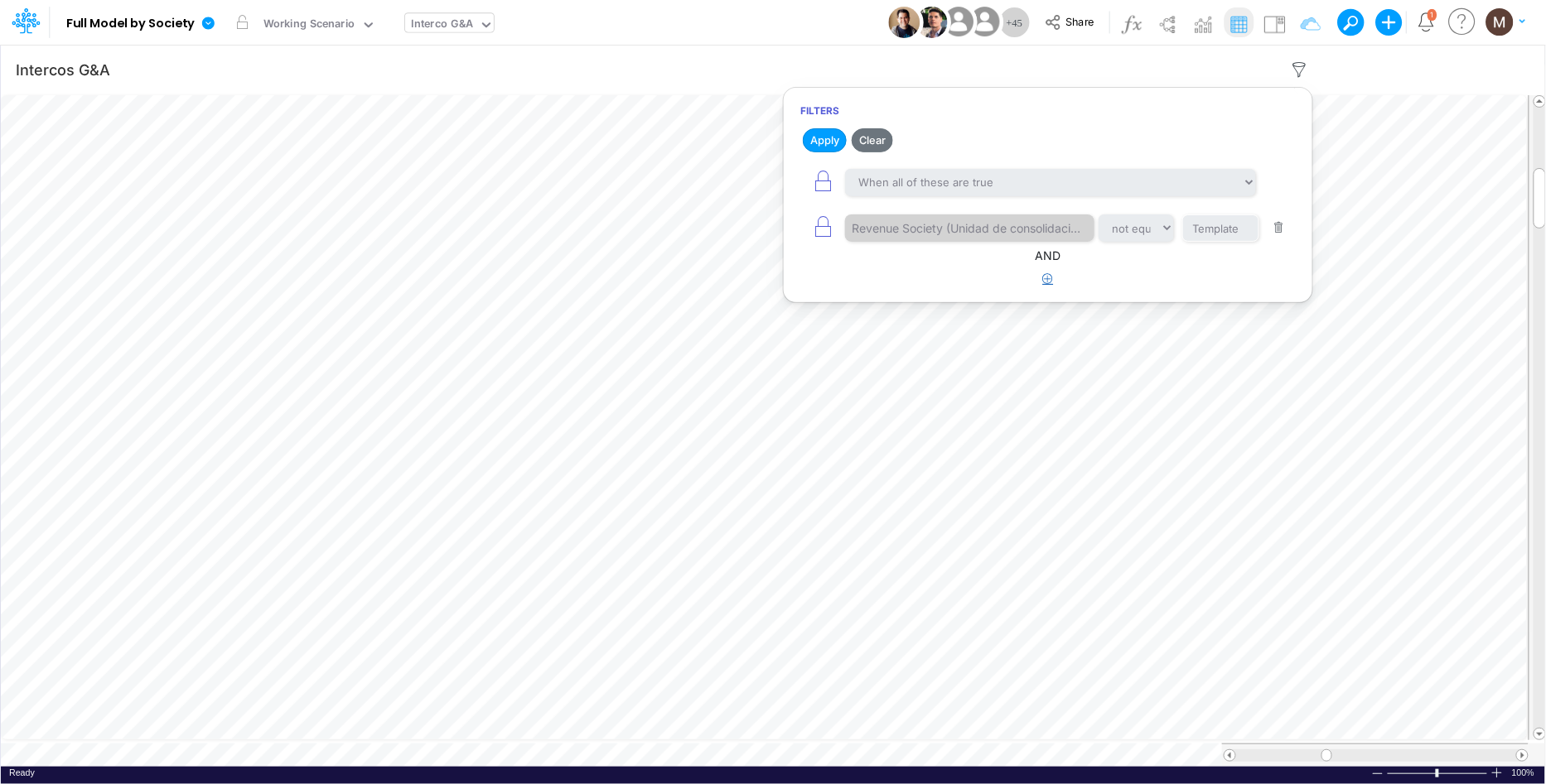
click at [1043, 283] on icon "button" at bounding box center [1048, 278] width 11 height 11
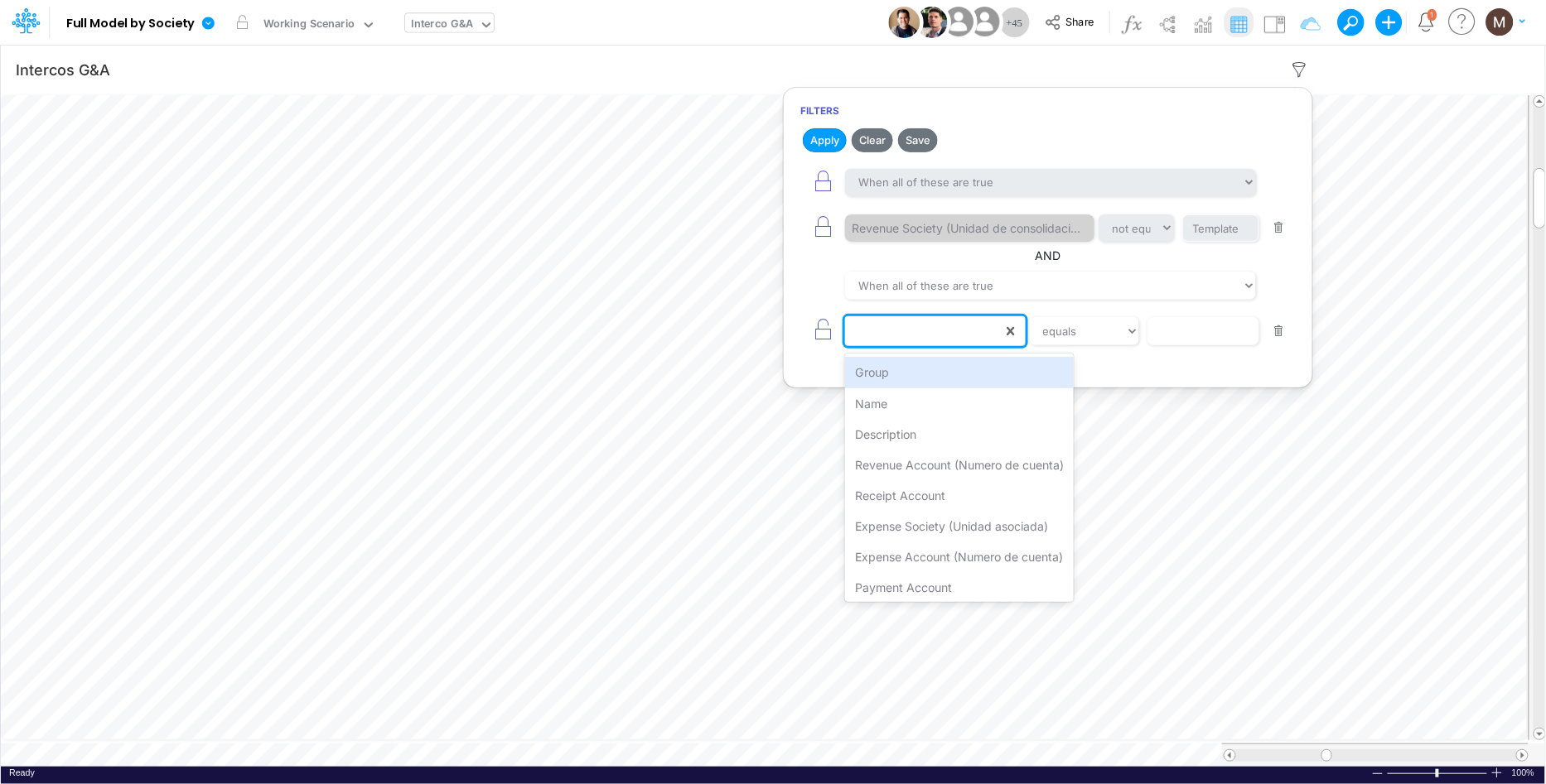
click at [872, 327] on div at bounding box center [924, 331] width 158 height 28
type input "cons"
click at [1280, 223] on button "button" at bounding box center [1280, 228] width 32 height 22
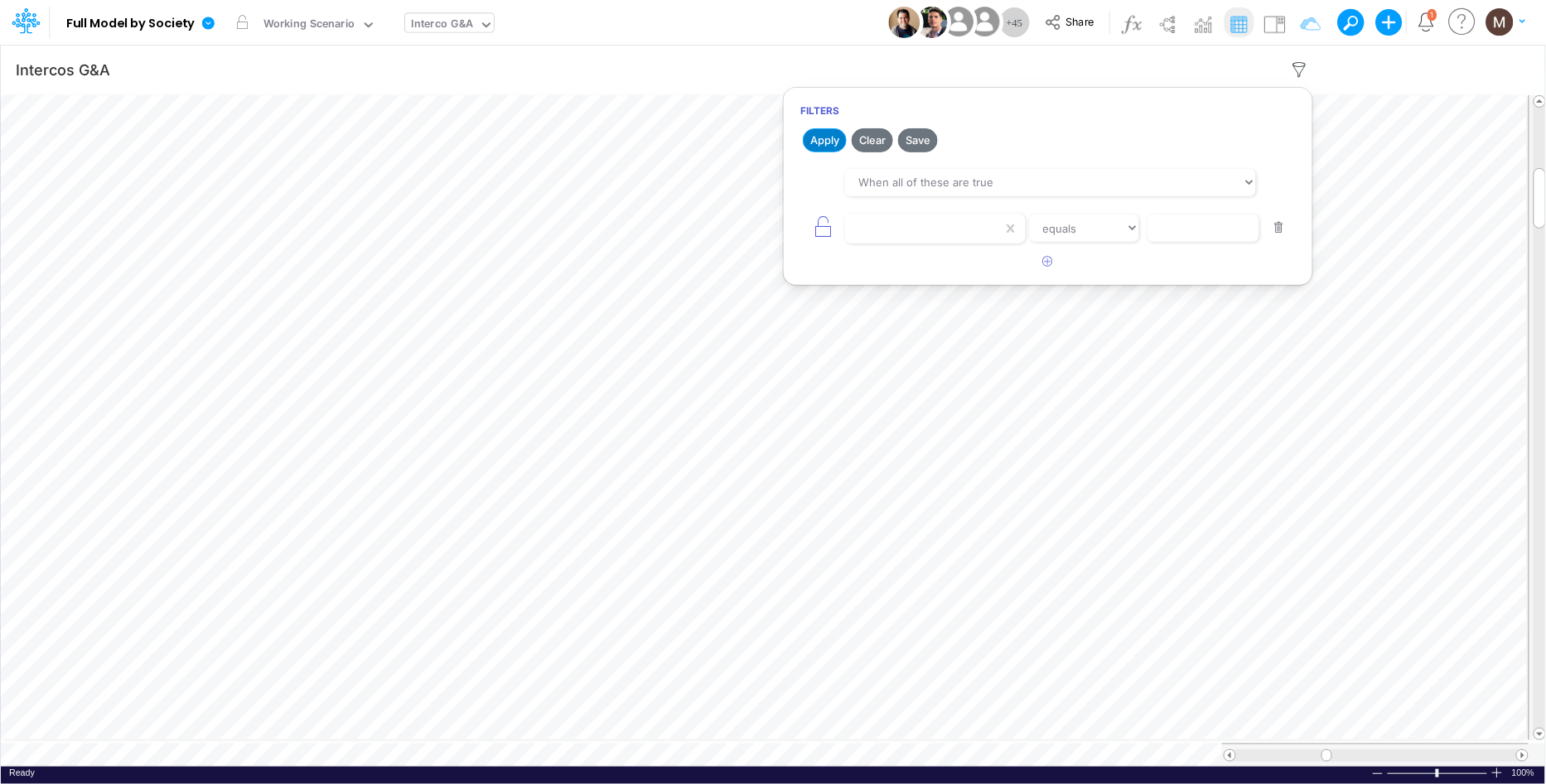
click at [826, 150] on button "Apply" at bounding box center [825, 141] width 44 height 24
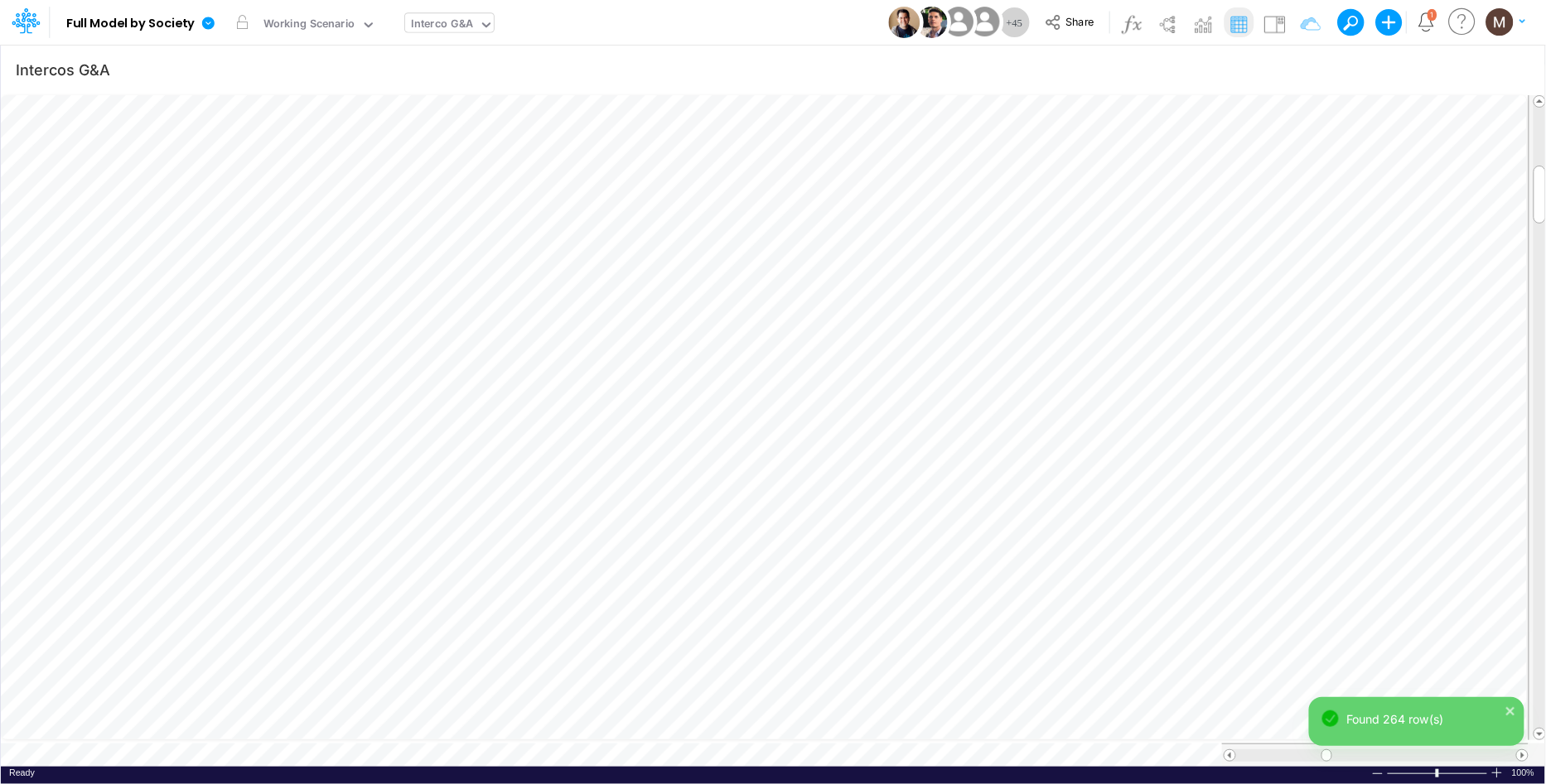
scroll to position [0, 1]
click at [1295, 64] on icon "button" at bounding box center [1299, 69] width 25 height 17
click at [886, 227] on div at bounding box center [924, 228] width 158 height 28
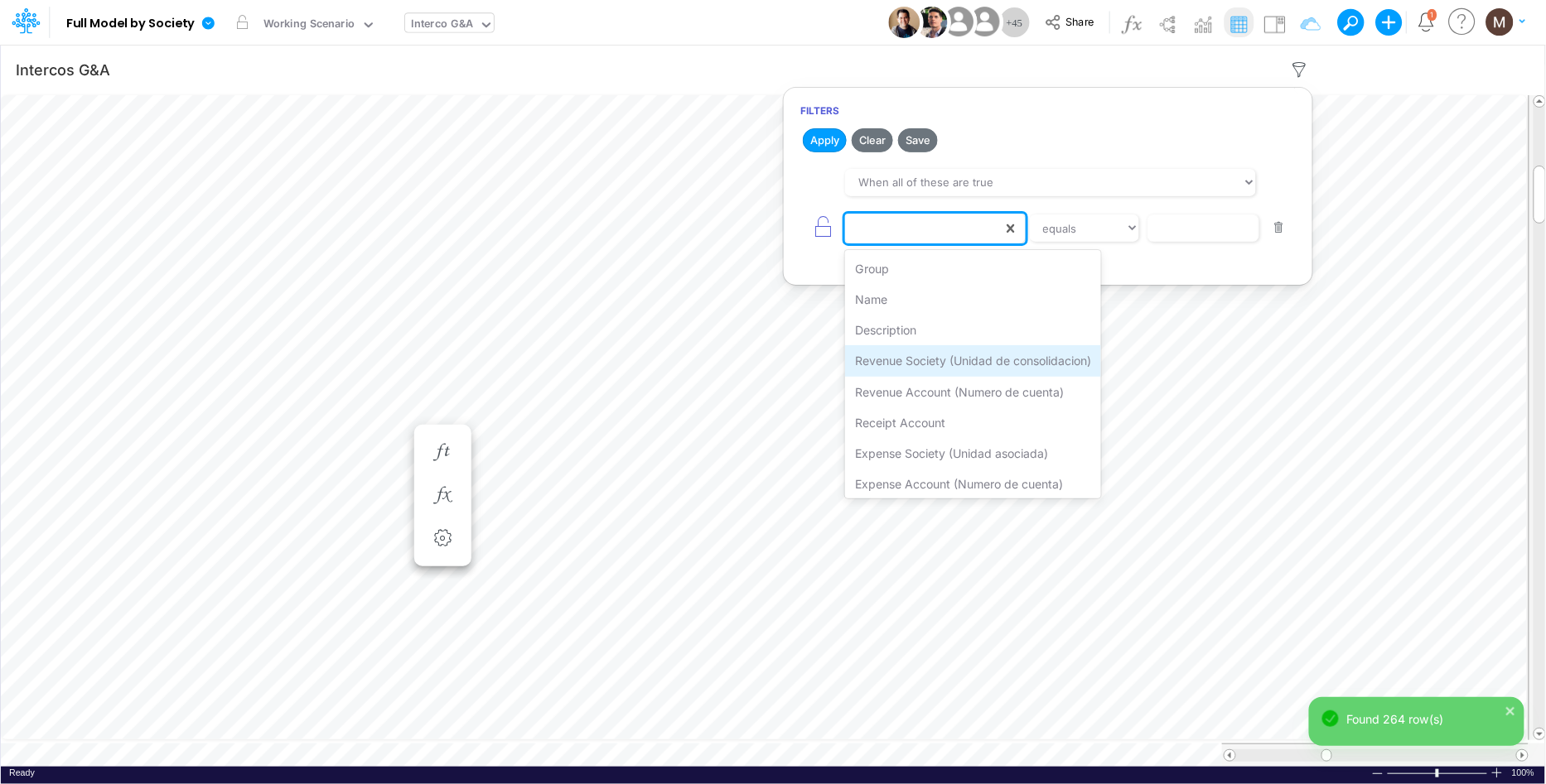
click at [891, 367] on div "Revenue Society (Unidad de consolidacion)" at bounding box center [973, 360] width 257 height 31
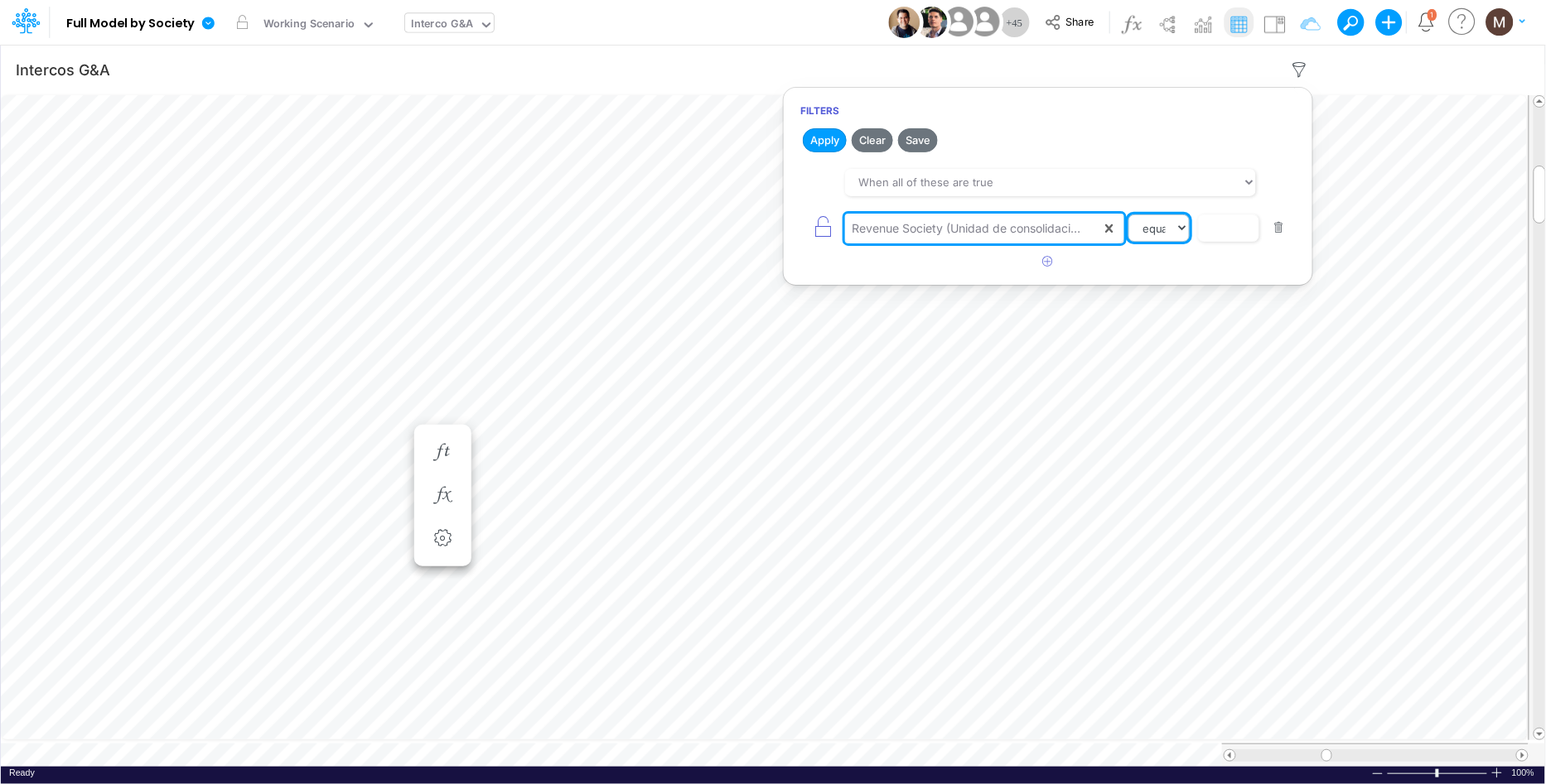
click at [1165, 231] on select "equals not equal starts with ends with contains" at bounding box center [1159, 228] width 61 height 28
select select "contains"
click at [1133, 214] on select "equals not equal starts with ends with contains" at bounding box center [1159, 228] width 61 height 28
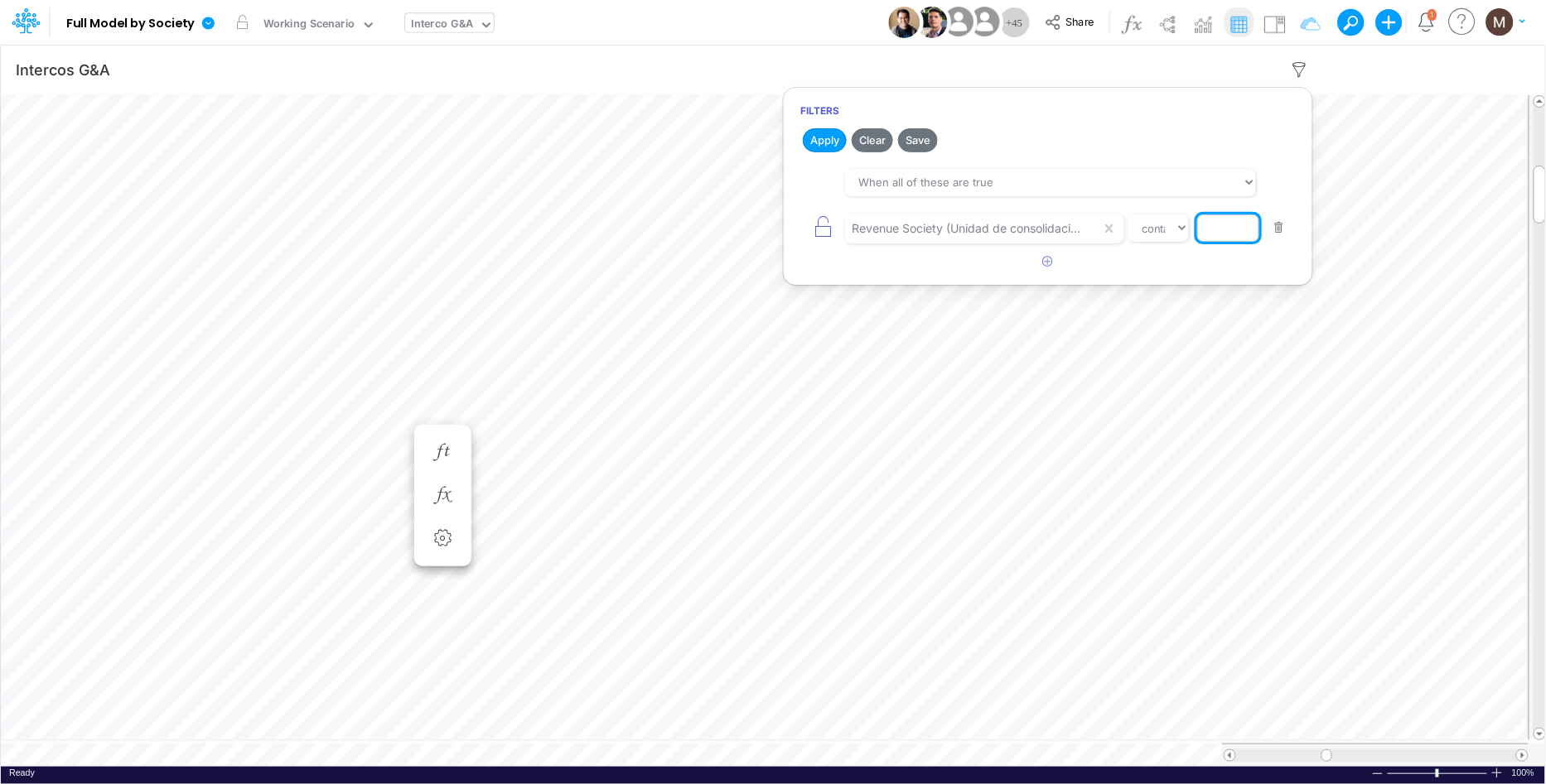
click at [1225, 227] on input "text" at bounding box center [1229, 228] width 62 height 28
type input "04BR"
click at [819, 144] on button "Apply" at bounding box center [825, 141] width 44 height 24
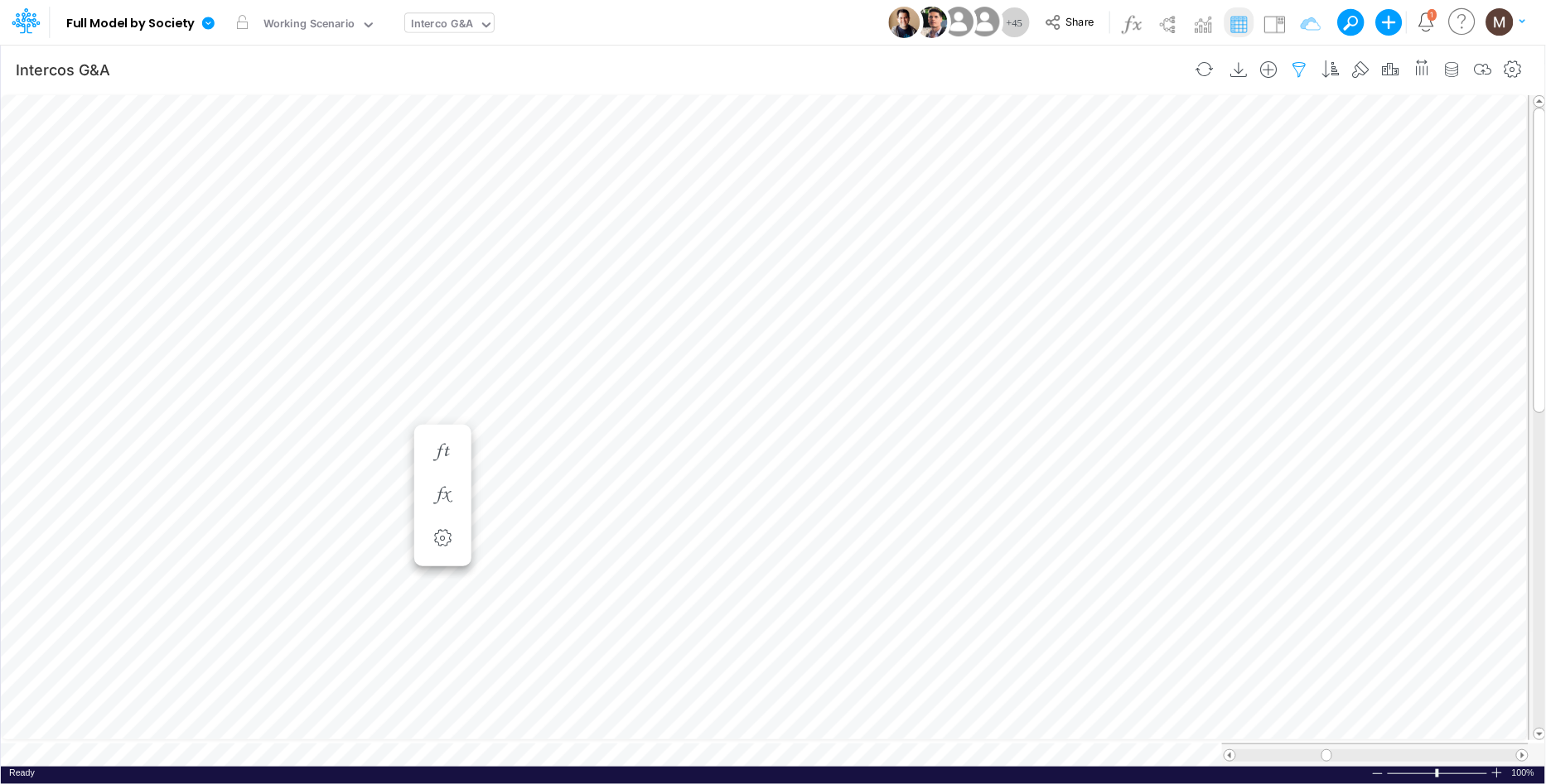
click at [1300, 70] on icon "button" at bounding box center [1299, 69] width 25 height 17
select select "contains"
click at [1286, 233] on button "button" at bounding box center [1280, 228] width 32 height 22
click at [839, 139] on button "Apply" at bounding box center [825, 141] width 44 height 24
click at [1045, 180] on icon "button" at bounding box center [1048, 176] width 11 height 11
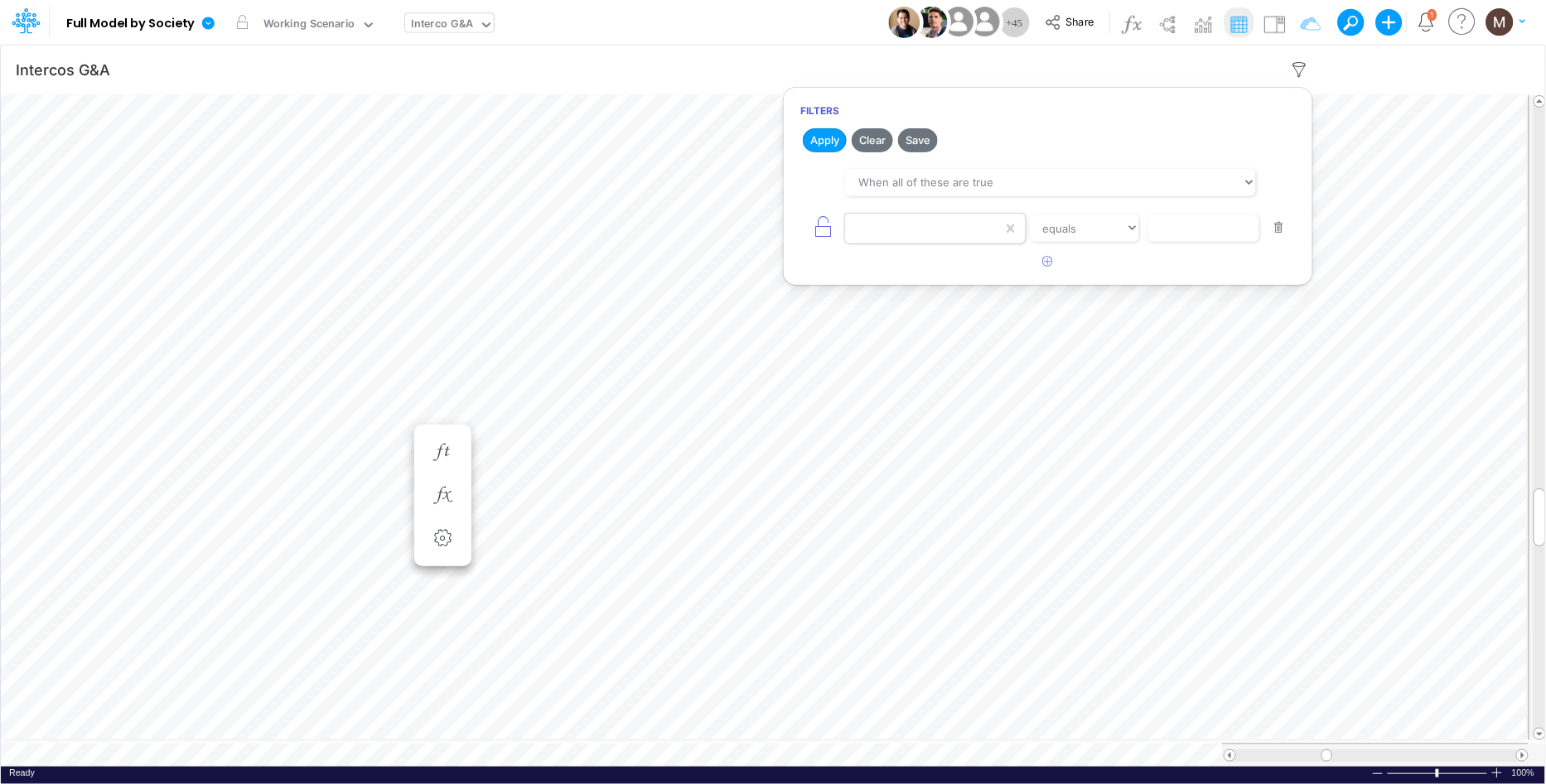
click at [1000, 233] on div at bounding box center [935, 228] width 181 height 30
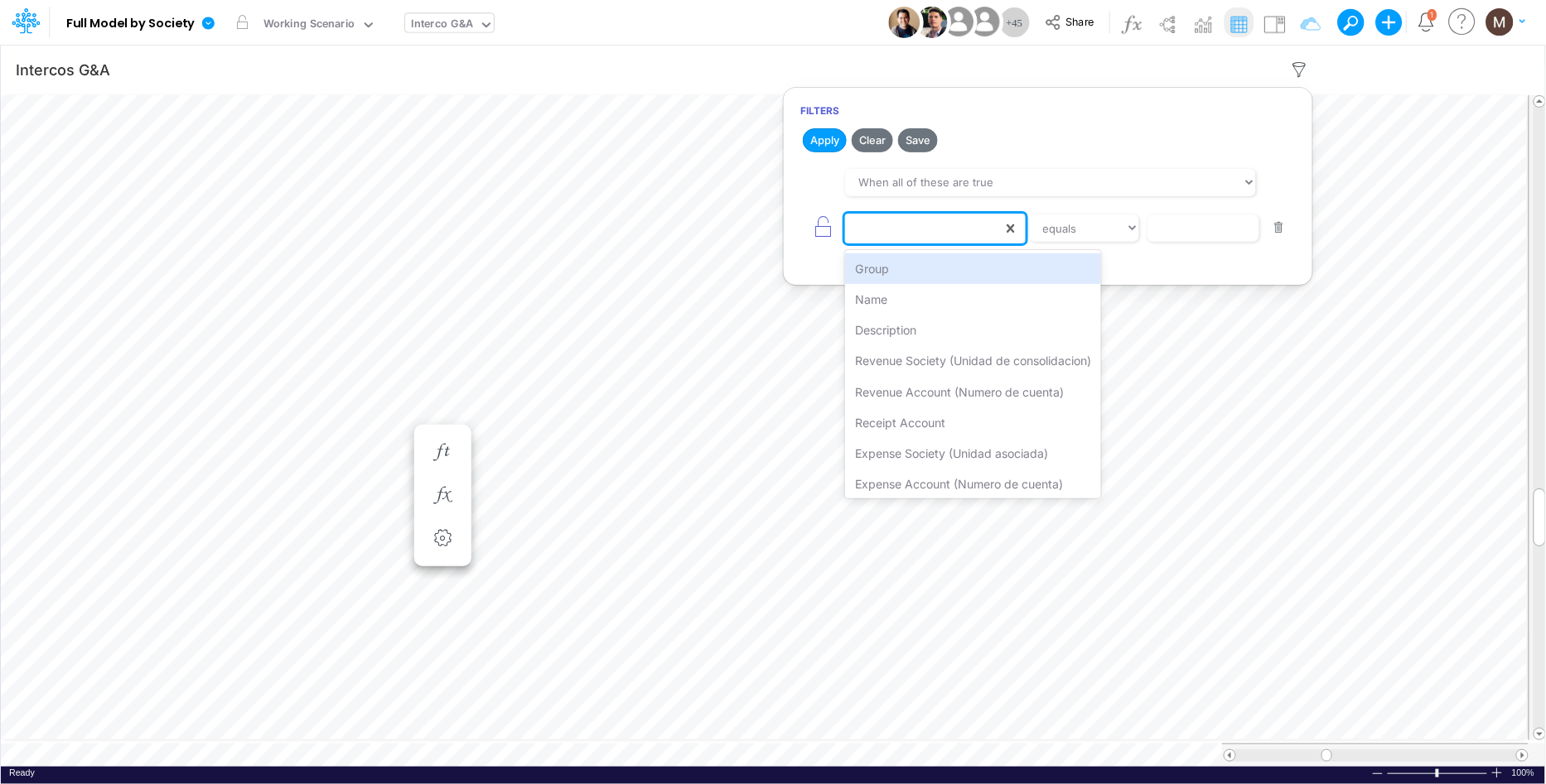
click at [977, 234] on div at bounding box center [924, 228] width 158 height 28
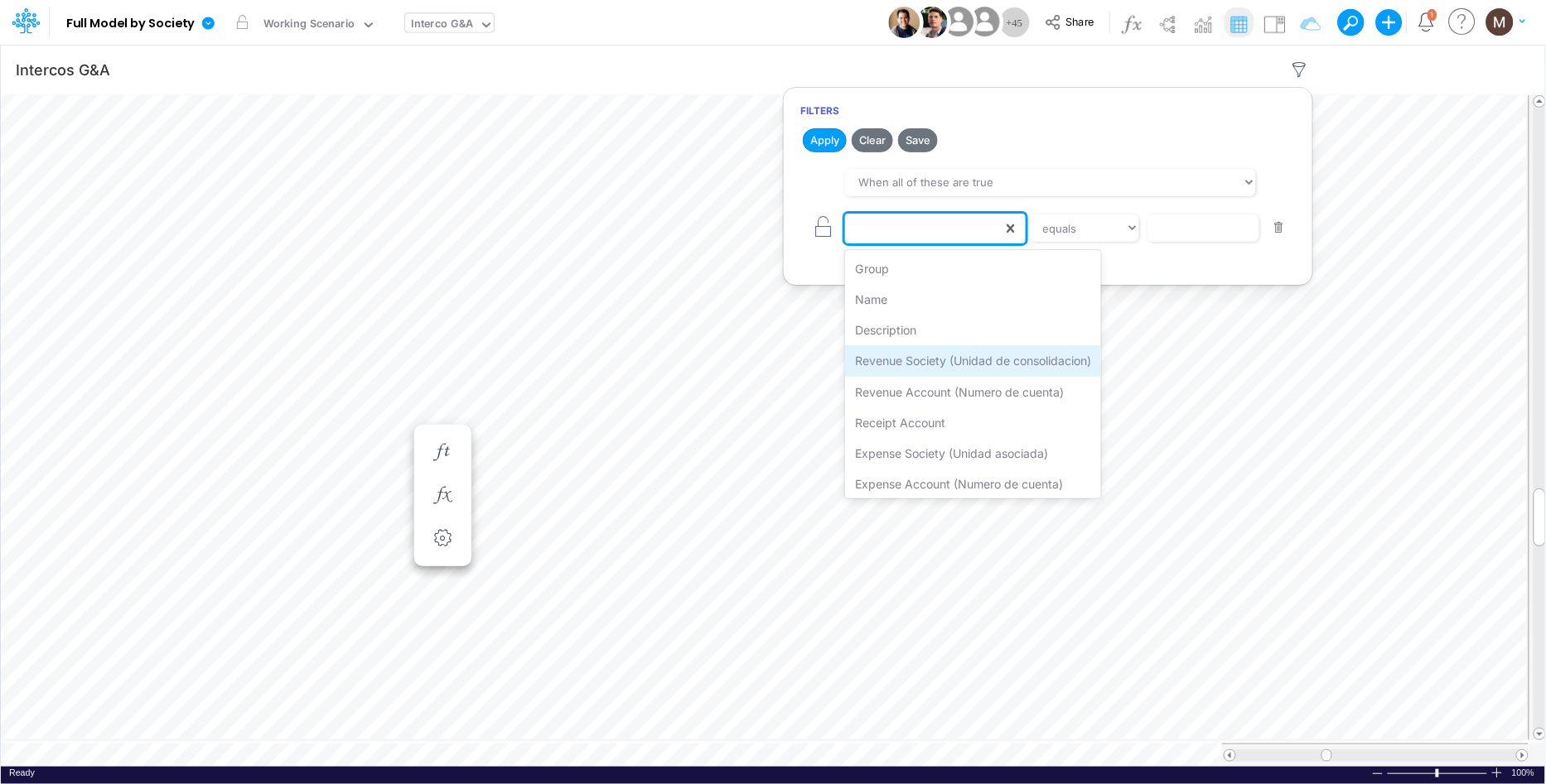
click at [963, 357] on div "Revenue Society (Unidad de consolidacion)" at bounding box center [973, 360] width 257 height 31
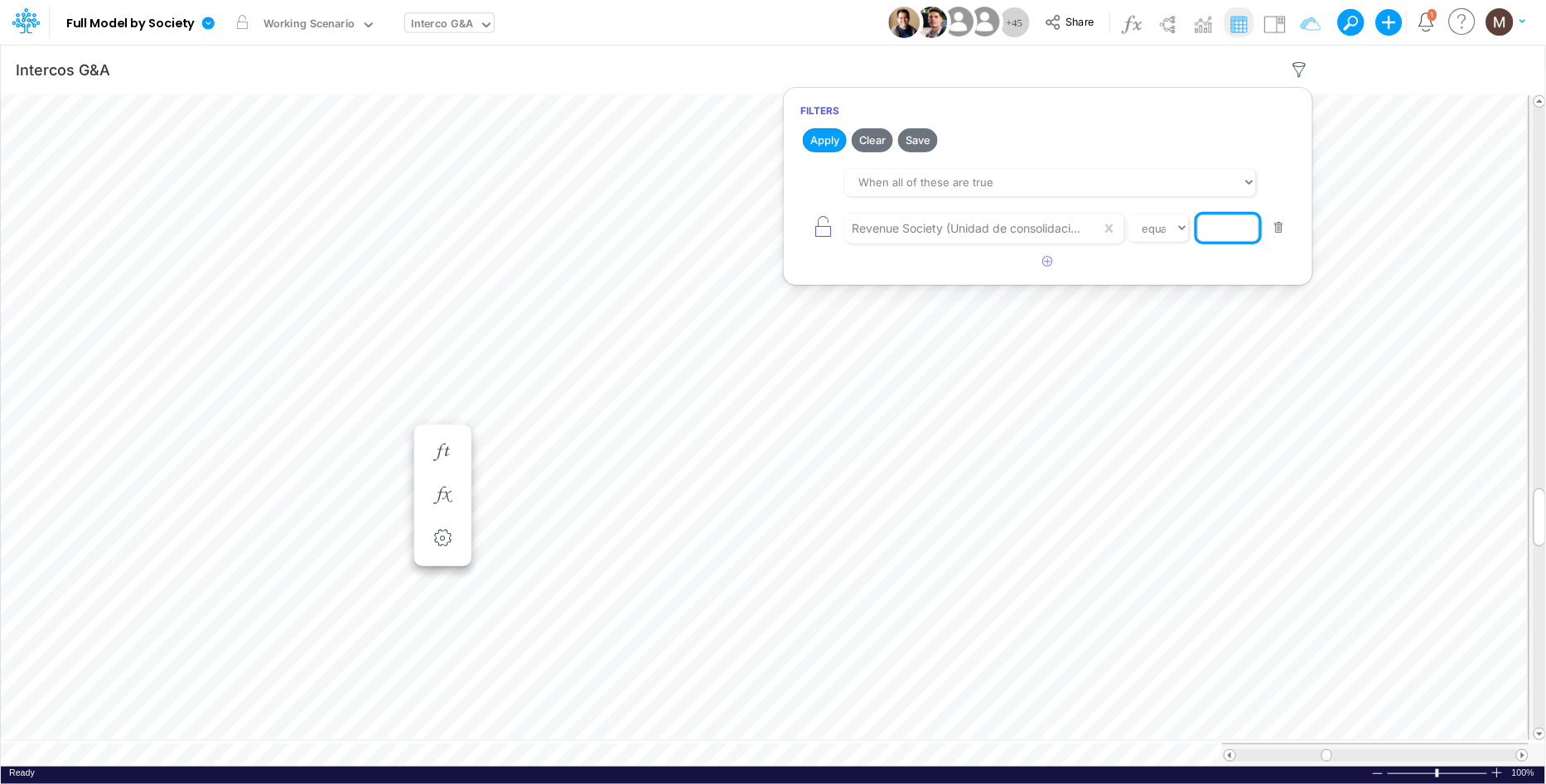
click at [1204, 227] on input "text" at bounding box center [1229, 228] width 62 height 28
type input "04BR"
click at [1177, 231] on select "equals not equal starts with ends with contains" at bounding box center [1159, 228] width 61 height 28
select select "contains"
click at [1133, 214] on select "equals not equal starts with ends with contains" at bounding box center [1159, 228] width 61 height 28
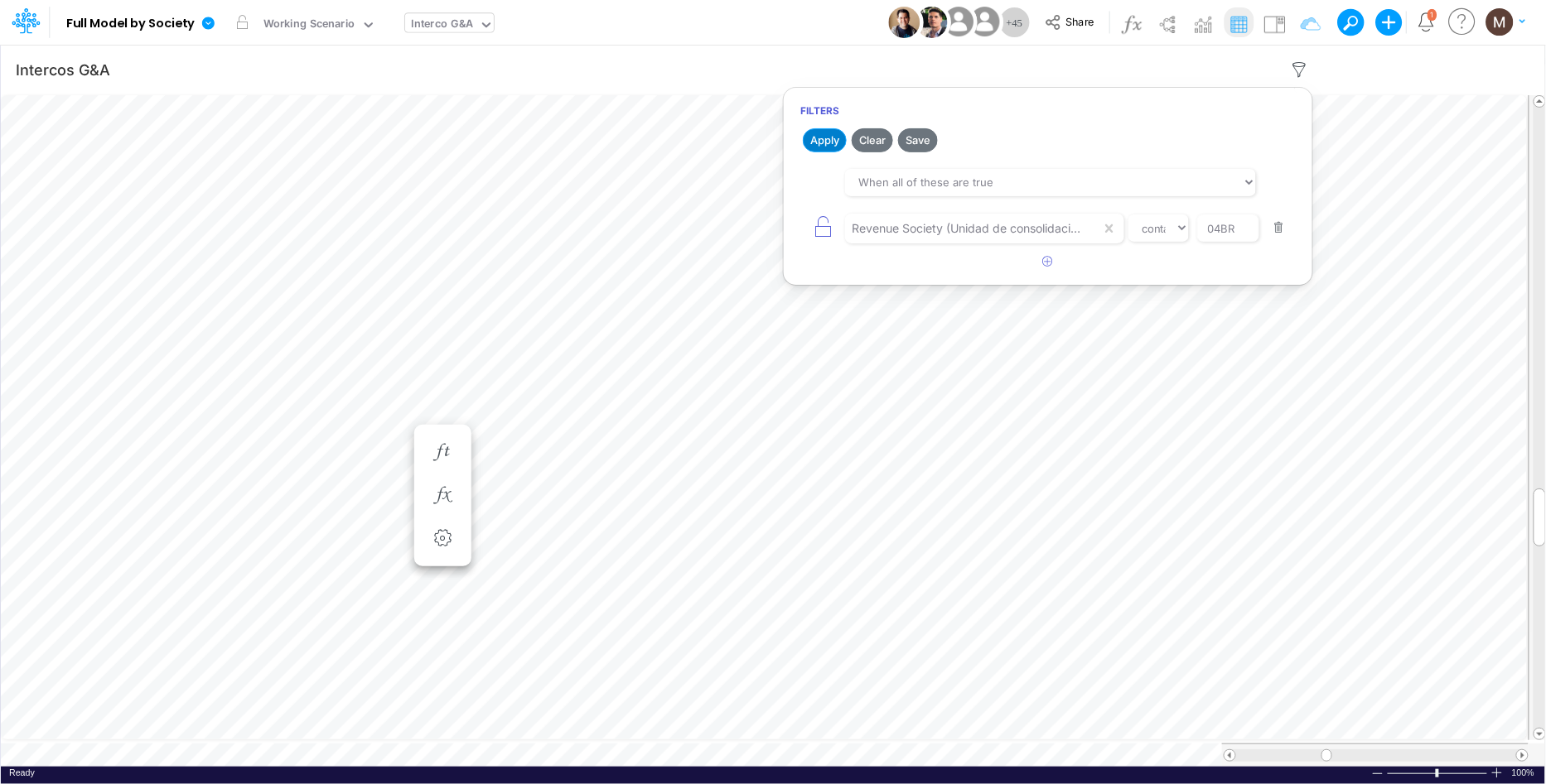
click at [821, 146] on button "Apply" at bounding box center [825, 141] width 44 height 24
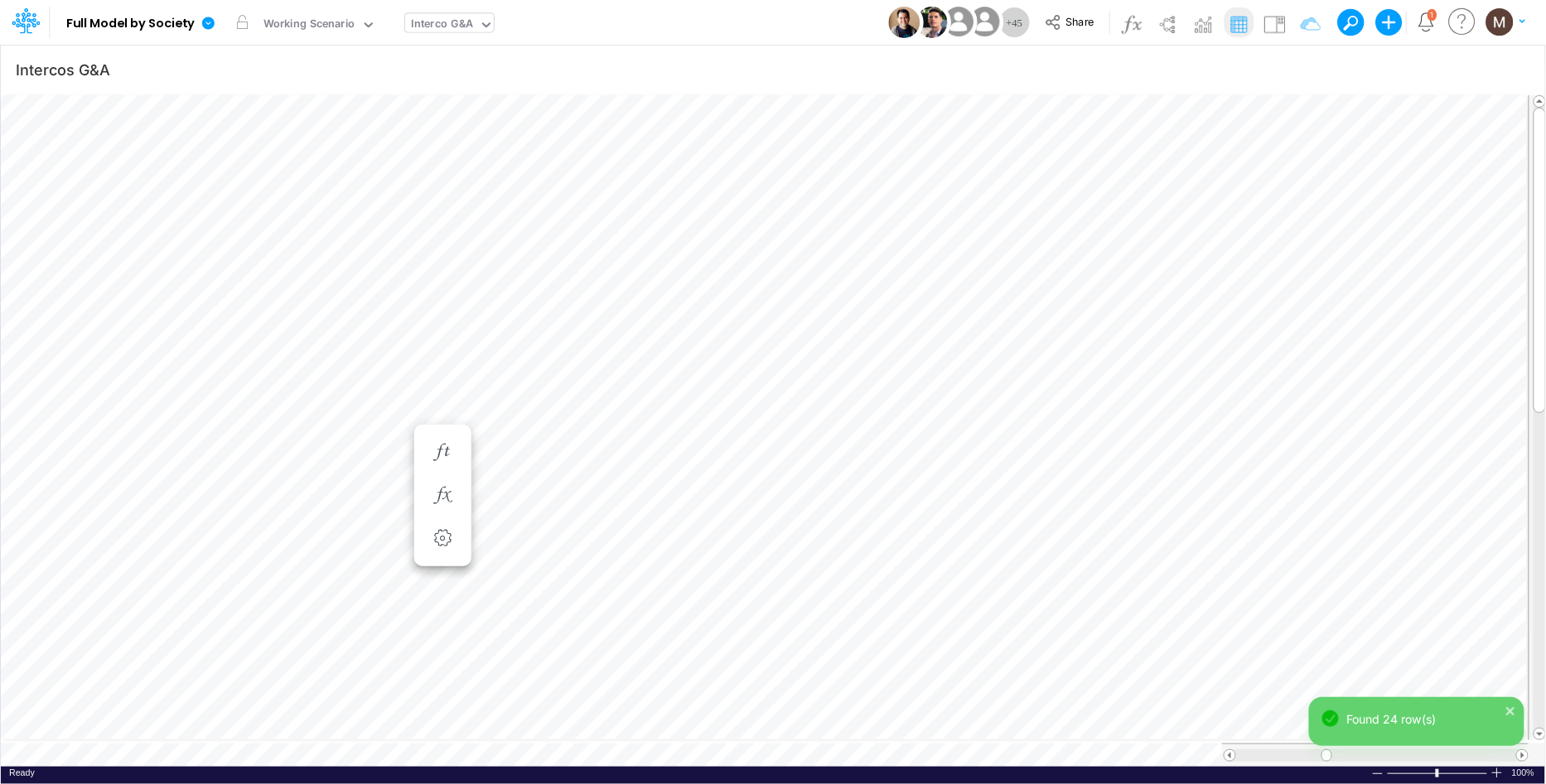
scroll to position [0, 1]
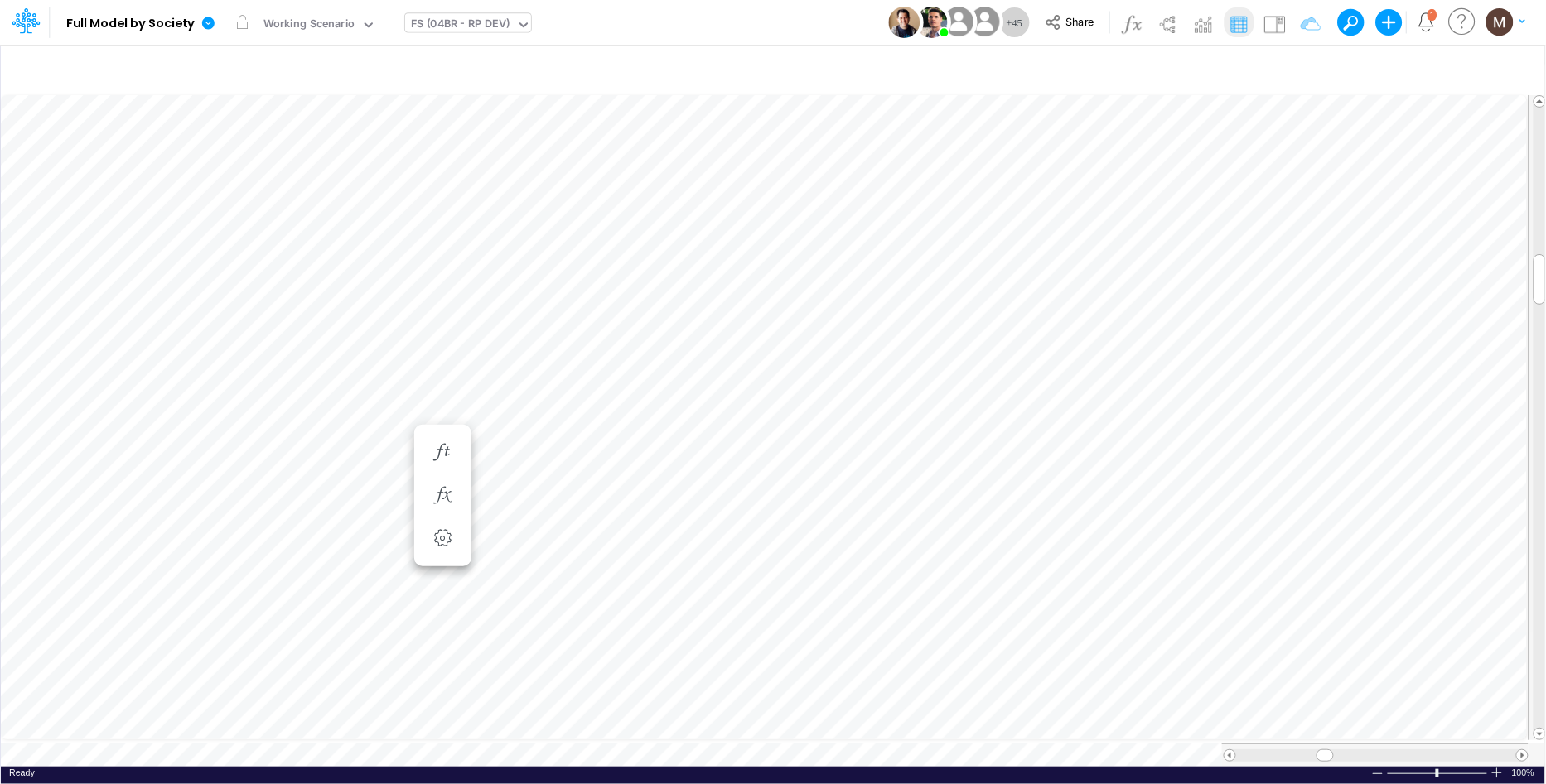
type input "Intercos G&A"
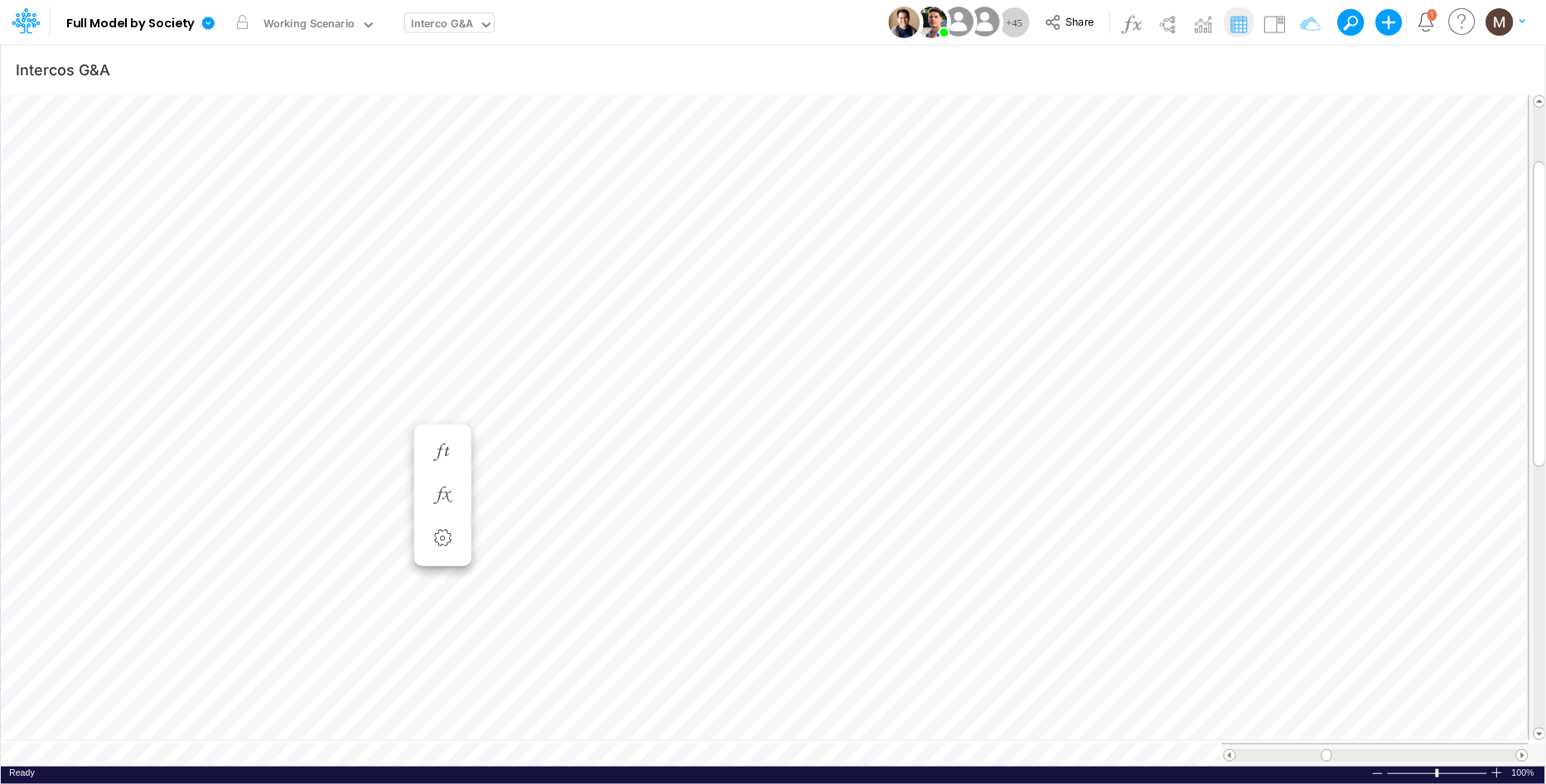
scroll to position [0, 1]
type input "Intercos G&A"
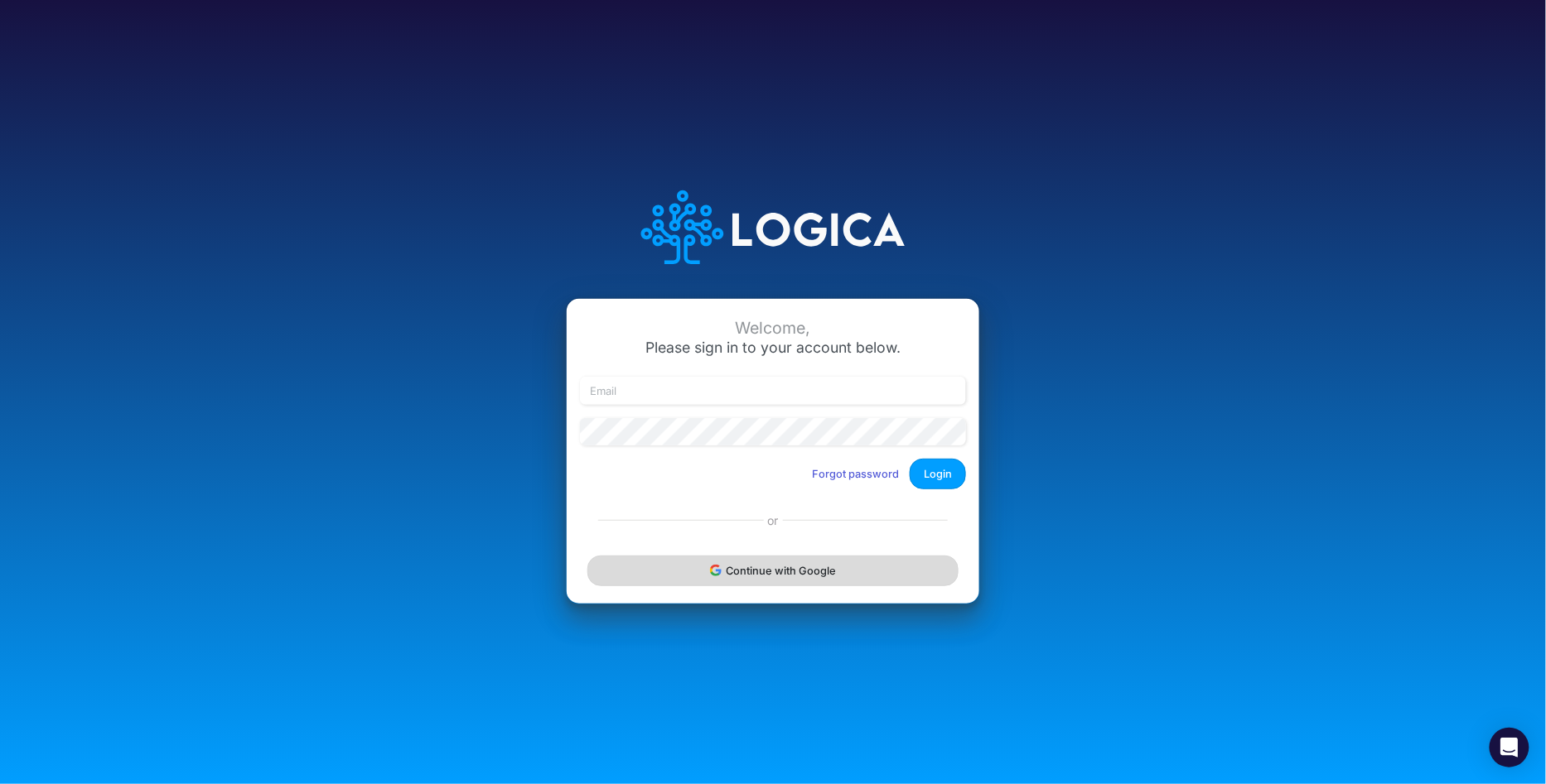
click at [774, 574] on button "Continue with Google" at bounding box center [773, 571] width 371 height 31
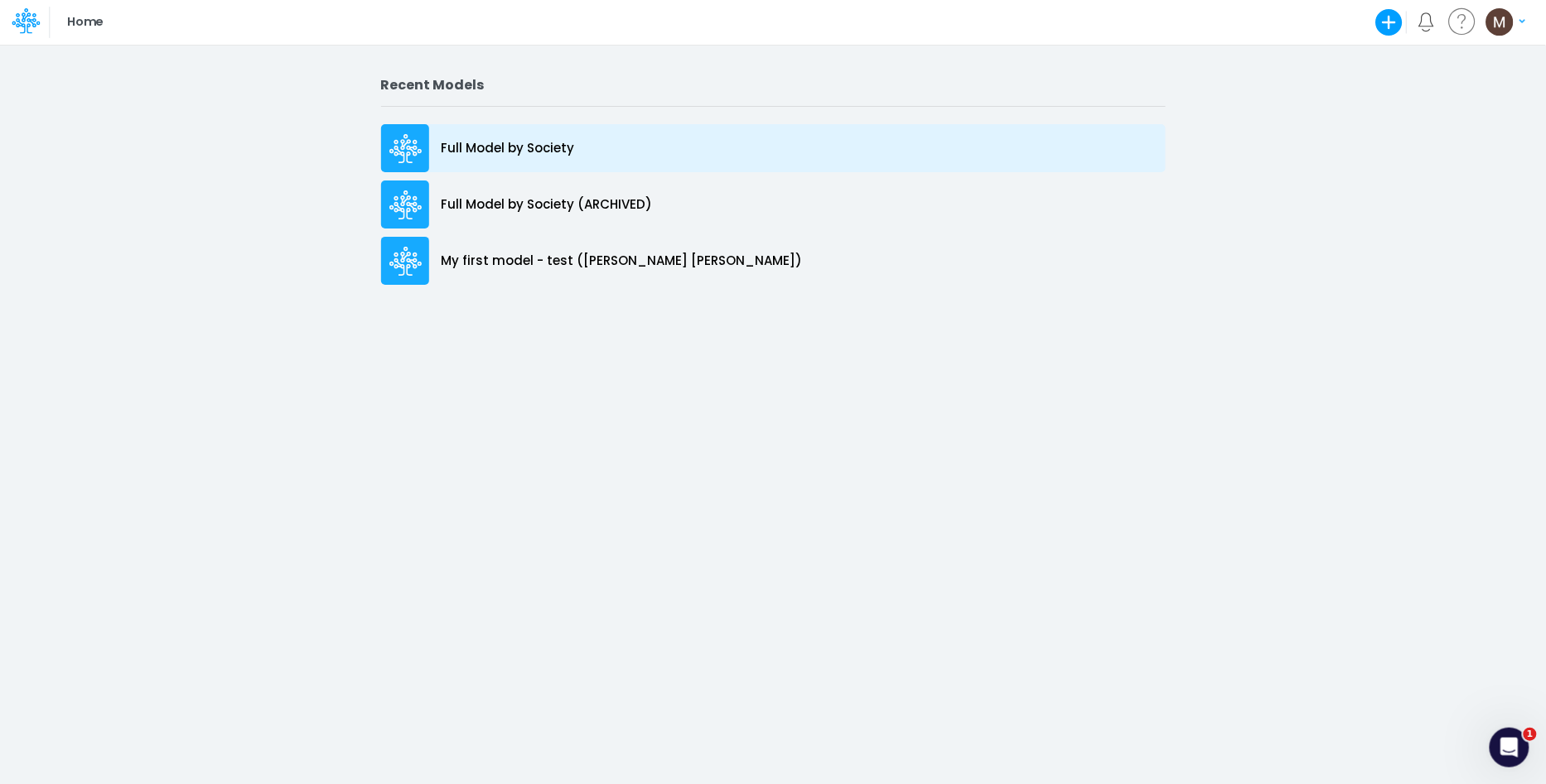
click at [542, 159] on div "Full Model by Society" at bounding box center [773, 149] width 784 height 48
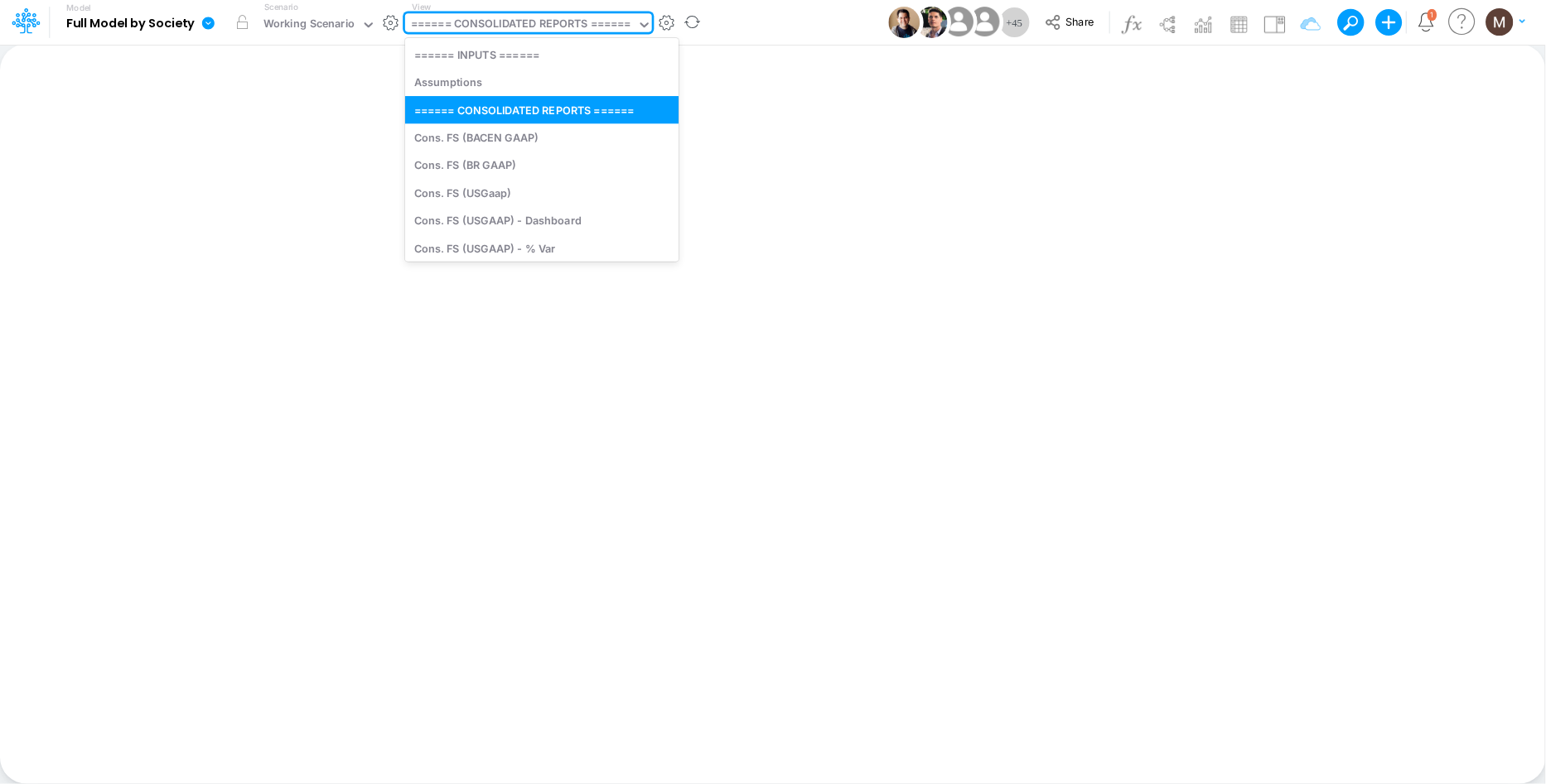
click at [550, 31] on div "====== CONSOLIDATED REPORTS ======" at bounding box center [521, 25] width 221 height 19
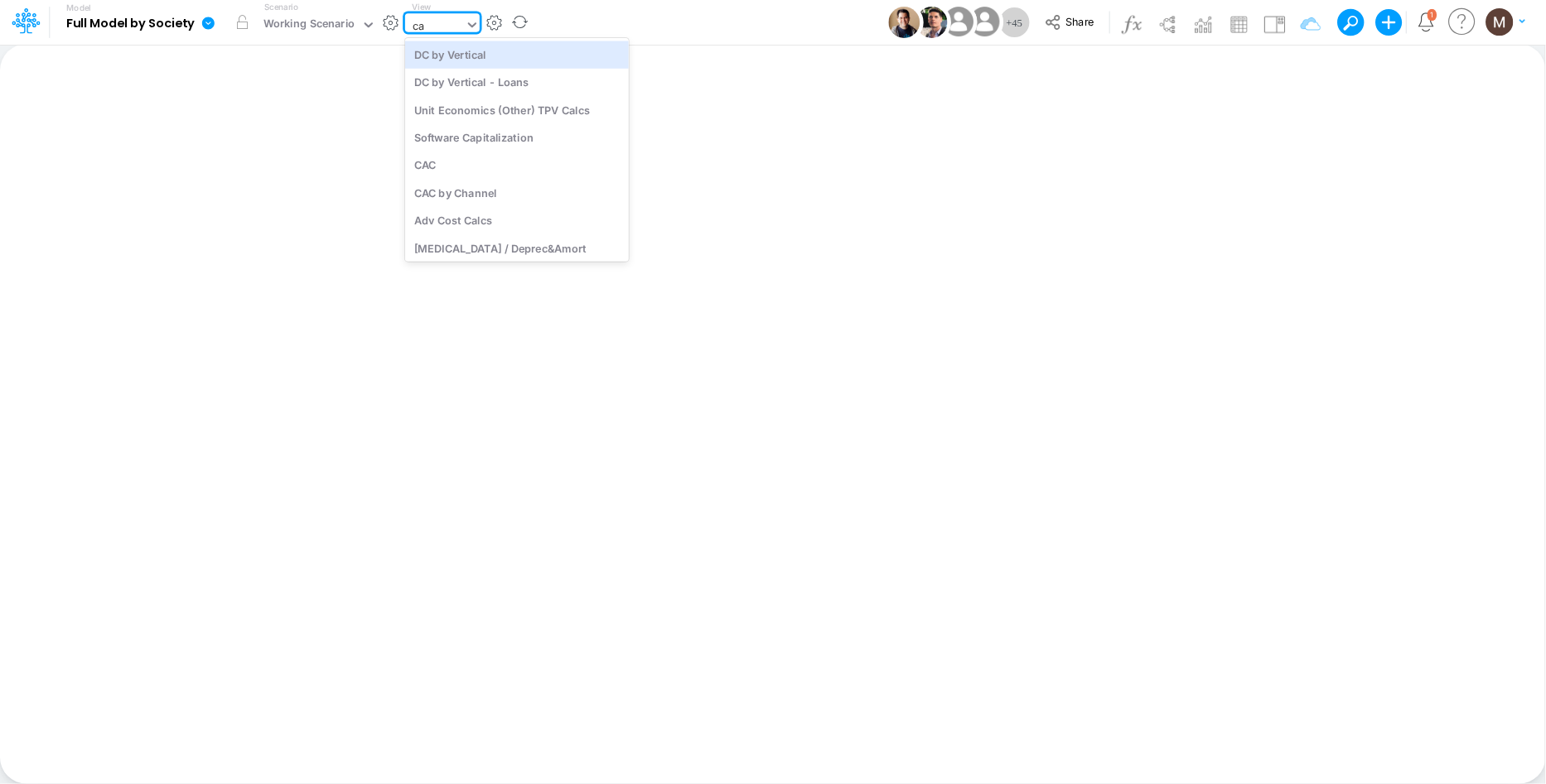
type input "cac"
click at [549, 52] on div "CAC" at bounding box center [517, 54] width 224 height 27
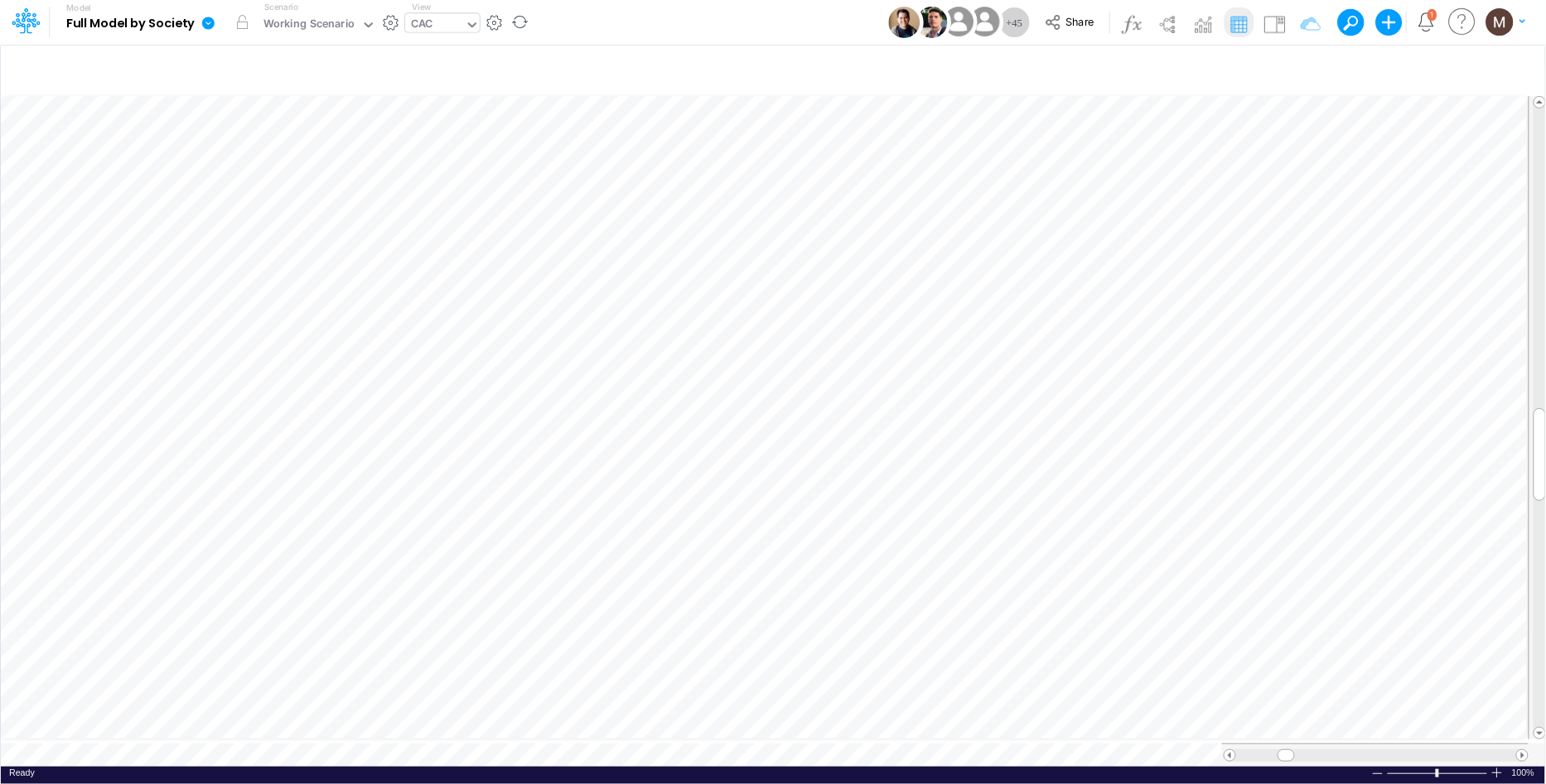
scroll to position [0, 1]
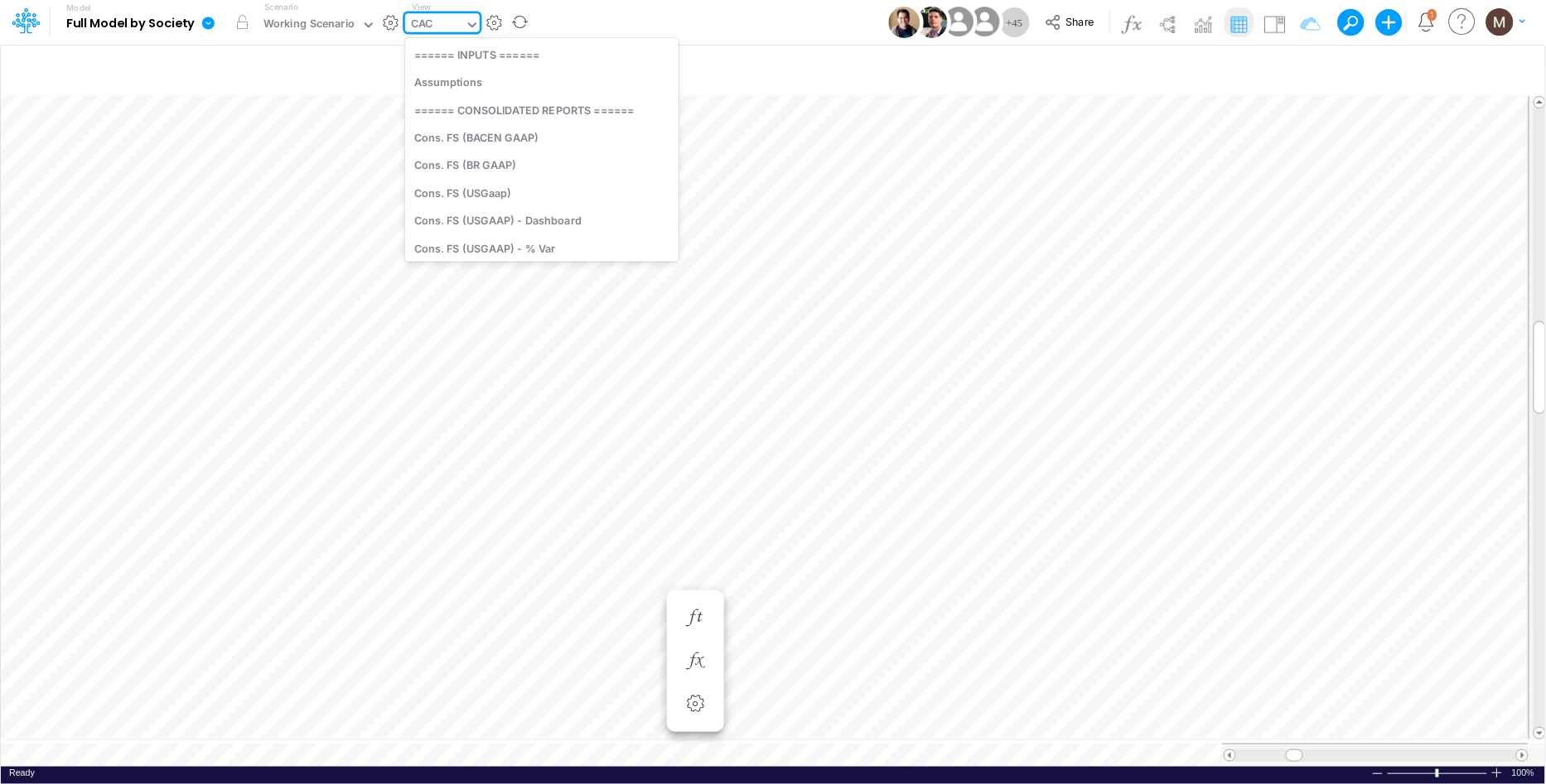
click at [422, 27] on div "CAC" at bounding box center [422, 25] width 22 height 19
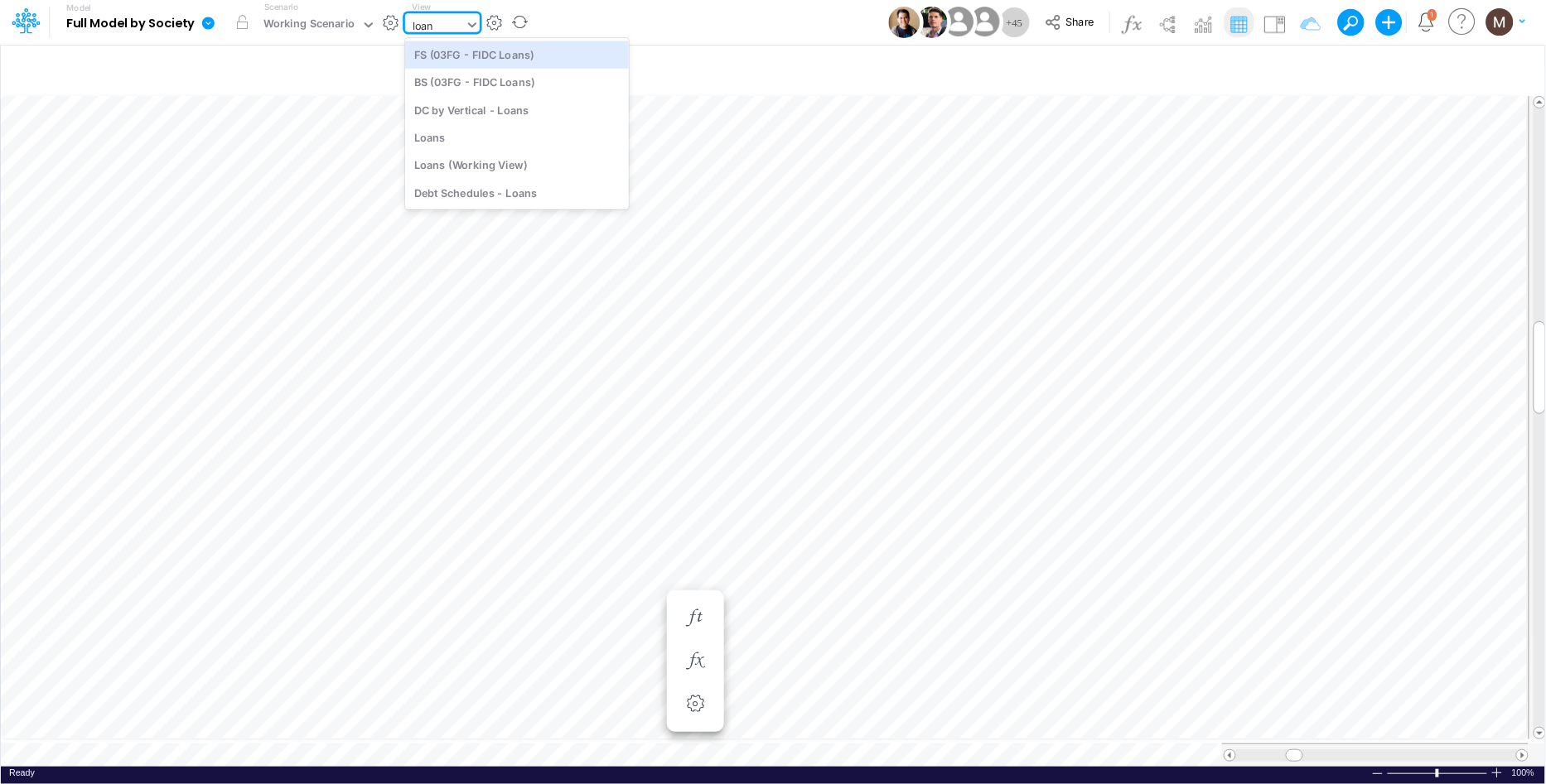
type input "loans"
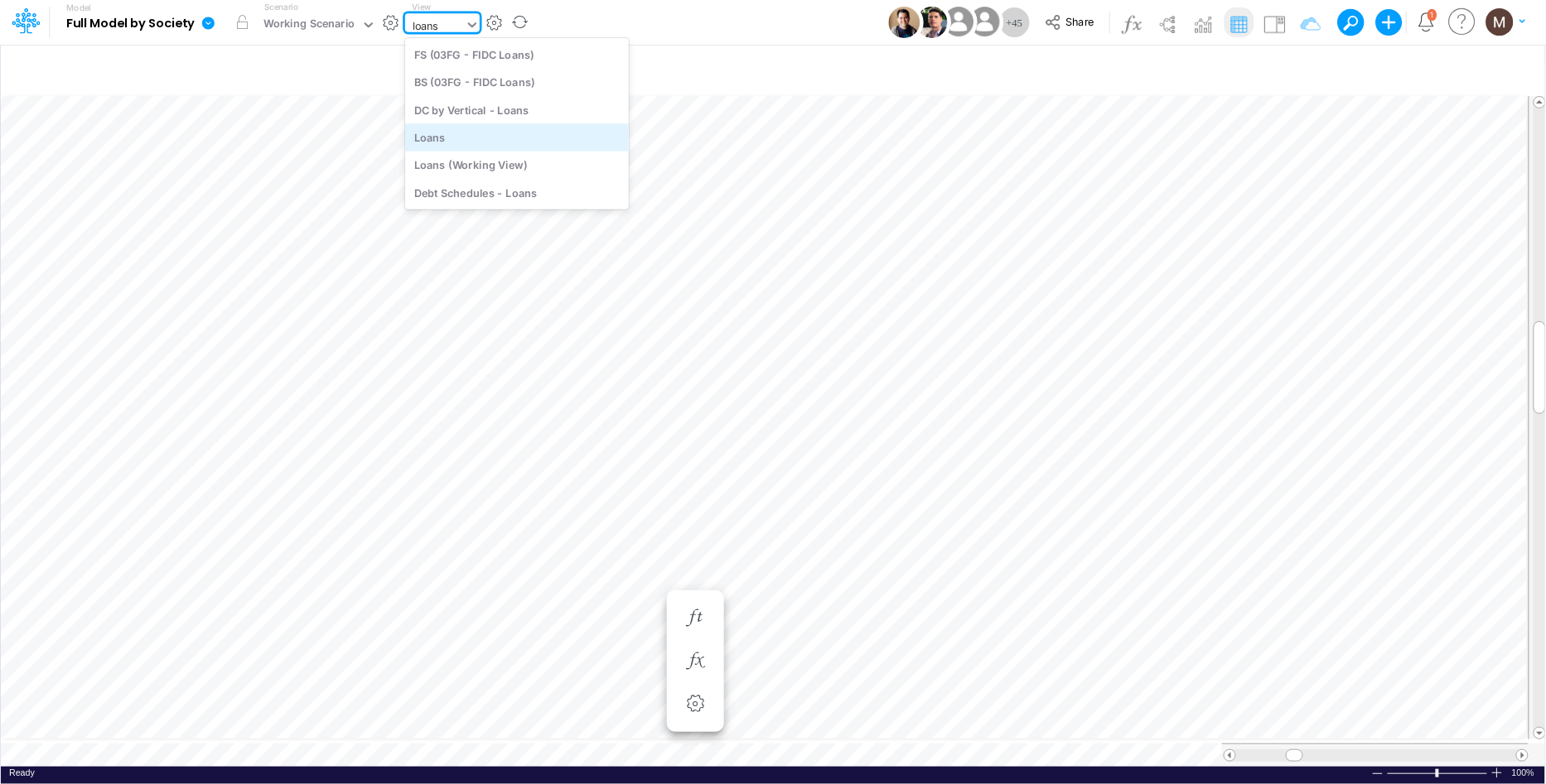
click at [471, 131] on div "Loans" at bounding box center [517, 137] width 224 height 27
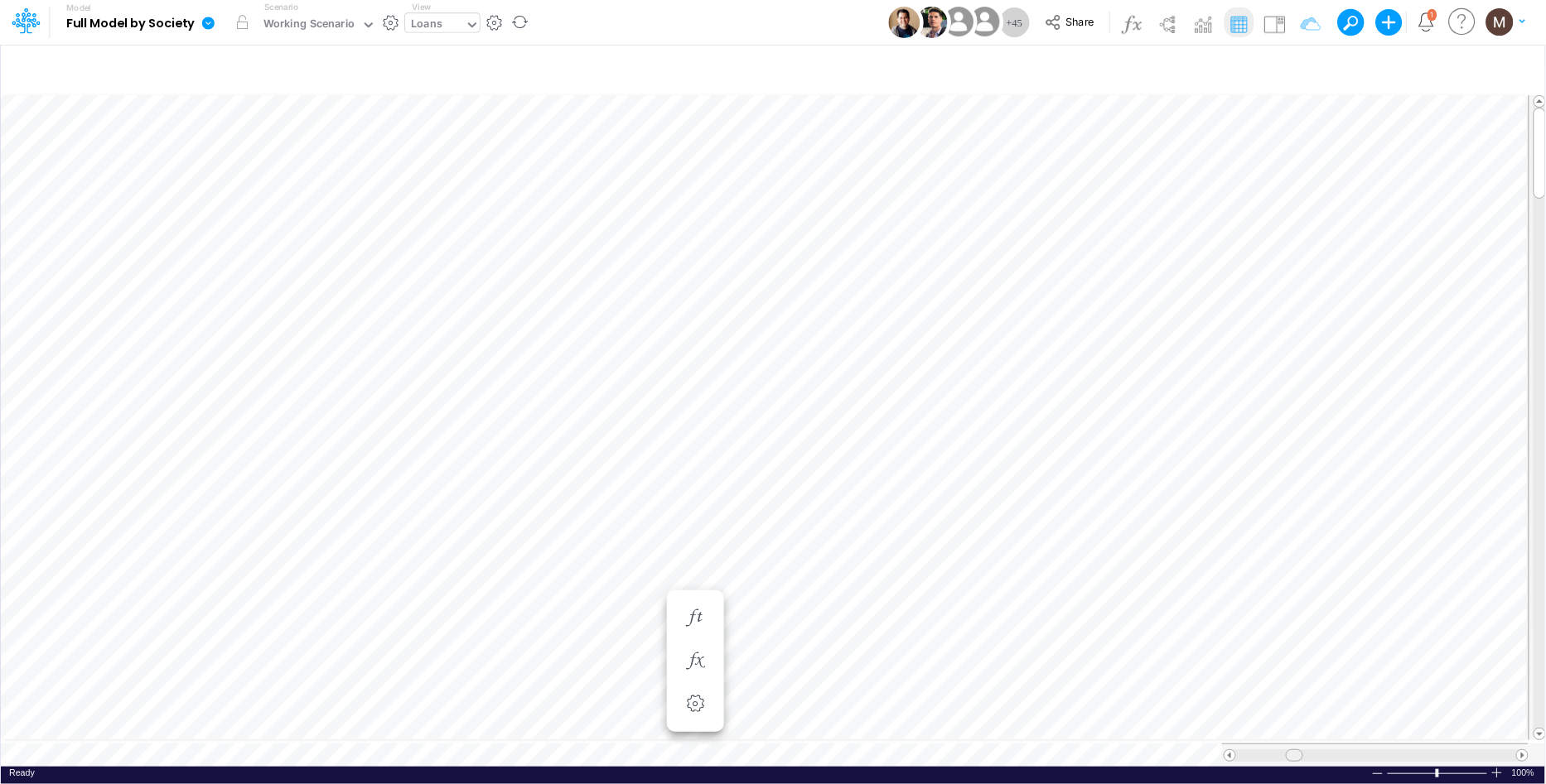
drag, startPoint x: 1261, startPoint y: 749, endPoint x: 1289, endPoint y: 749, distance: 28.0
click at [1289, 750] on span at bounding box center [1293, 755] width 11 height 11
click at [818, 579] on icon "button" at bounding box center [828, 585] width 25 height 17
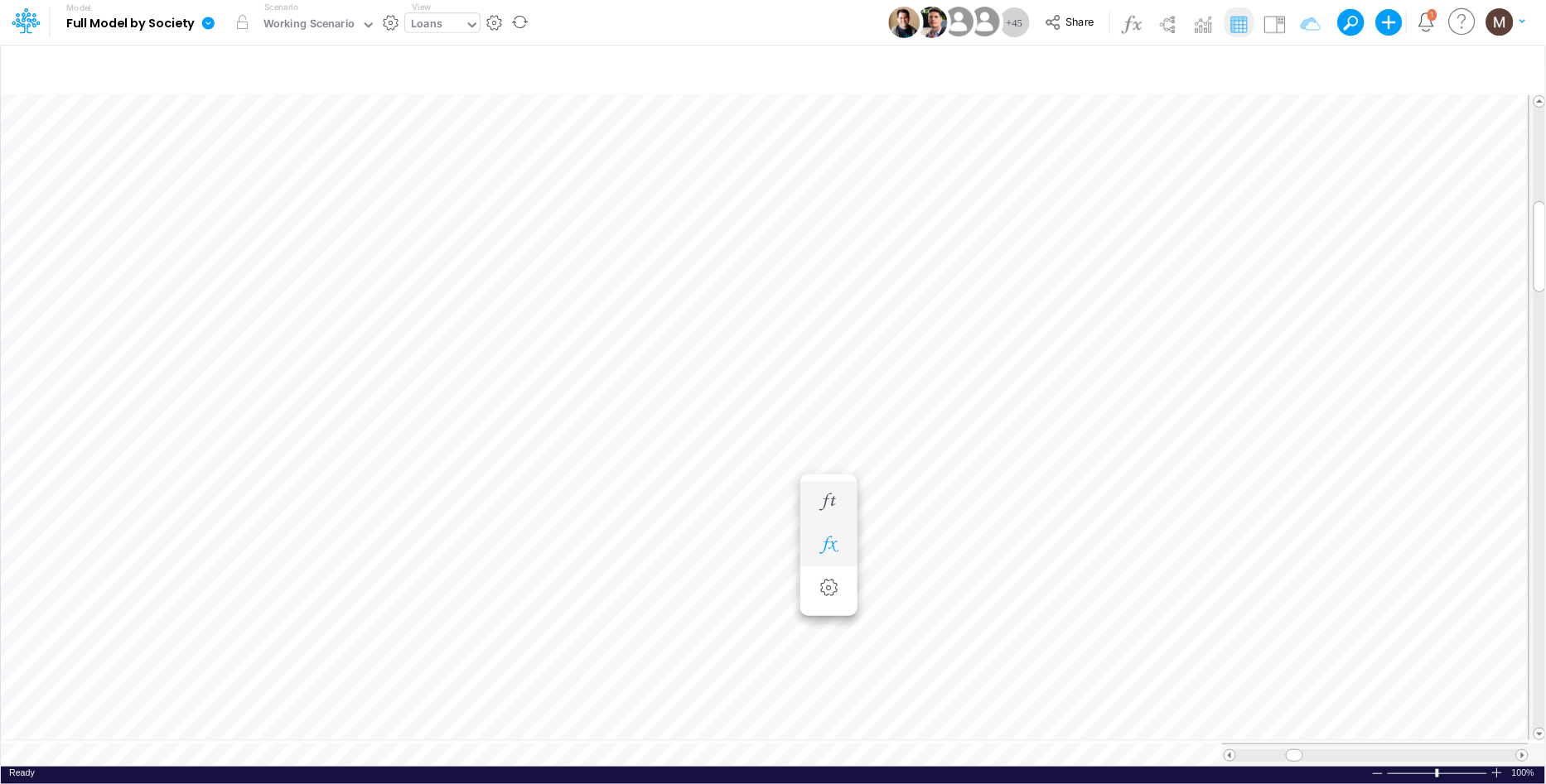
click at [820, 543] on icon "button" at bounding box center [828, 545] width 25 height 17
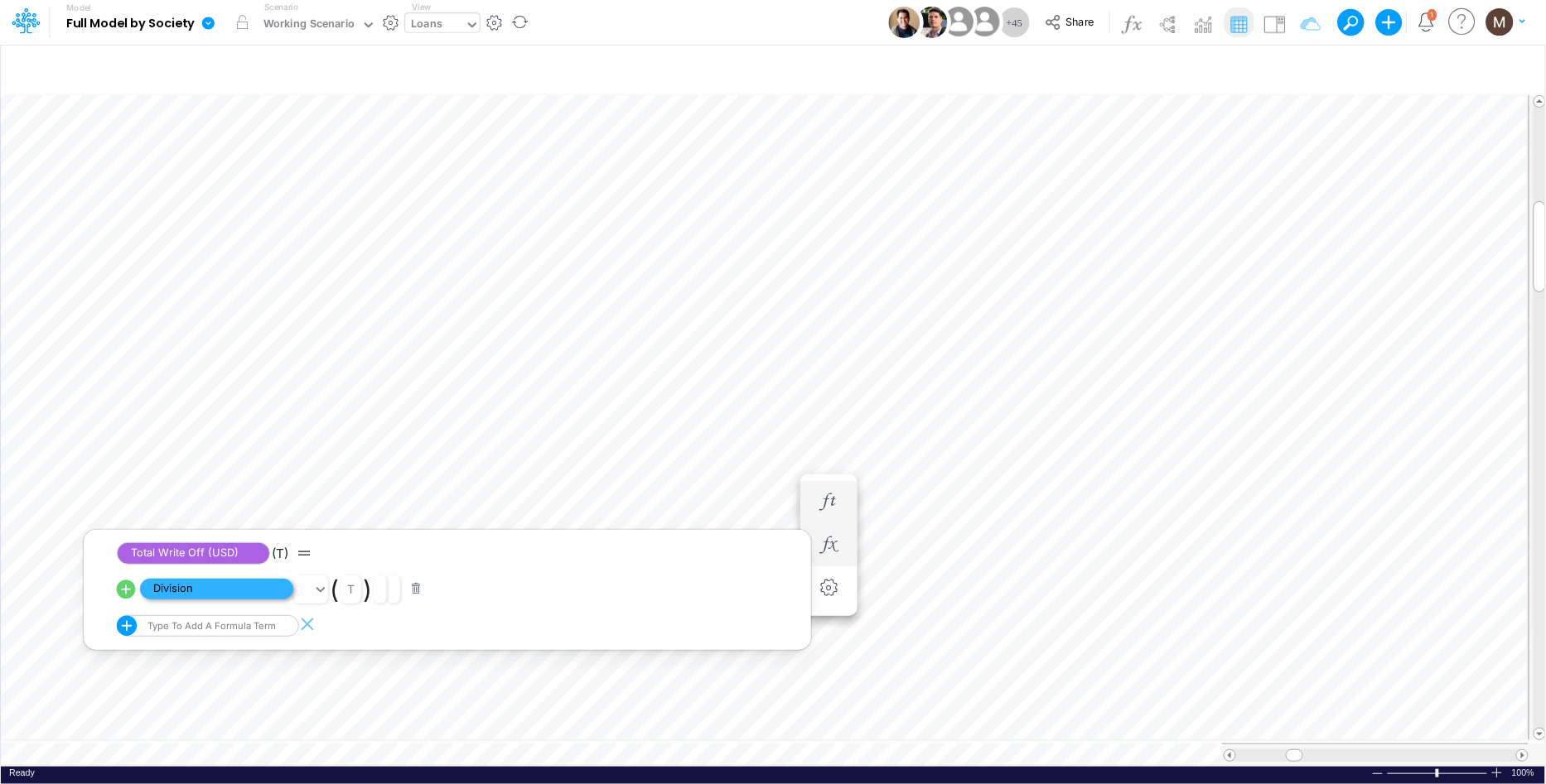
click at [250, 588] on span "Division" at bounding box center [217, 588] width 154 height 21
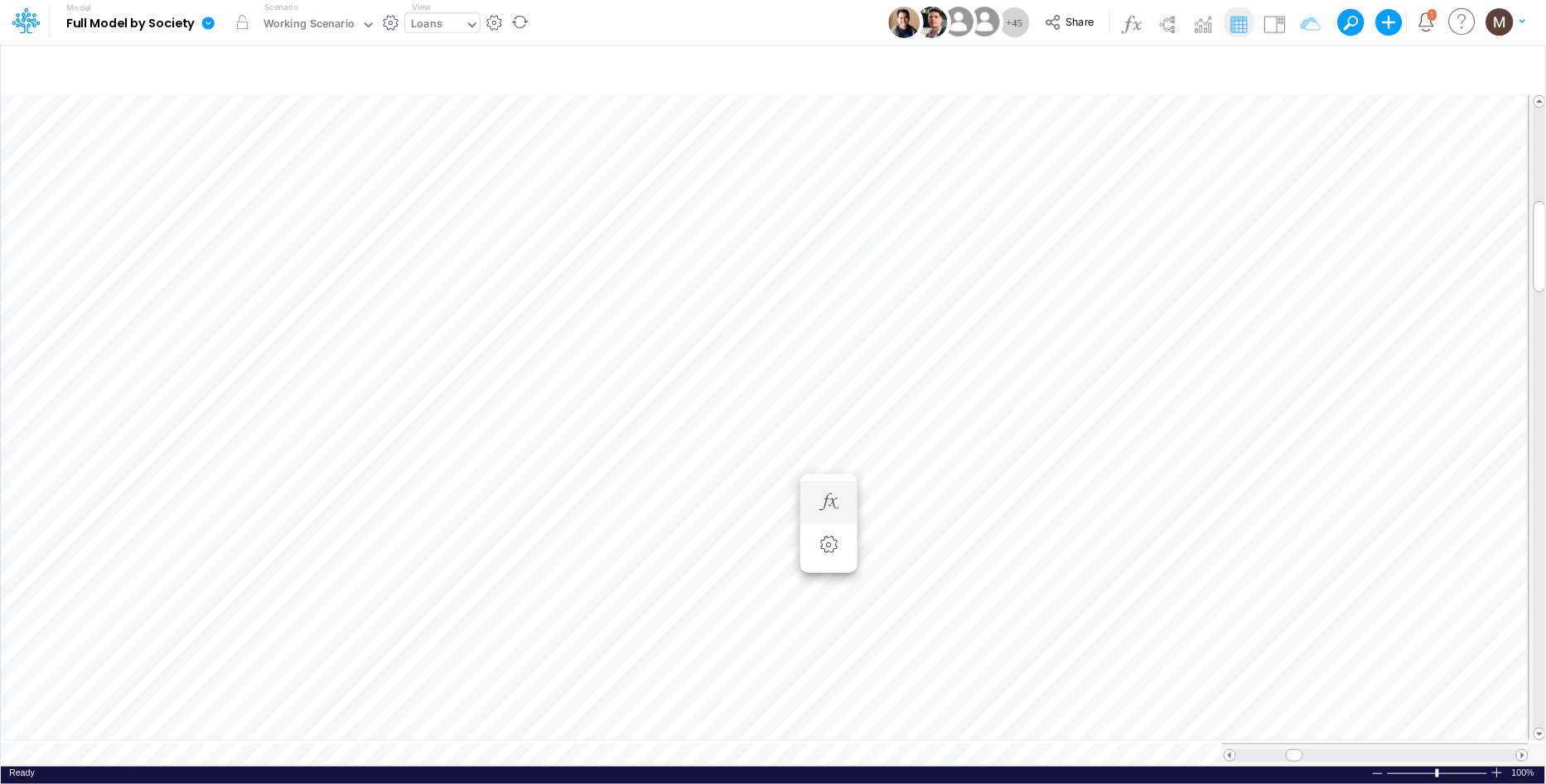
scroll to position [0, 1]
click at [822, 486] on icon "button" at bounding box center [828, 485] width 25 height 17
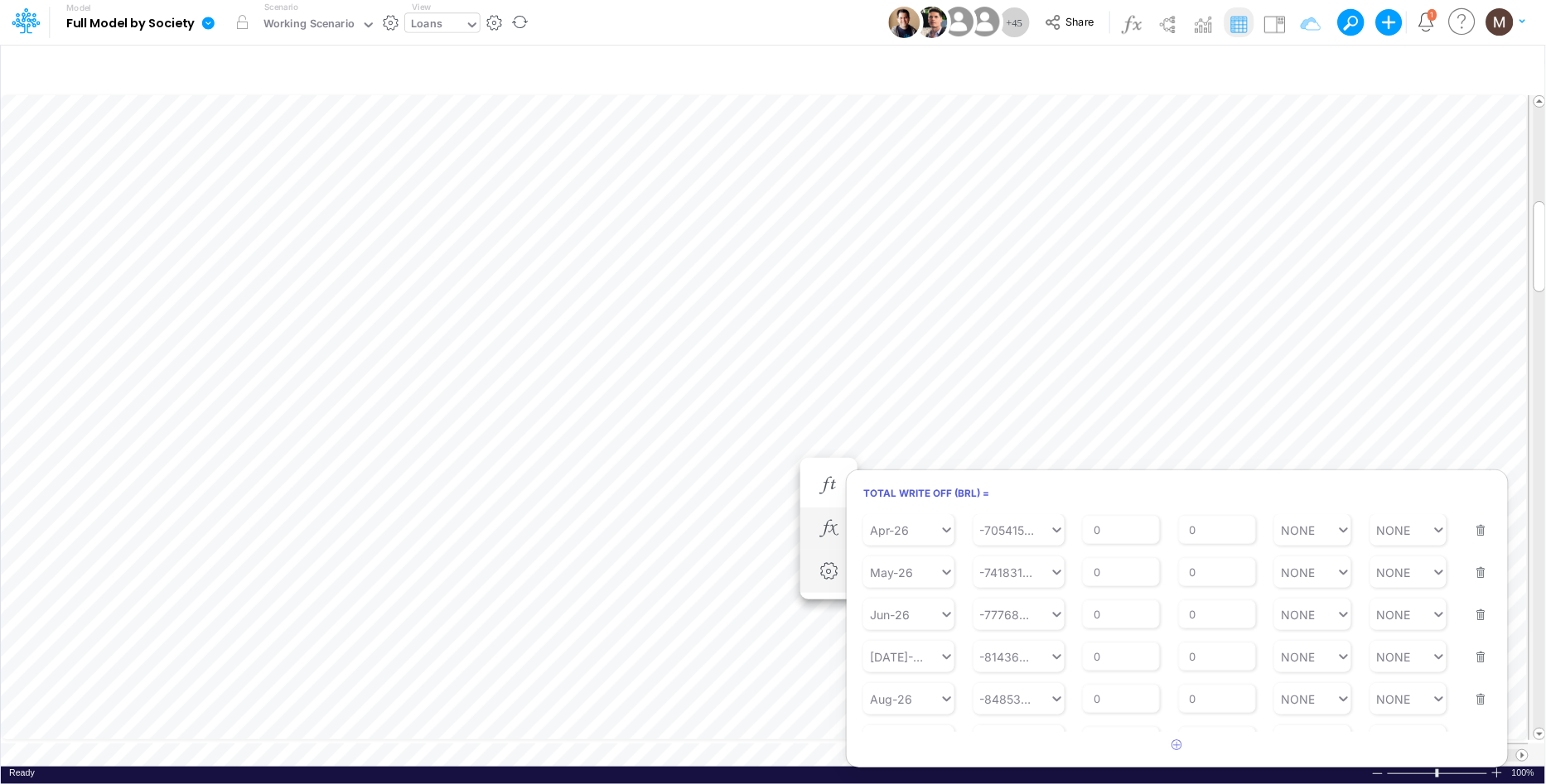
scroll to position [0, 1]
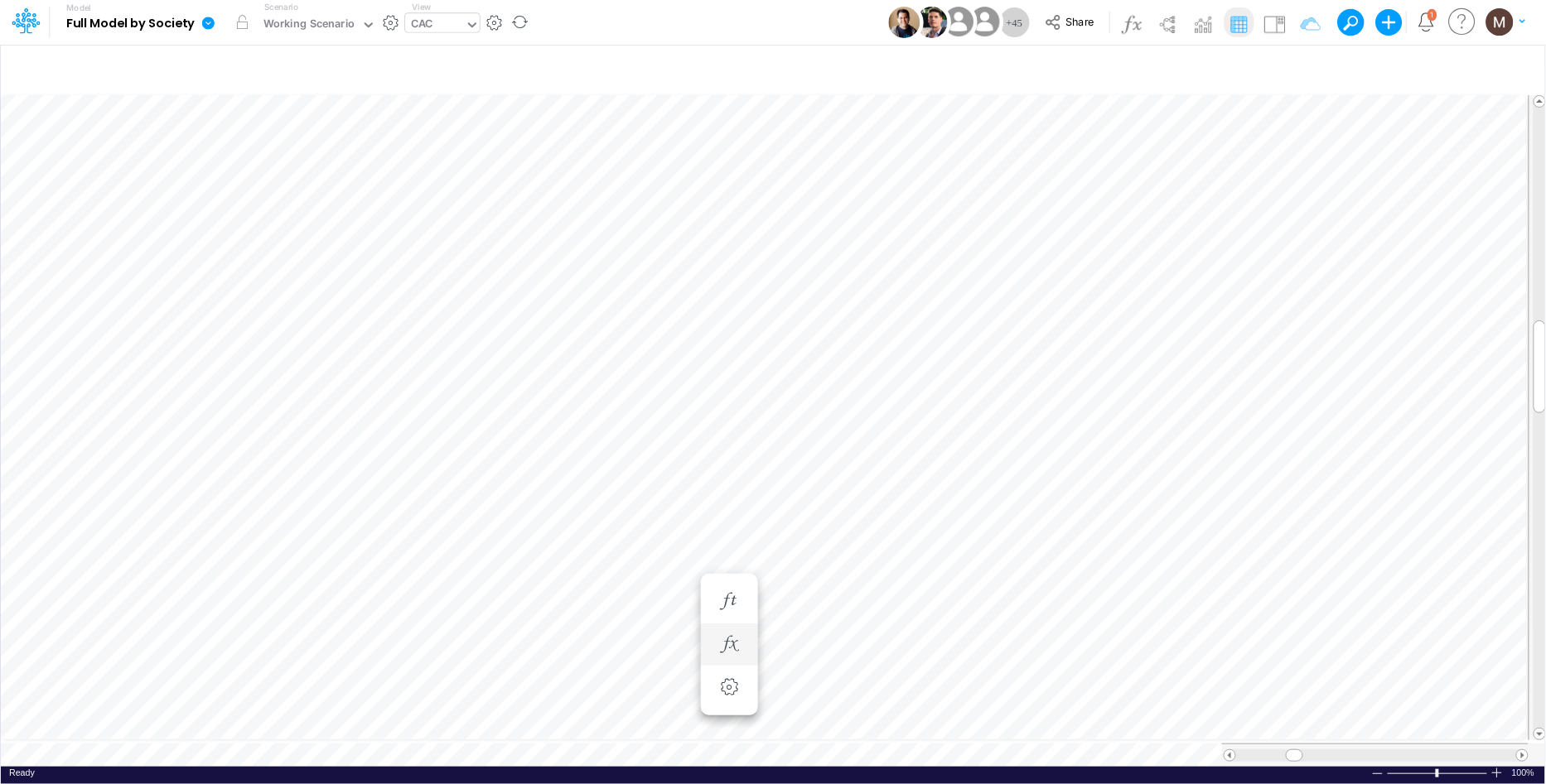
scroll to position [0, 1]
click at [424, 25] on div "CAC" at bounding box center [422, 25] width 22 height 19
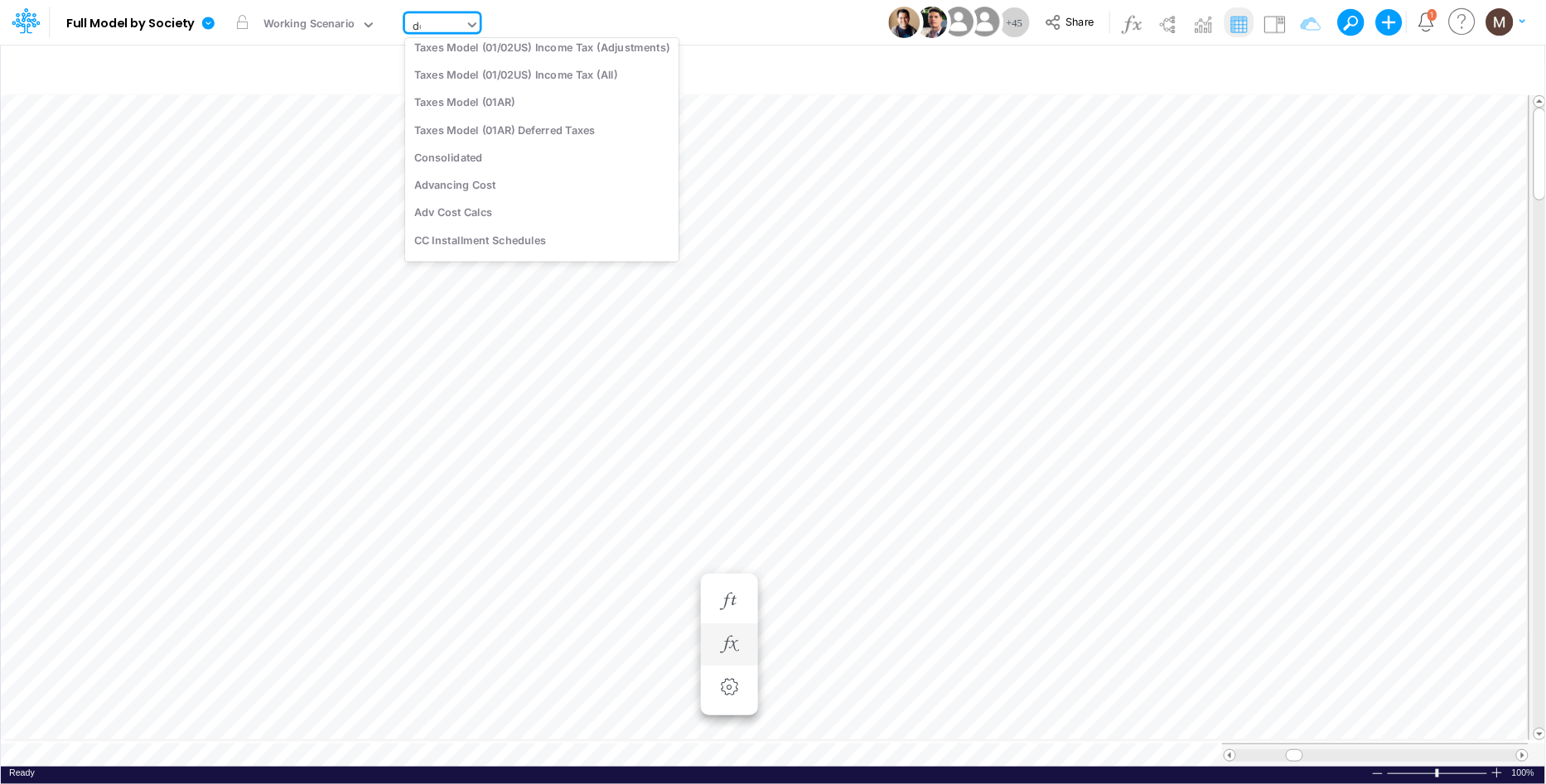
scroll to position [95, 0]
type input "d"
type input "usgaa"
click at [466, 52] on div "Cons. FS (USGaap)" at bounding box center [526, 54] width 242 height 27
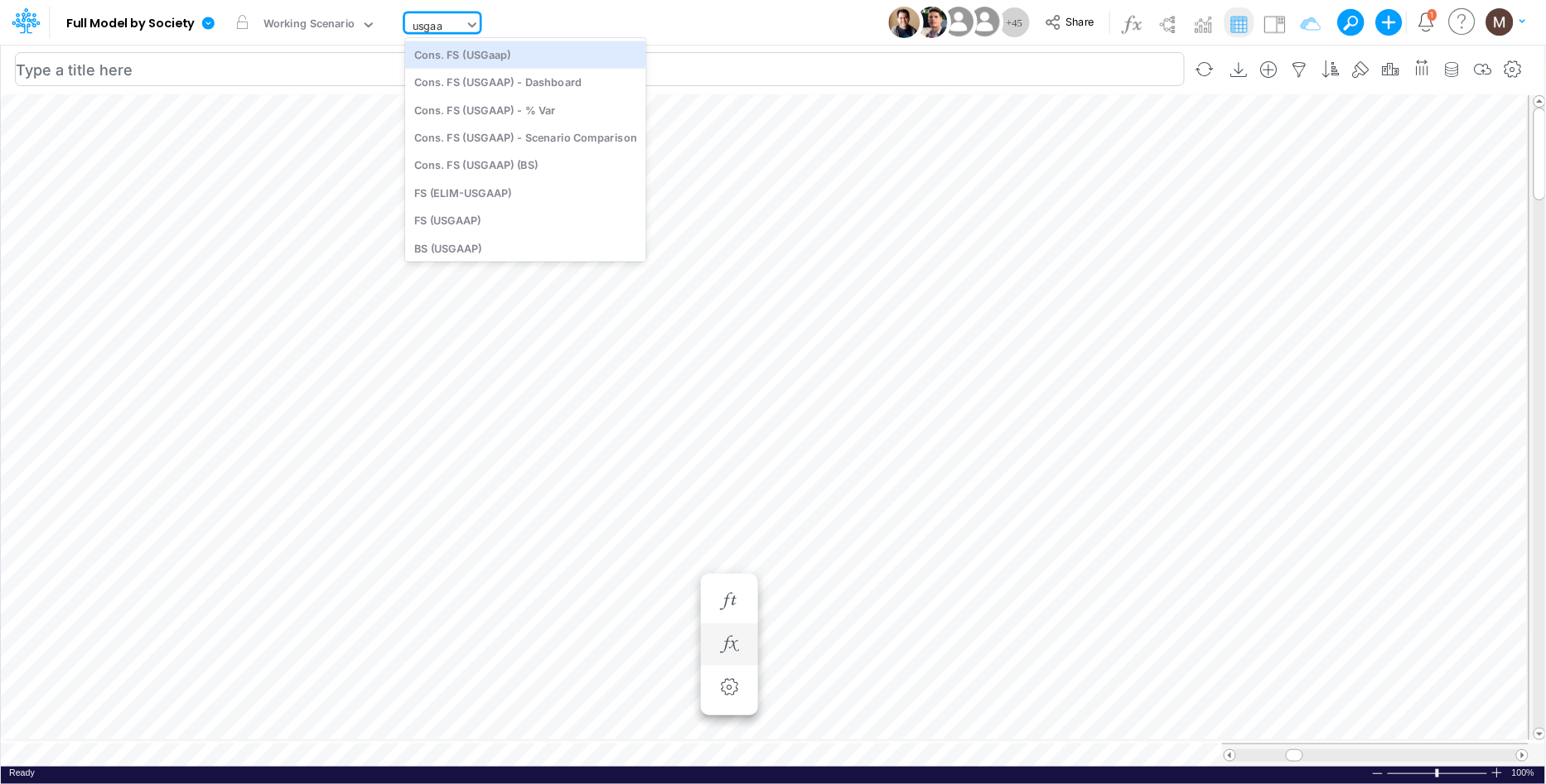
type input "Consolidated FS - USGAAP"
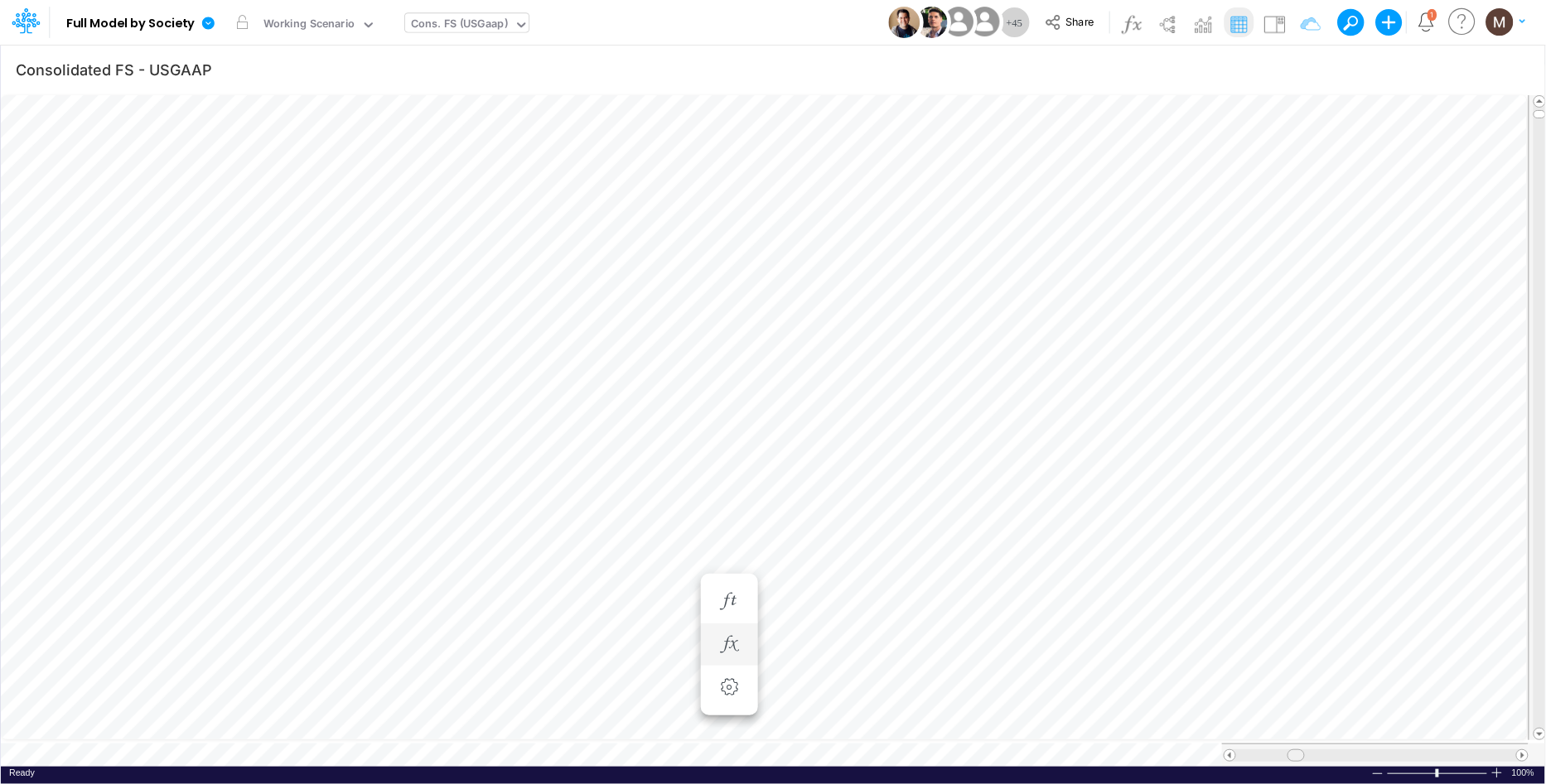
click at [1296, 750] on span at bounding box center [1295, 755] width 11 height 11
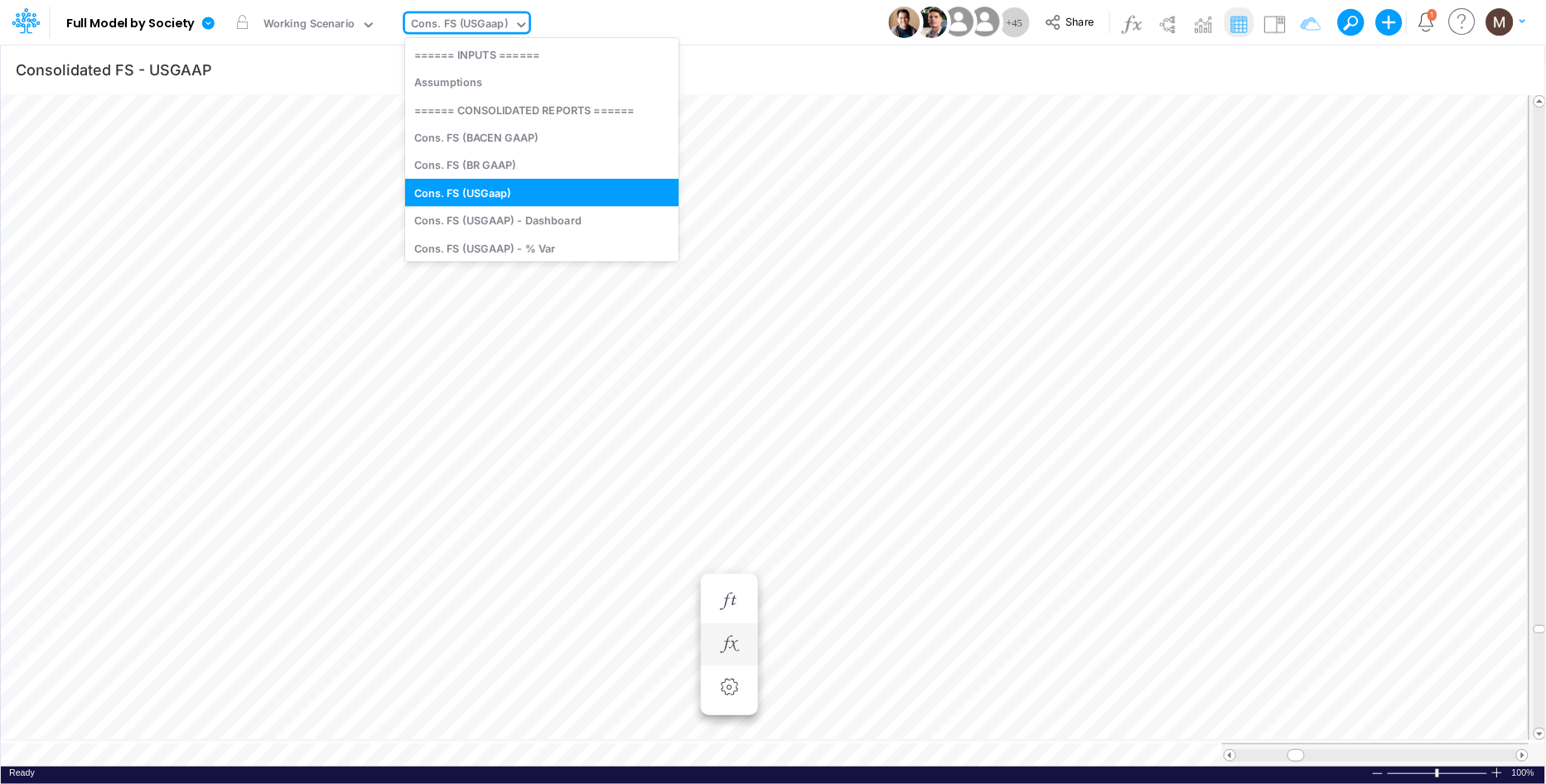
click at [448, 23] on div "Cons. FS (USGaap)" at bounding box center [459, 25] width 97 height 19
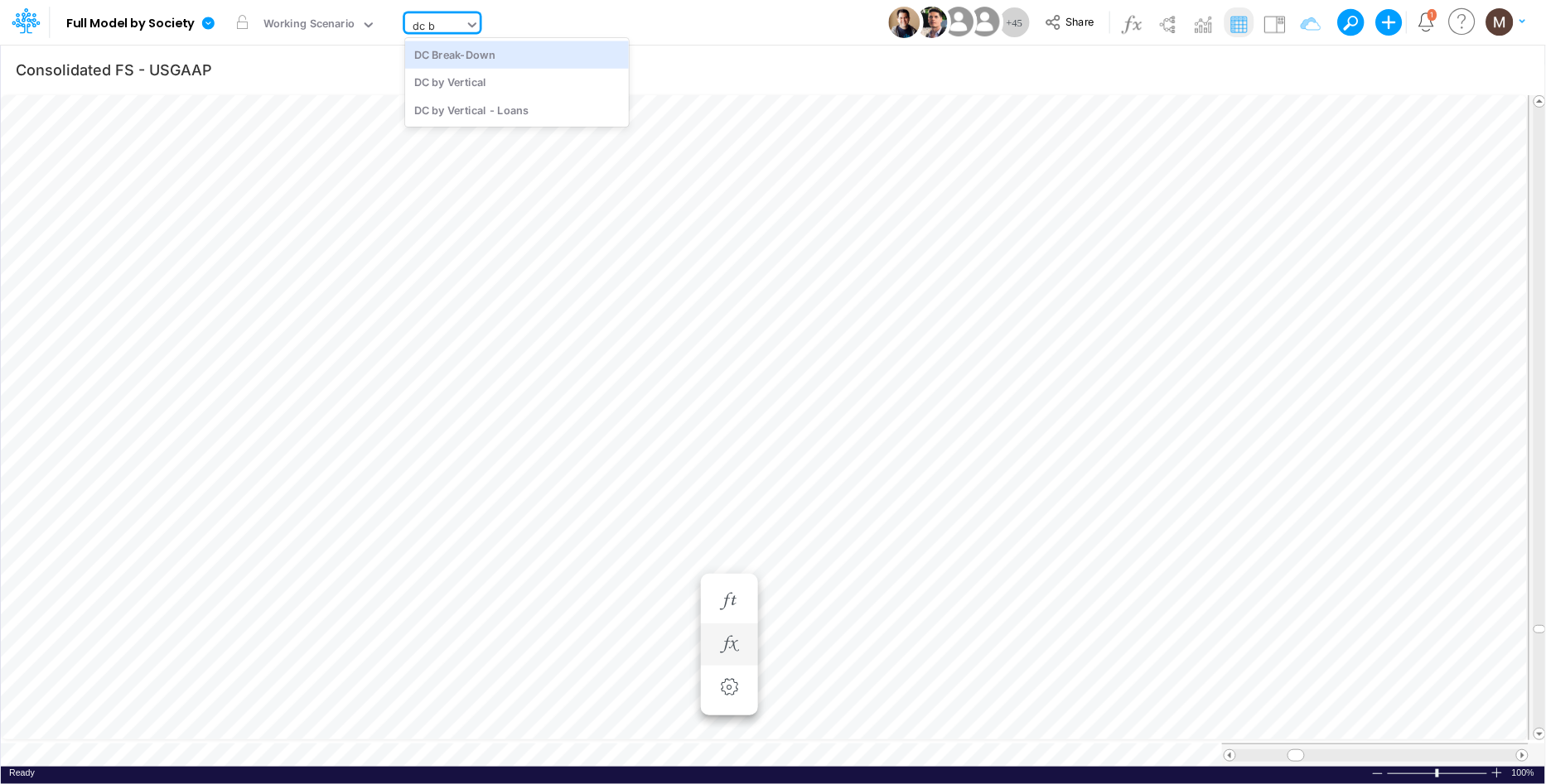
type input "dc by"
click at [465, 62] on div "DC by Vertical" at bounding box center [517, 54] width 224 height 27
type input "DC by Vertical"
click at [1524, 750] on span at bounding box center [1522, 755] width 11 height 11
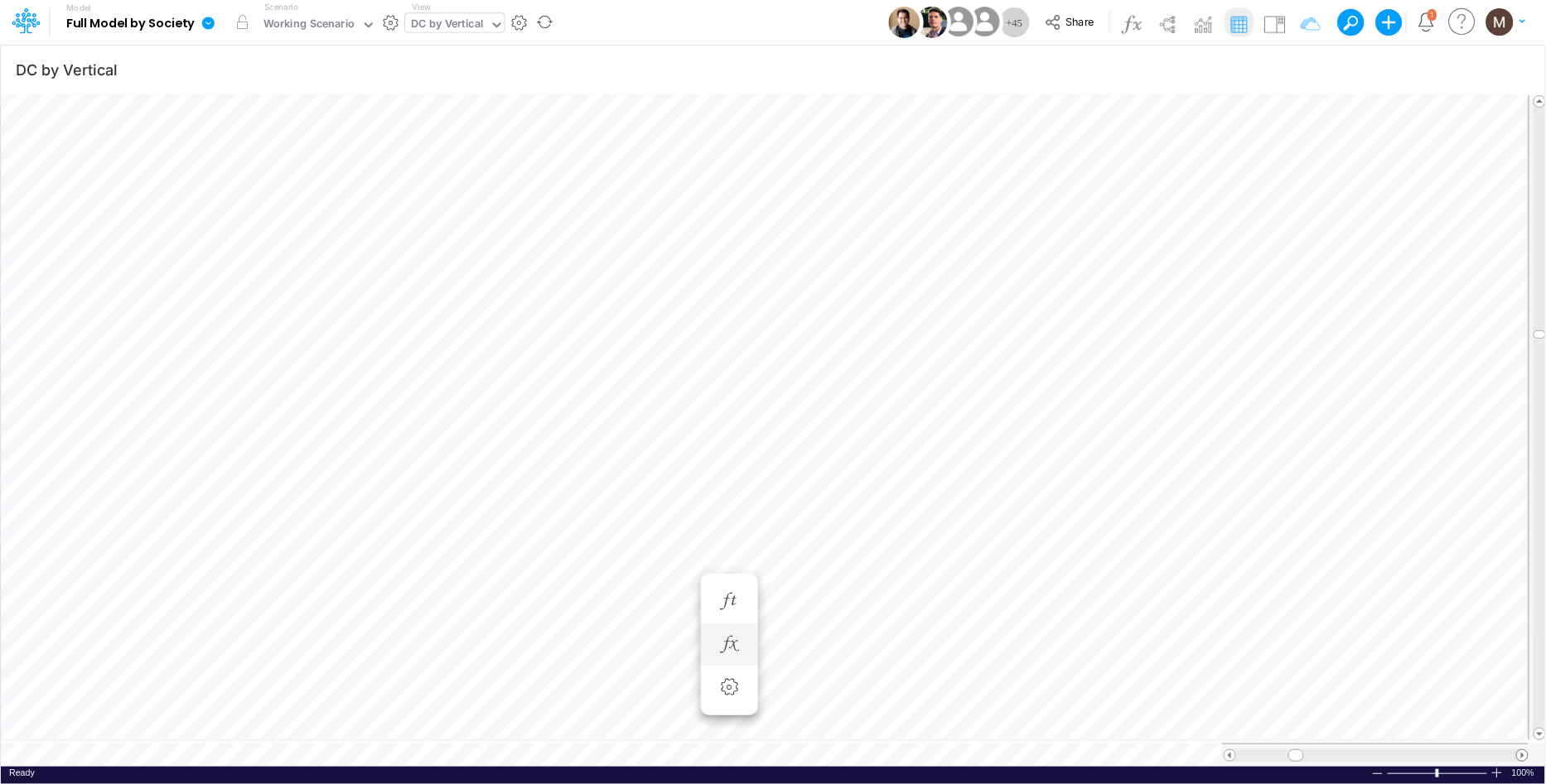
click at [1524, 750] on span at bounding box center [1522, 755] width 11 height 11
click at [461, 21] on div "DC by Vertical" at bounding box center [447, 25] width 72 height 19
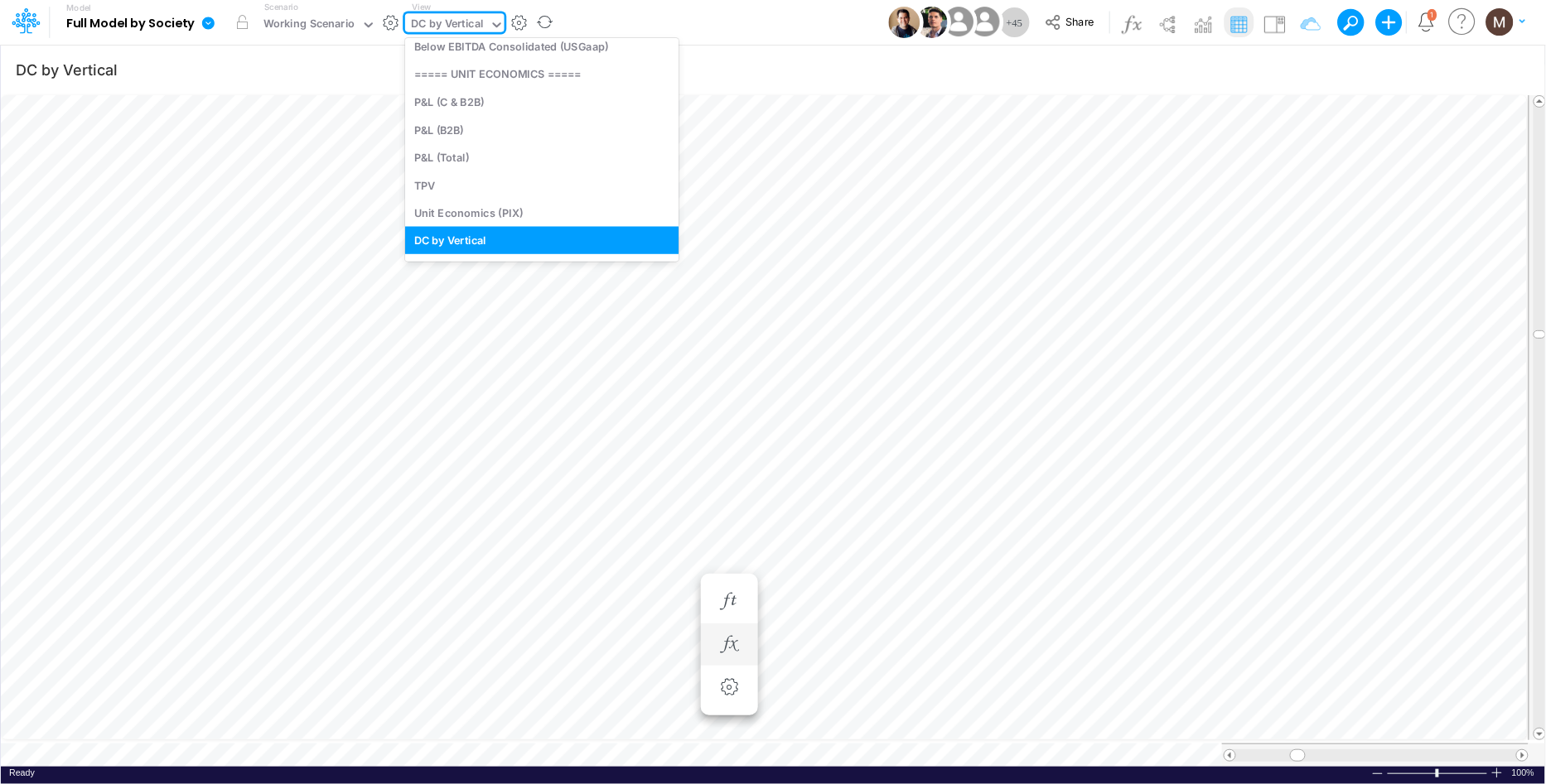
type input "p"
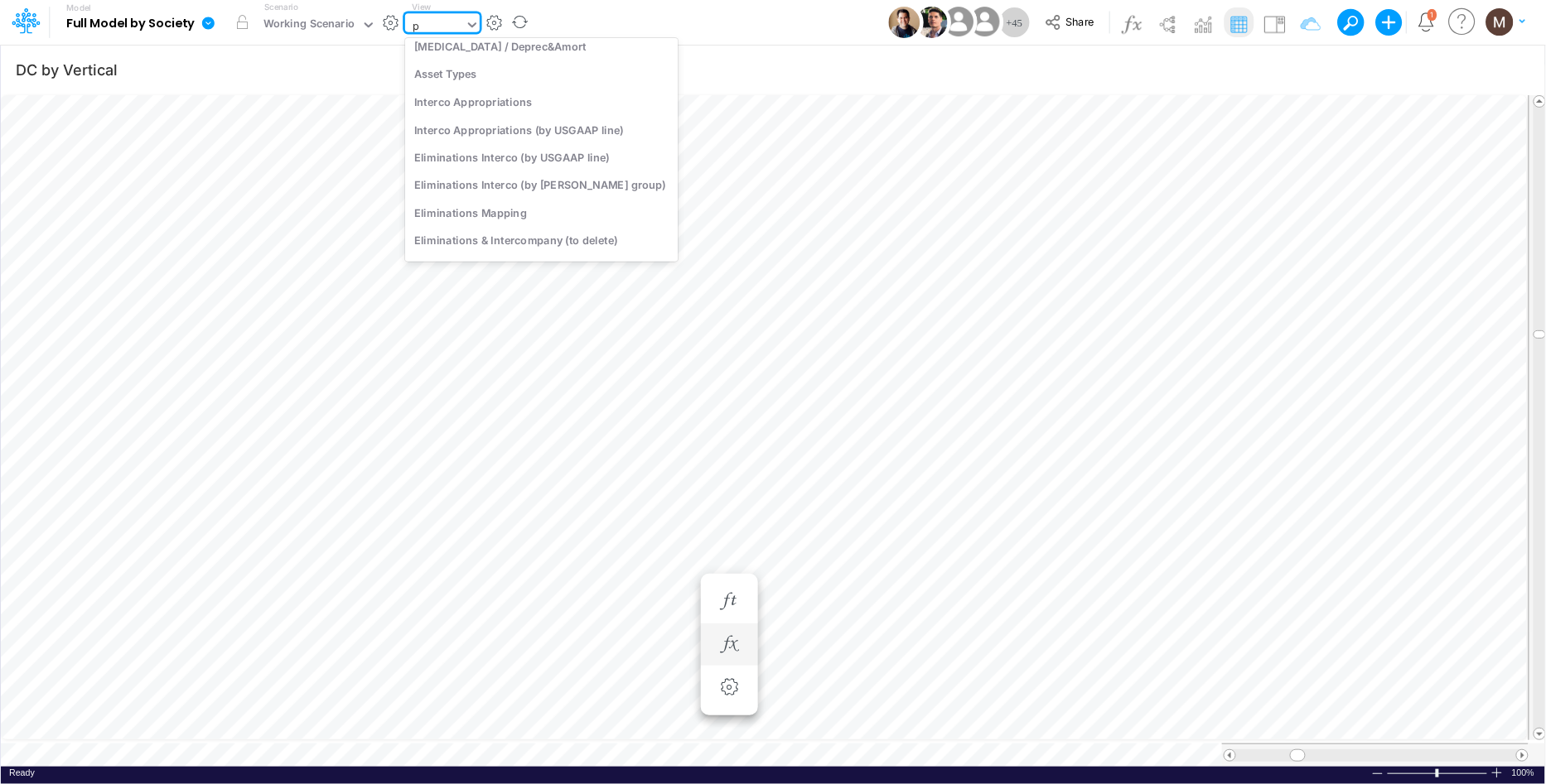
scroll to position [1147, 0]
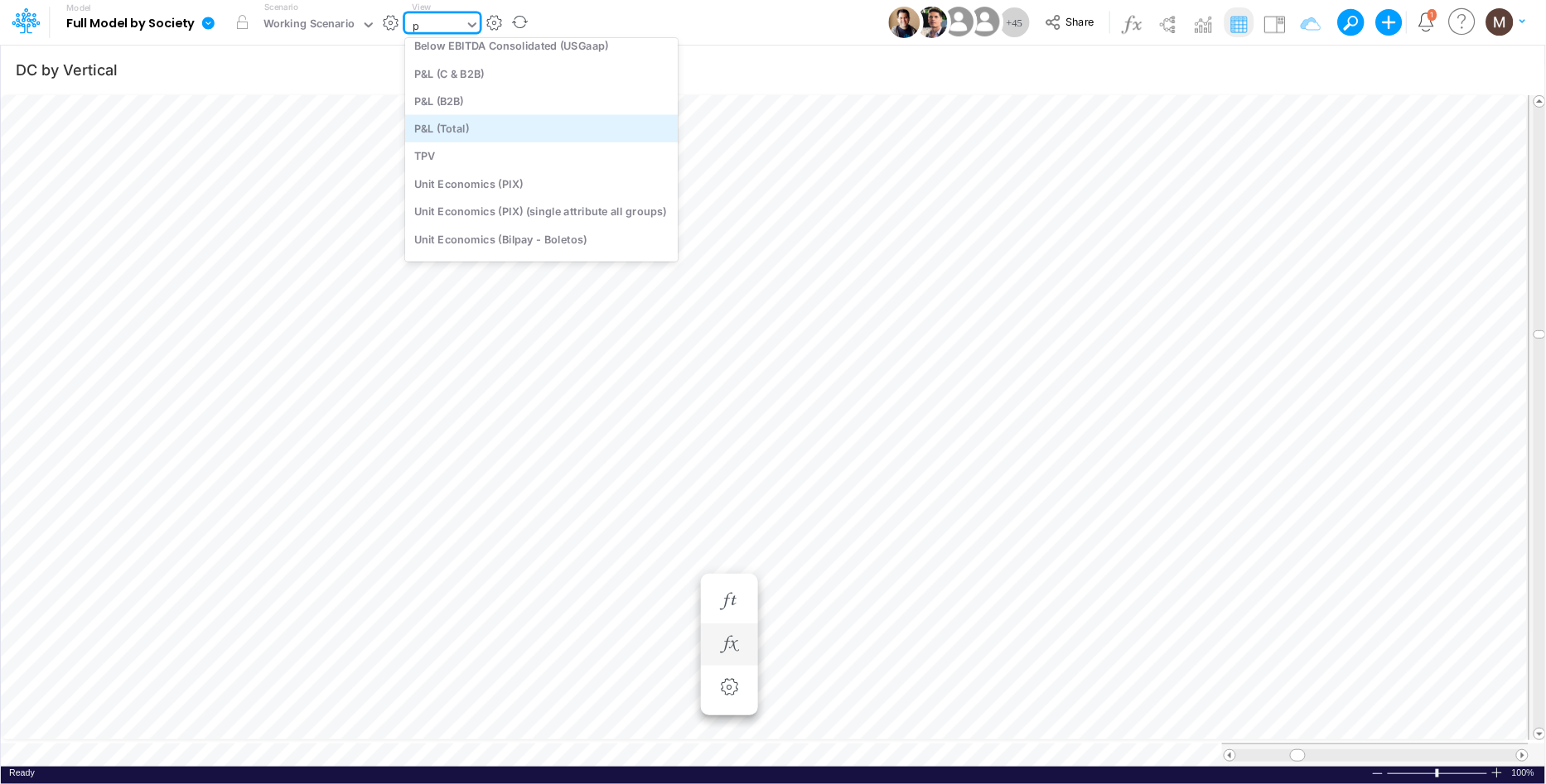
click at [451, 119] on div "P&L (Total)" at bounding box center [541, 128] width 272 height 27
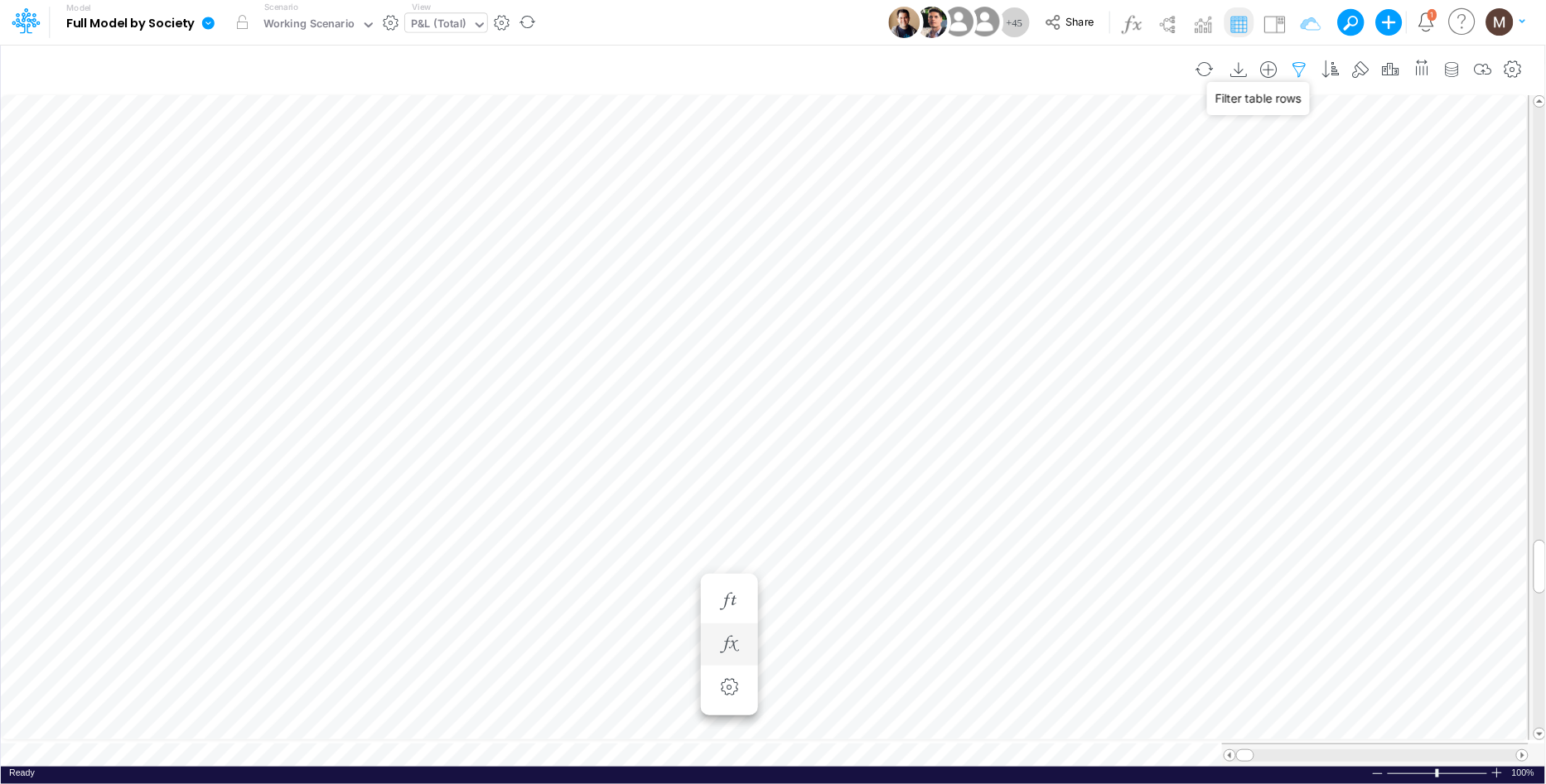
click at [1299, 66] on icon "button" at bounding box center [1299, 69] width 25 height 17
select select "notEqual"
click at [442, 17] on div "P&L (Total)" at bounding box center [439, 25] width 56 height 19
type input "Consolidated FS - USGAAP"
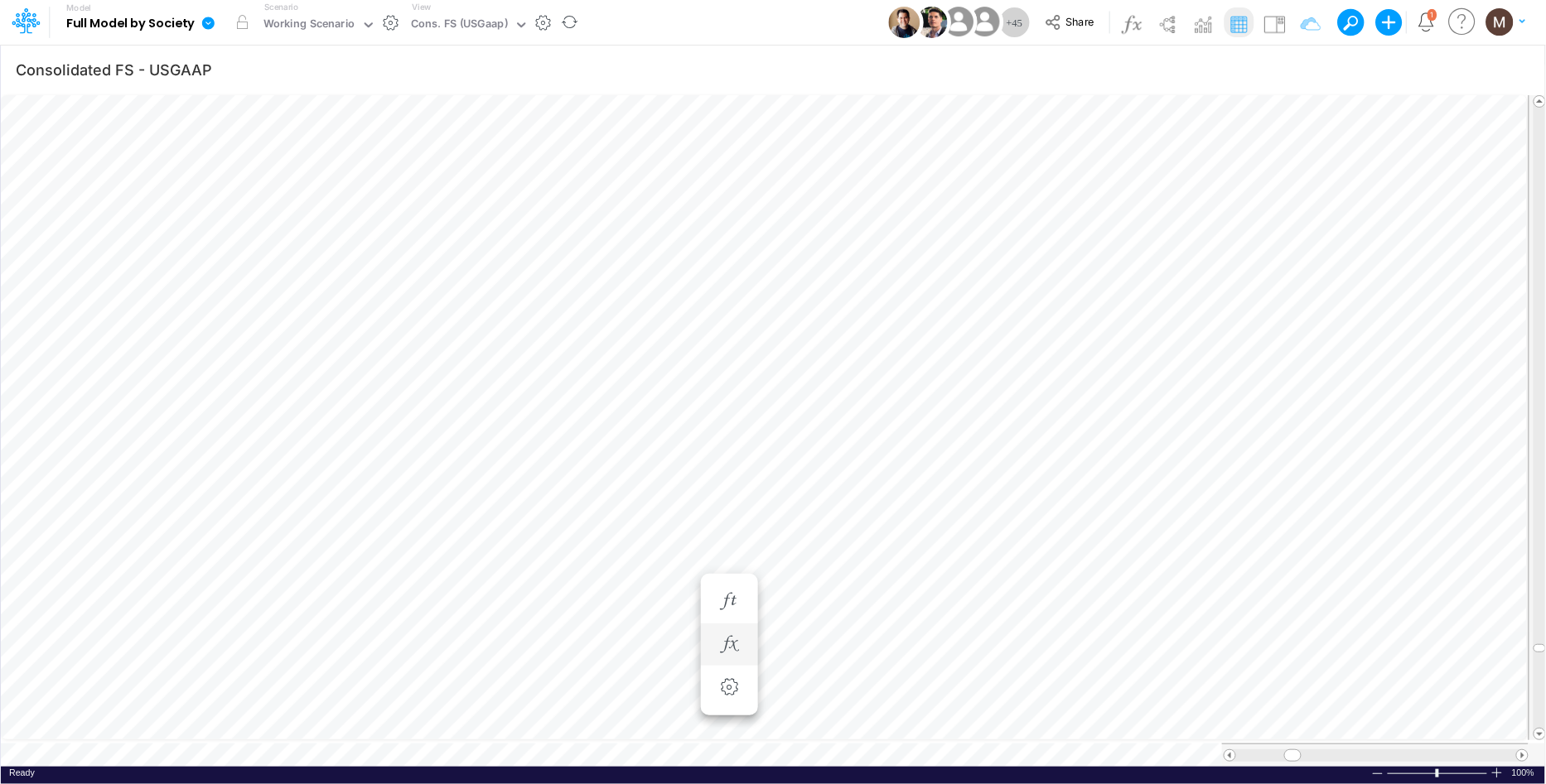
scroll to position [0, 1]
